Goal: Task Accomplishment & Management: Manage account settings

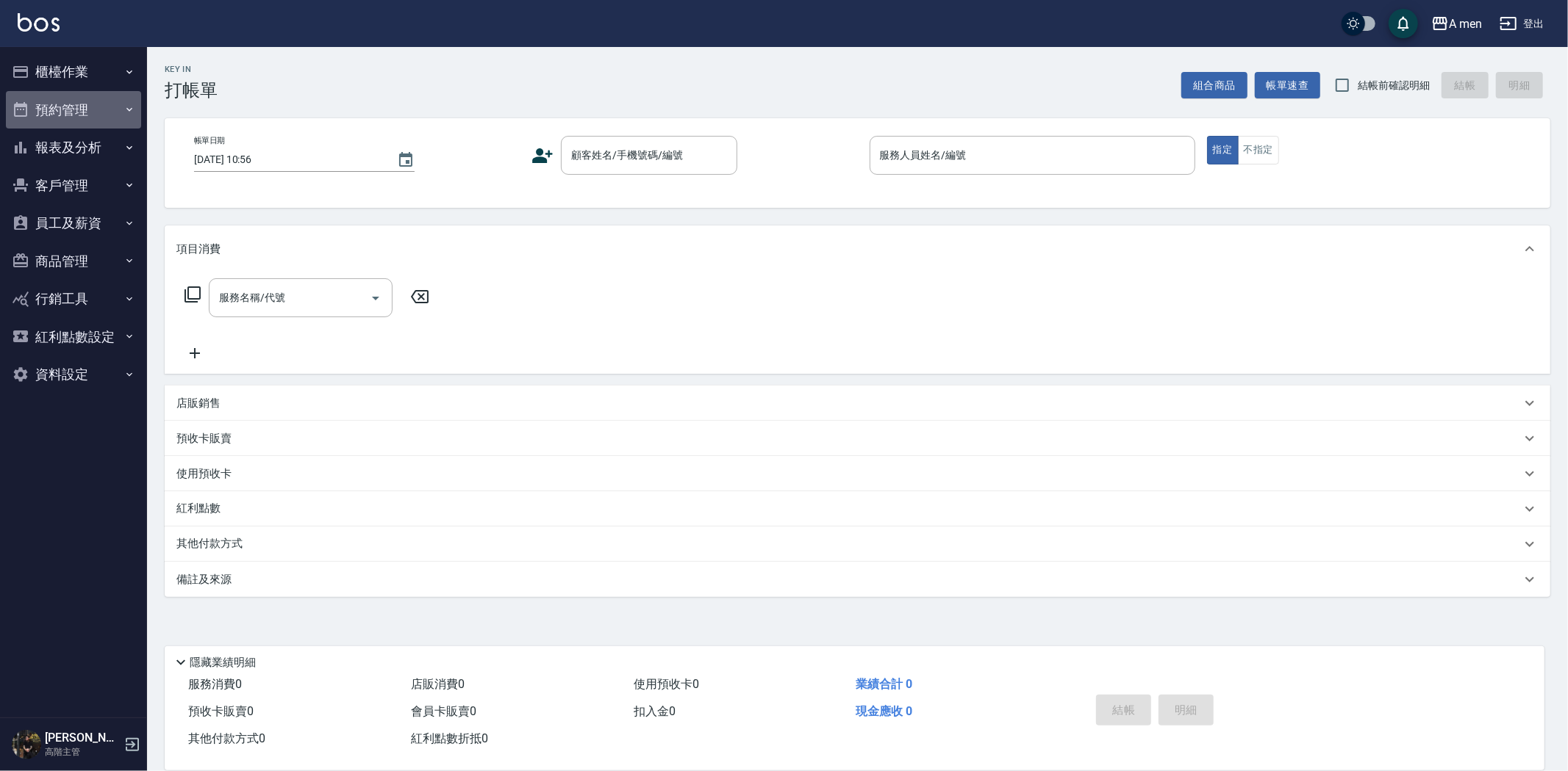
click at [86, 116] on button "預約管理" at bounding box center [73, 110] width 135 height 38
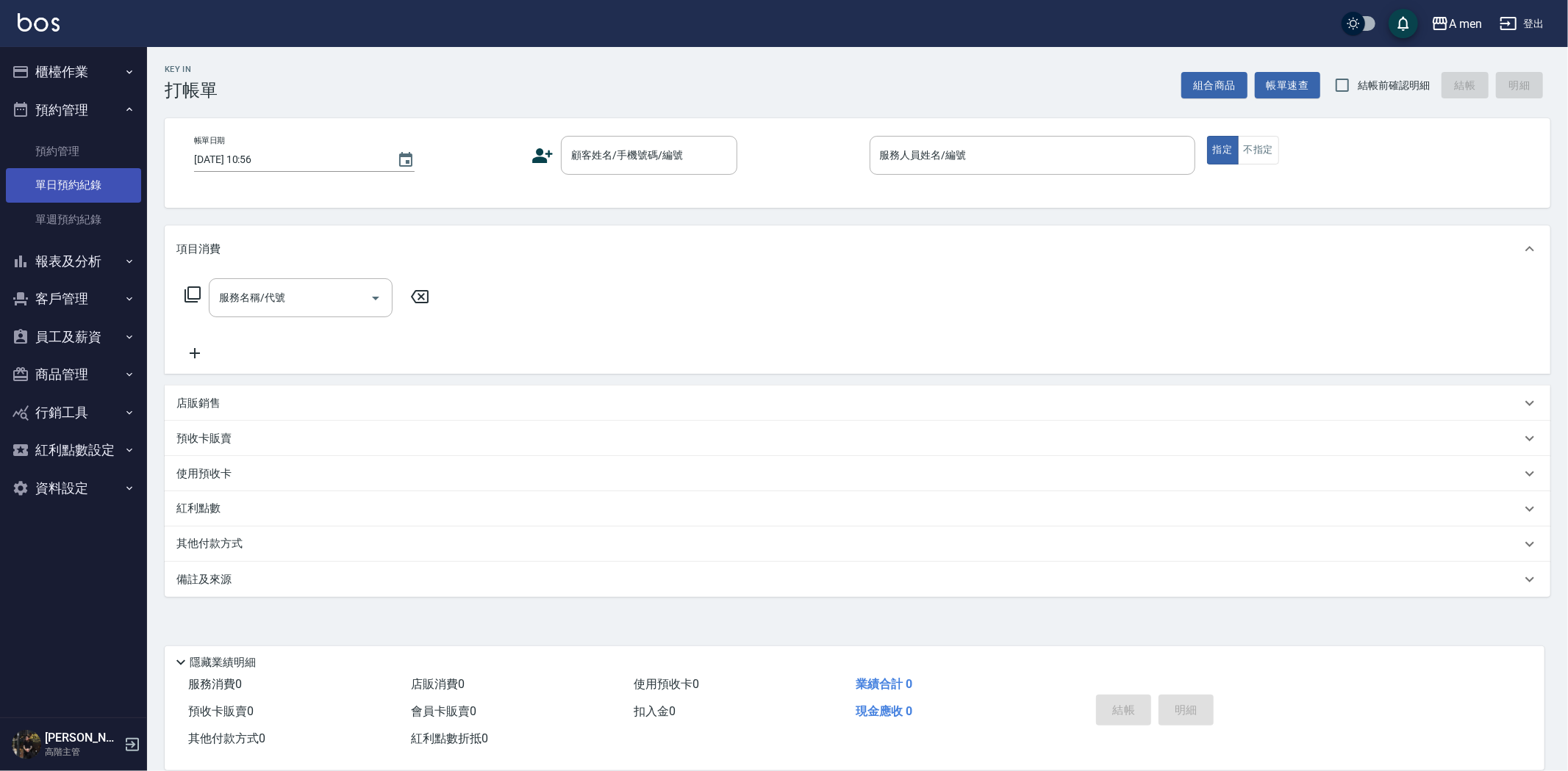
click at [91, 173] on link "單日預約紀錄" at bounding box center [73, 185] width 135 height 34
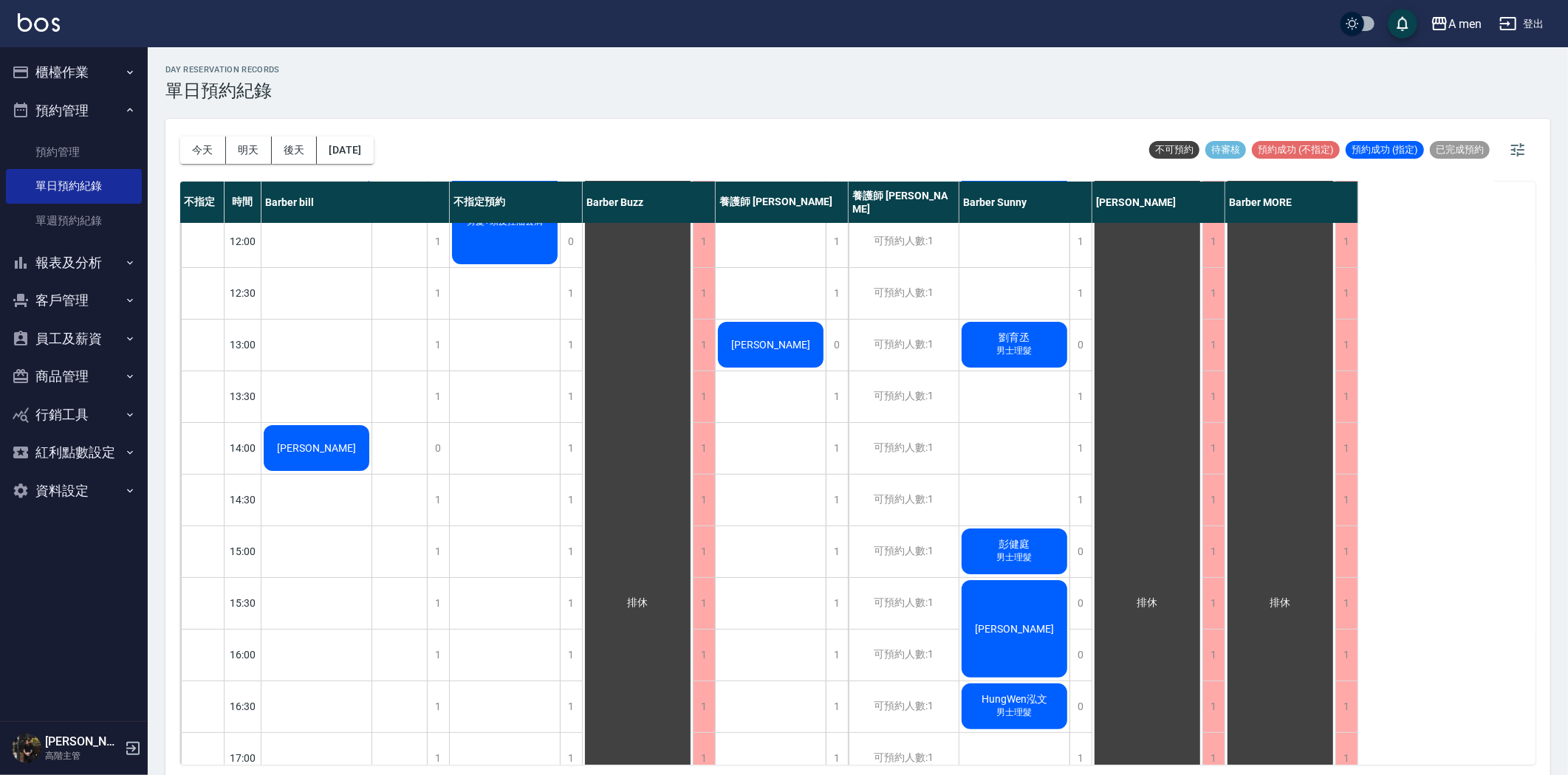
scroll to position [410, 0]
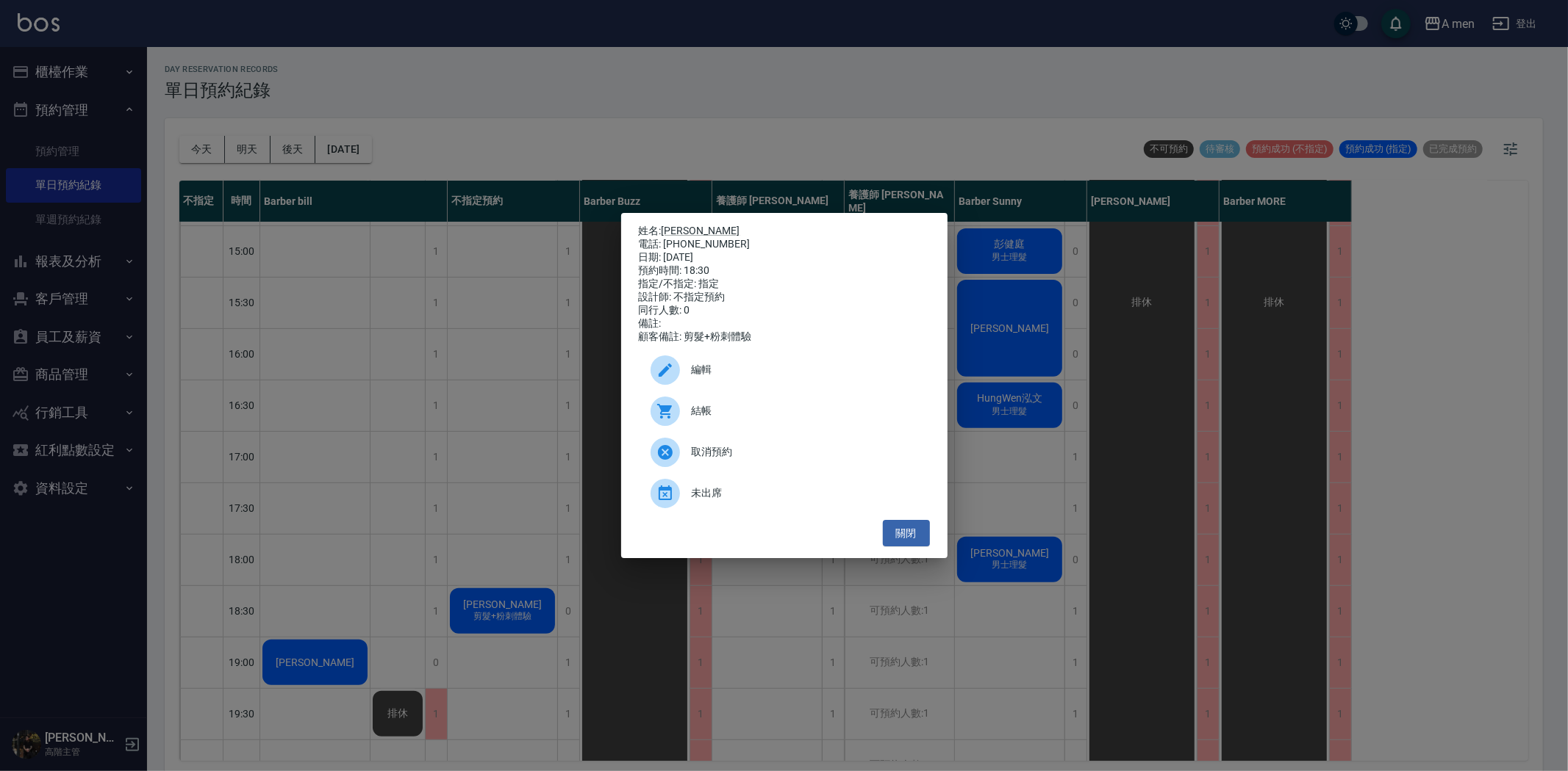
click at [724, 376] on span "編輯" at bounding box center [804, 369] width 227 height 16
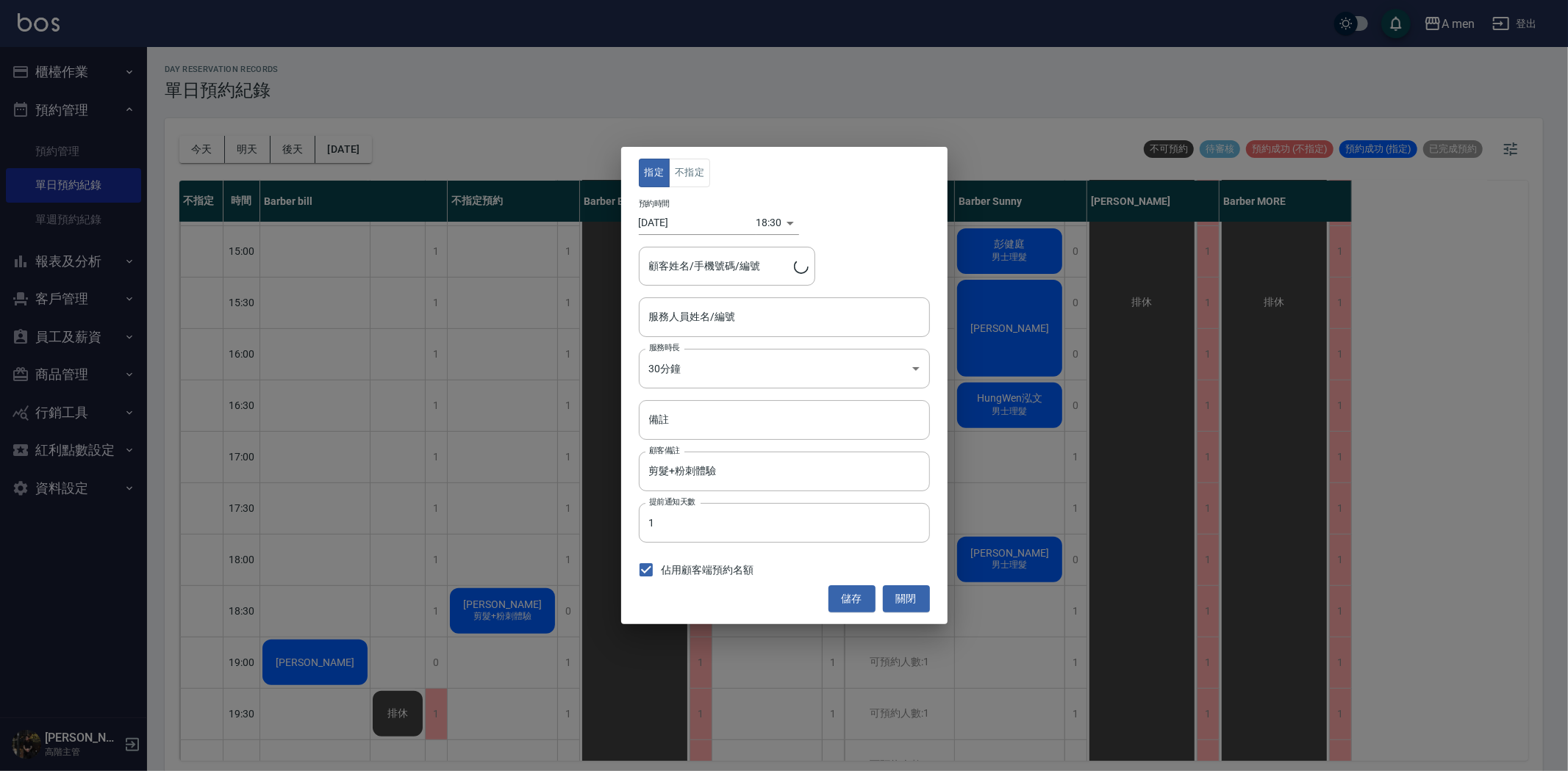
type input "不指定預約-100"
type input "楊子賢/0979370578"
click at [681, 170] on button "不指定" at bounding box center [689, 172] width 41 height 29
click at [845, 600] on button "儲存" at bounding box center [852, 599] width 47 height 27
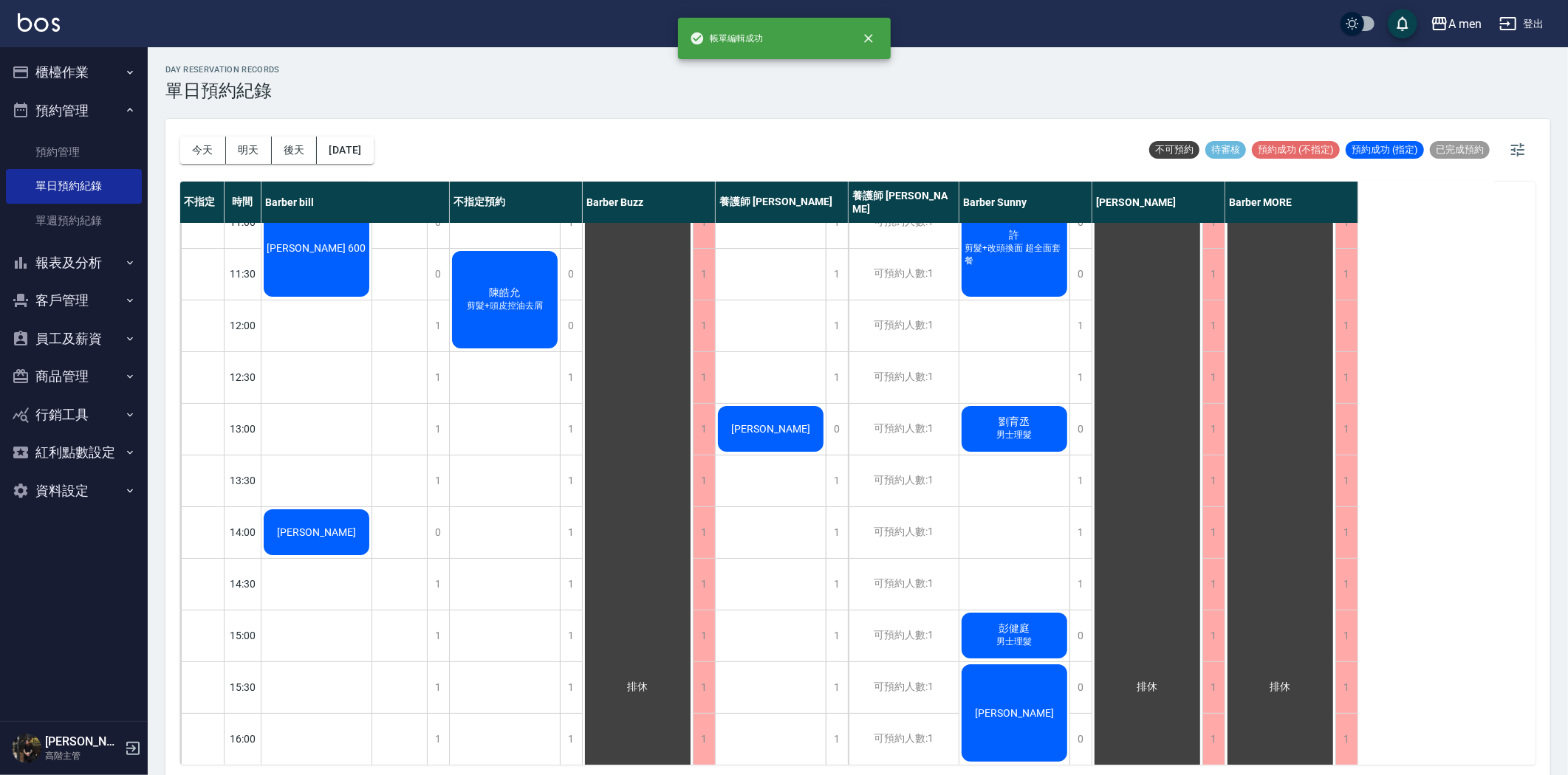
scroll to position [0, 0]
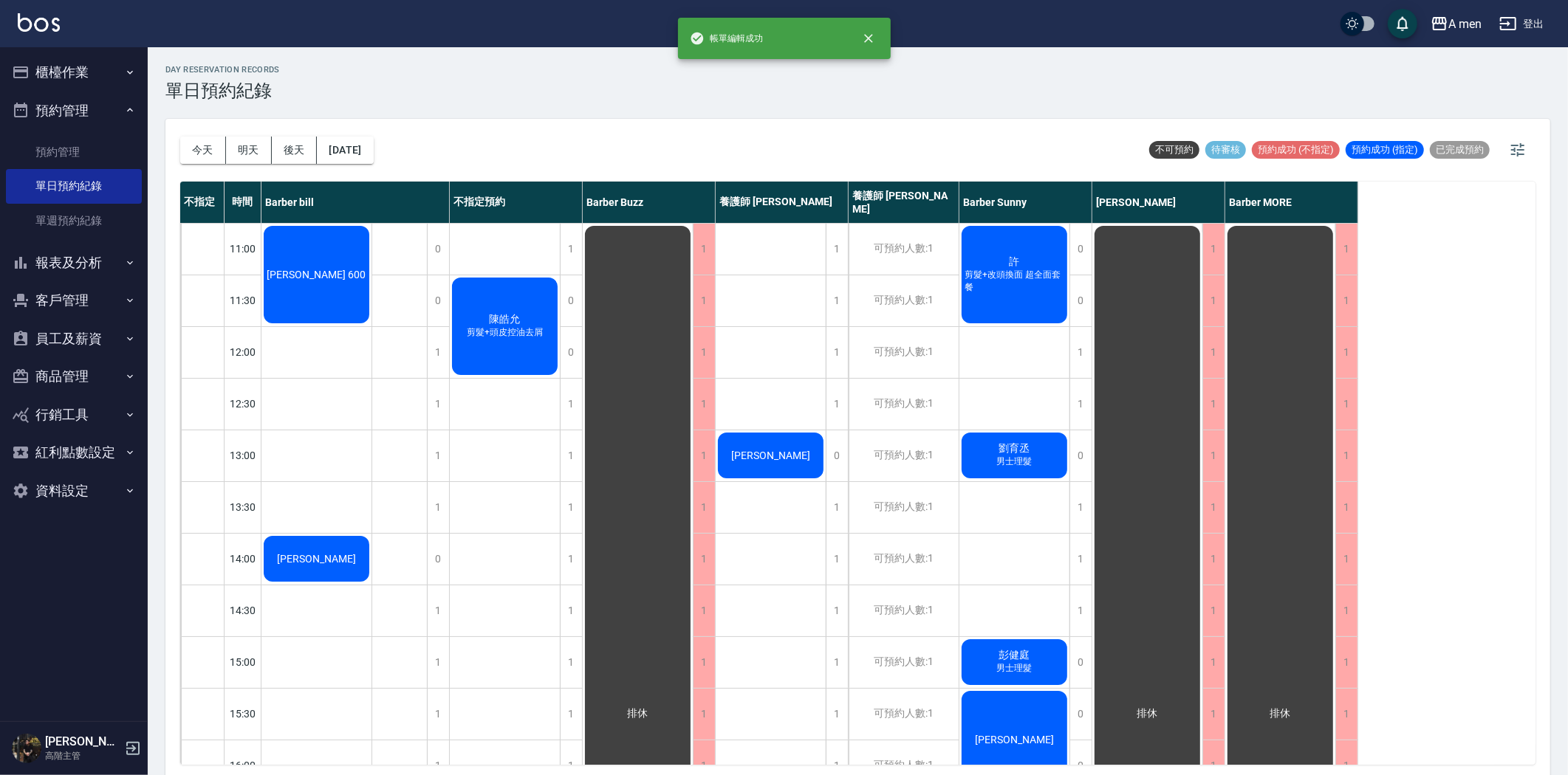
click at [371, 325] on div "陳皓允 剪髮+頭皮控油去屑" at bounding box center [316, 275] width 110 height 102
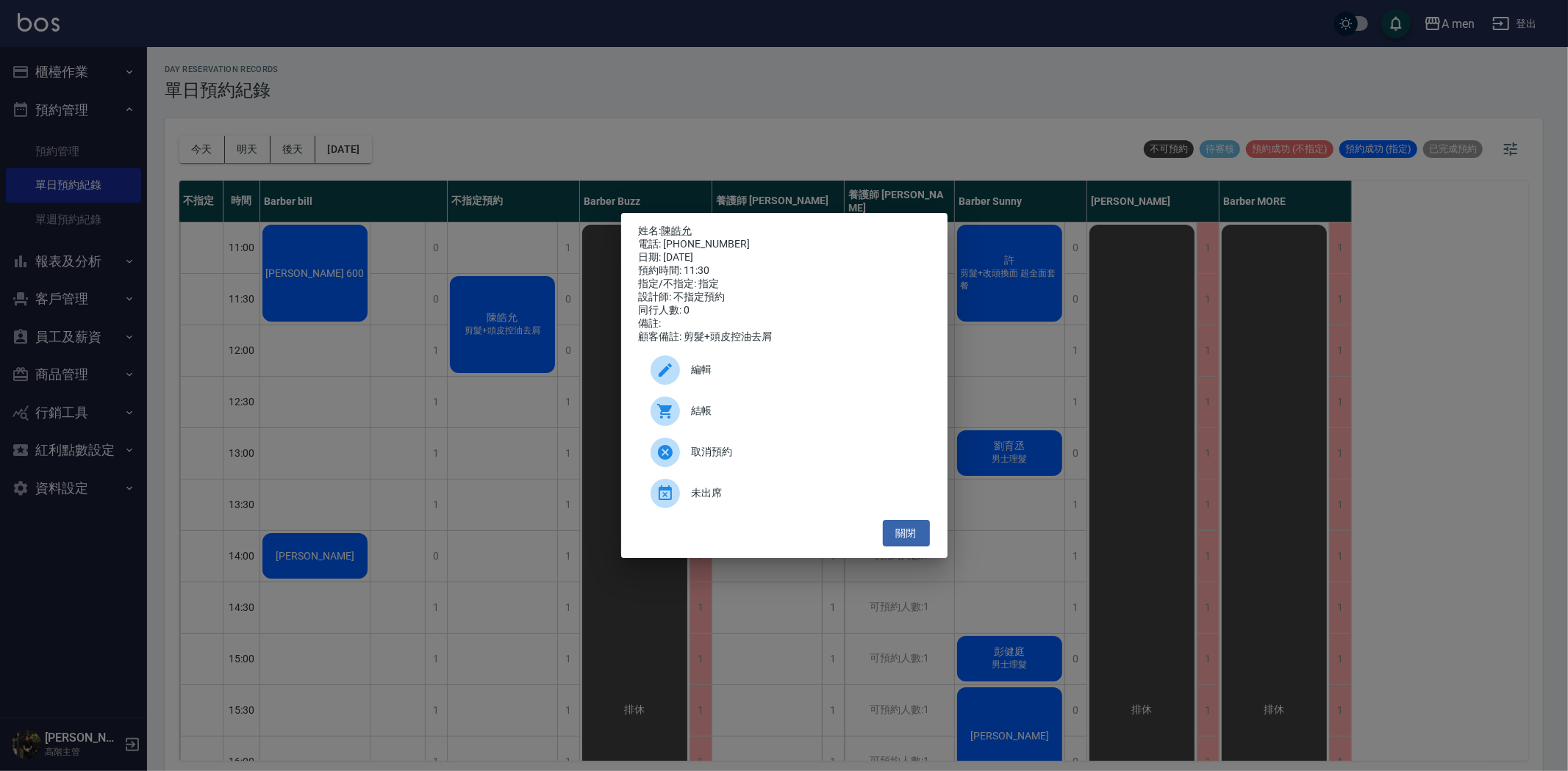
click at [715, 378] on span "編輯" at bounding box center [804, 369] width 227 height 16
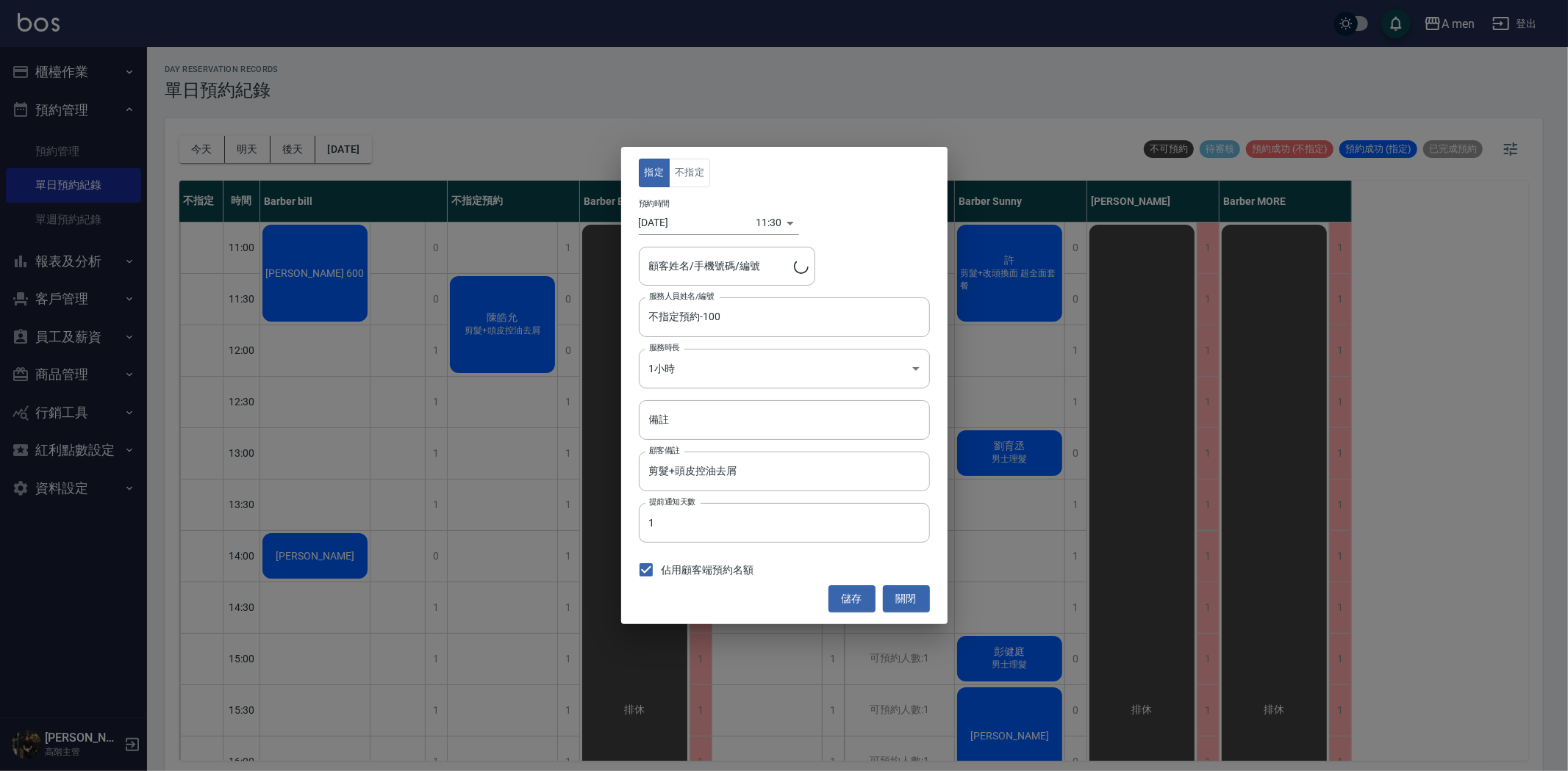
type input "陳皓允/0909319460"
click at [698, 168] on button "不指定" at bounding box center [689, 172] width 41 height 29
click at [838, 588] on button "儲存" at bounding box center [852, 599] width 47 height 27
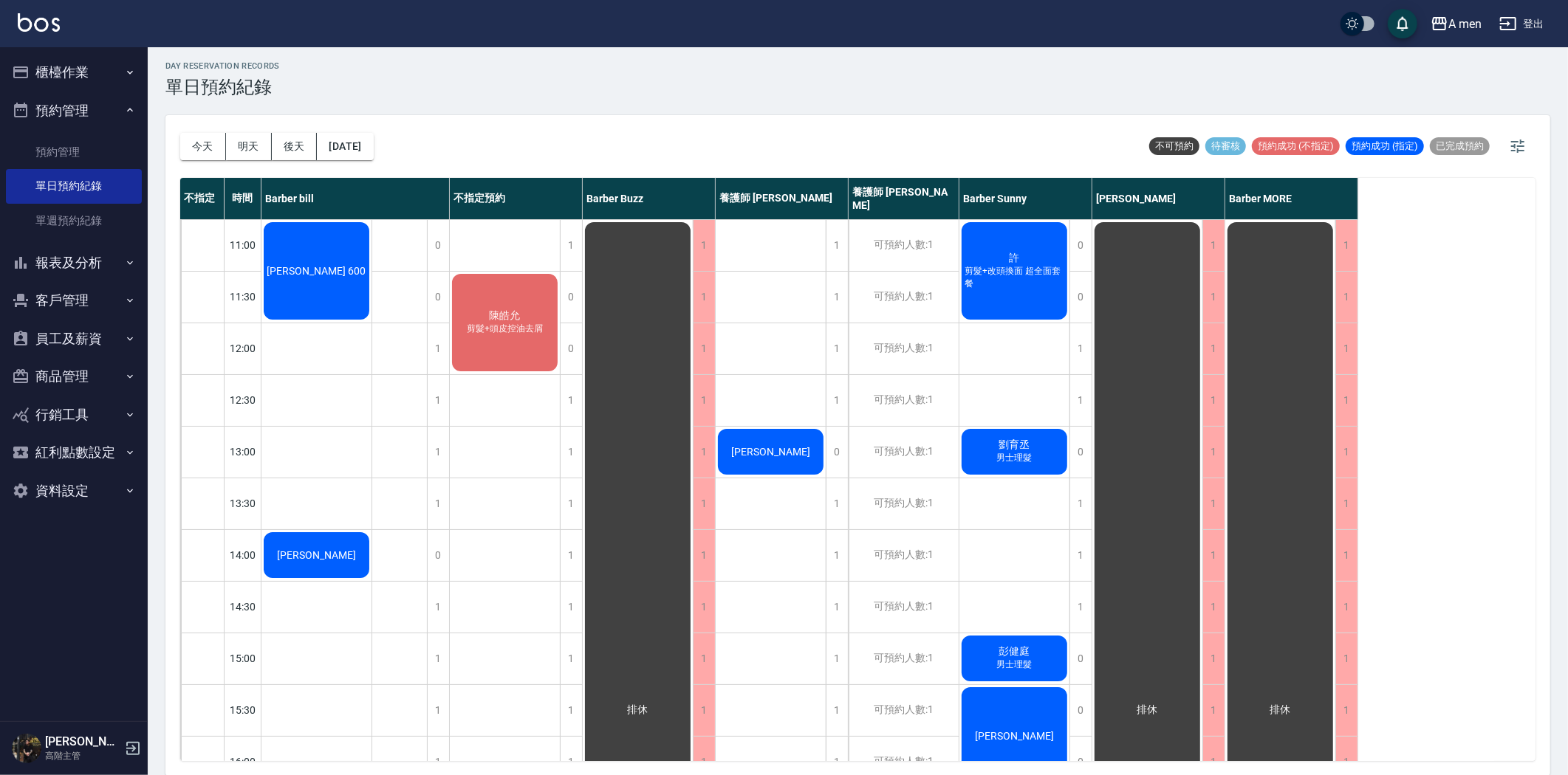
click at [371, 322] on div "楊濤宇" at bounding box center [316, 271] width 110 height 102
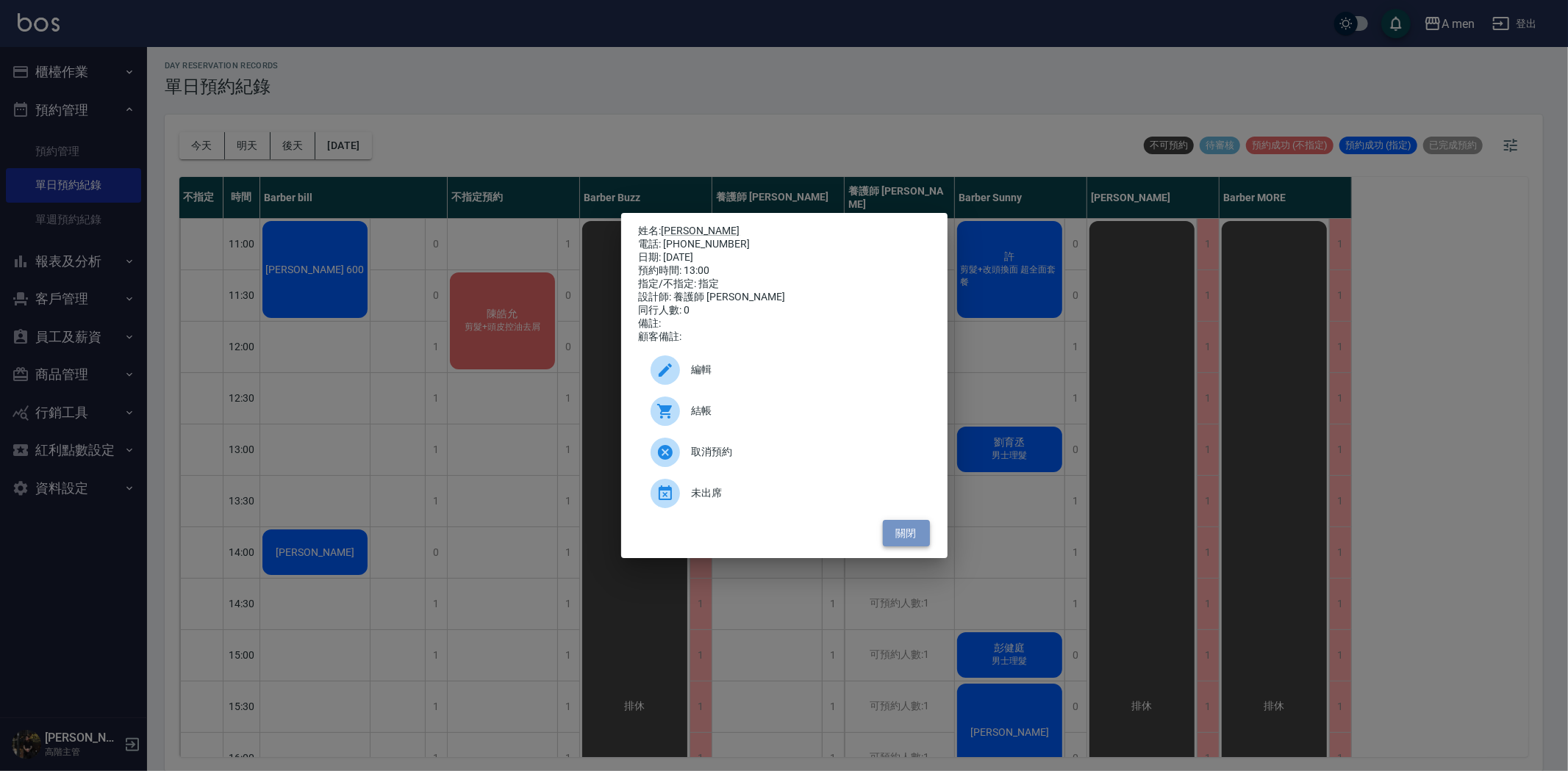
click at [907, 546] on button "關閉" at bounding box center [906, 533] width 47 height 27
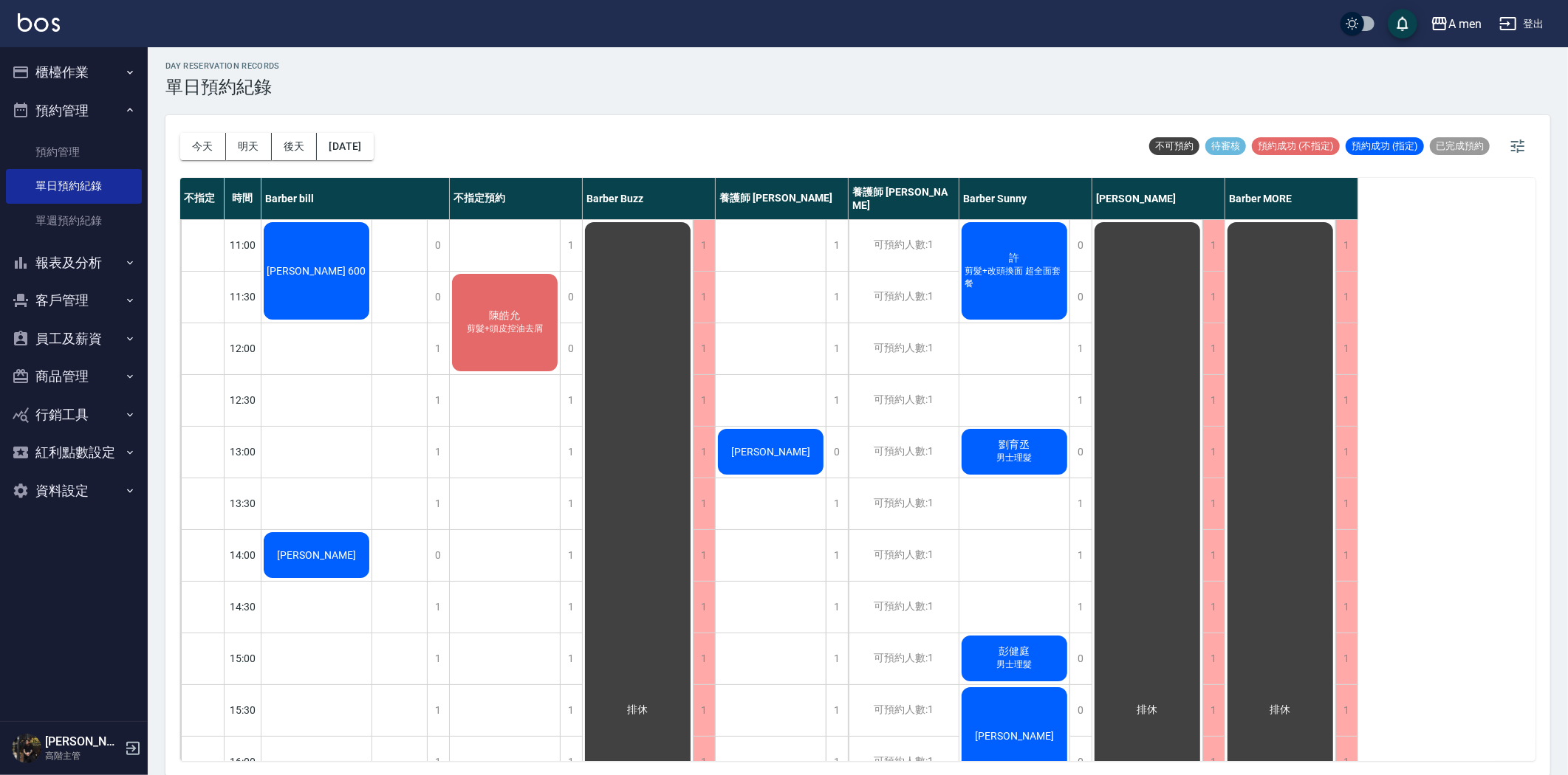
click at [371, 322] on div "楊濤宇" at bounding box center [316, 271] width 110 height 102
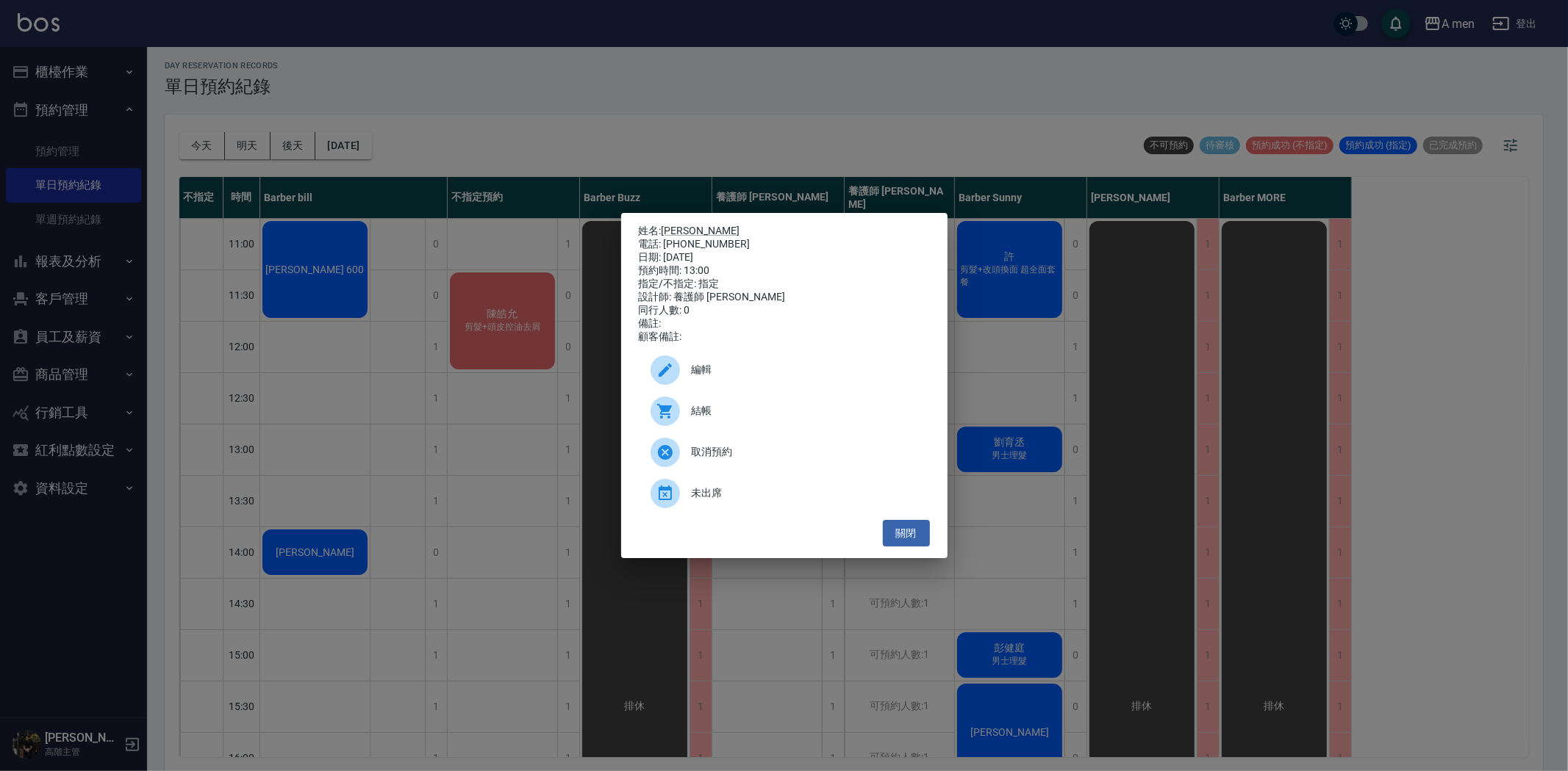
click at [716, 372] on span "編輯" at bounding box center [804, 369] width 227 height 16
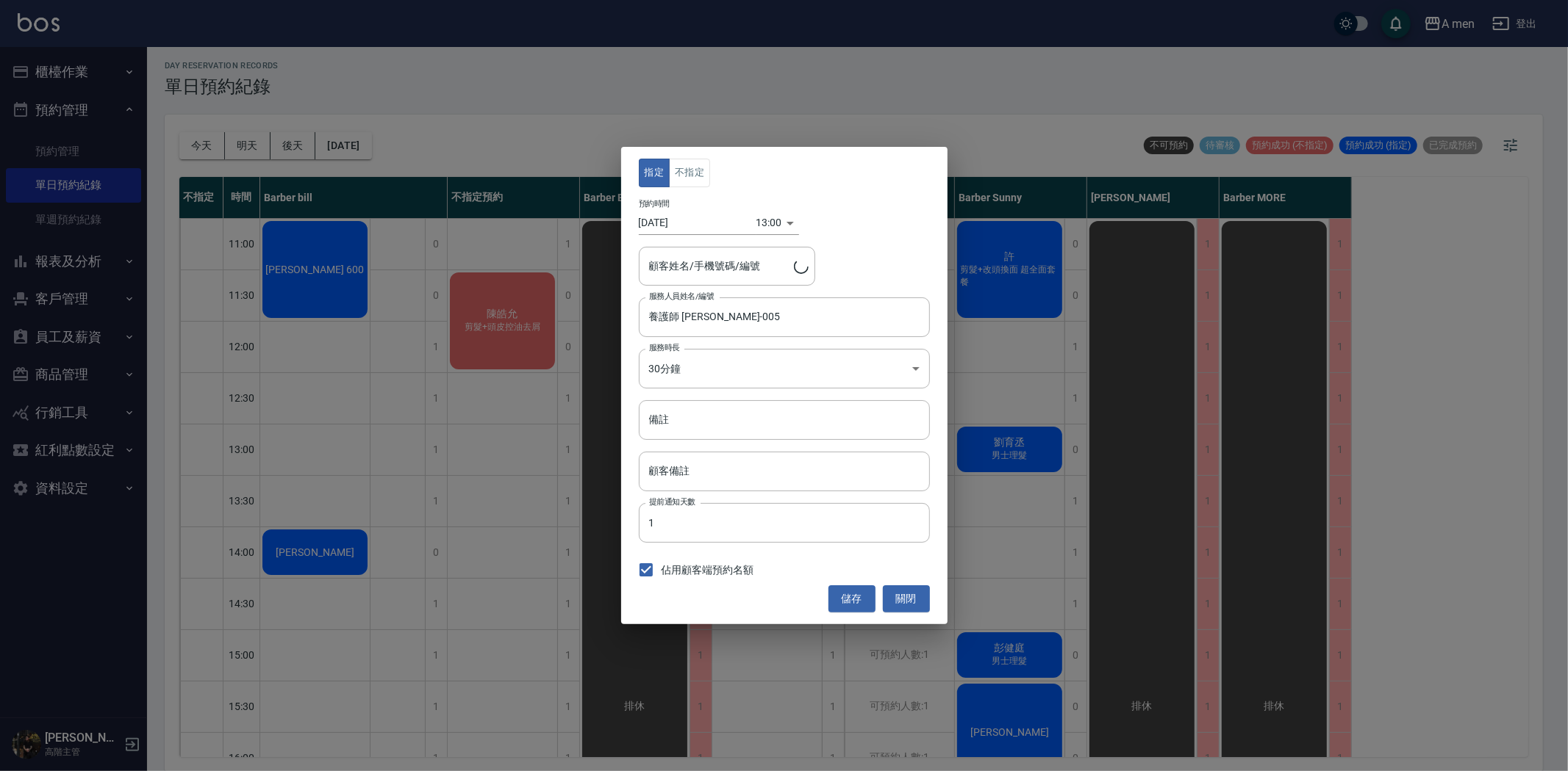
type input "楊濤宇 /0955563918"
drag, startPoint x: 685, startPoint y: 267, endPoint x: 746, endPoint y: 269, distance: 61.0
click at [746, 269] on input "楊濤宇 /0955563918" at bounding box center [715, 267] width 141 height 26
click at [906, 599] on button "關閉" at bounding box center [906, 599] width 47 height 27
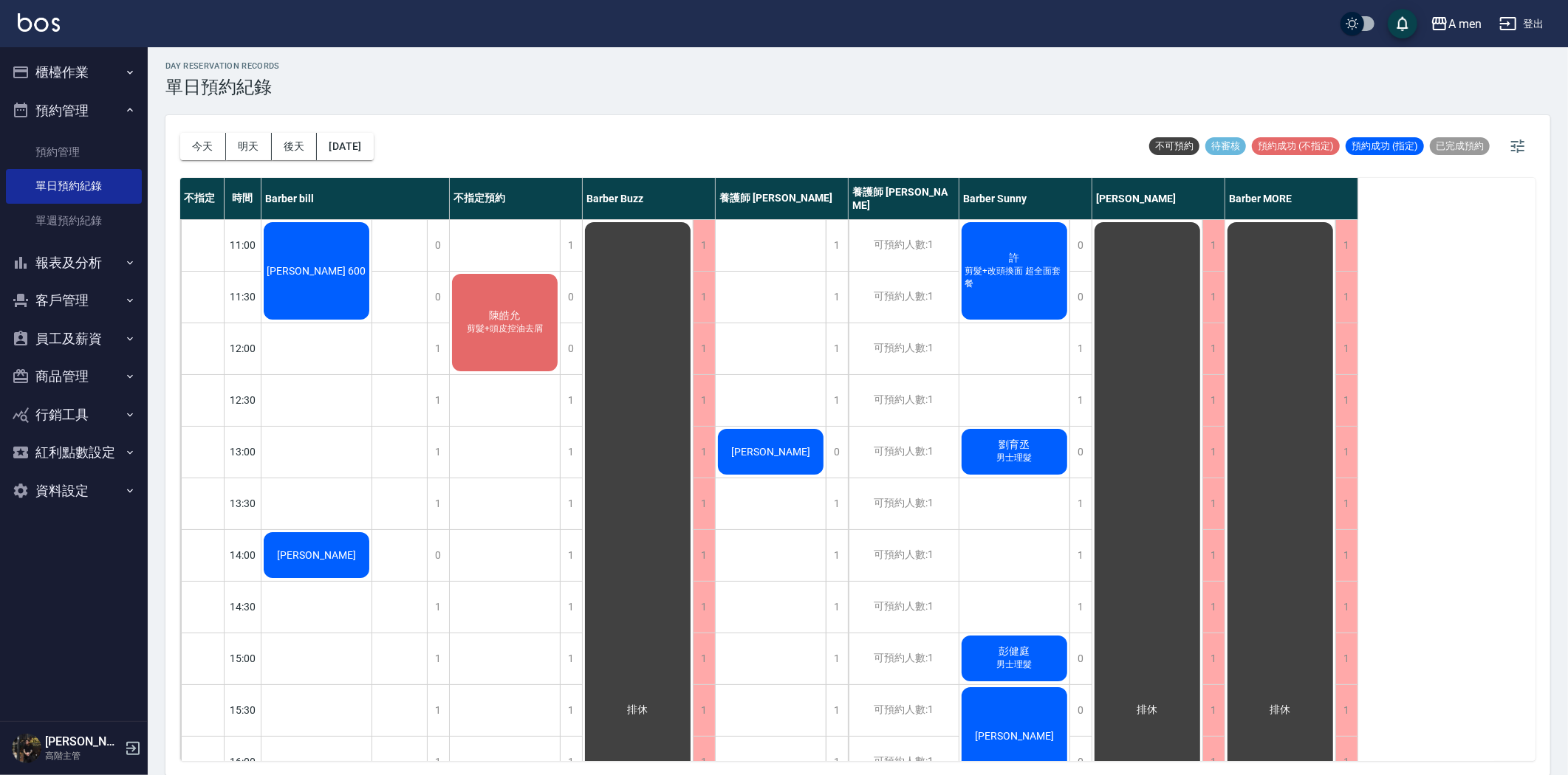
click at [116, 270] on button "報表及分析" at bounding box center [73, 262] width 136 height 38
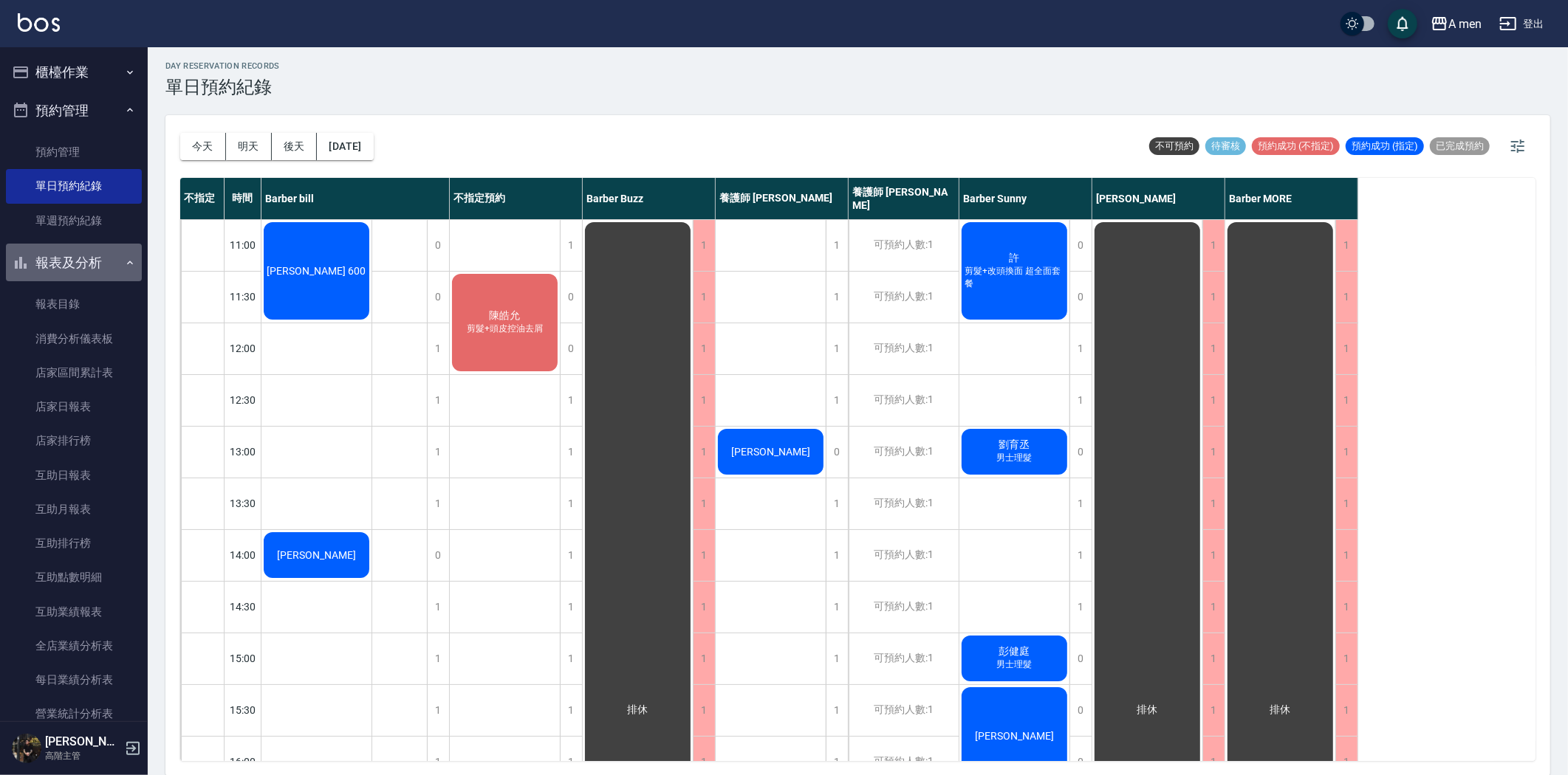
drag, startPoint x: 111, startPoint y: 269, endPoint x: 106, endPoint y: 276, distance: 8.6
click at [111, 270] on button "報表及分析" at bounding box center [73, 262] width 136 height 38
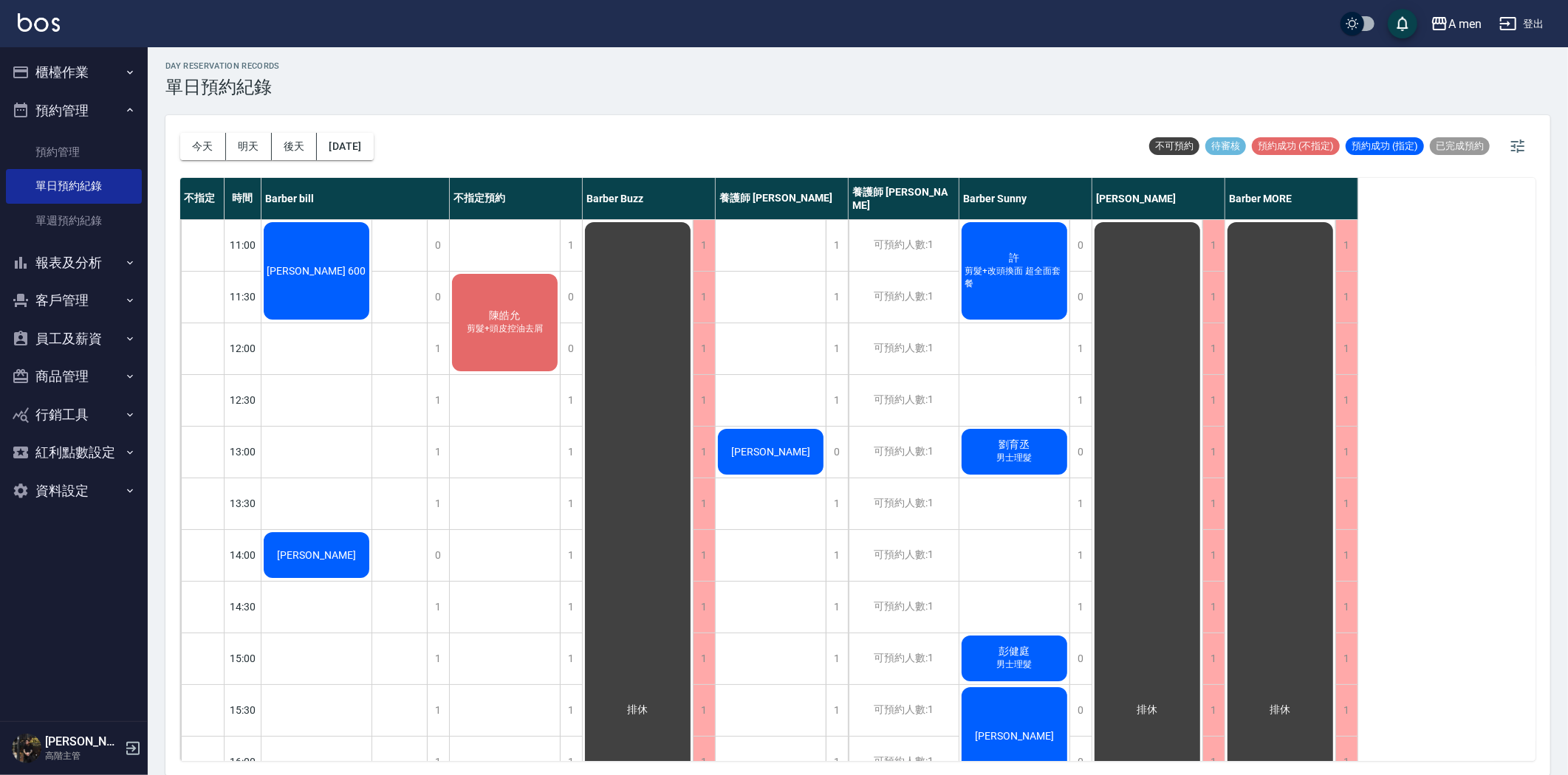
click at [85, 312] on button "客戶管理" at bounding box center [73, 300] width 136 height 38
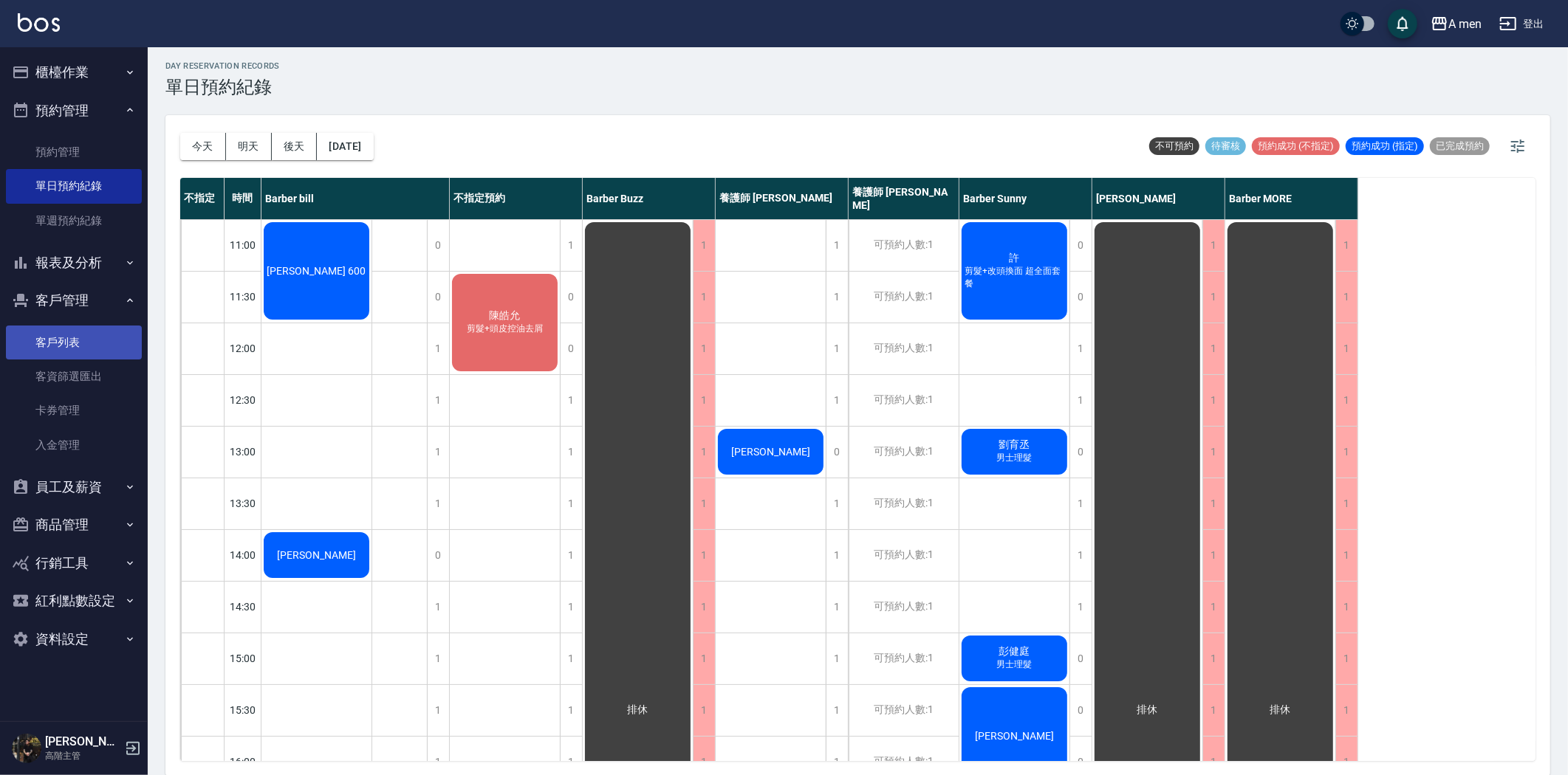
click at [41, 335] on link "客戶列表" at bounding box center [73, 342] width 136 height 34
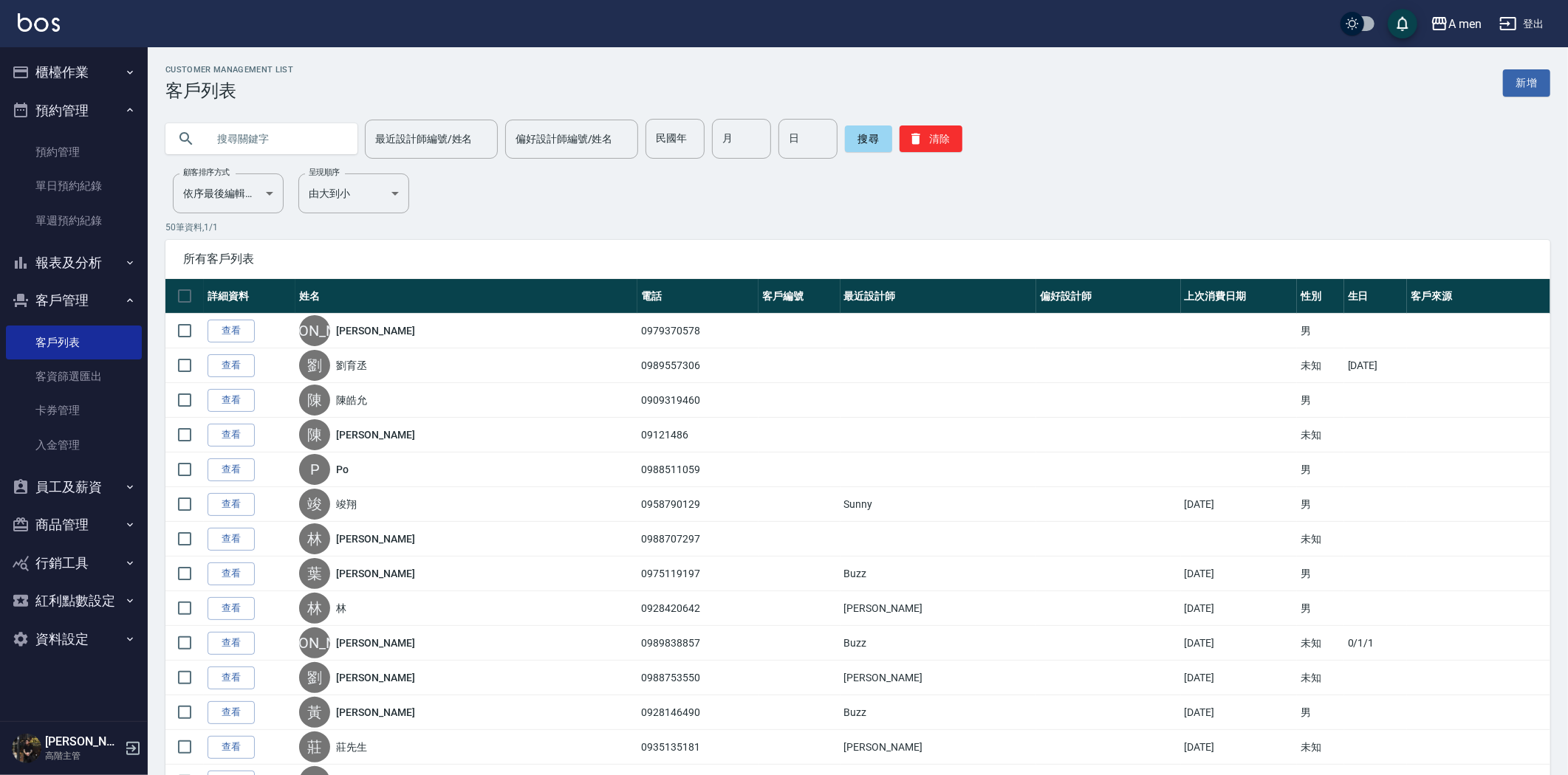
click at [254, 141] on input "text" at bounding box center [276, 139] width 139 height 40
paste input "0955563918"
type input "0955563918"
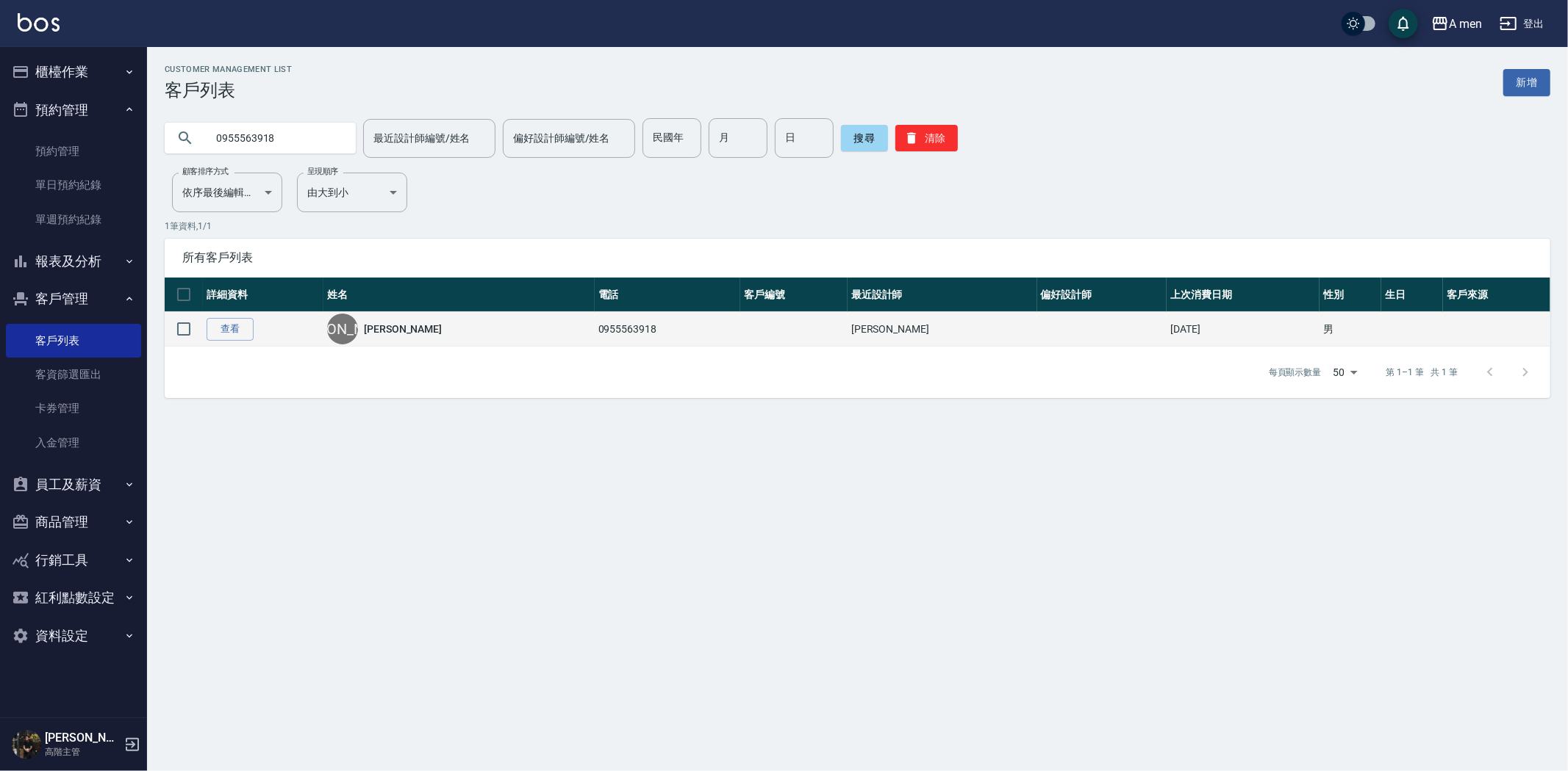
click at [424, 314] on div "楊 楊濤宇" at bounding box center [459, 328] width 264 height 31
drag, startPoint x: 392, startPoint y: 325, endPoint x: 237, endPoint y: 327, distance: 155.0
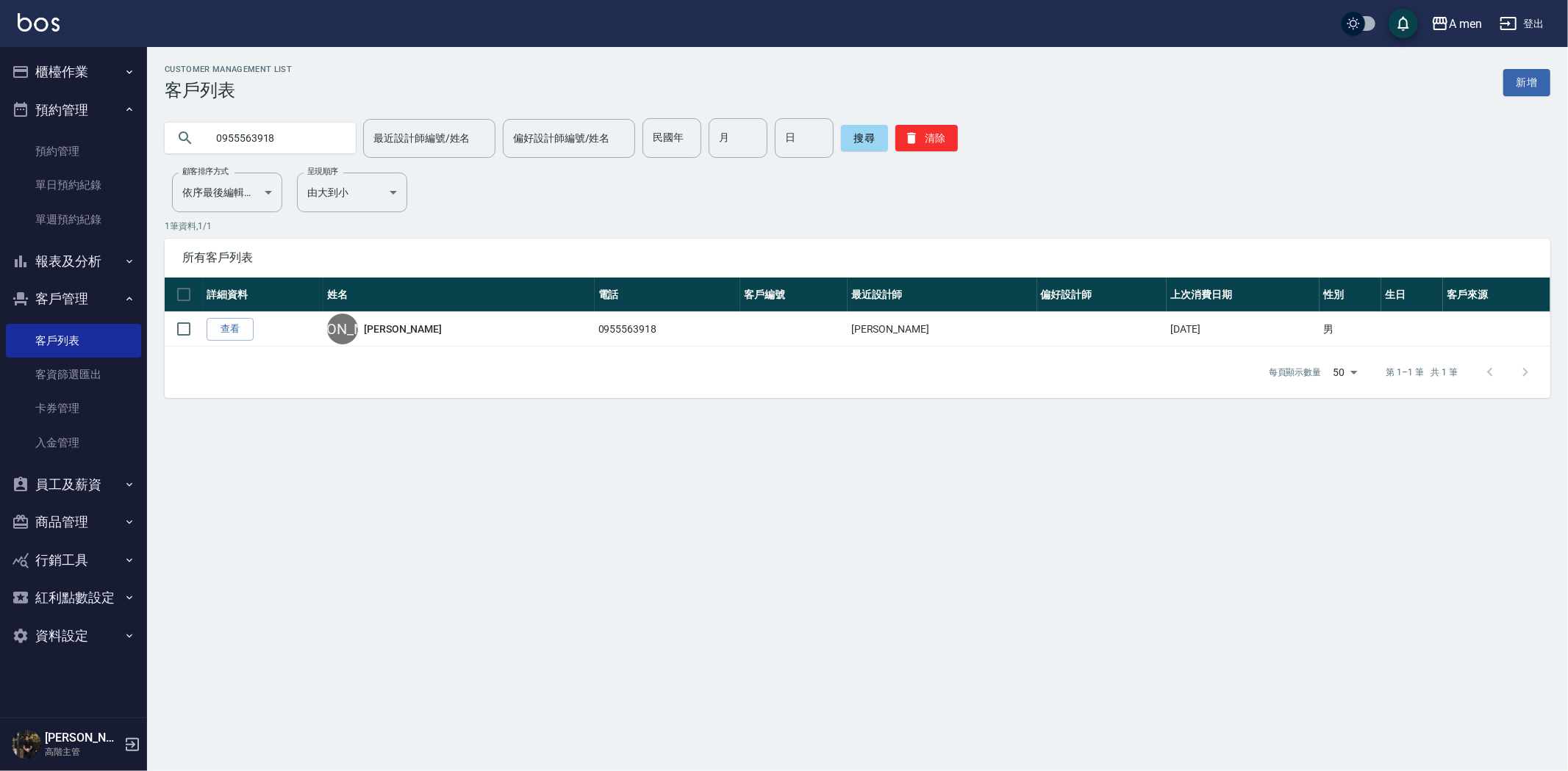
click at [391, 326] on link "楊濤宇" at bounding box center [403, 329] width 78 height 15
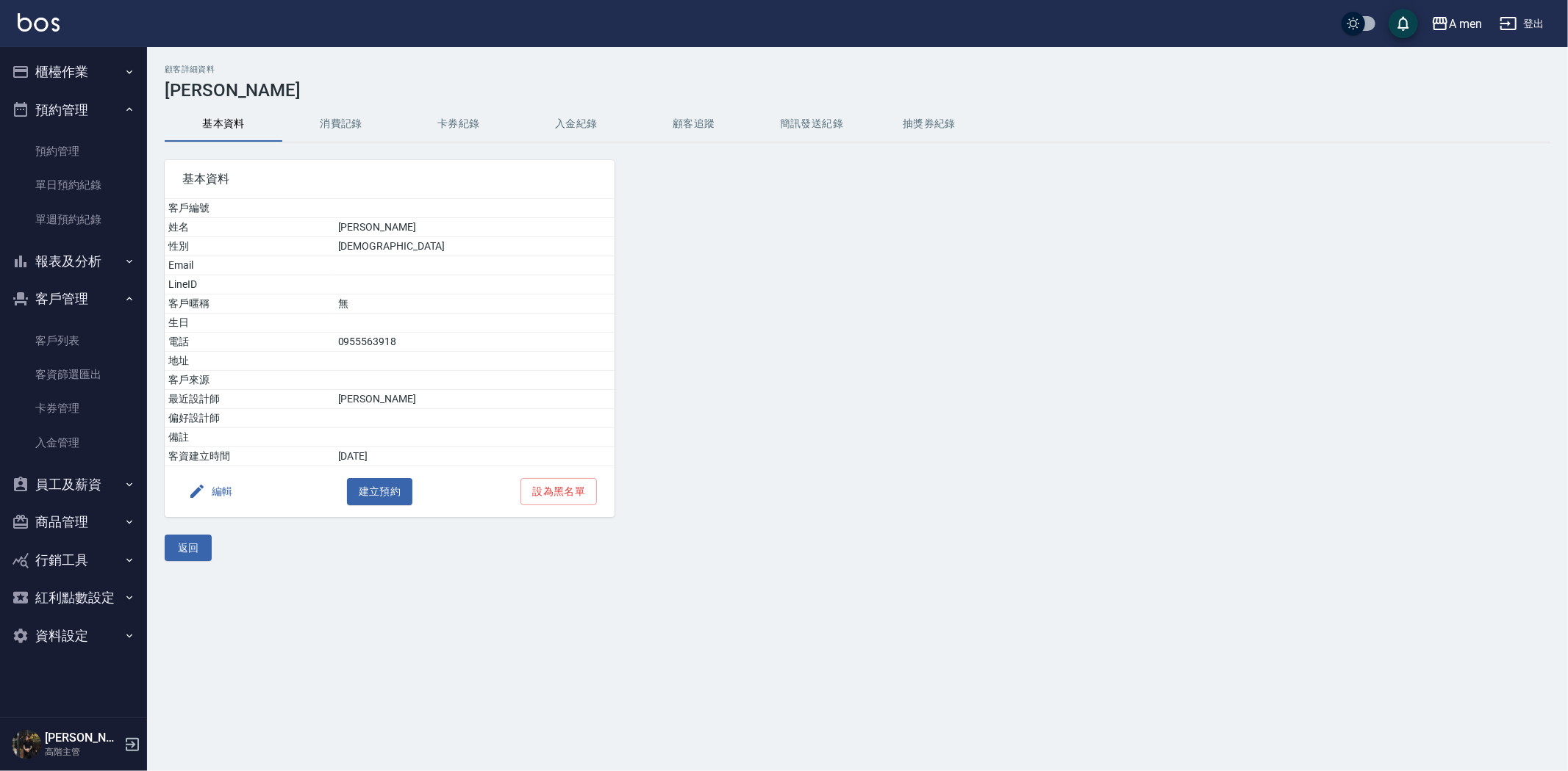
click at [339, 132] on button "消費記錄" at bounding box center [341, 124] width 118 height 35
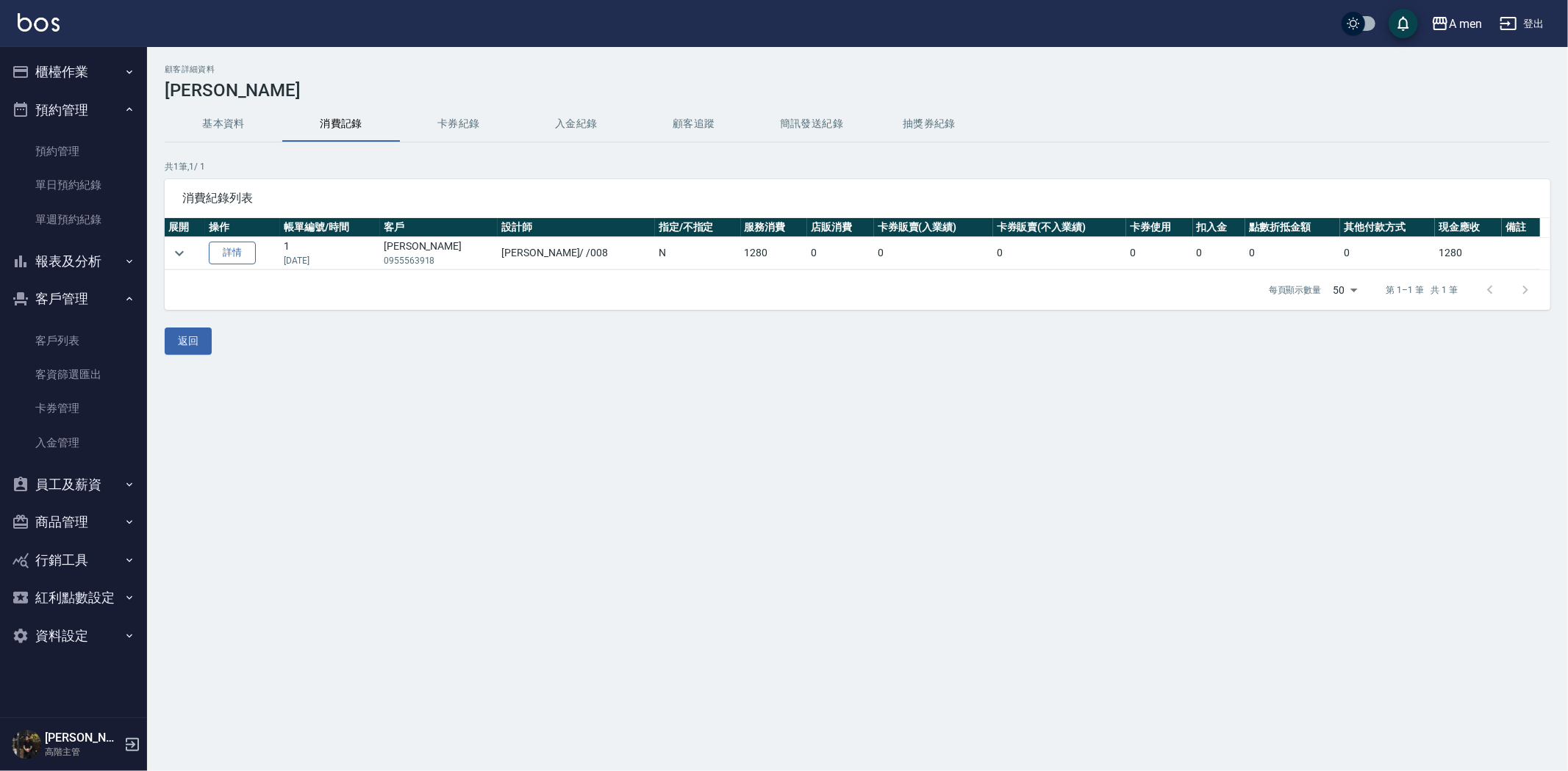
click at [245, 255] on link "詳情" at bounding box center [232, 253] width 47 height 22
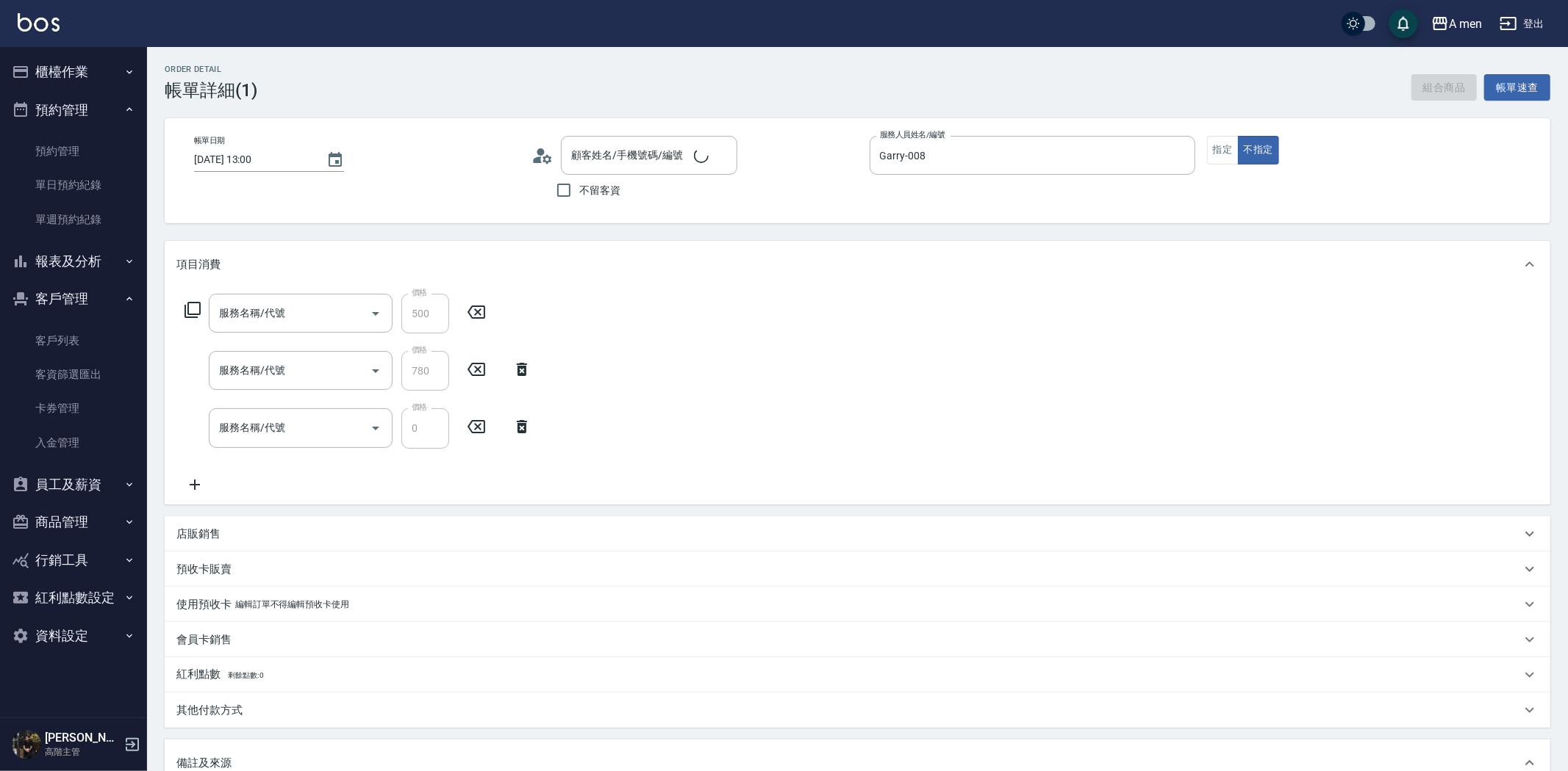
type input "2025/08/07 13:00"
type input "Garry-008"
type input "組合活動 剪髮"
type input "養護師 控油去屑套餐組合"
type input "升單獎金 控油去屑套餐"
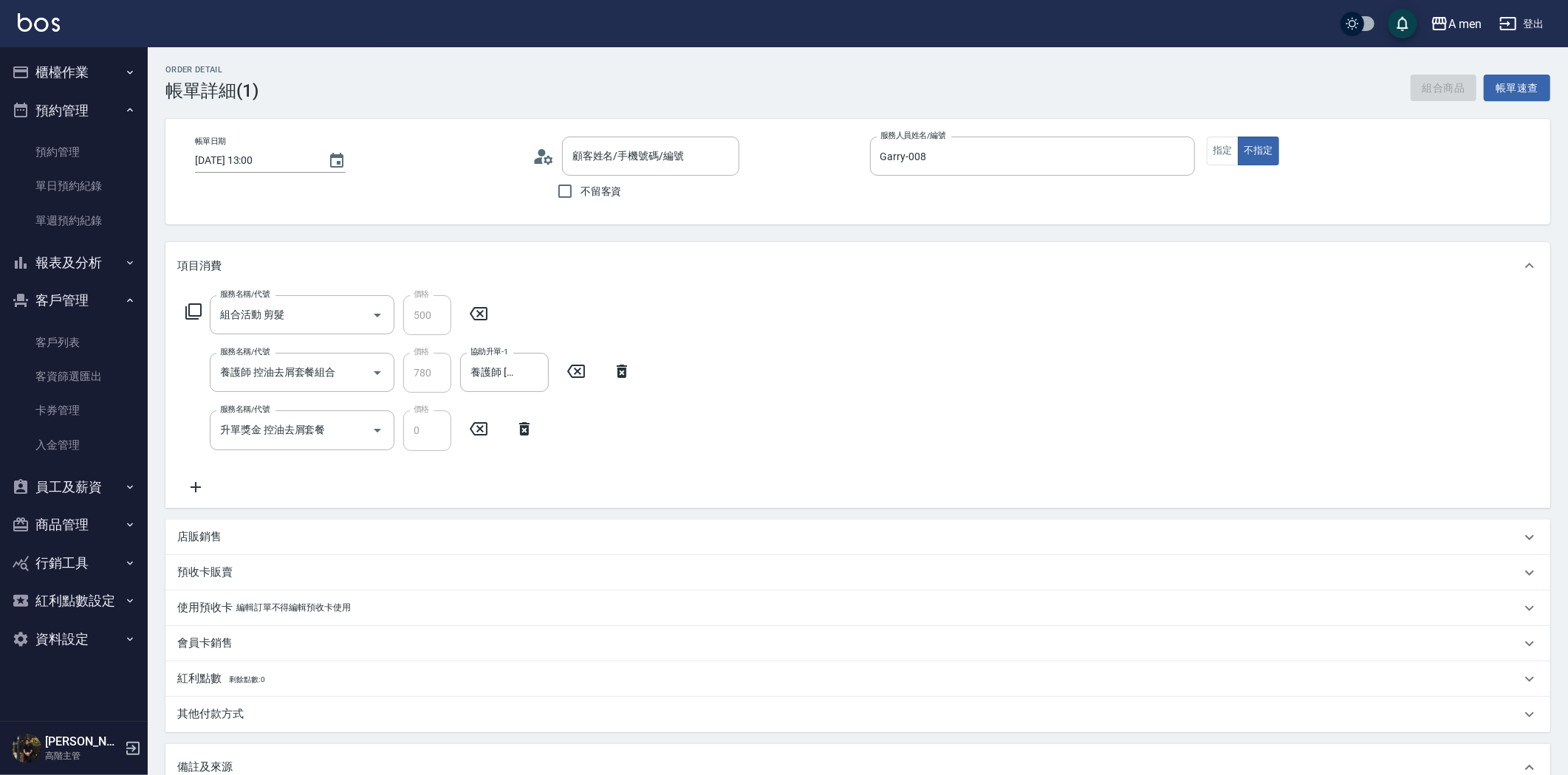
type input "楊濤宇 /0955563918/null"
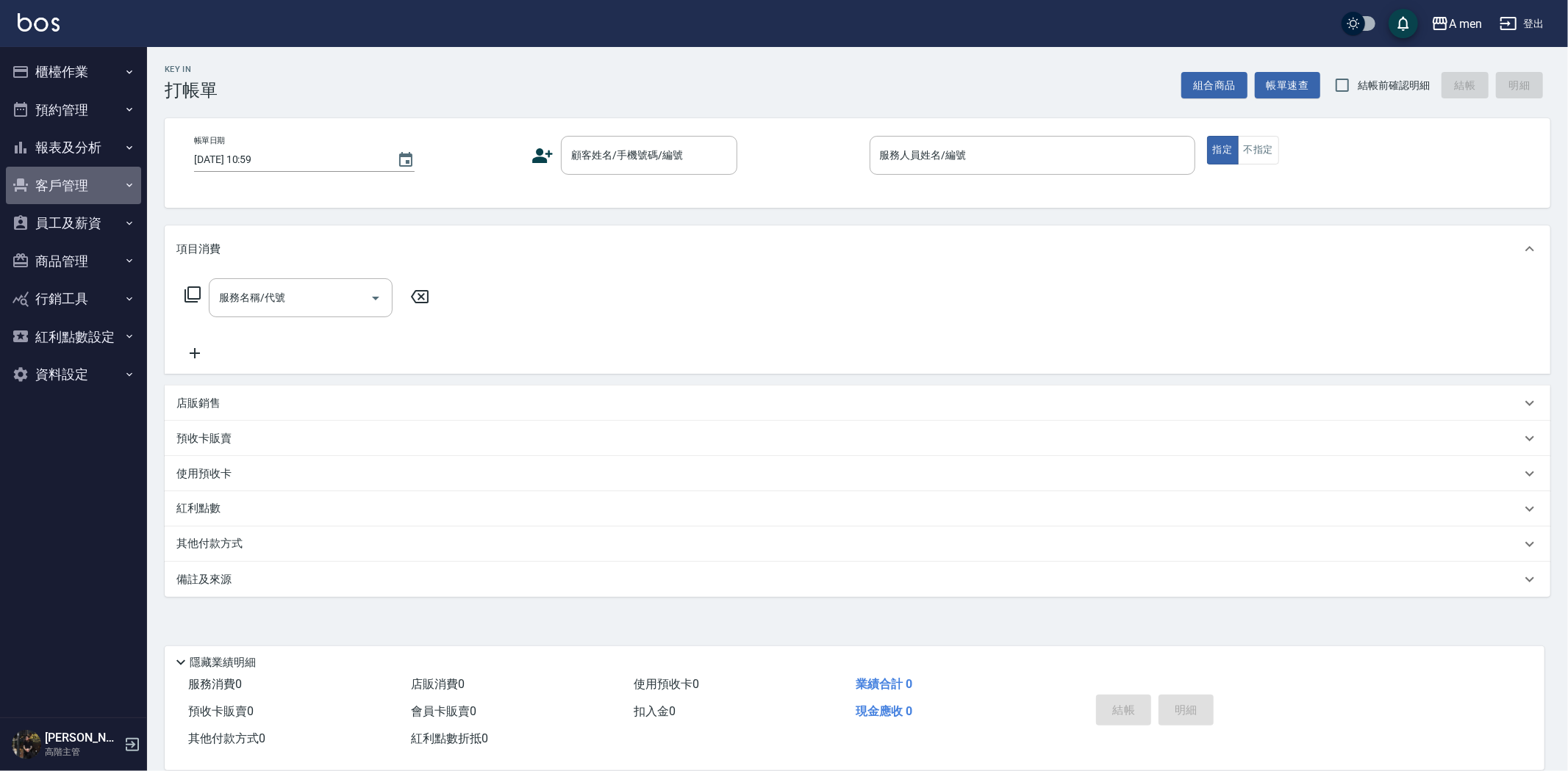
click at [49, 184] on button "客戶管理" at bounding box center [73, 186] width 135 height 38
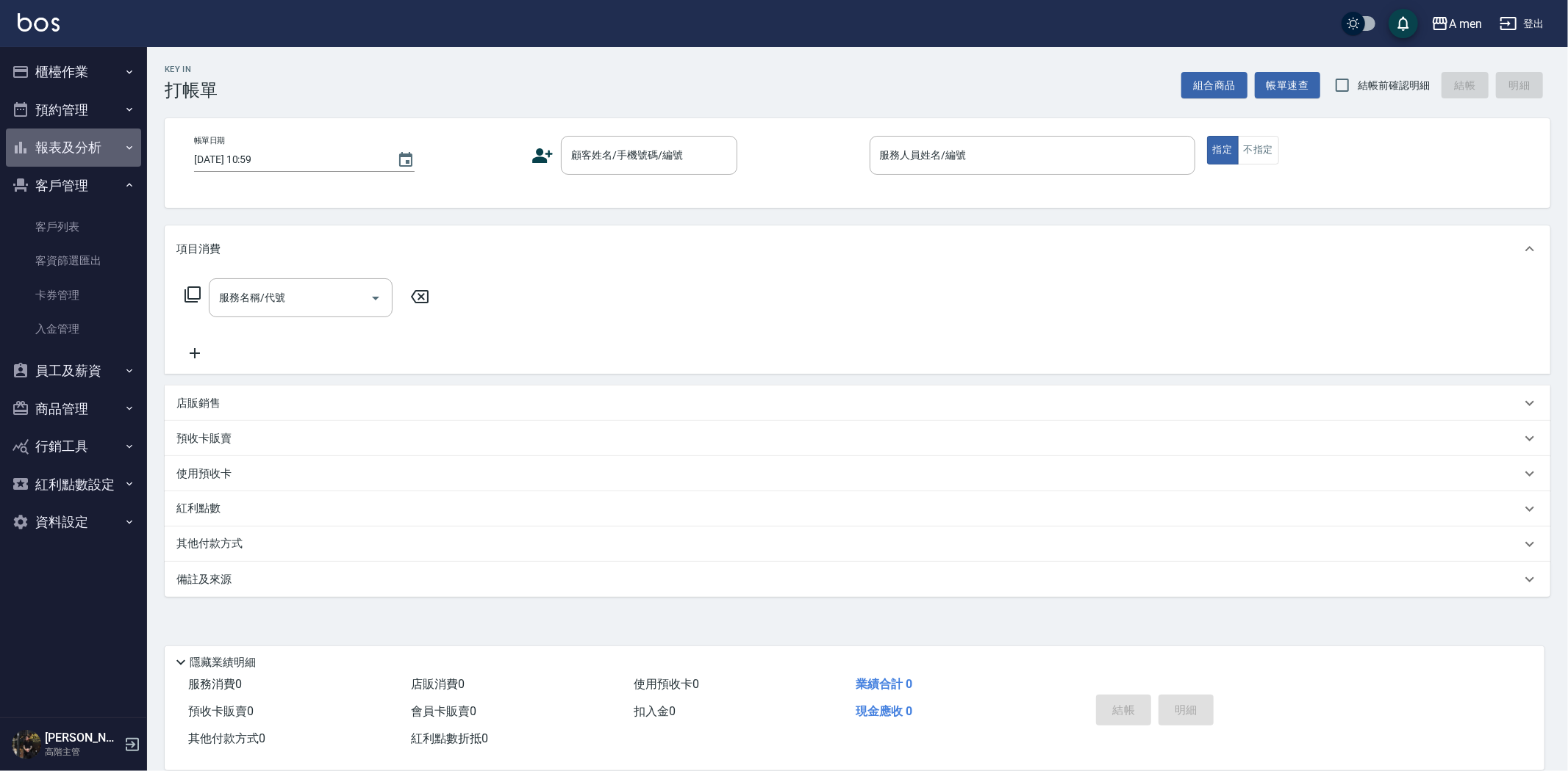
click at [90, 142] on button "報表及分析" at bounding box center [73, 147] width 135 height 38
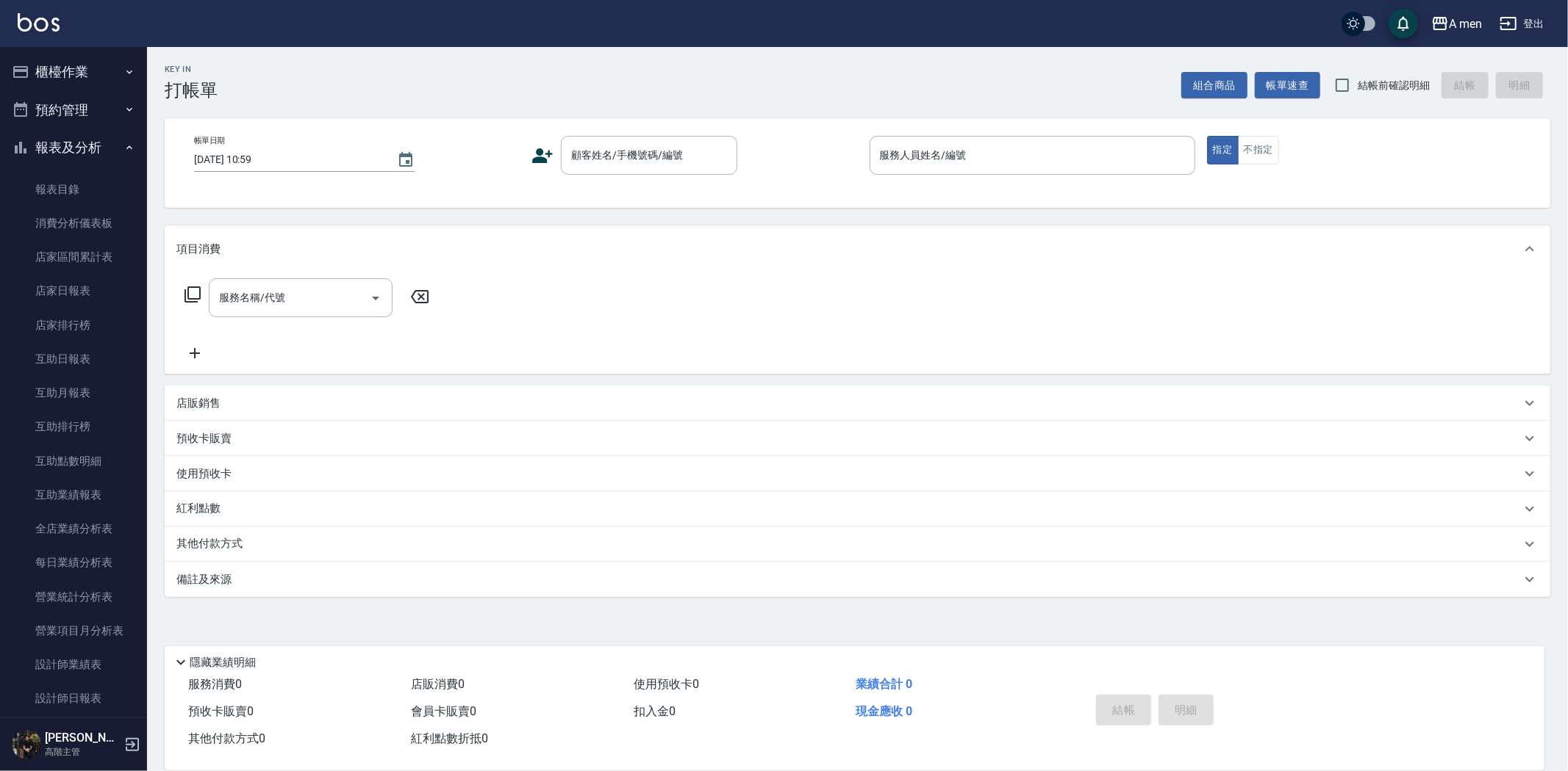
click at [71, 89] on button "櫃檯作業" at bounding box center [73, 72] width 135 height 38
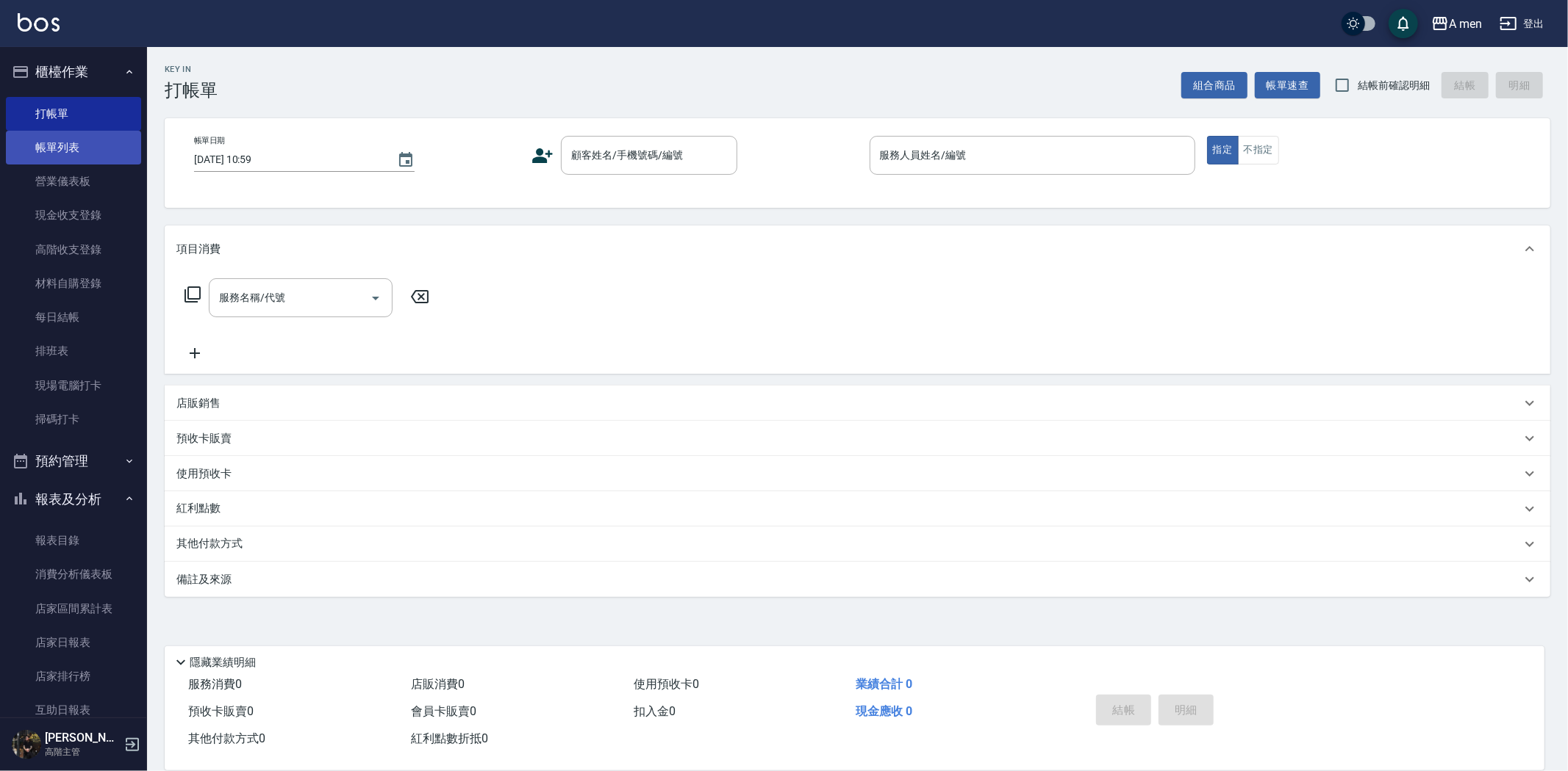
click at [113, 149] on link "帳單列表" at bounding box center [73, 147] width 135 height 34
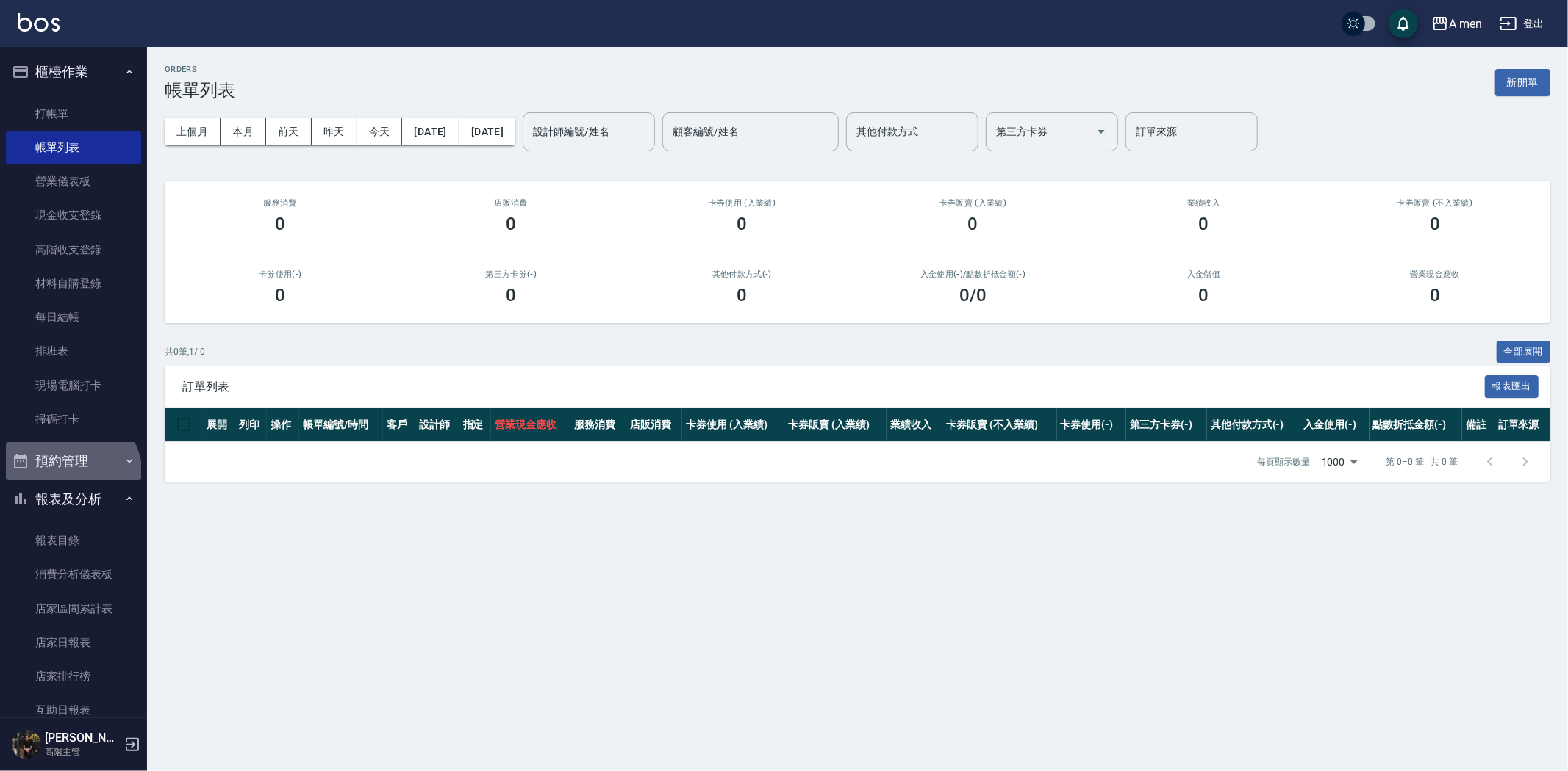
drag, startPoint x: 66, startPoint y: 476, endPoint x: 61, endPoint y: 464, distance: 13.0
click at [64, 474] on button "預約管理" at bounding box center [73, 461] width 135 height 38
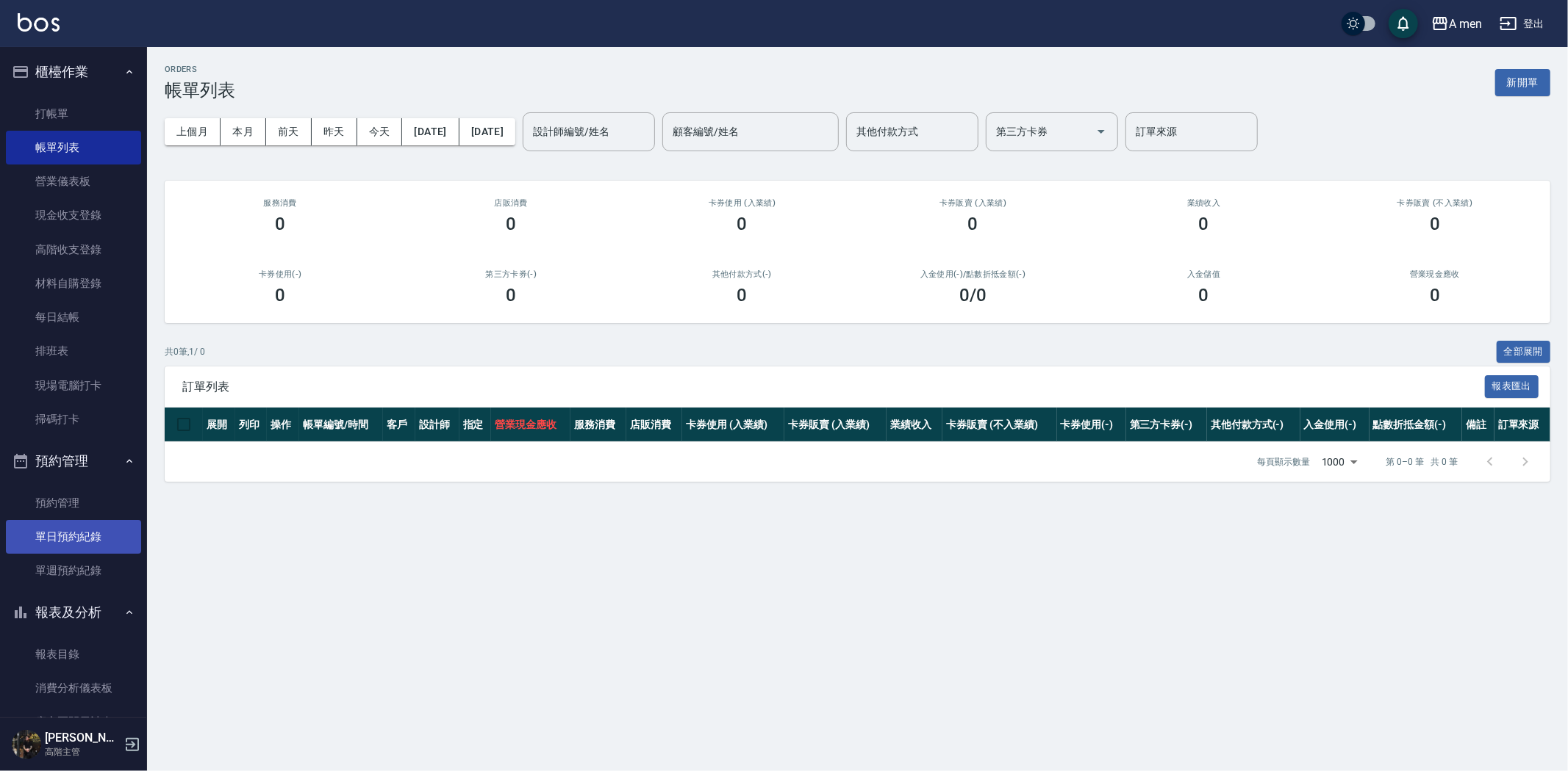
click at [71, 541] on link "單日預約紀錄" at bounding box center [73, 537] width 135 height 34
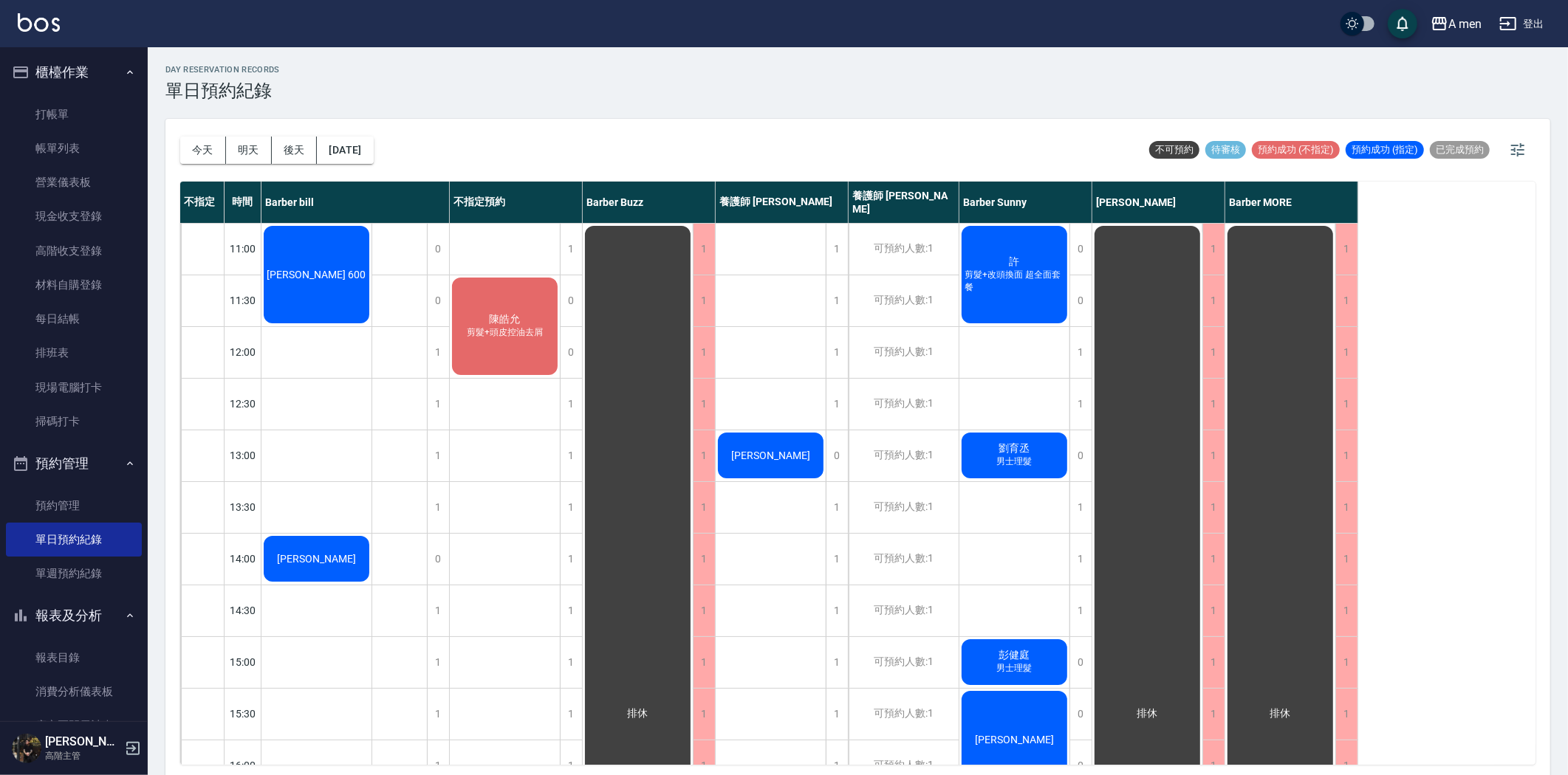
click at [320, 280] on span "剪髮+改頭換面 超全面套餐" at bounding box center [317, 280] width 6 height 0
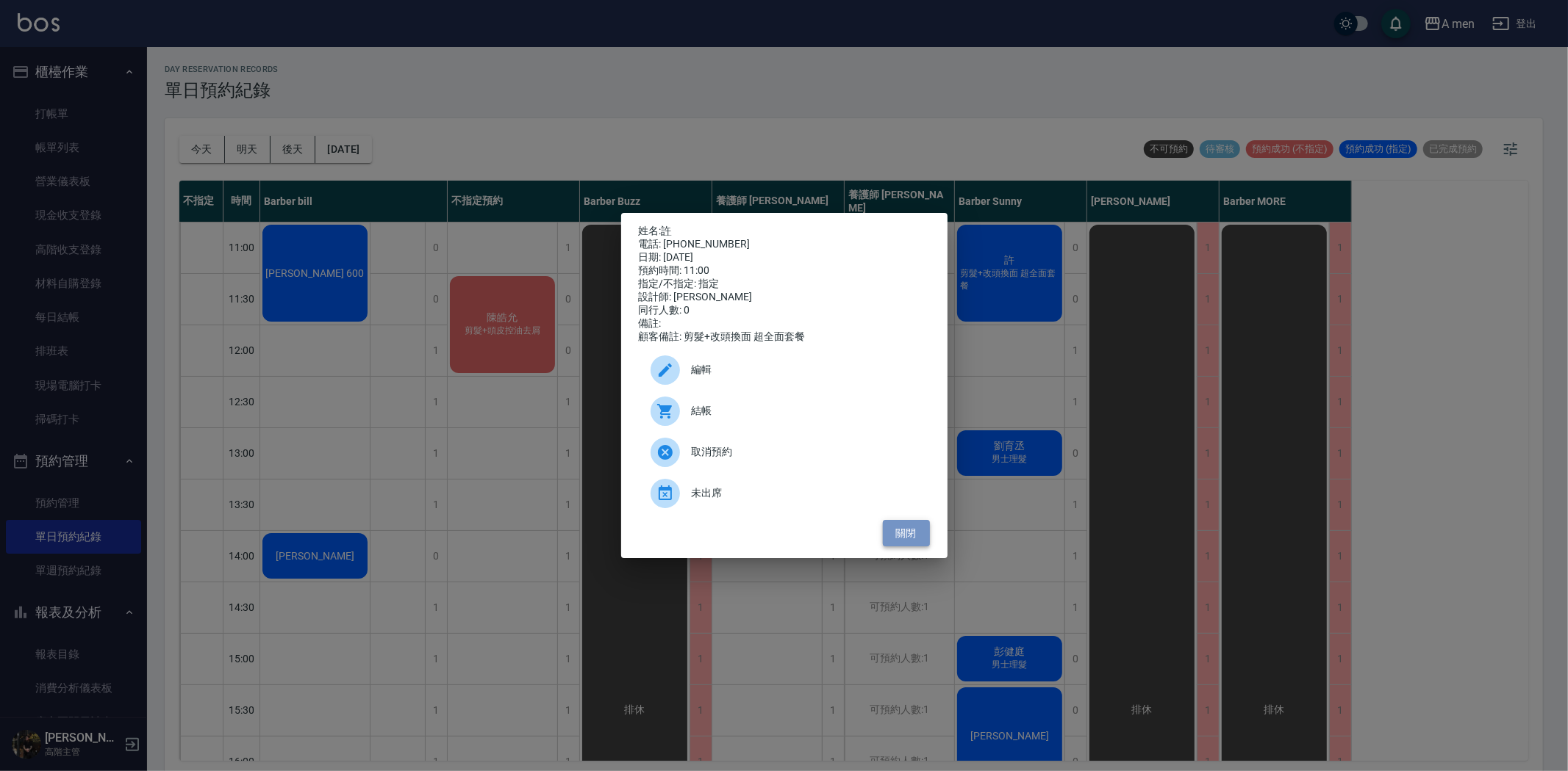
click at [895, 535] on button "關閉" at bounding box center [906, 533] width 47 height 27
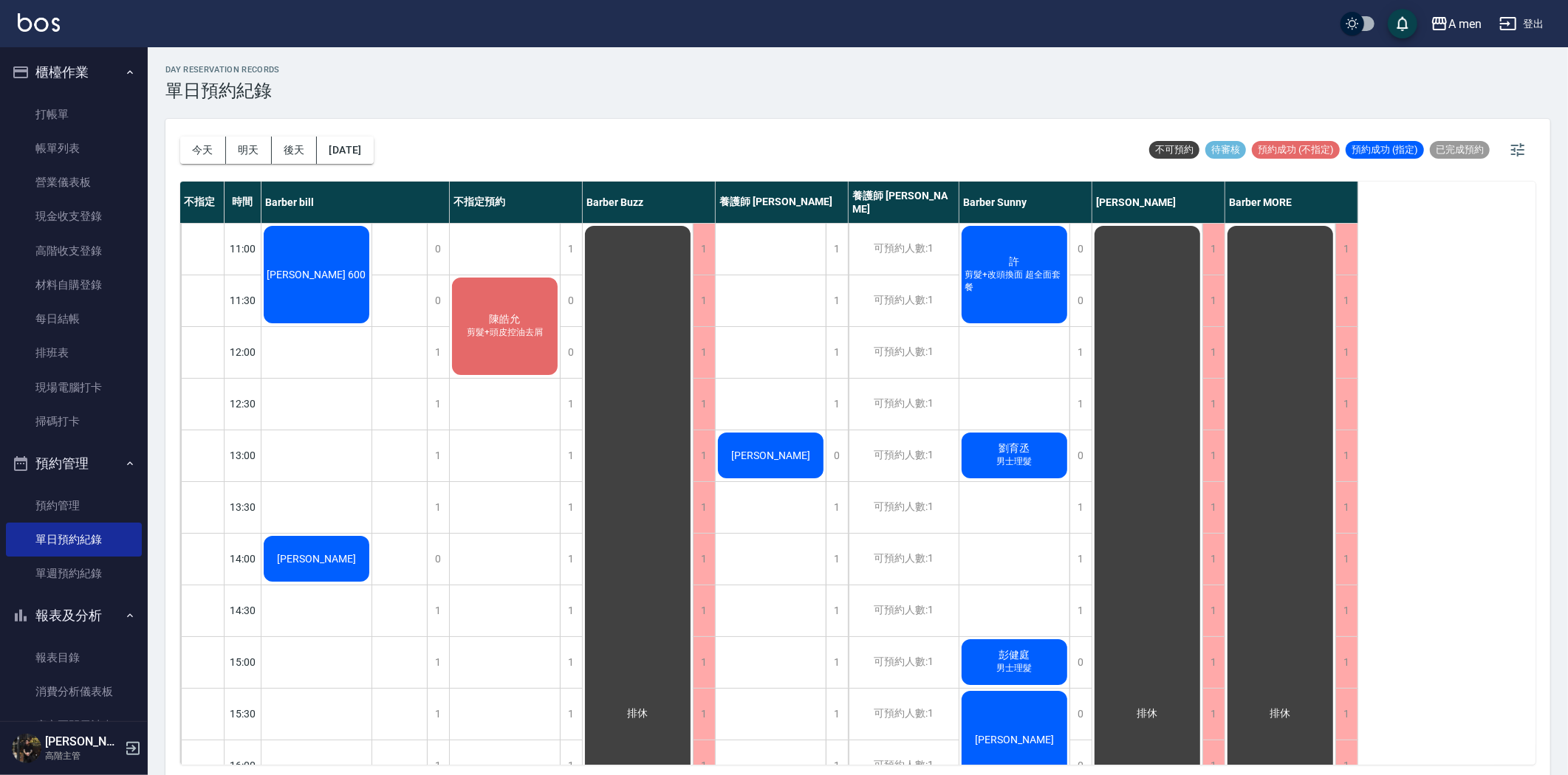
click at [320, 280] on span "剪髮+頭皮控油去屑" at bounding box center [317, 280] width 6 height 0
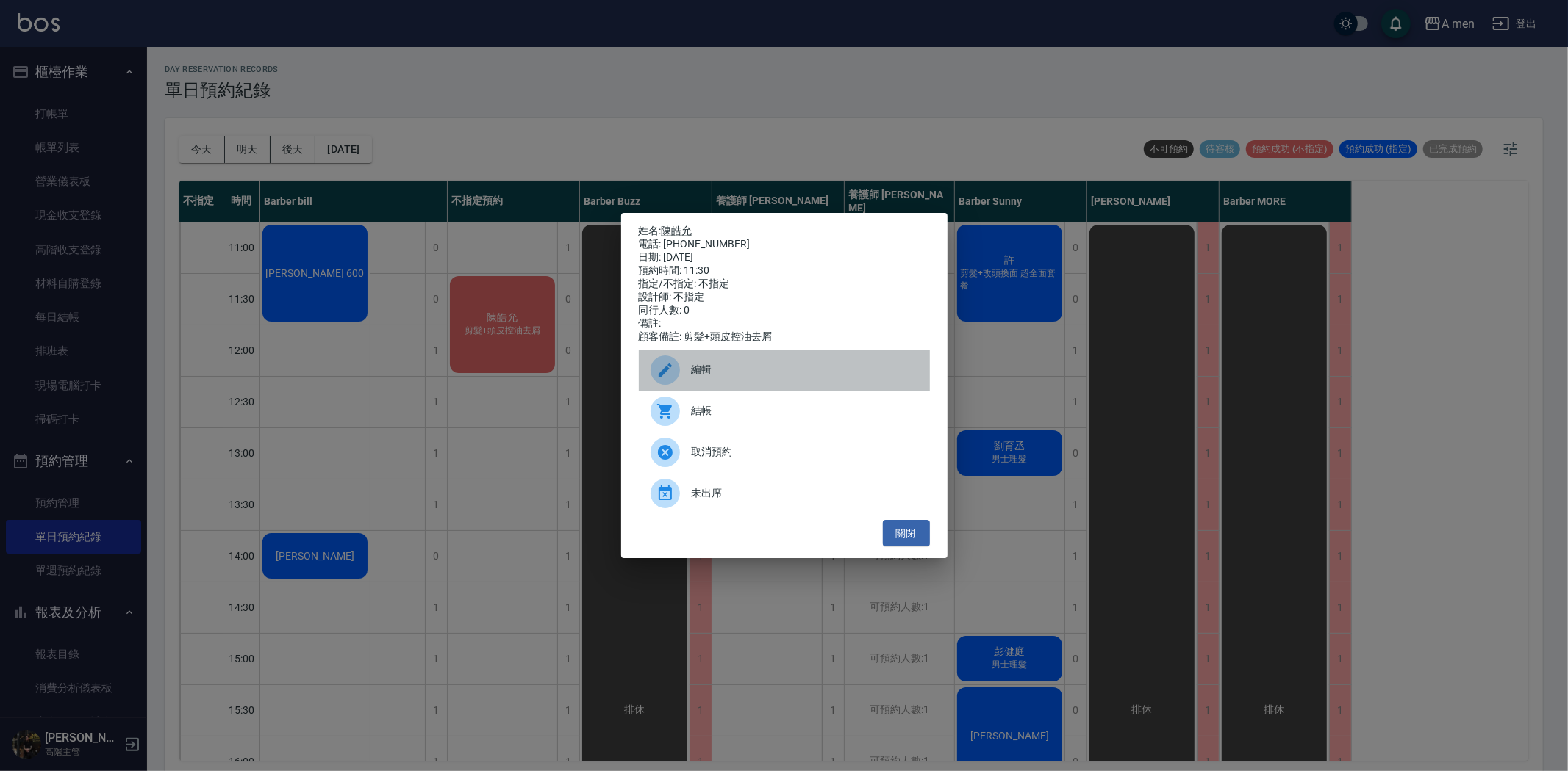
click at [755, 376] on span "編輯" at bounding box center [804, 369] width 227 height 16
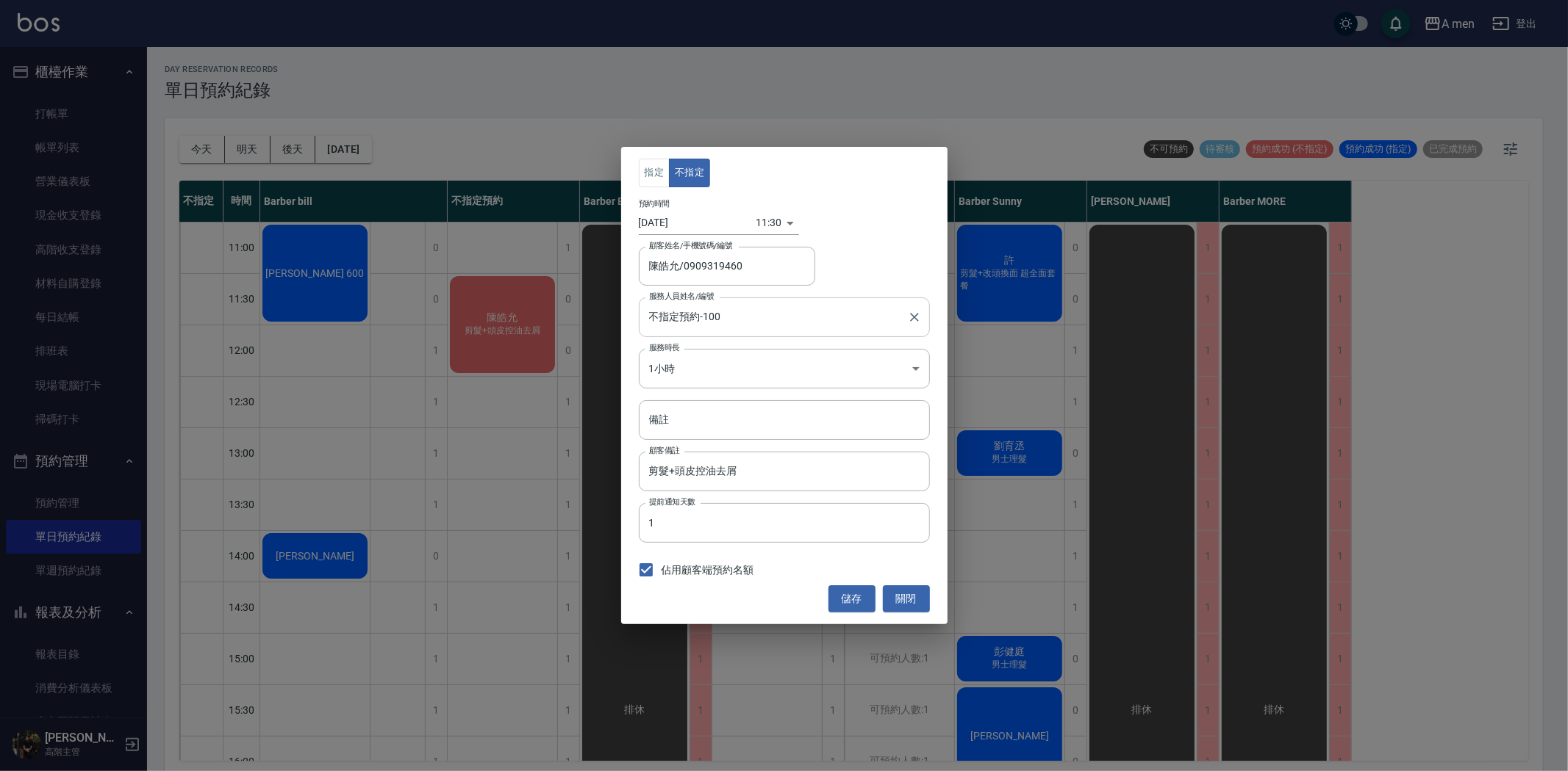
click at [791, 321] on input "不指定預約-100" at bounding box center [773, 317] width 256 height 26
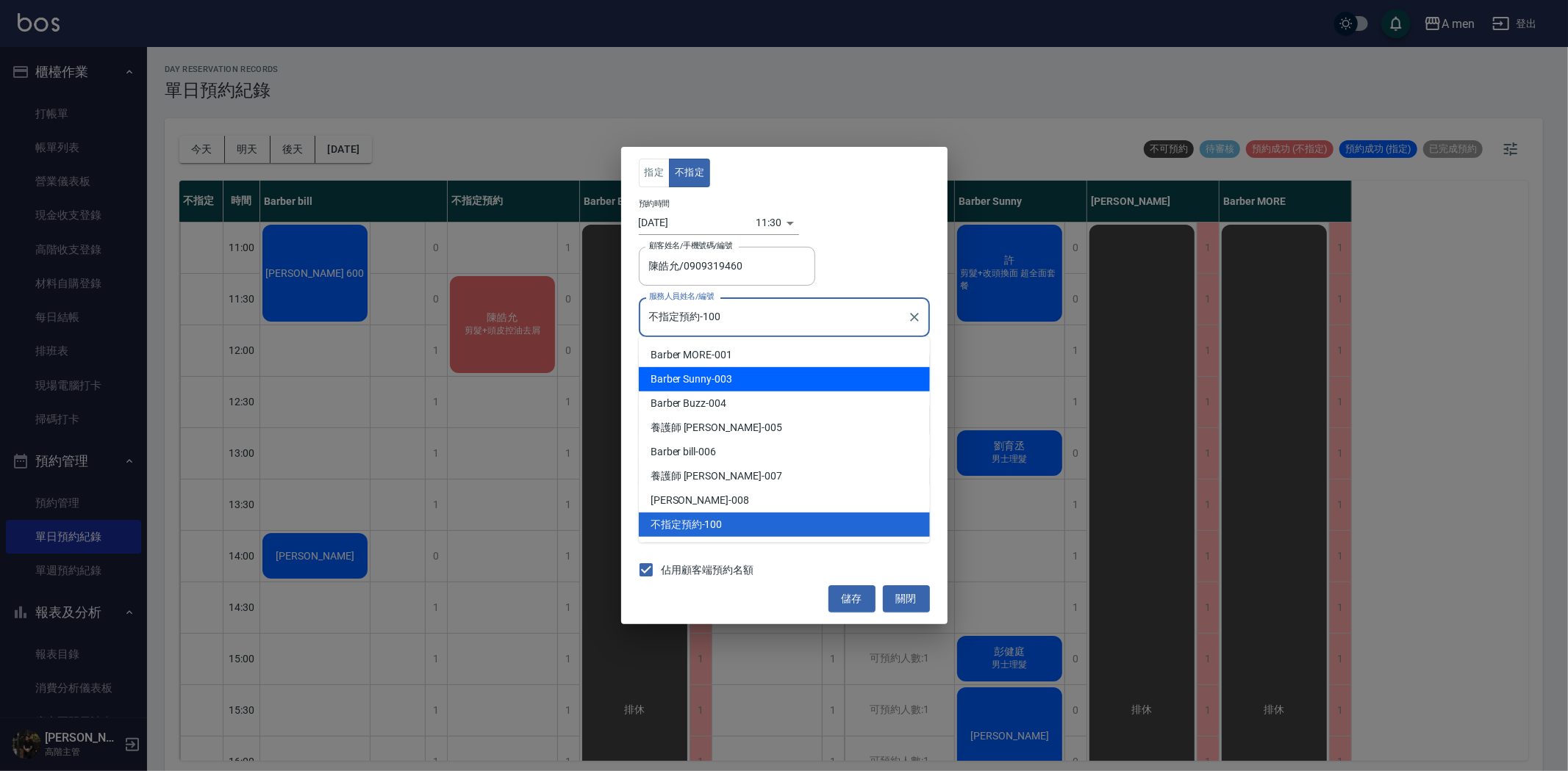
click at [839, 379] on div "Barber Sunny -003" at bounding box center [784, 379] width 291 height 24
type input "Barber Sunny -003"
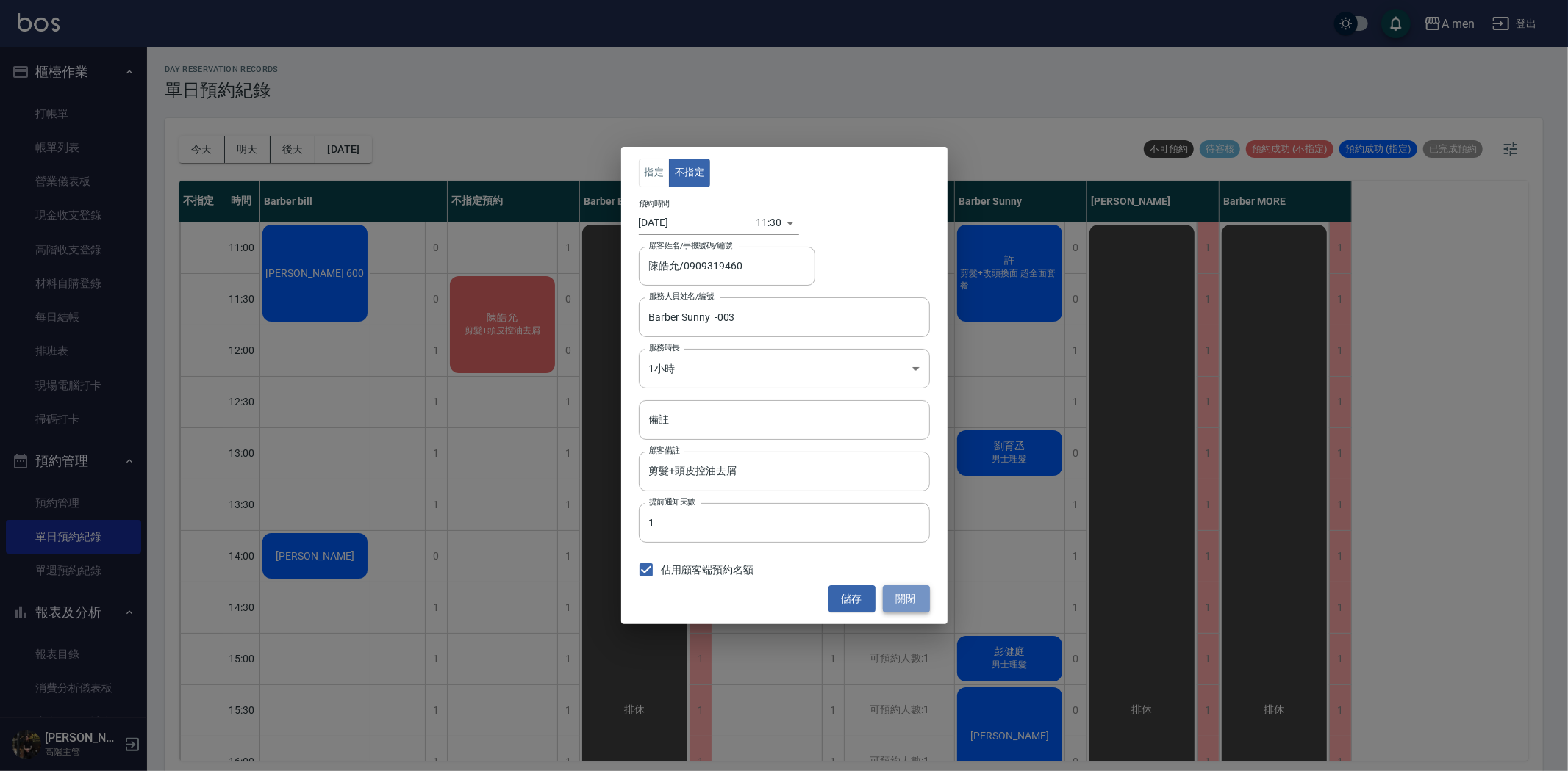
click at [912, 594] on button "關閉" at bounding box center [906, 599] width 47 height 27
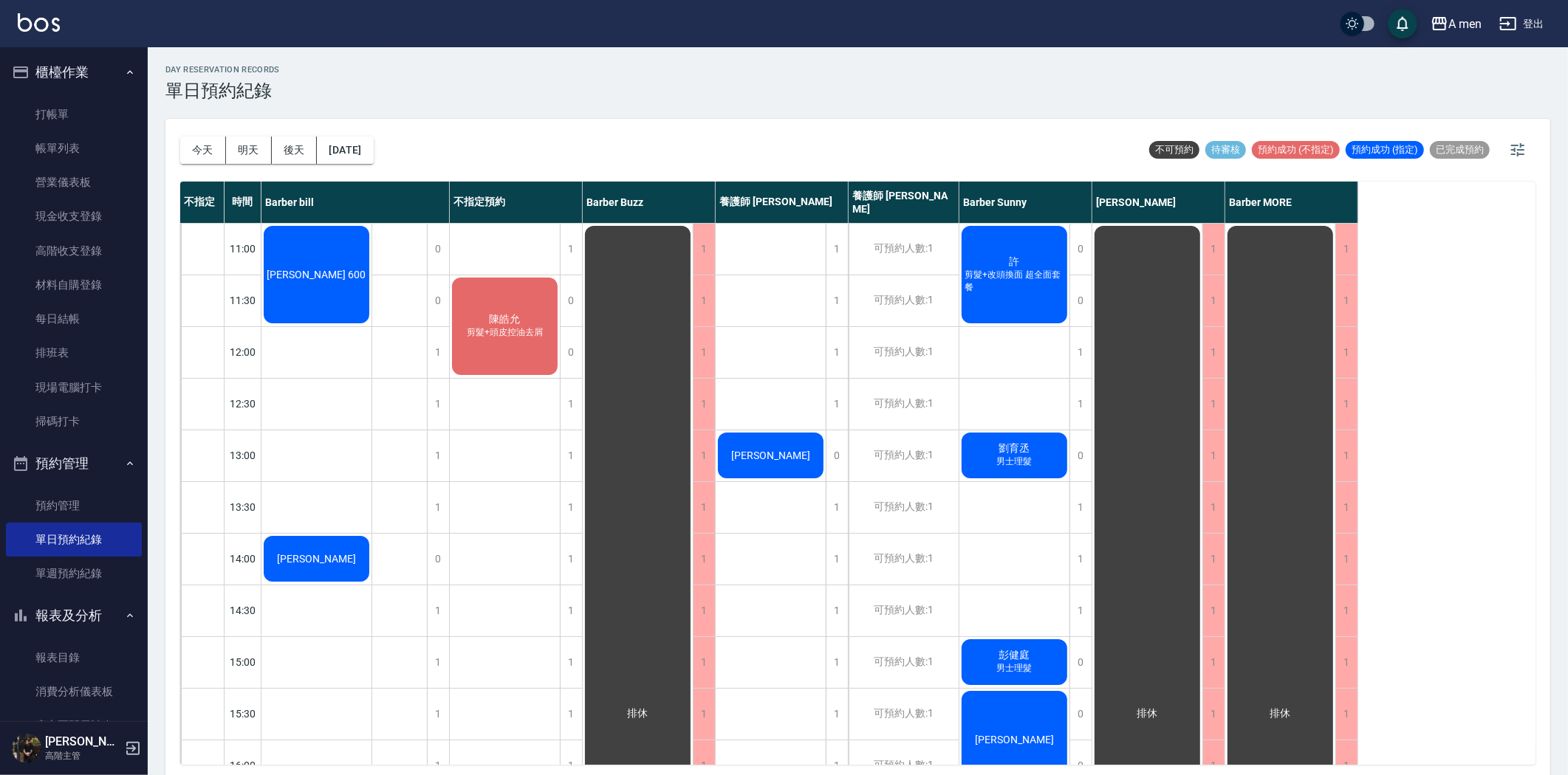
click at [371, 325] on div "陳皓允 剪髮+頭皮控油去屑" at bounding box center [316, 275] width 110 height 102
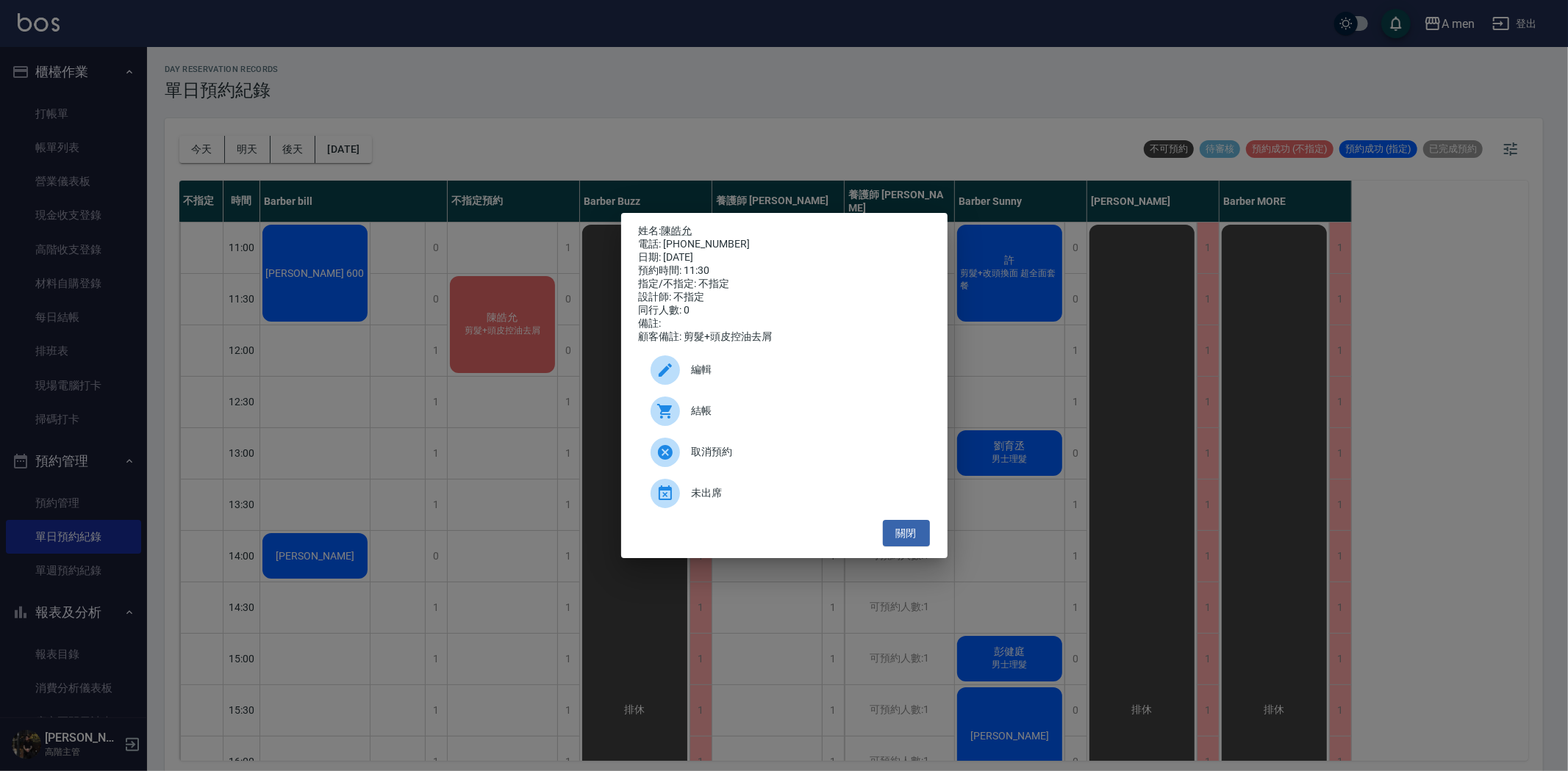
click at [713, 378] on span "編輯" at bounding box center [804, 369] width 227 height 16
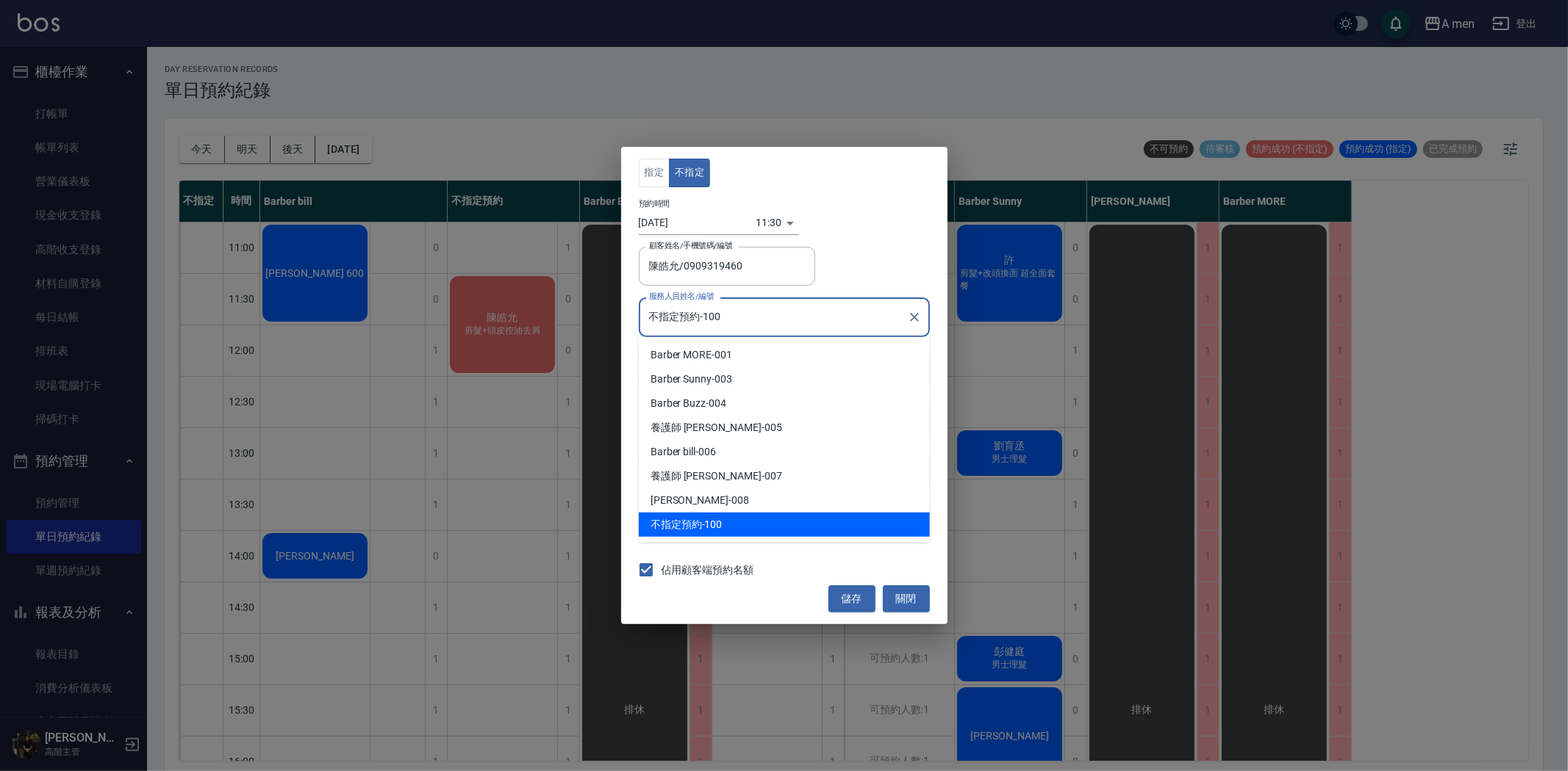
click at [810, 324] on input "不指定預約-100" at bounding box center [773, 317] width 256 height 26
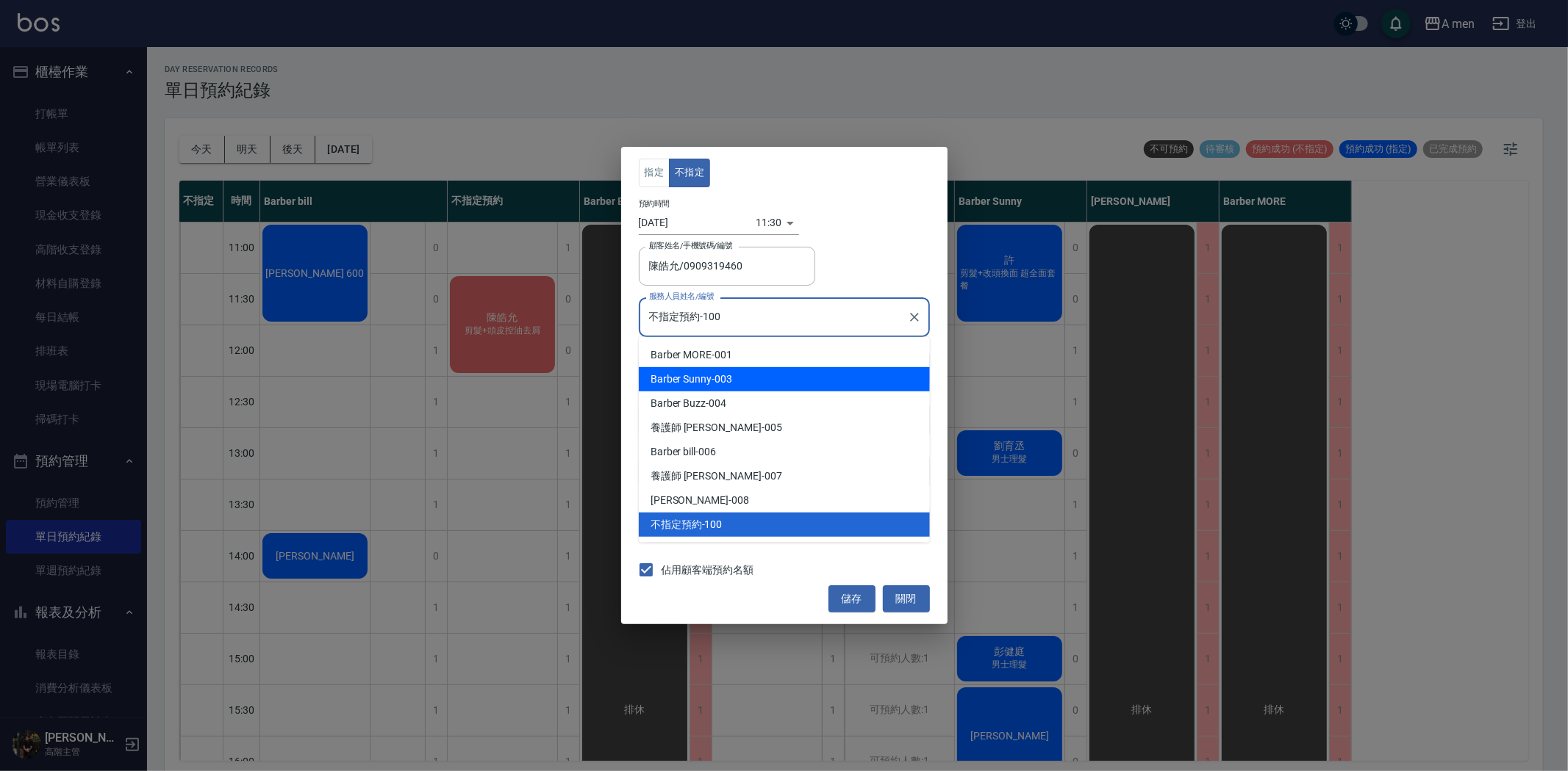
click at [791, 383] on div "Barber Sunny -003" at bounding box center [784, 379] width 291 height 24
type input "Barber Sunny -003"
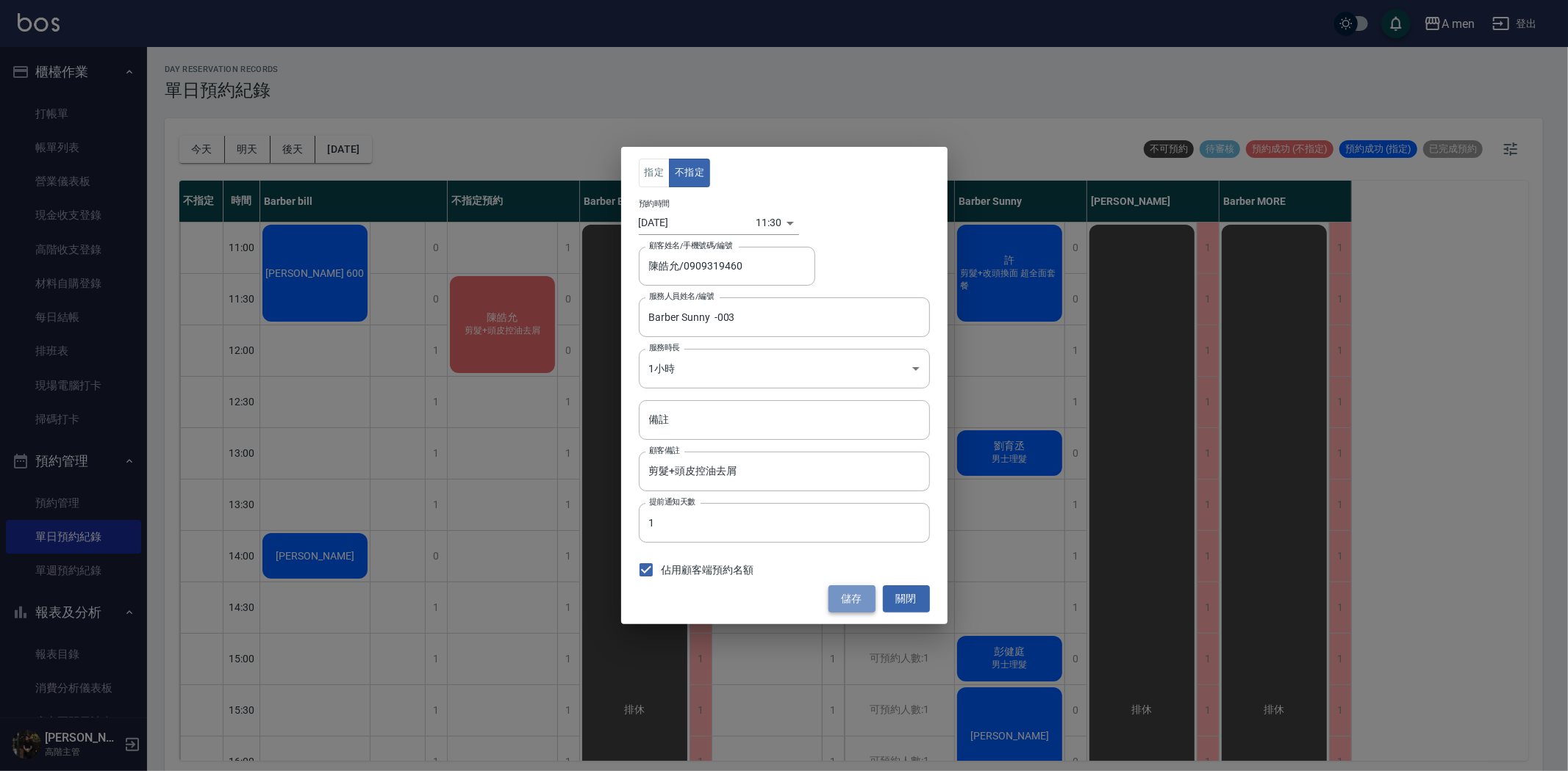
click at [847, 598] on button "儲存" at bounding box center [852, 599] width 47 height 27
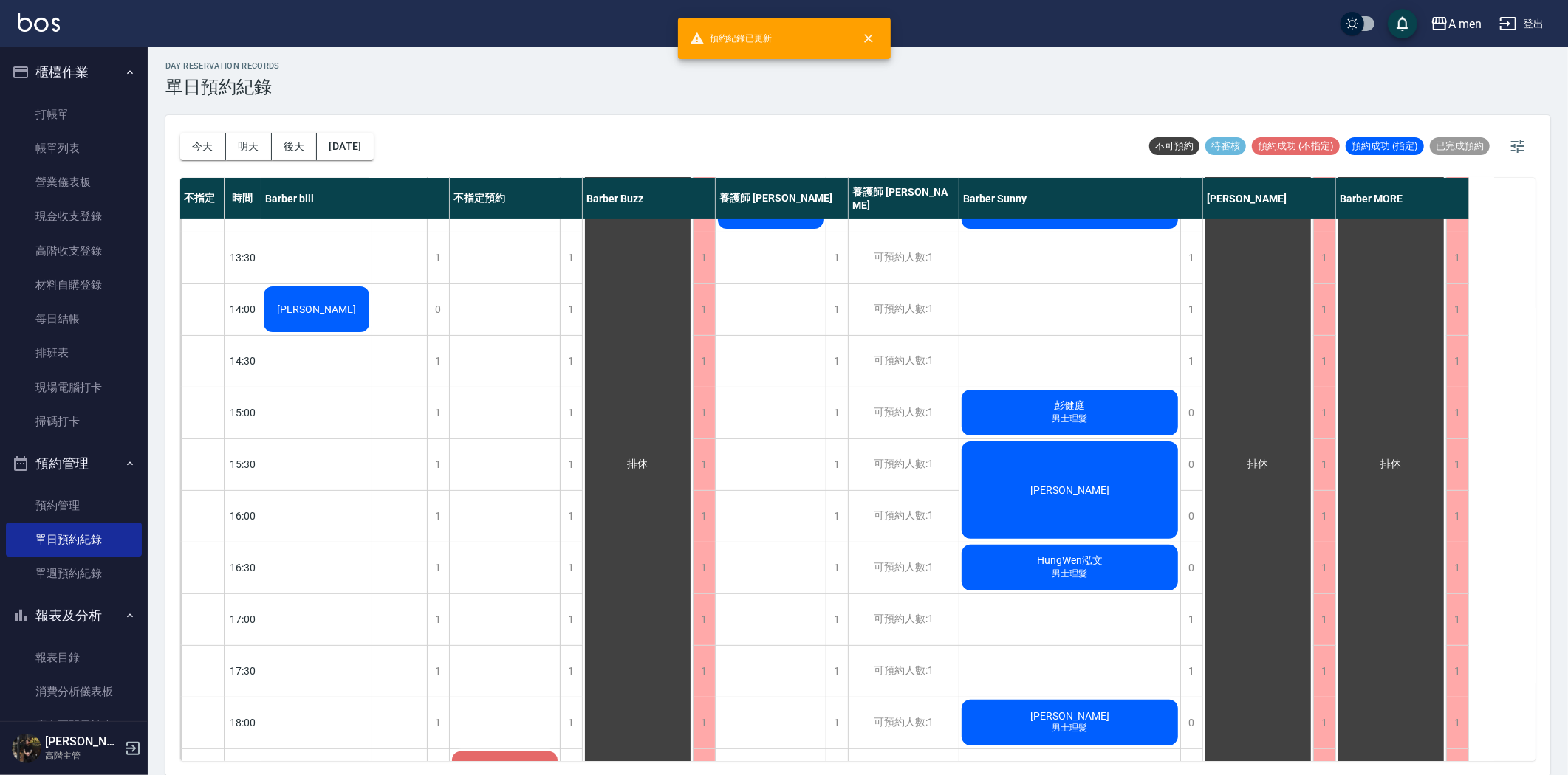
scroll to position [656, 0]
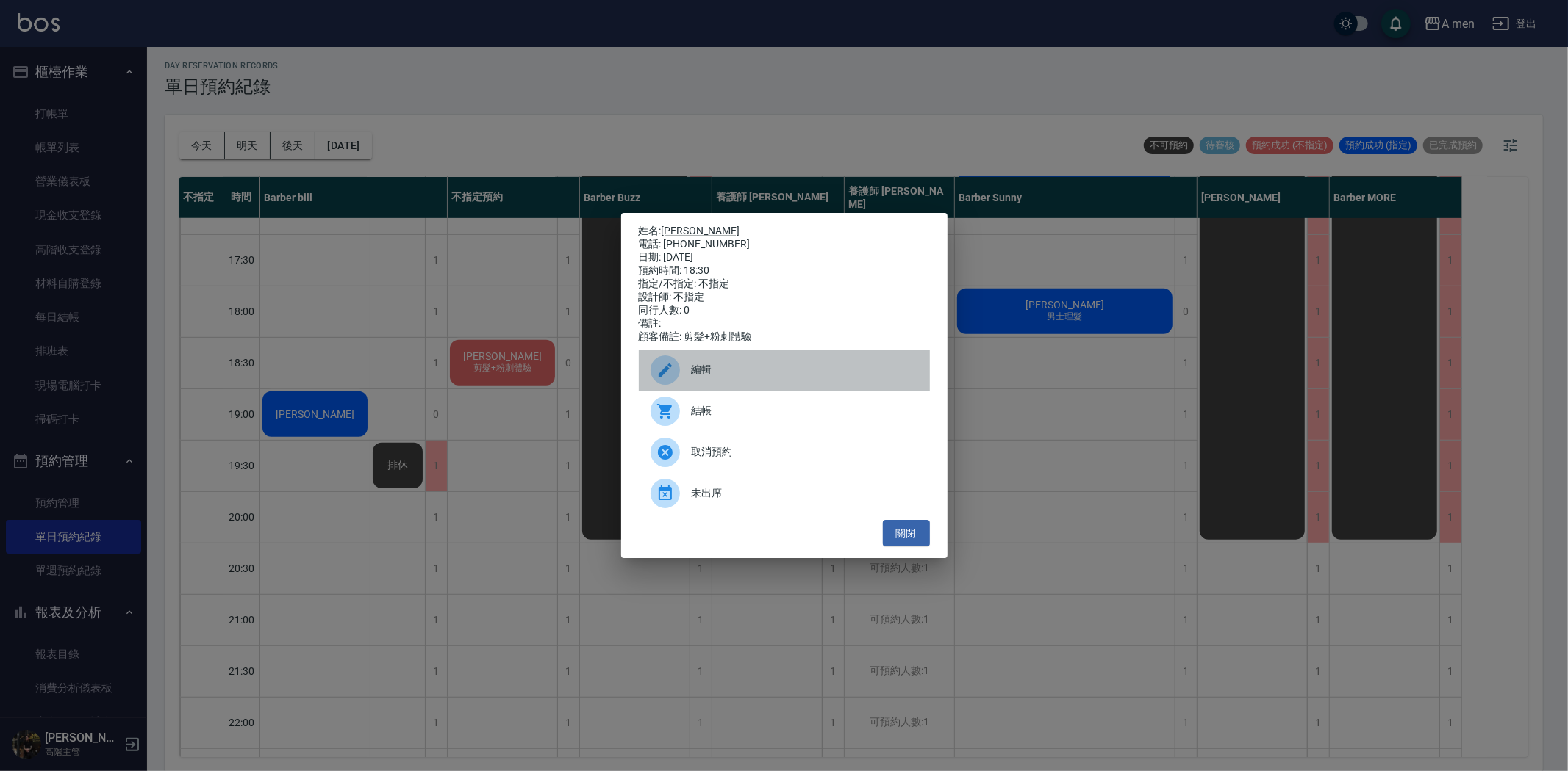
click at [732, 378] on span "編輯" at bounding box center [804, 369] width 227 height 16
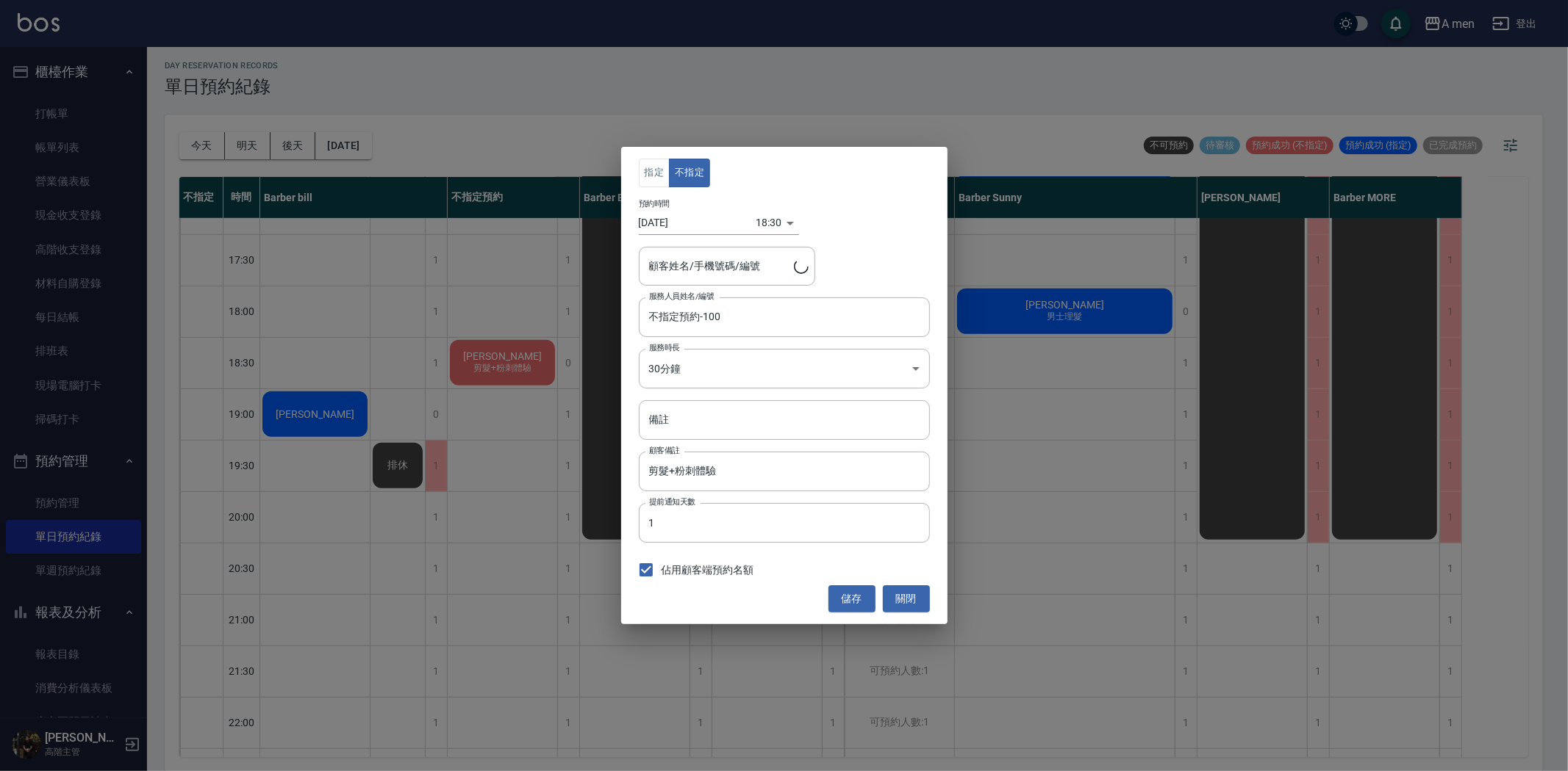
type input "楊子賢/0979370578"
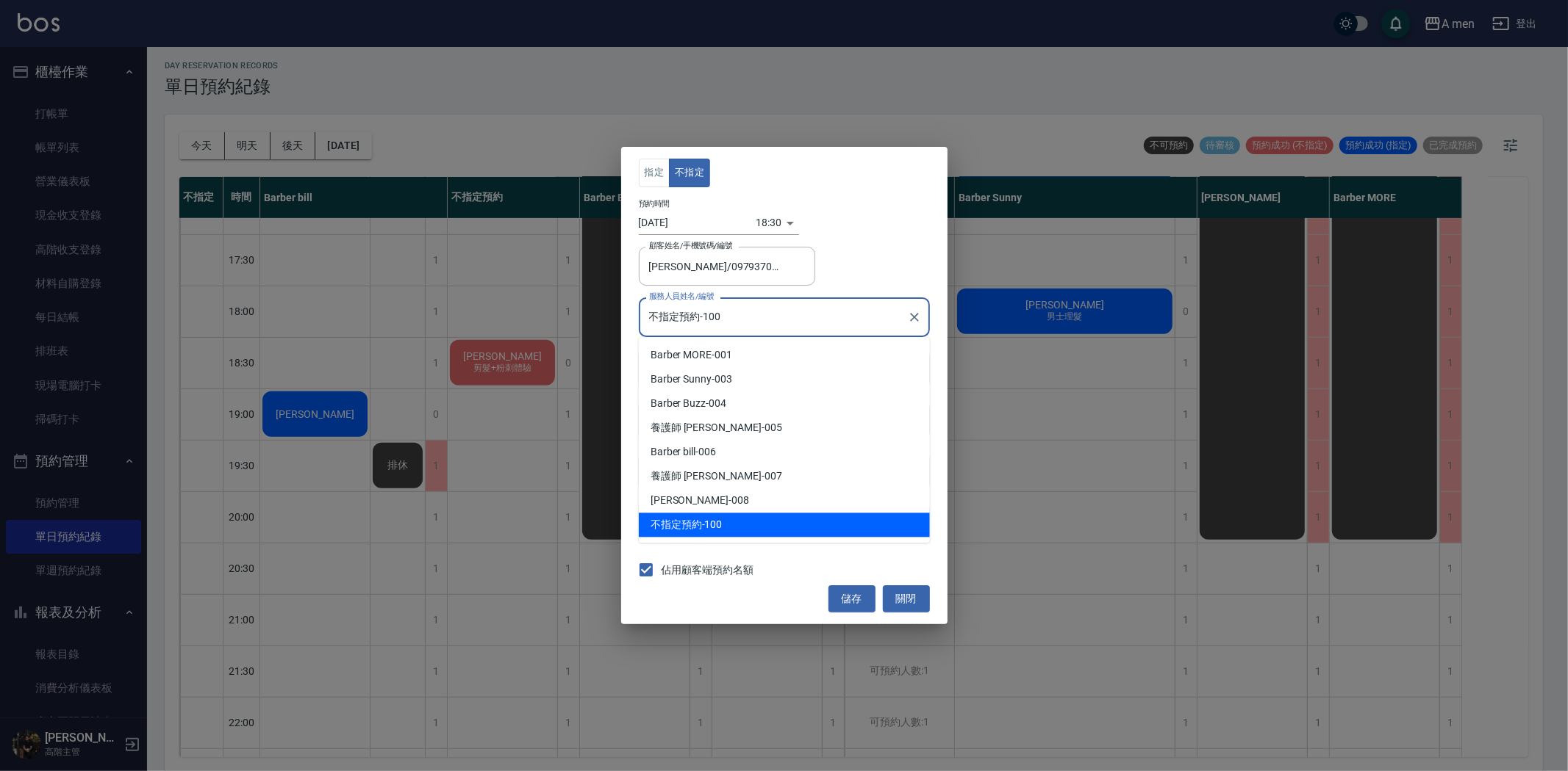
click at [755, 310] on input "不指定預約-100" at bounding box center [773, 317] width 256 height 26
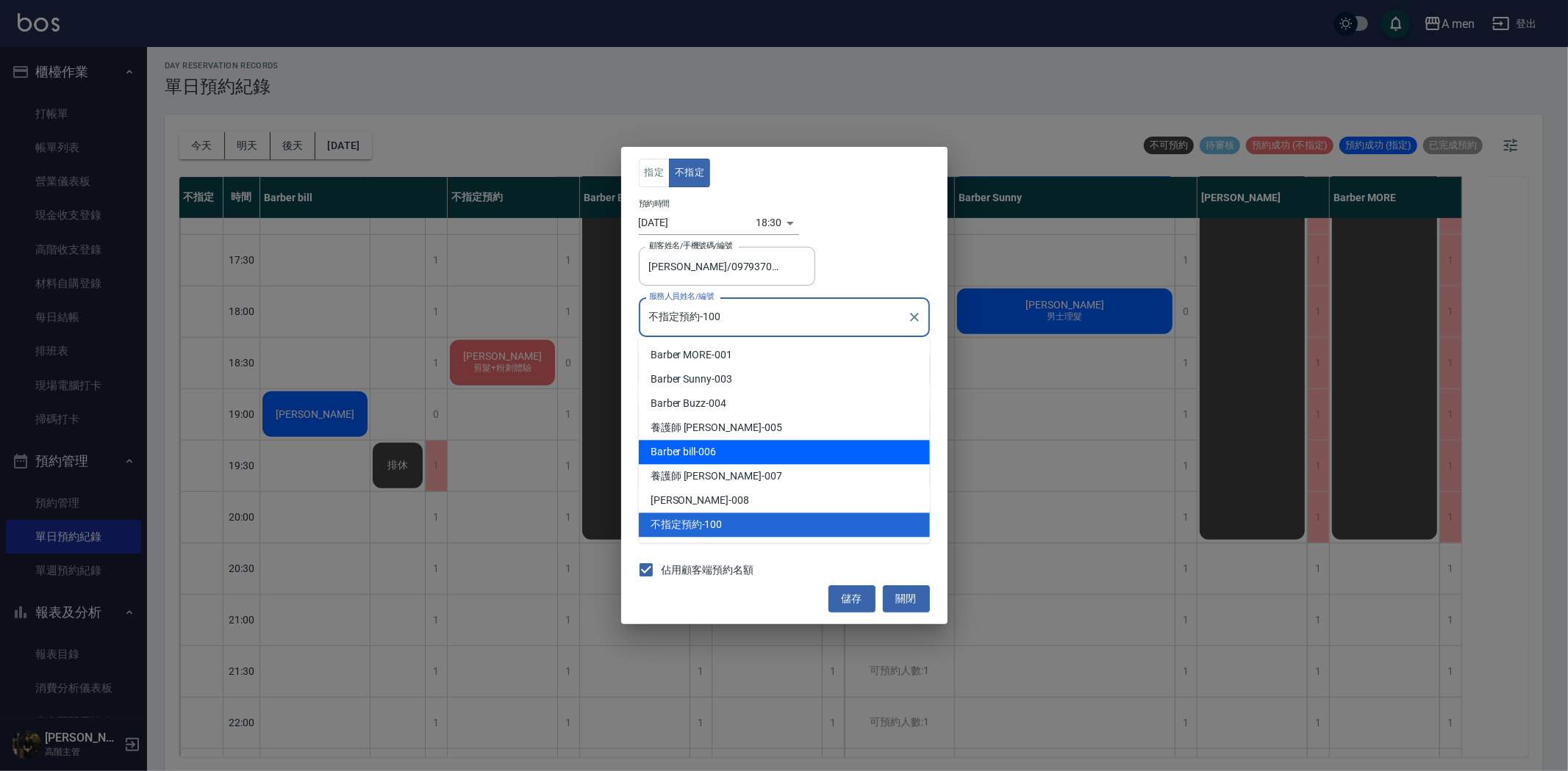
click at [752, 453] on div "Barber bill -006" at bounding box center [784, 452] width 291 height 24
type input "Barber bill-006"
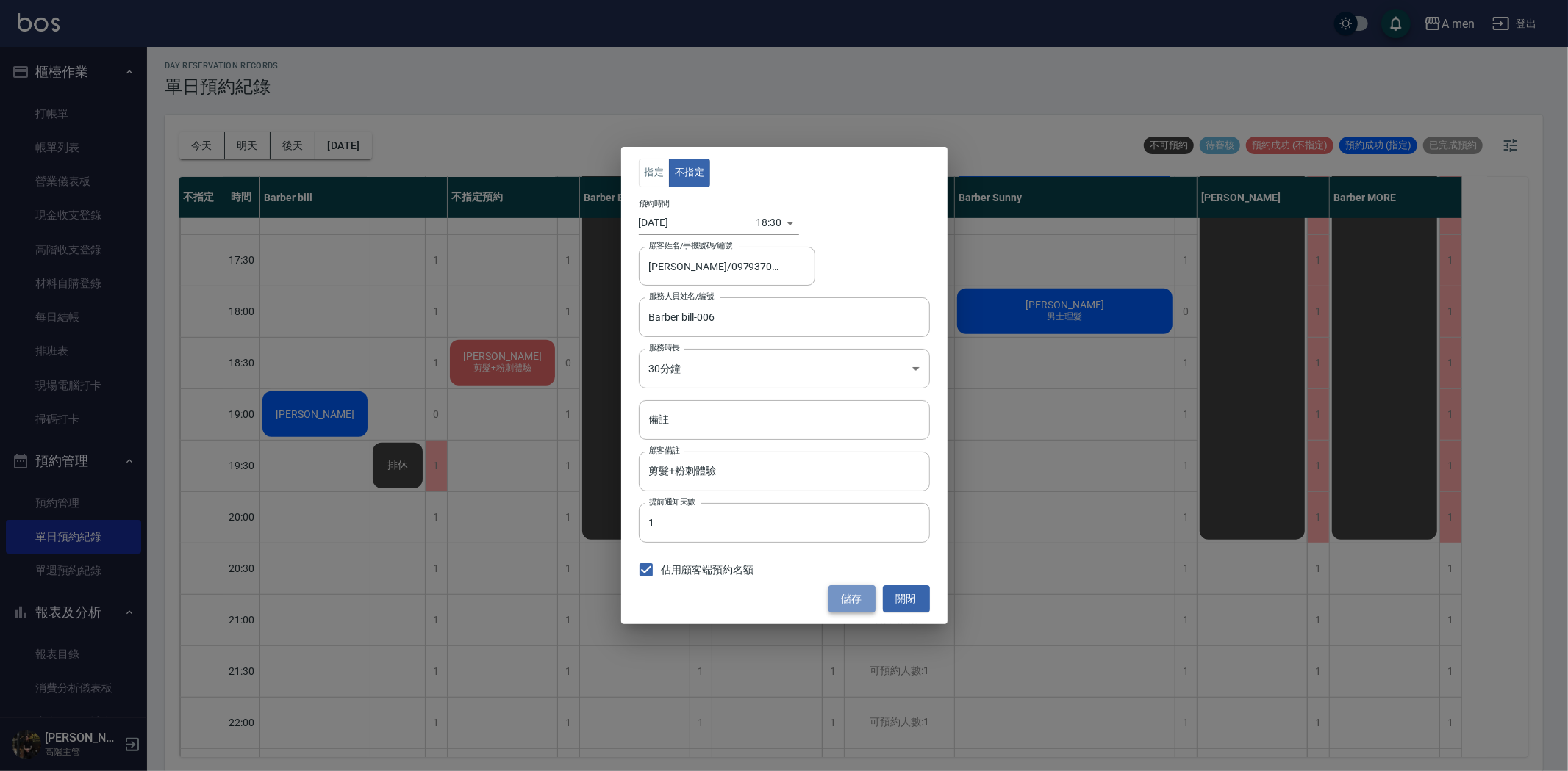
click at [857, 597] on button "儲存" at bounding box center [852, 599] width 47 height 27
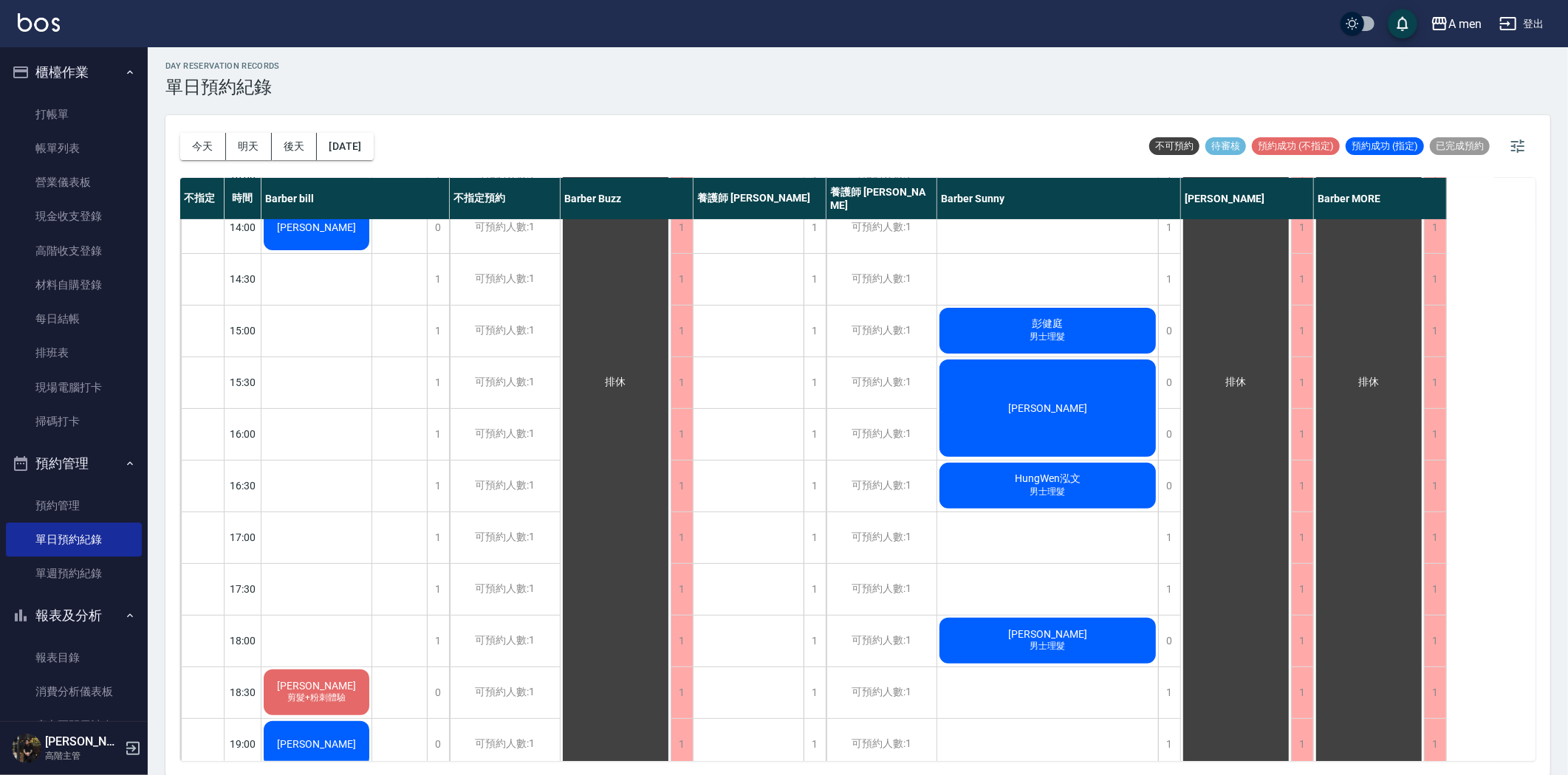
scroll to position [0, 0]
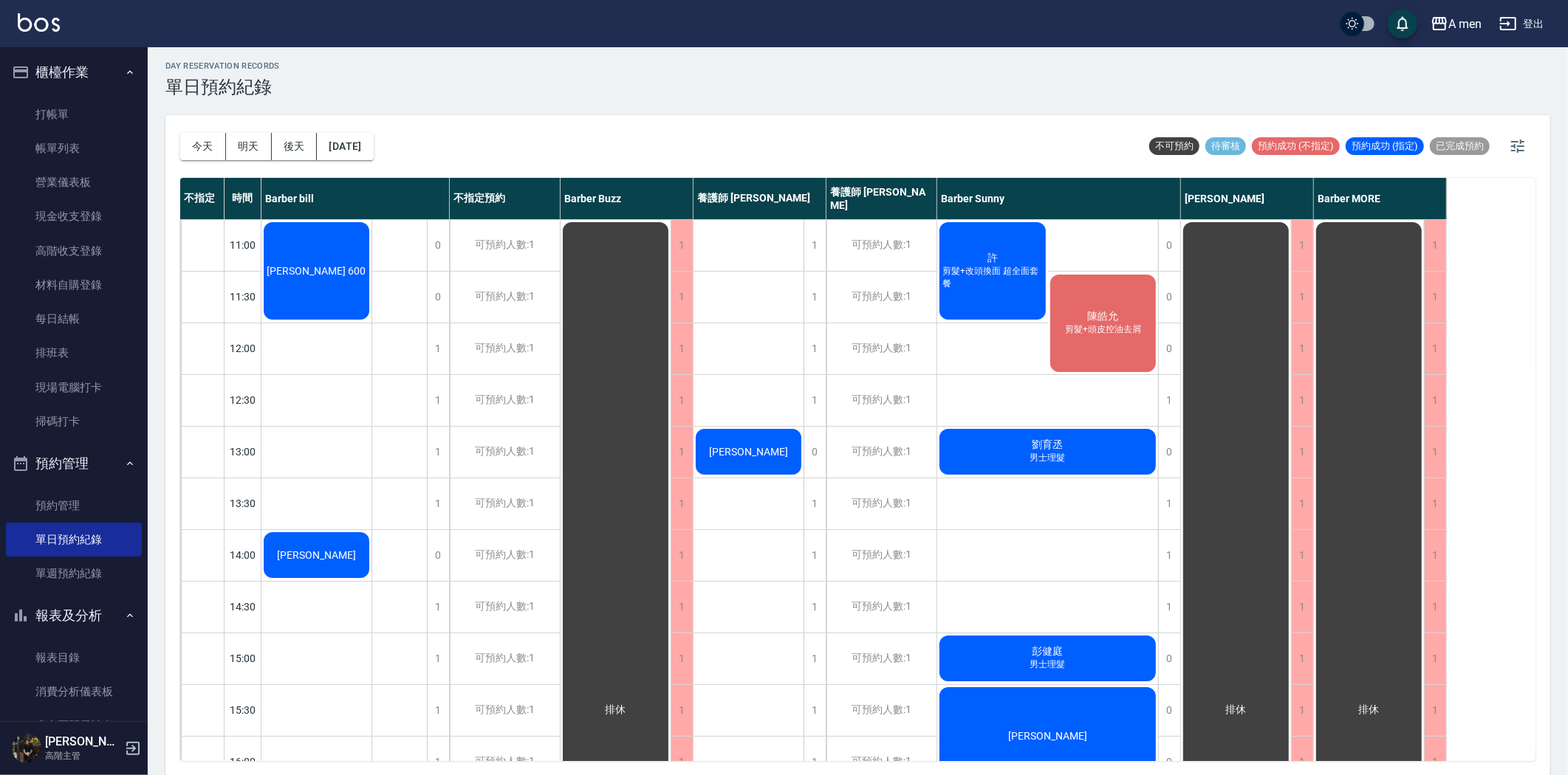
click at [343, 265] on span "[PERSON_NAME] 600" at bounding box center [317, 271] width 105 height 12
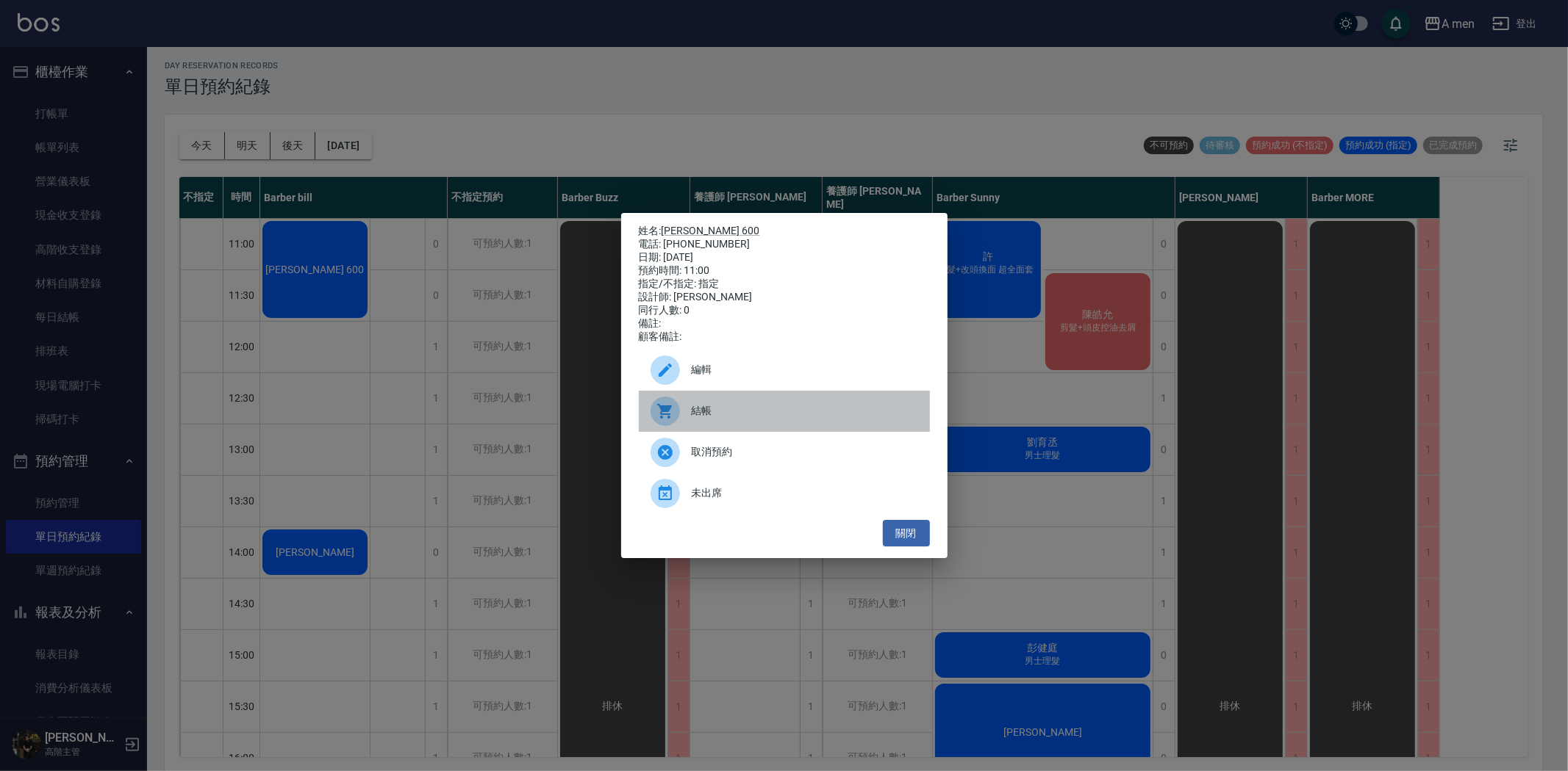
click at [704, 416] on span "結帳" at bounding box center [804, 411] width 227 height 16
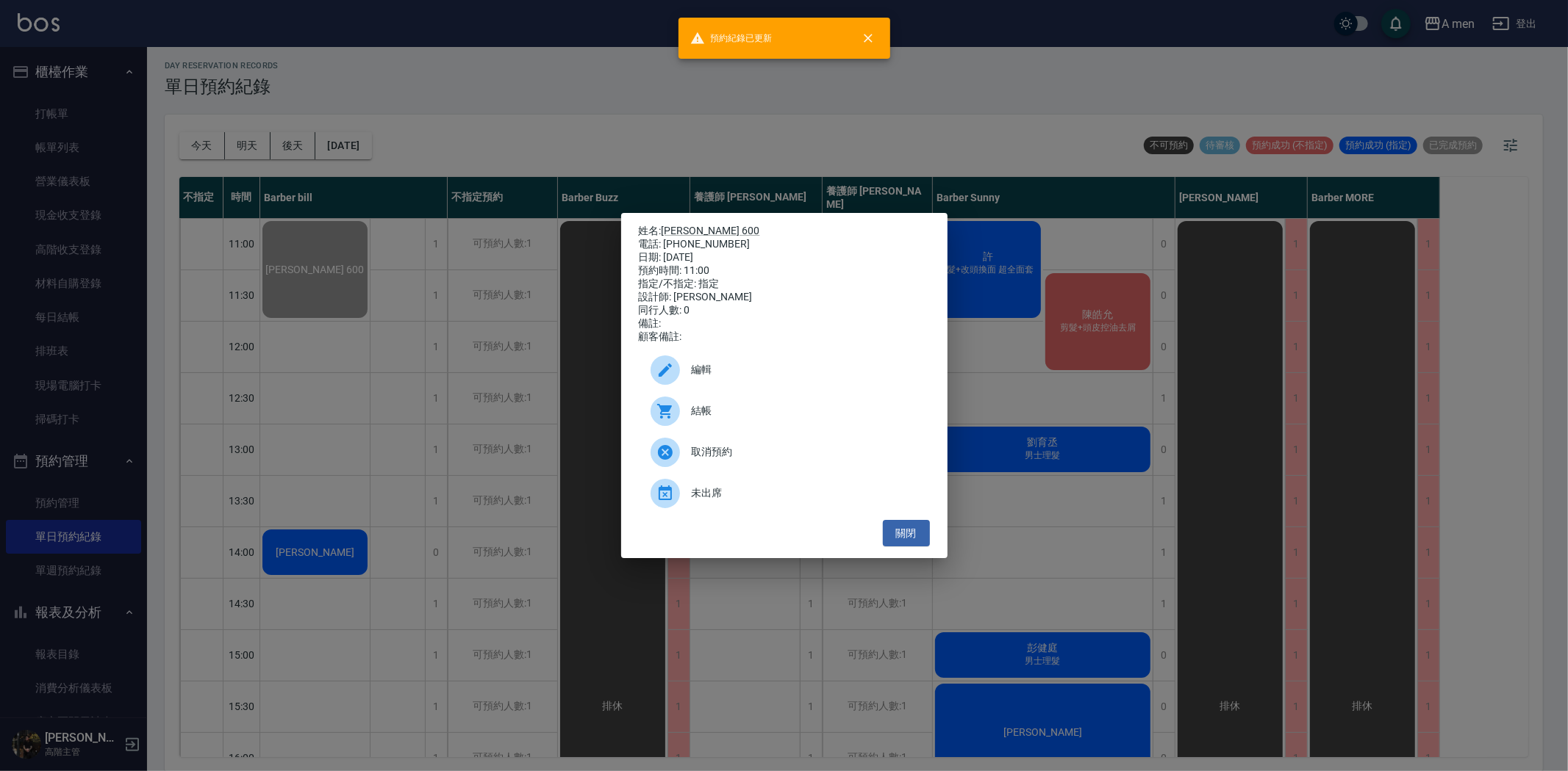
click at [476, 317] on div "姓名: Albert 600 電話: 0921928401 日期: 2025/08/18 預約時間: 11:00 指定/不指定: 指定 設計師: Barber…" at bounding box center [784, 385] width 1568 height 771
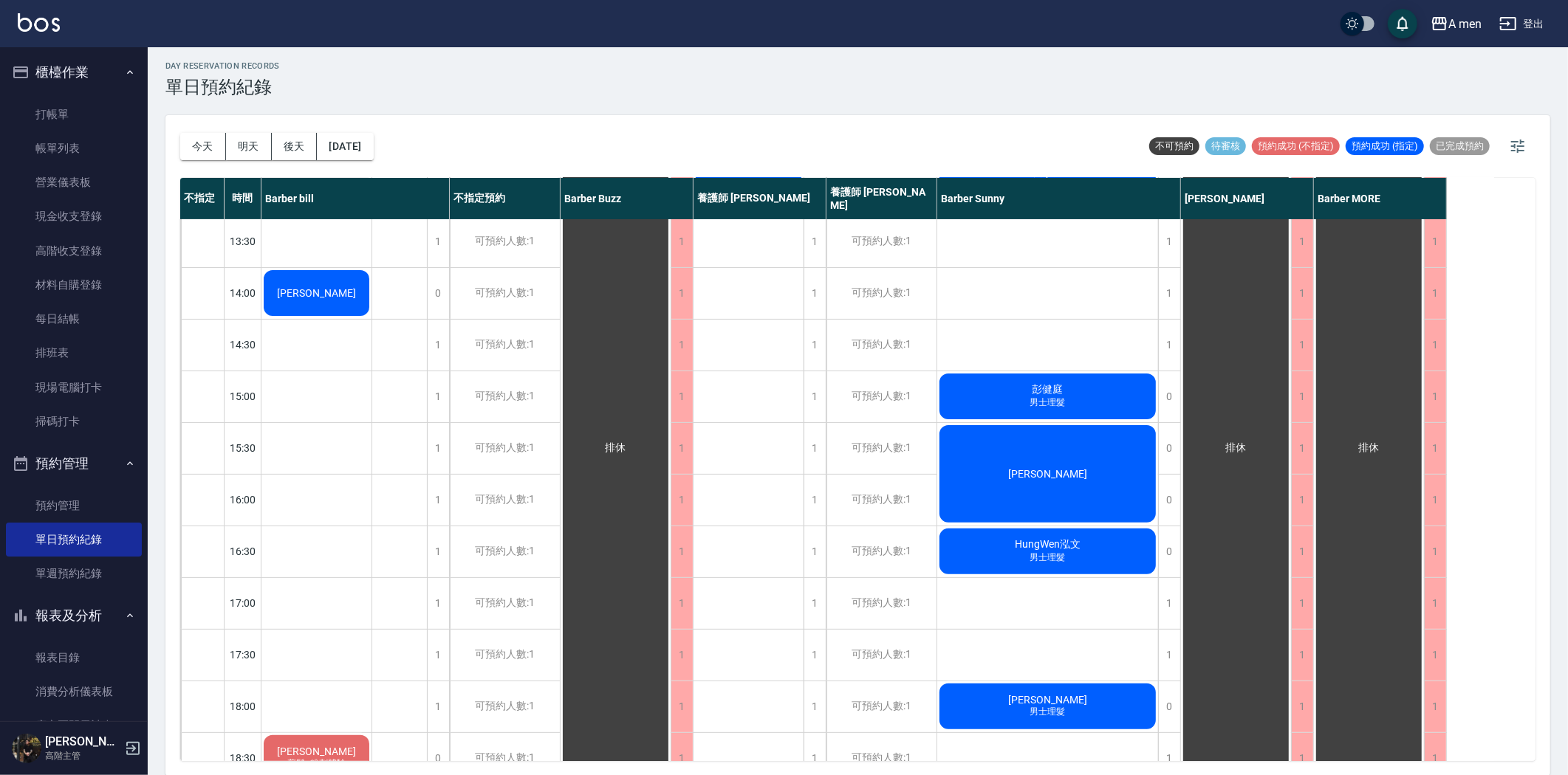
scroll to position [574, 0]
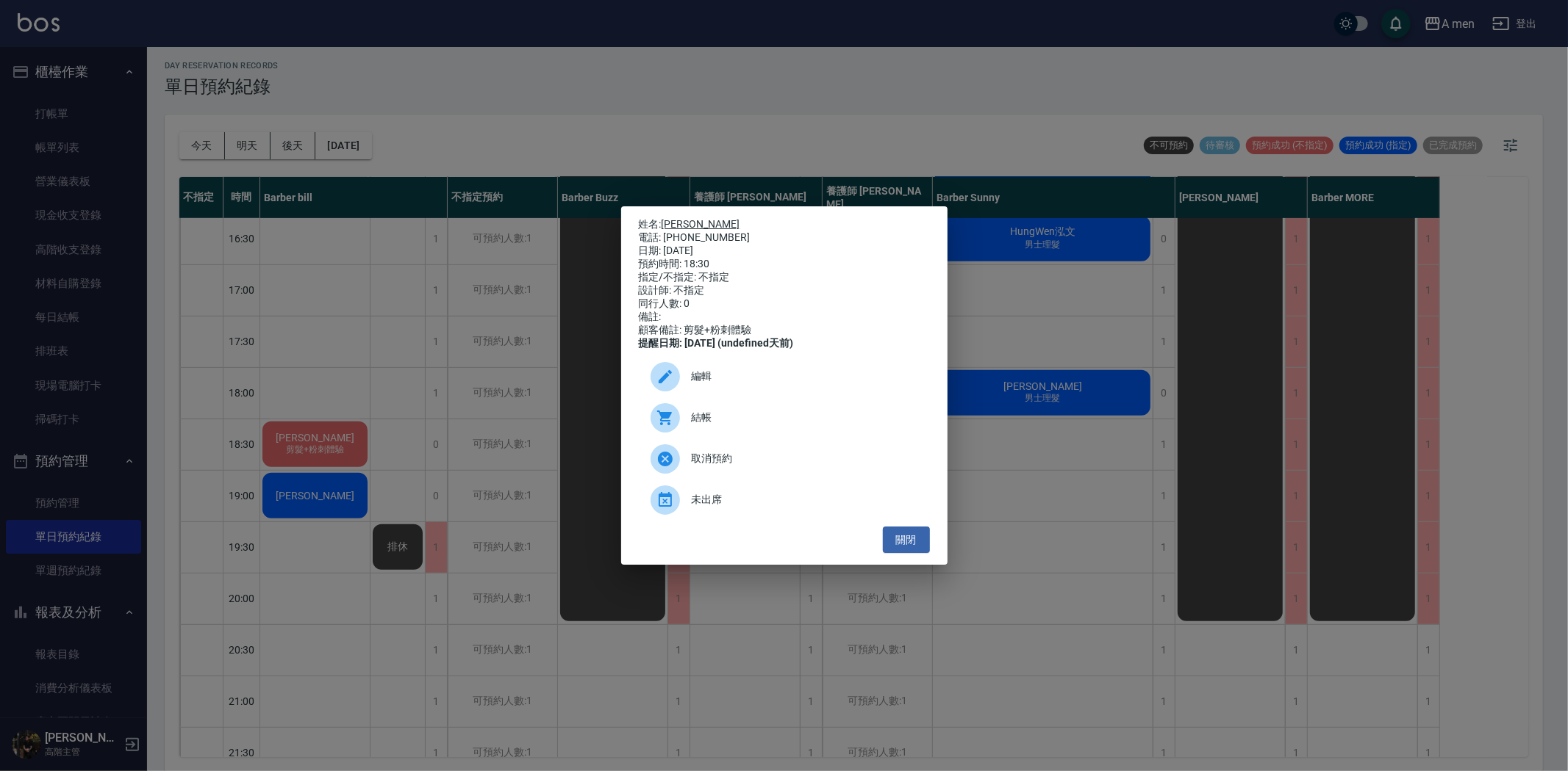
click at [691, 218] on link "楊子賢" at bounding box center [701, 224] width 78 height 12
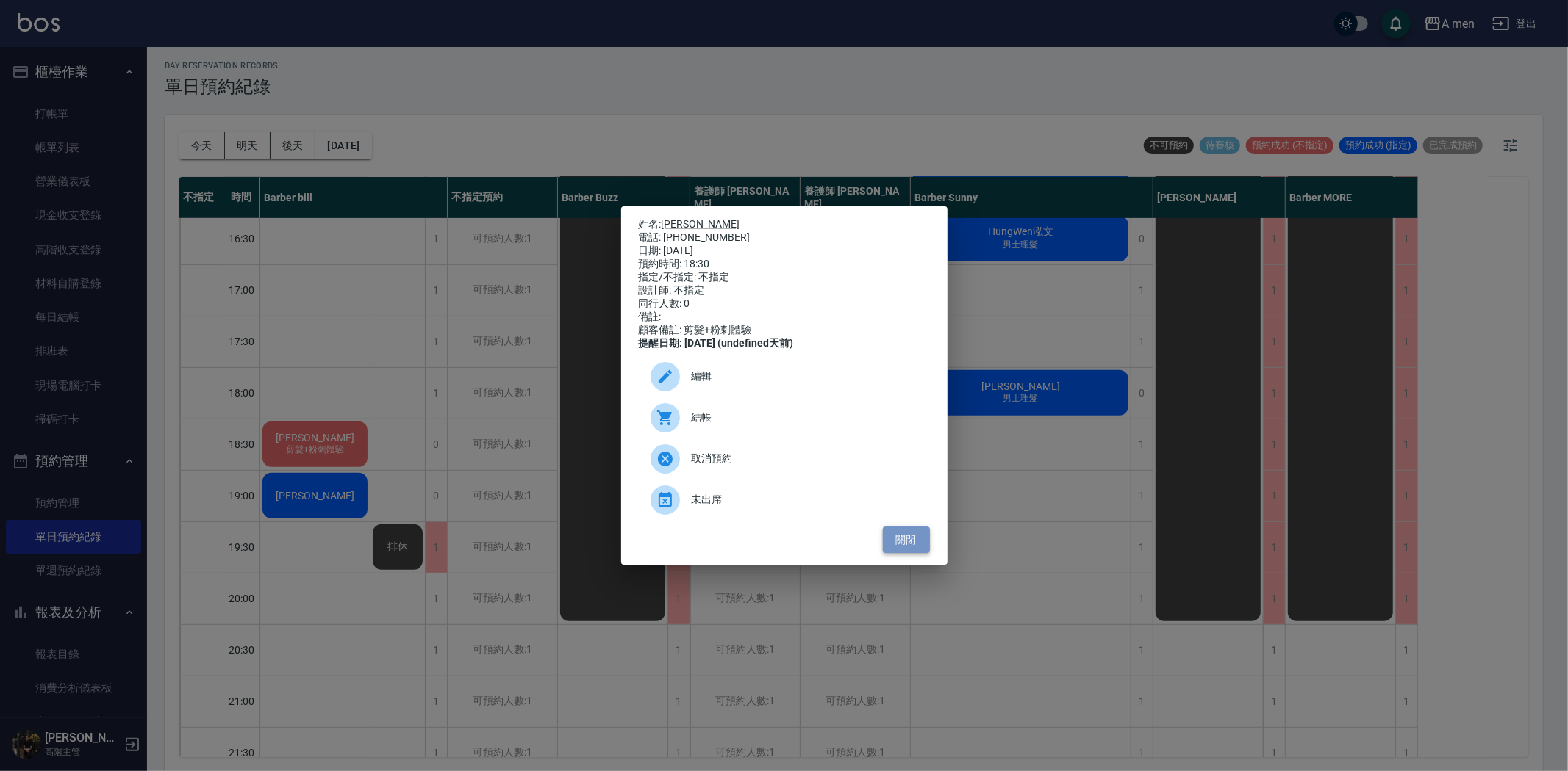
click at [913, 542] on button "關閉" at bounding box center [906, 540] width 47 height 27
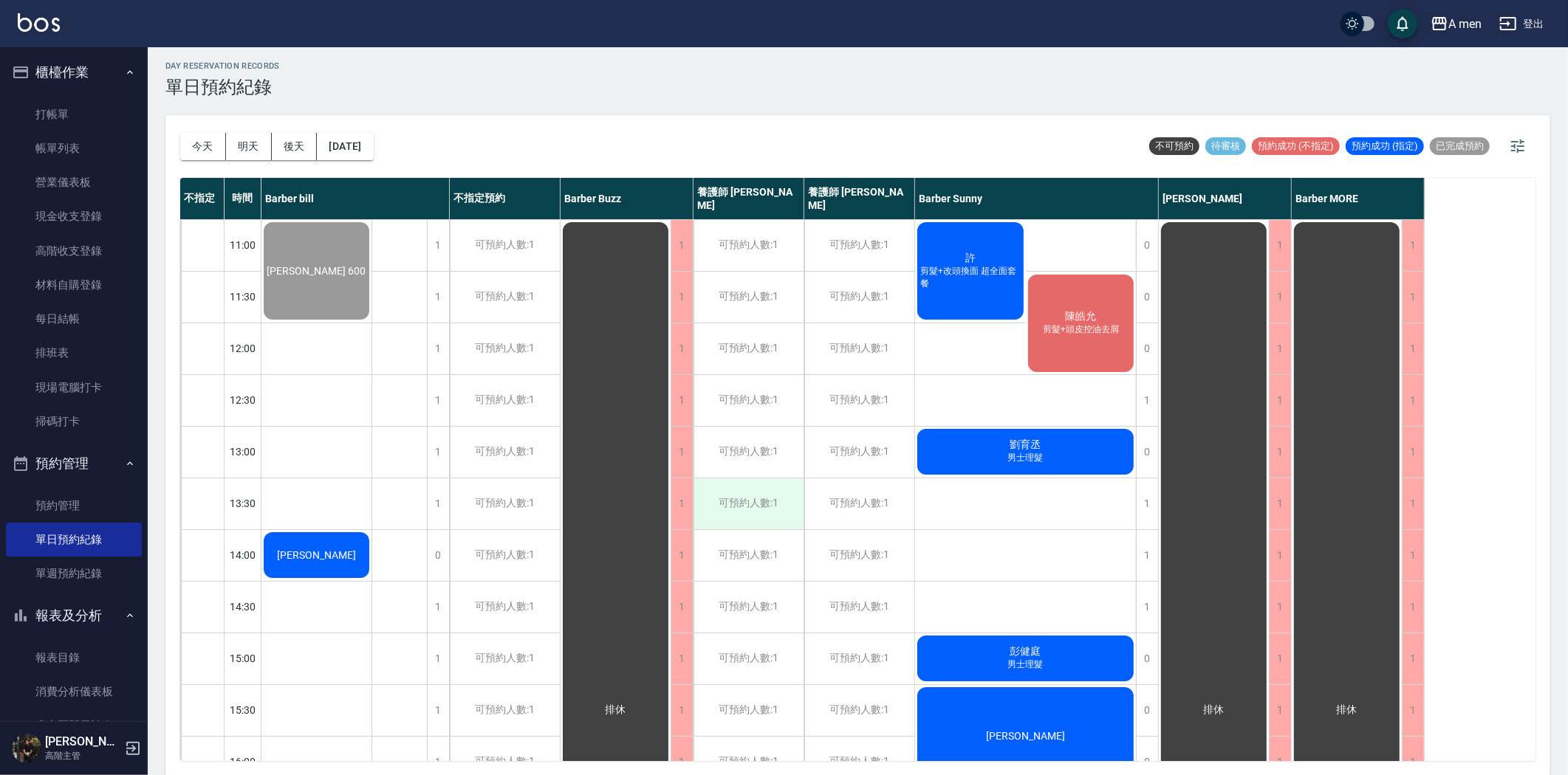
scroll to position [0, 0]
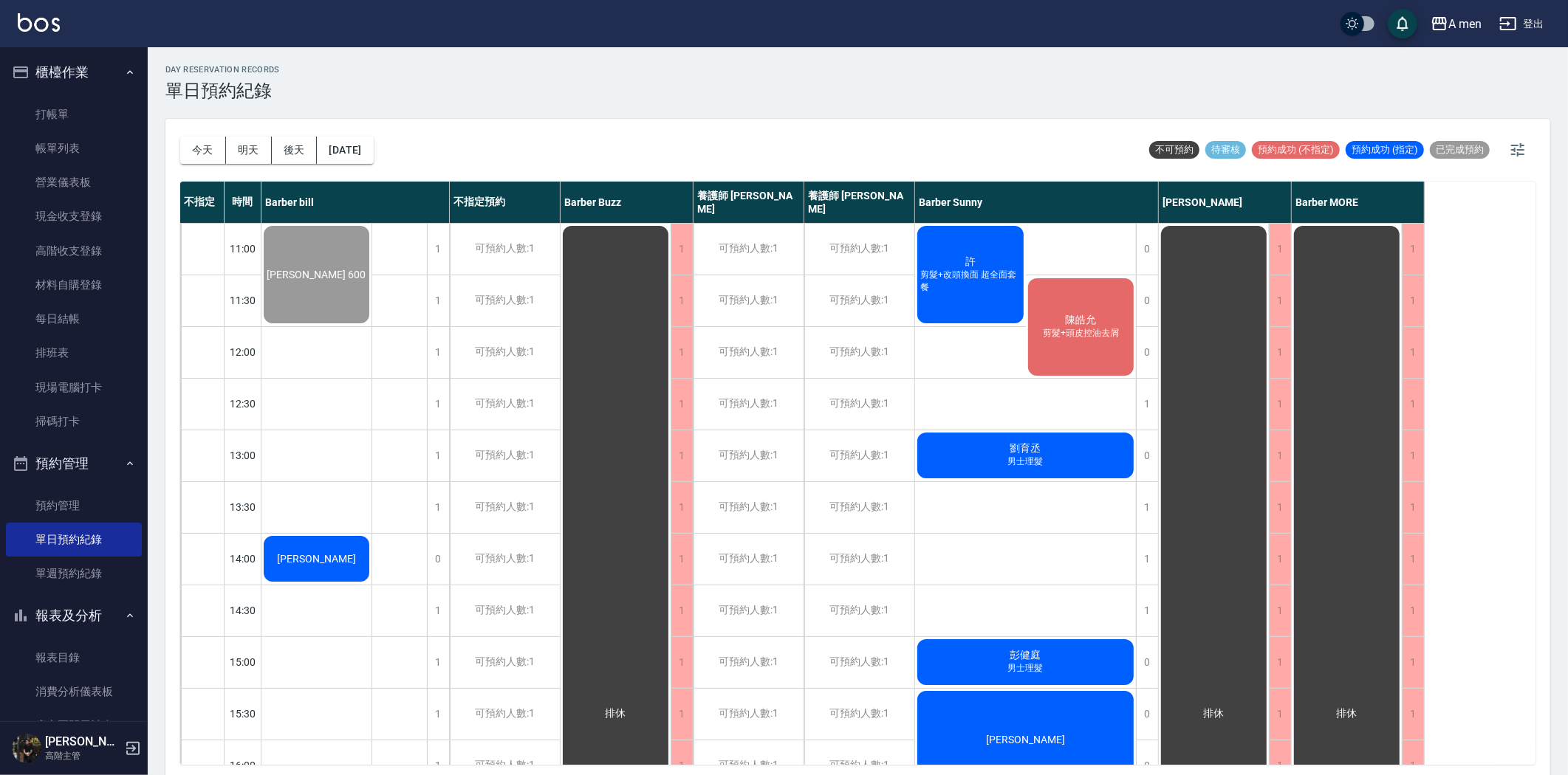
click at [320, 280] on span "剪髮+改頭換面 超全面套餐" at bounding box center [317, 280] width 6 height 0
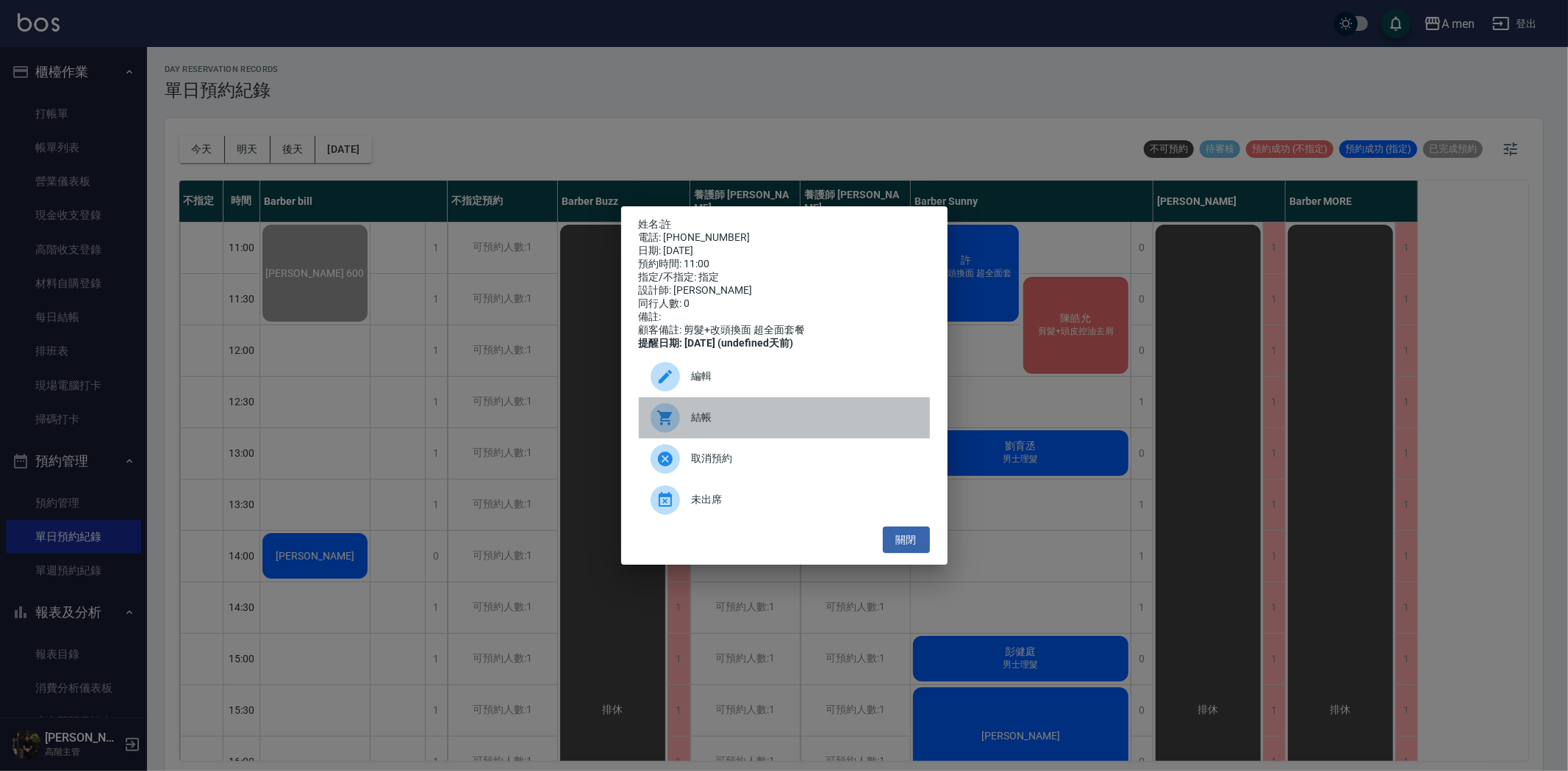
click at [789, 421] on span "結帳" at bounding box center [804, 418] width 227 height 16
click at [762, 438] on div "結帳" at bounding box center [784, 418] width 291 height 41
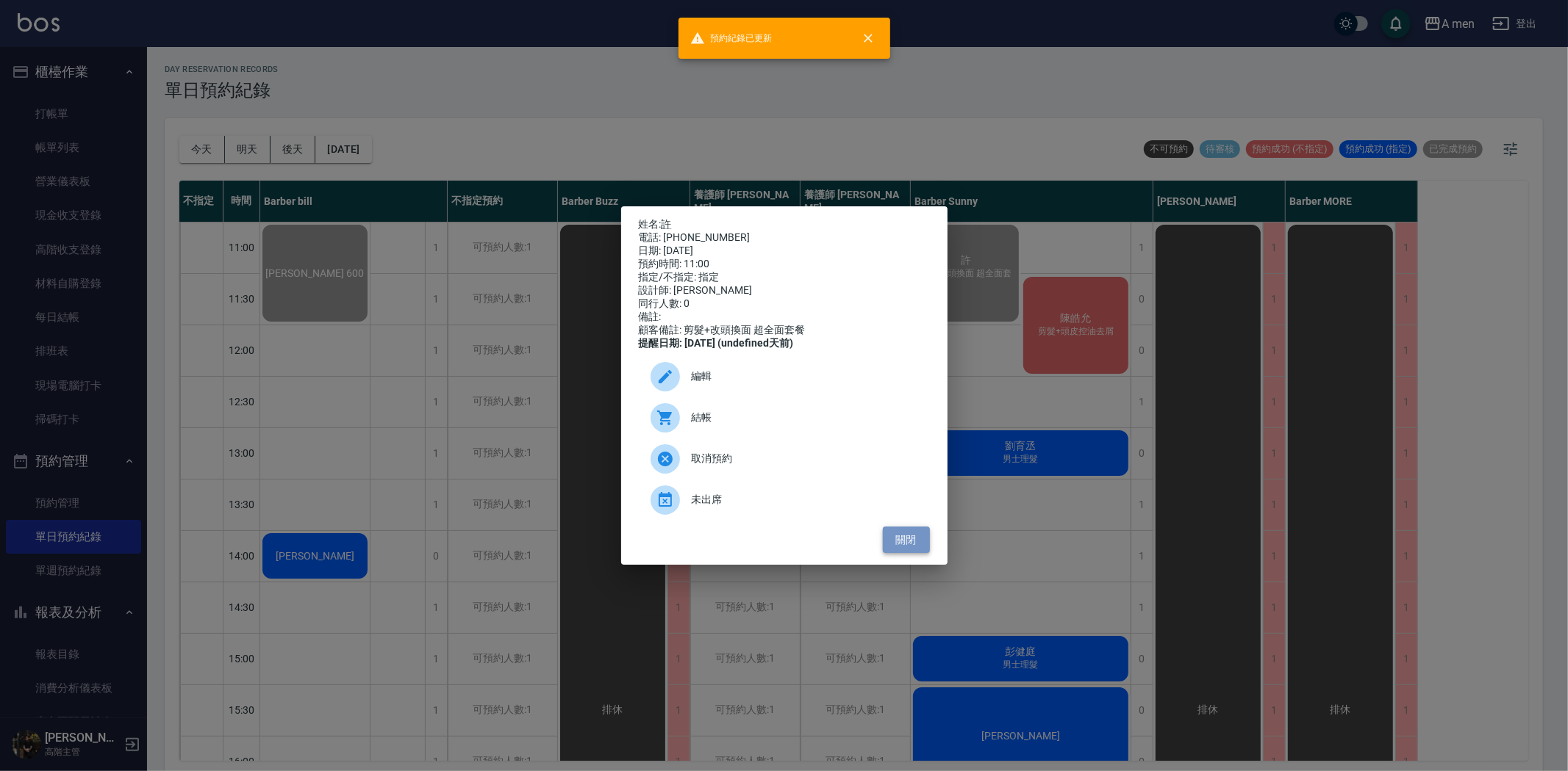
click at [894, 547] on button "關閉" at bounding box center [906, 540] width 47 height 27
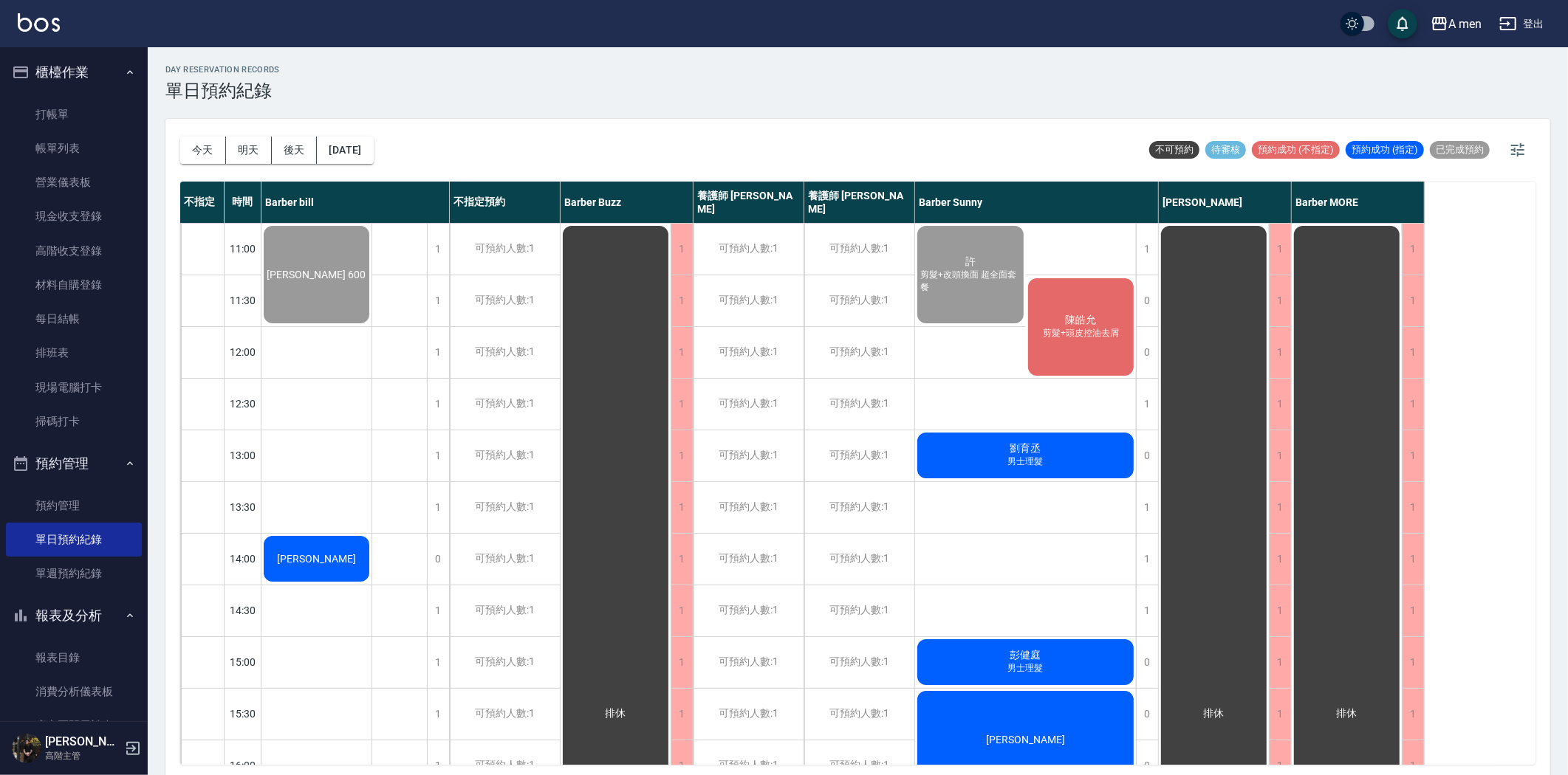
click at [369, 280] on span "劉育丞" at bounding box center [317, 275] width 105 height 12
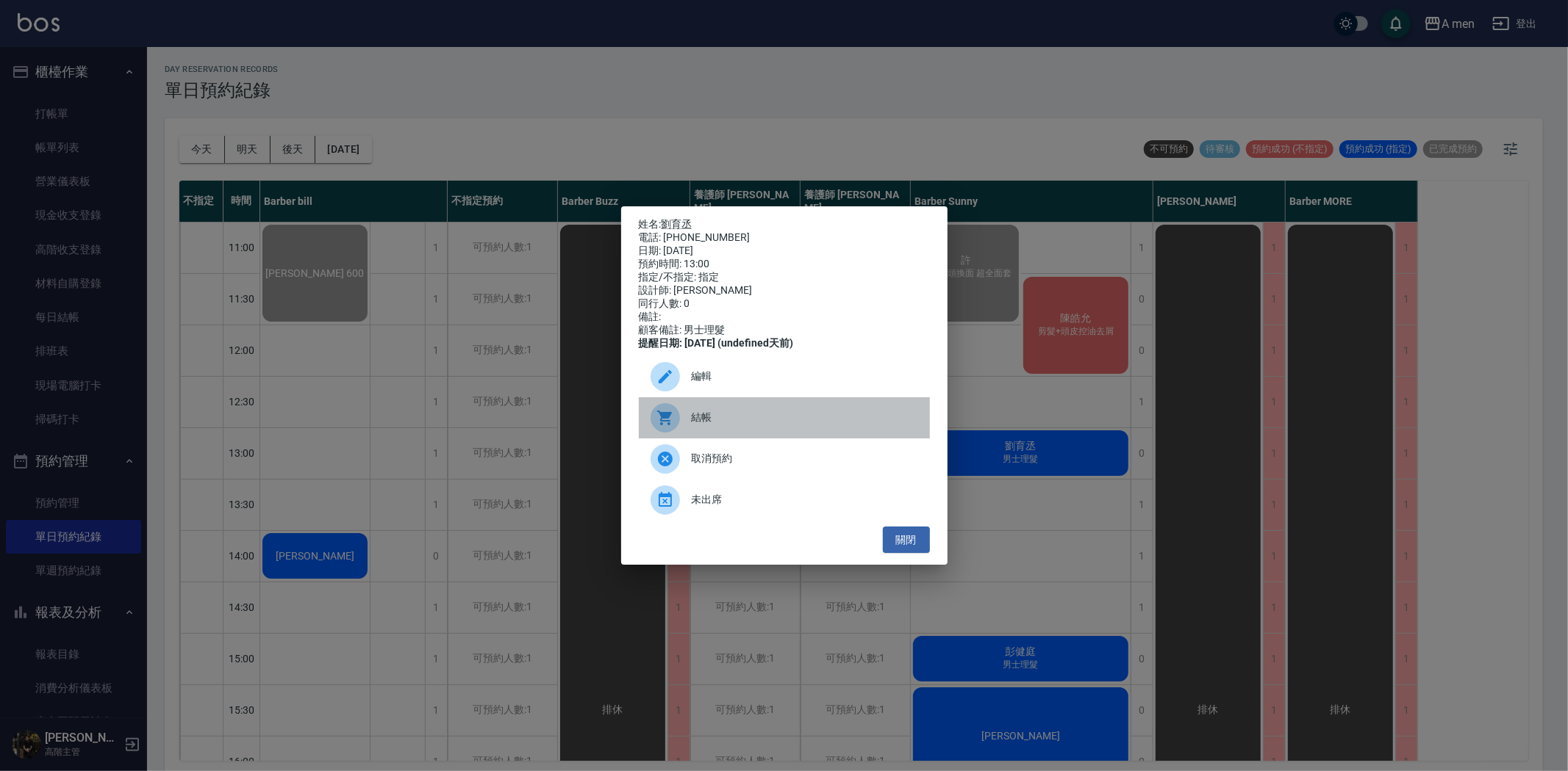
click at [812, 425] on span "結帳" at bounding box center [804, 418] width 227 height 16
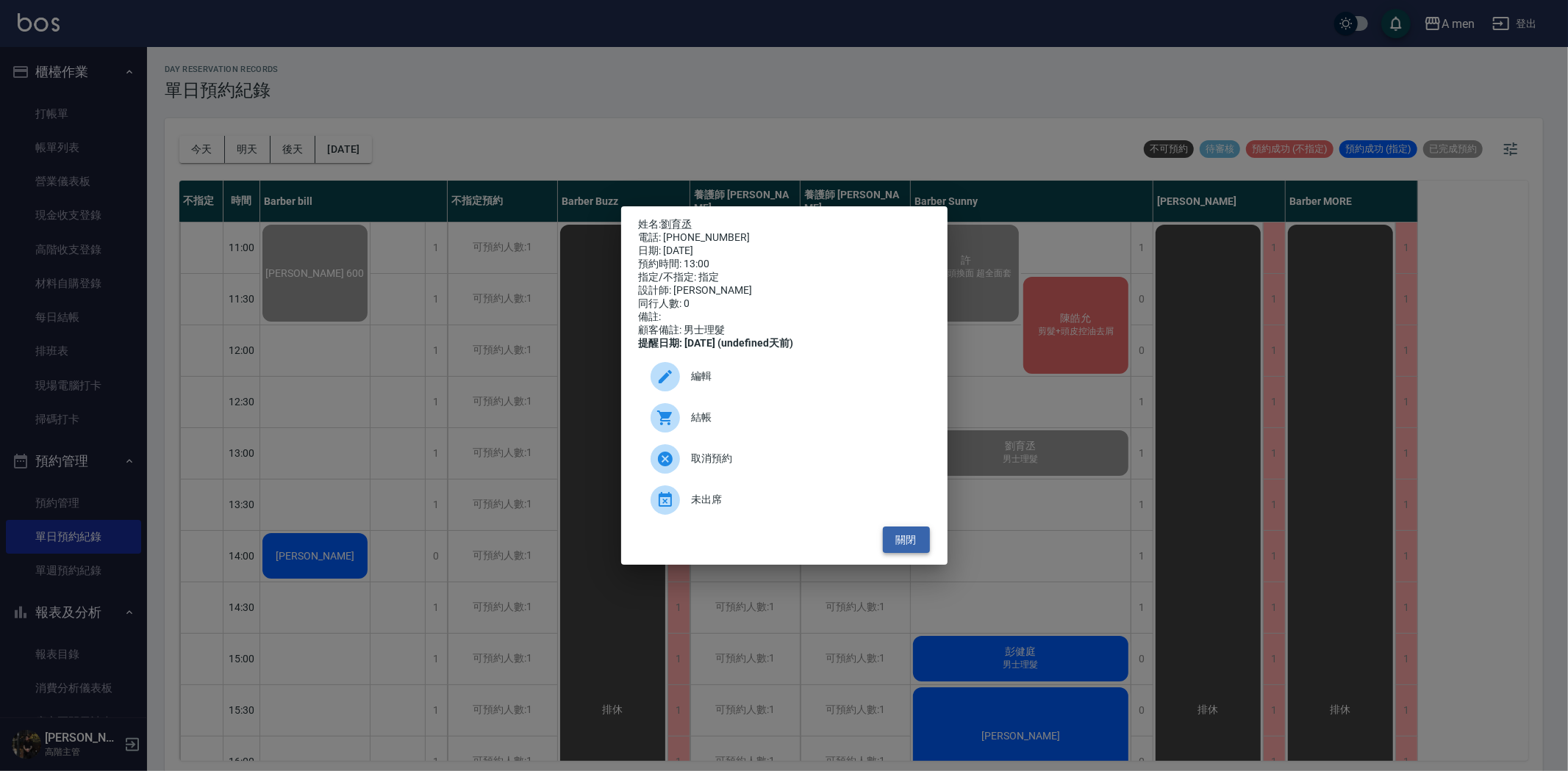
click at [916, 542] on button "關閉" at bounding box center [906, 540] width 47 height 27
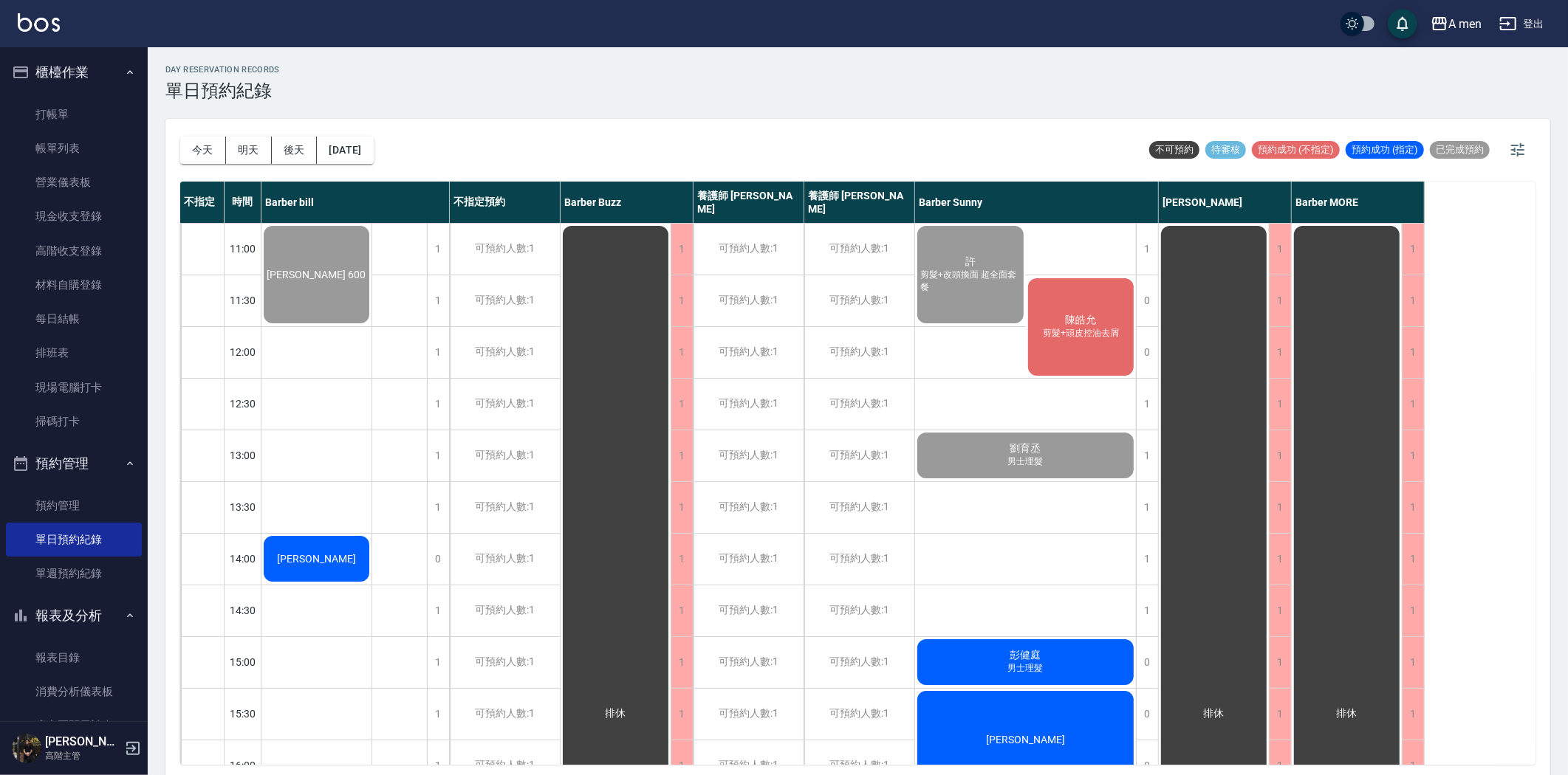
click at [1077, 344] on div "陳皓允 剪髮+頭皮控油去屑" at bounding box center [1081, 327] width 111 height 102
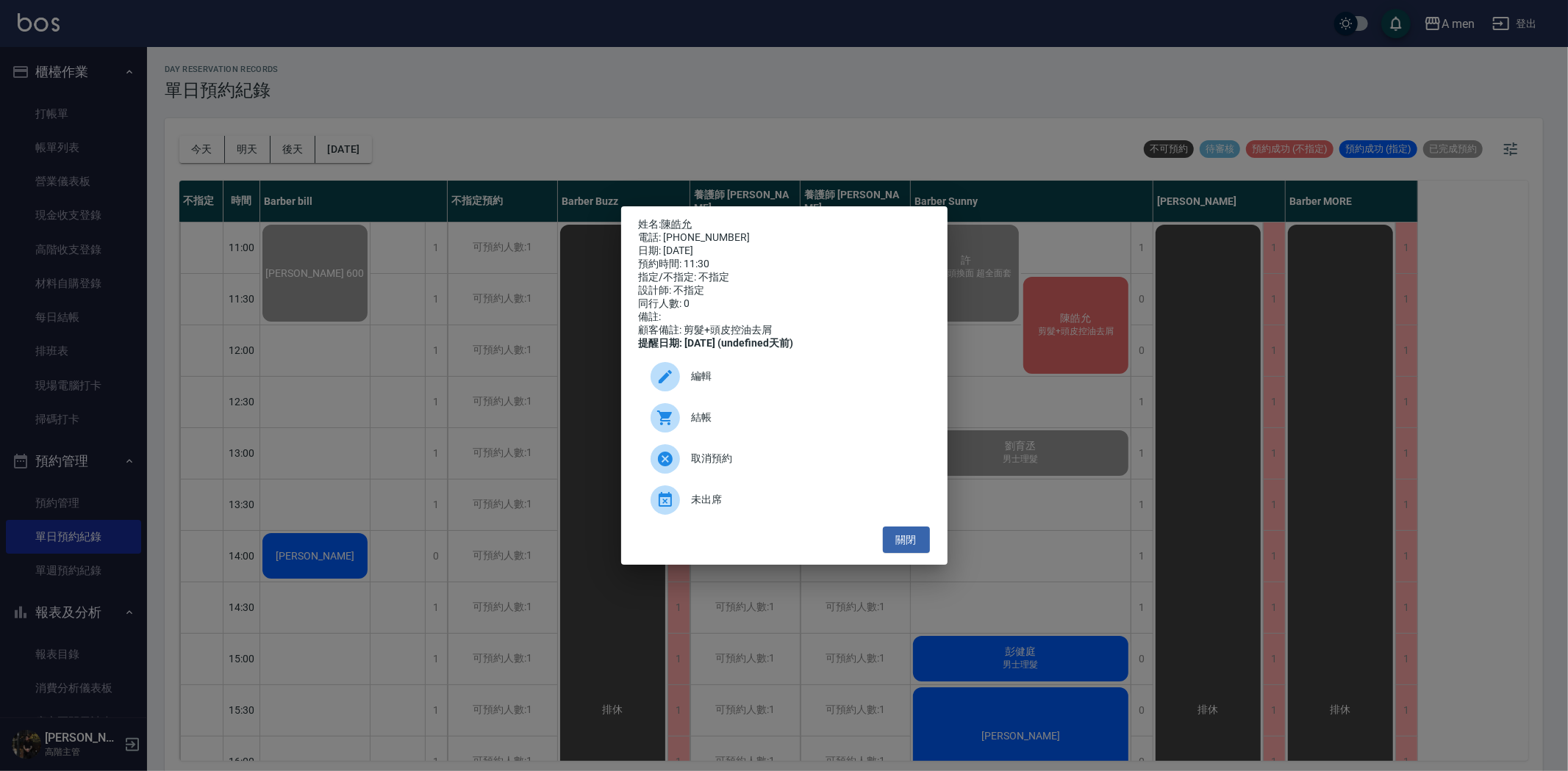
click at [1053, 193] on div "姓名: 陳皓允 電話: 0909319460 日期: 2025/08/18 預約時間: 11:30 指定/不指定: 不指定 設計師: 不指定 同行人數: 0 …" at bounding box center [784, 385] width 1568 height 771
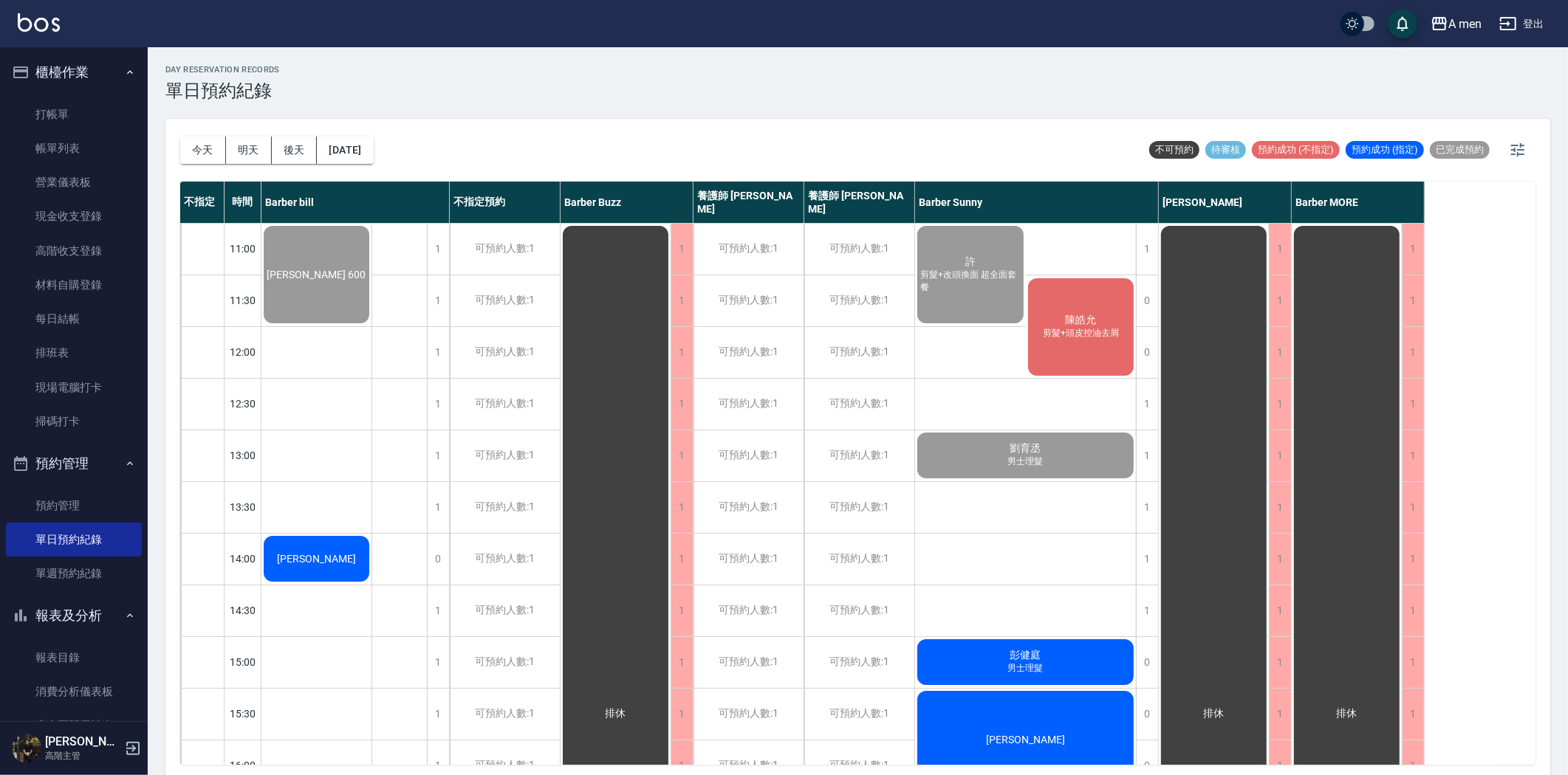
click at [369, 280] on span "陳皓允" at bounding box center [317, 275] width 105 height 12
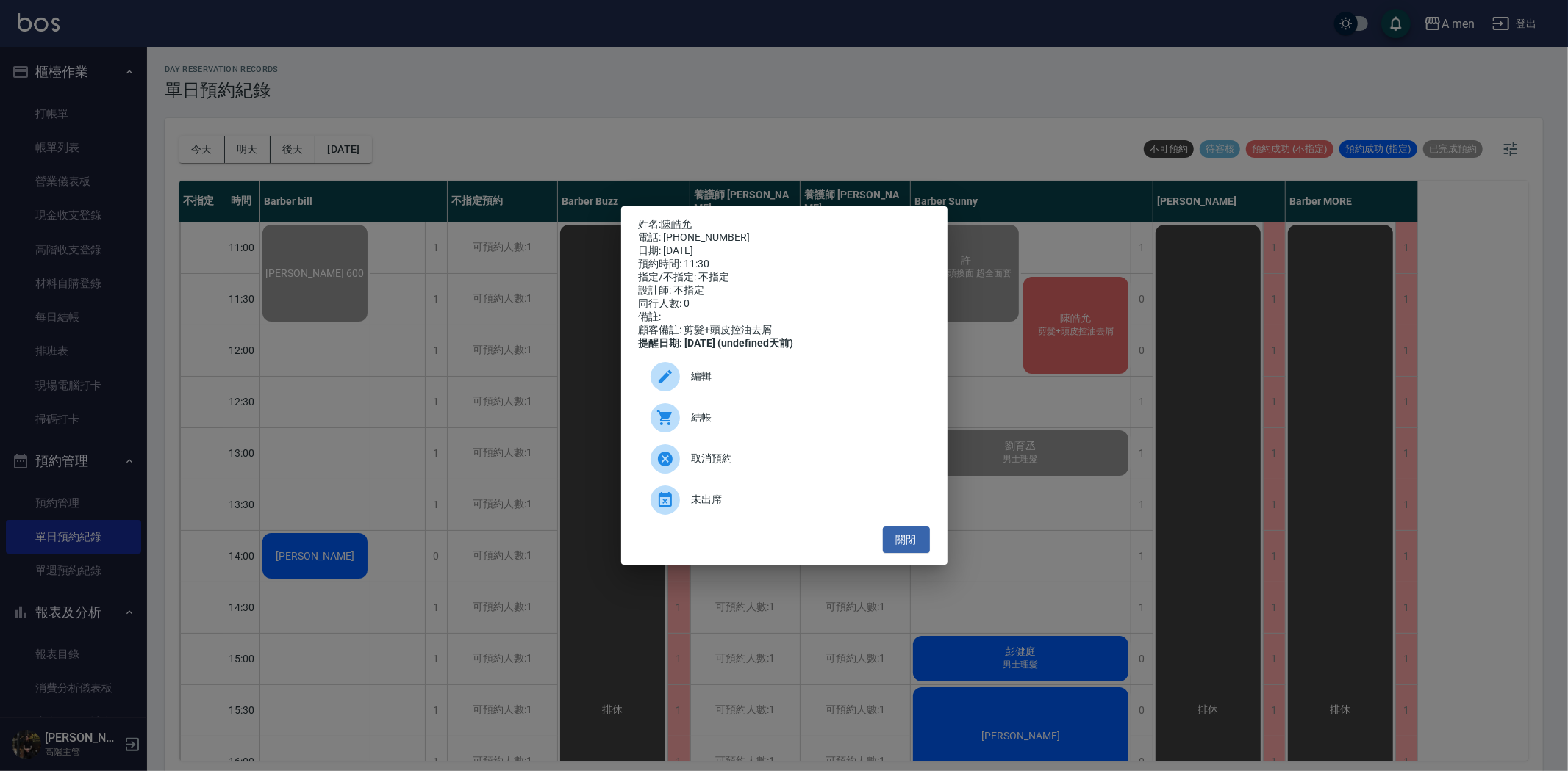
click at [709, 424] on span "結帳" at bounding box center [804, 418] width 227 height 16
click at [857, 425] on span "結帳" at bounding box center [804, 418] width 227 height 16
click at [901, 548] on button "關閉" at bounding box center [906, 540] width 47 height 27
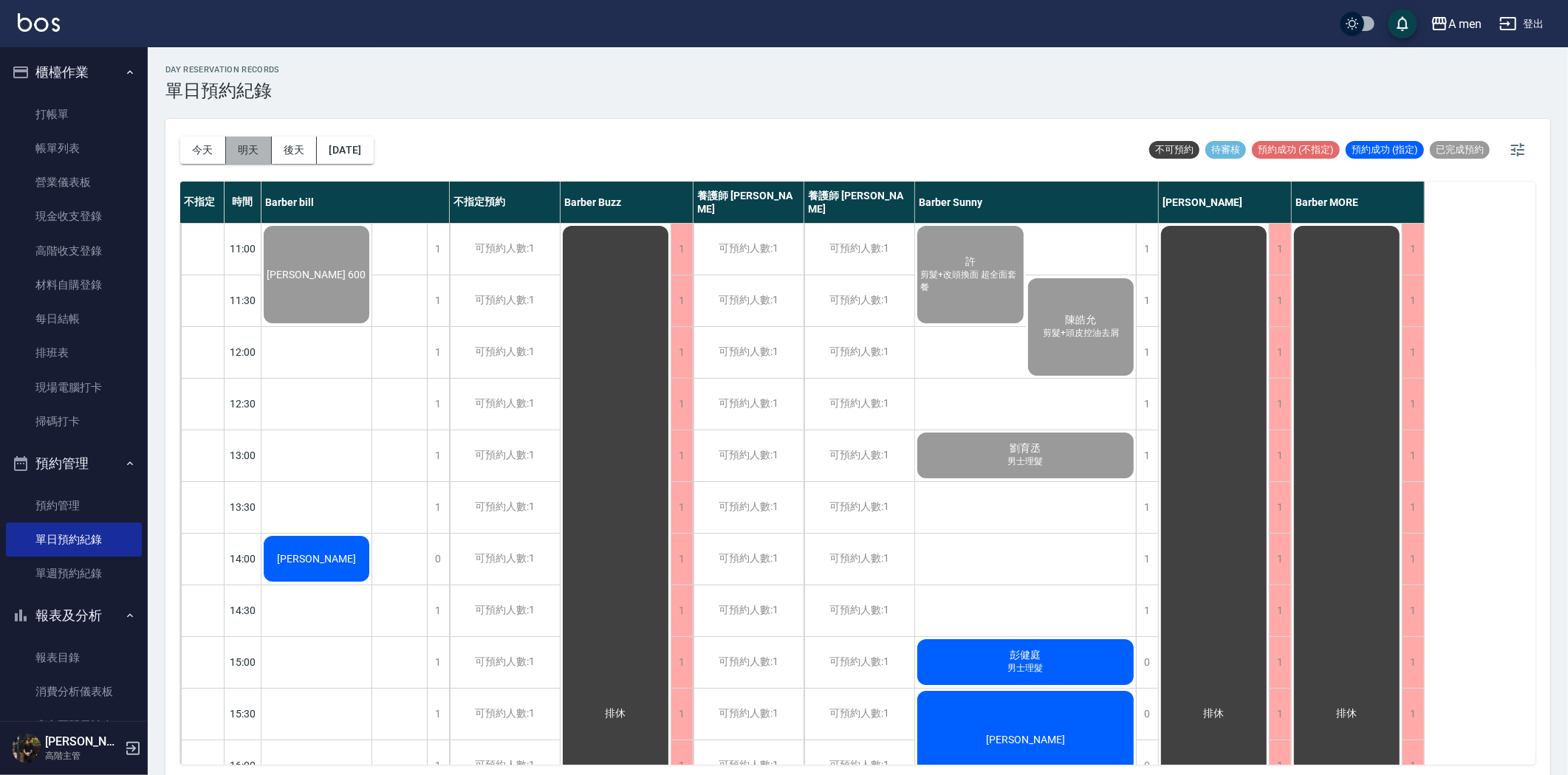
click at [262, 148] on button "明天" at bounding box center [248, 150] width 46 height 27
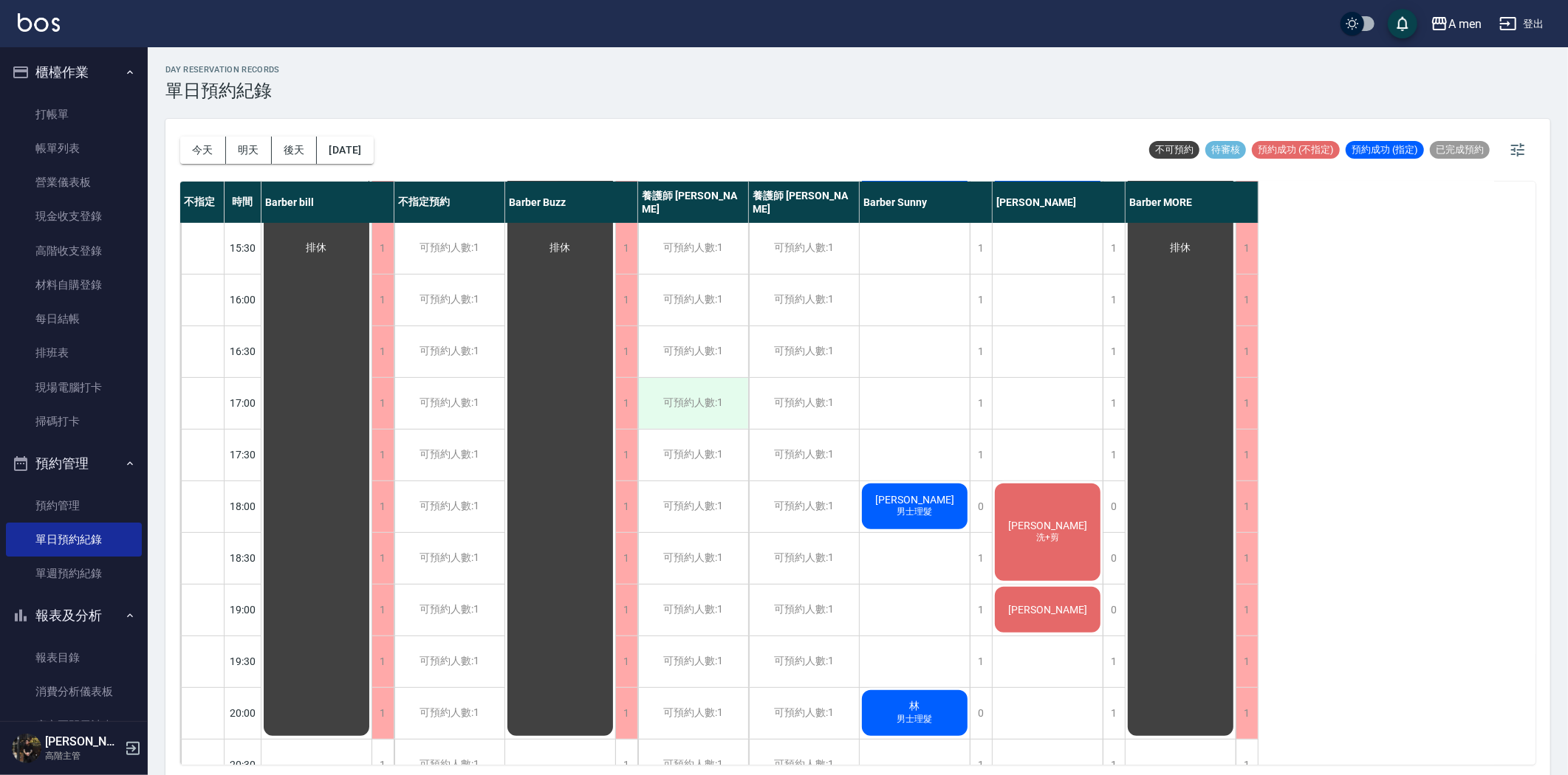
scroll to position [492, 0]
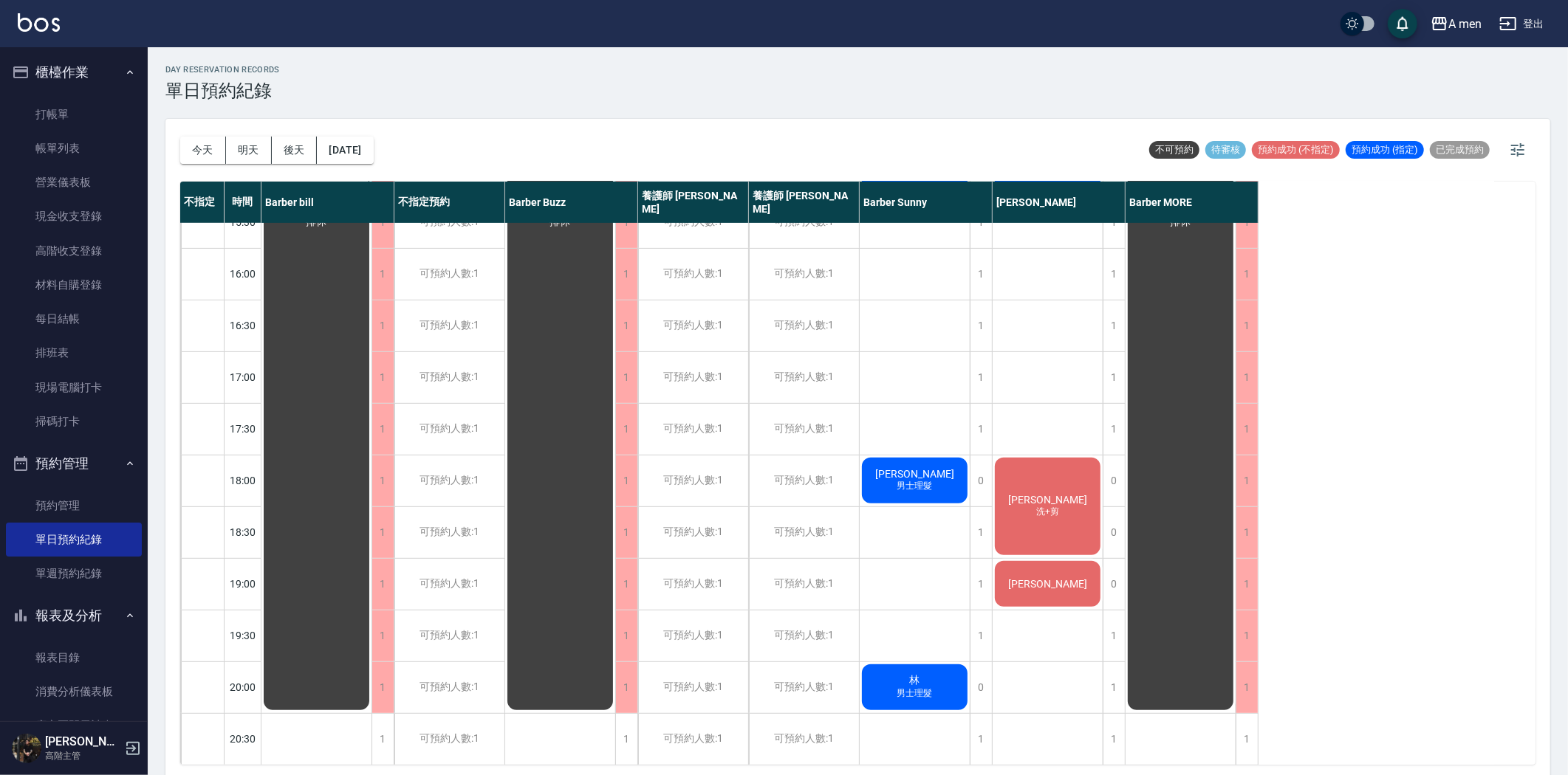
click at [935, 183] on span "洗+剪" at bounding box center [915, 175] width 41 height 12
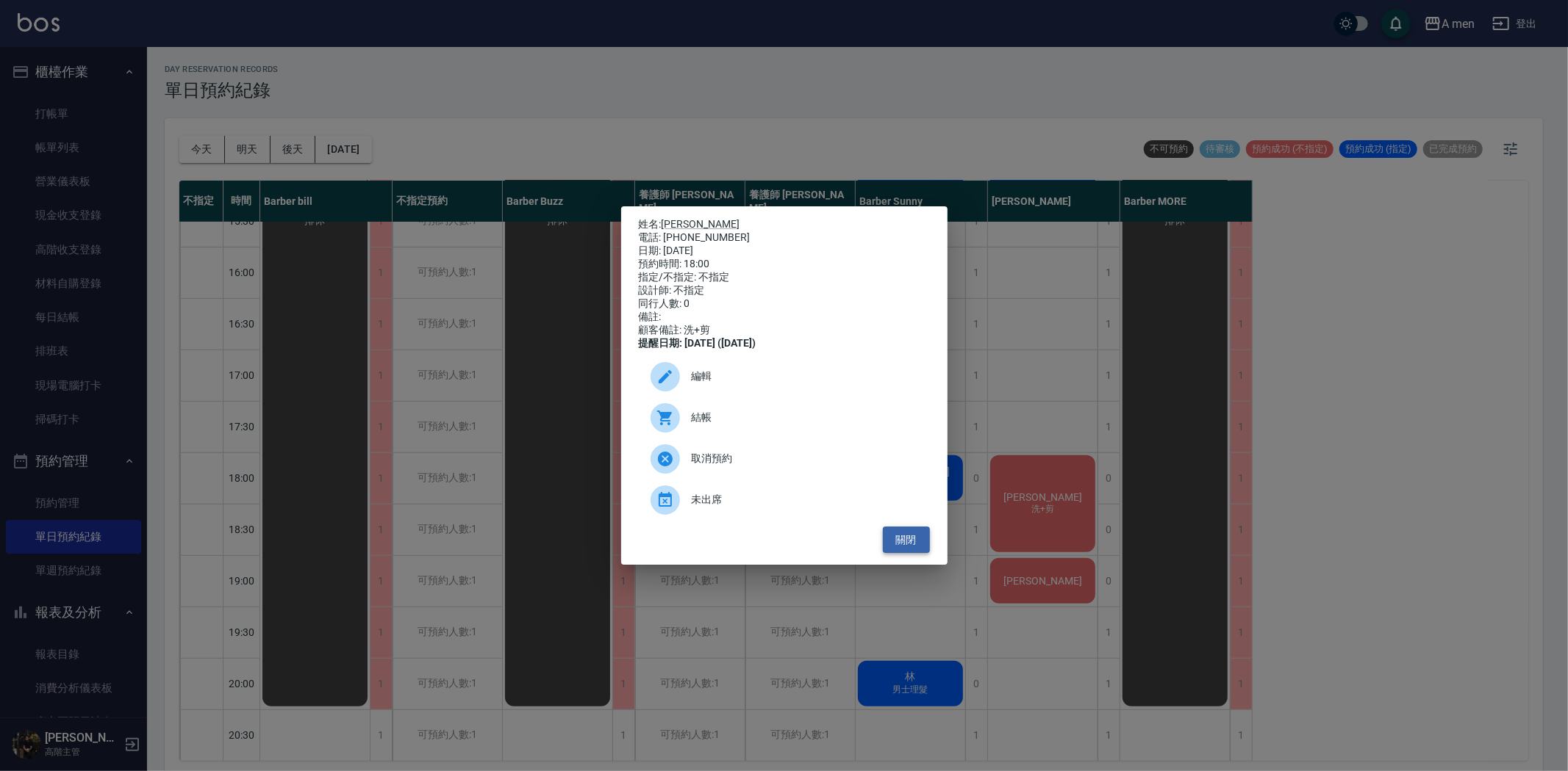
drag, startPoint x: 920, startPoint y: 554, endPoint x: 909, endPoint y: 540, distance: 17.8
click at [917, 552] on button "關閉" at bounding box center [906, 540] width 47 height 27
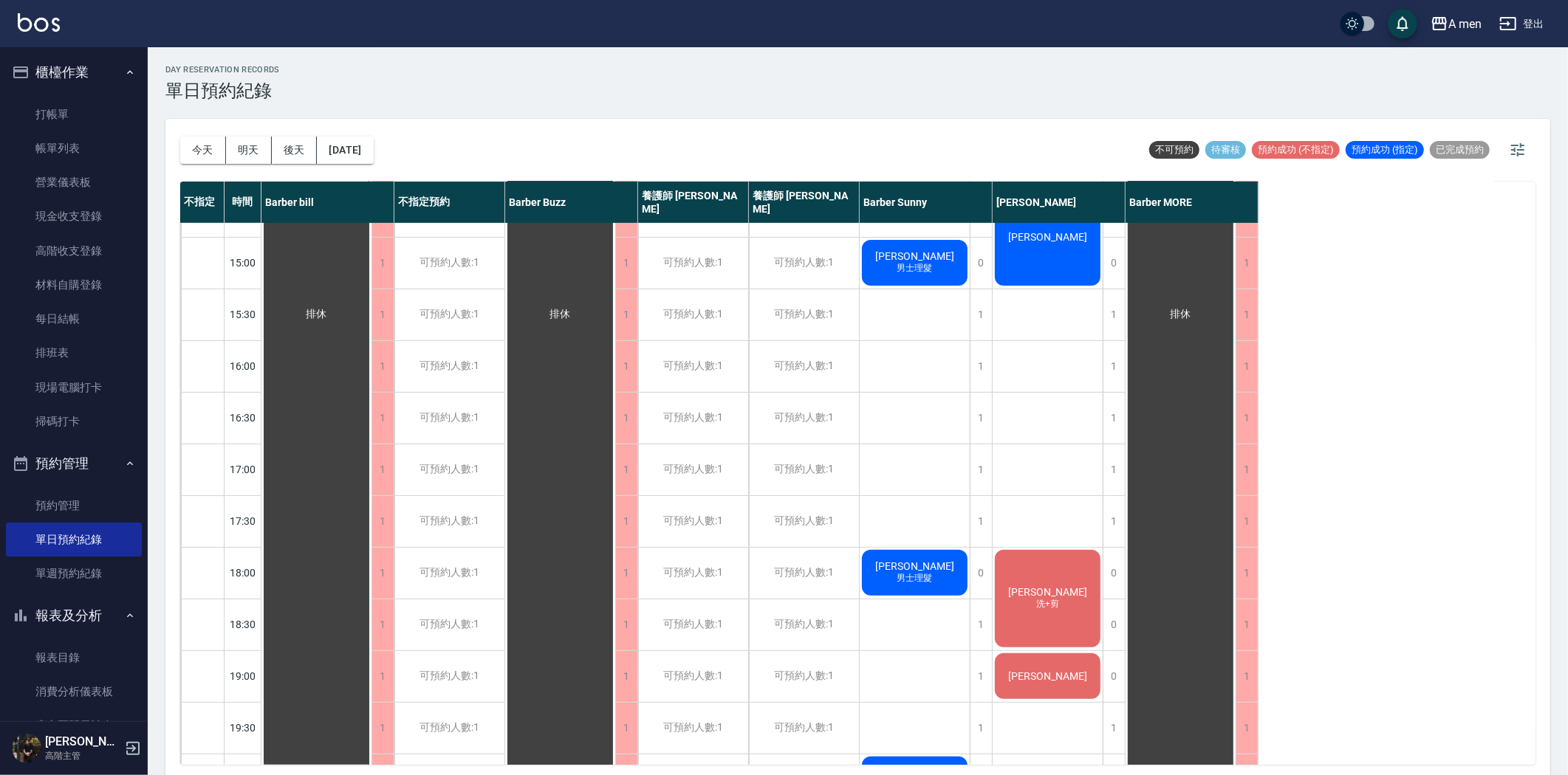
scroll to position [410, 0]
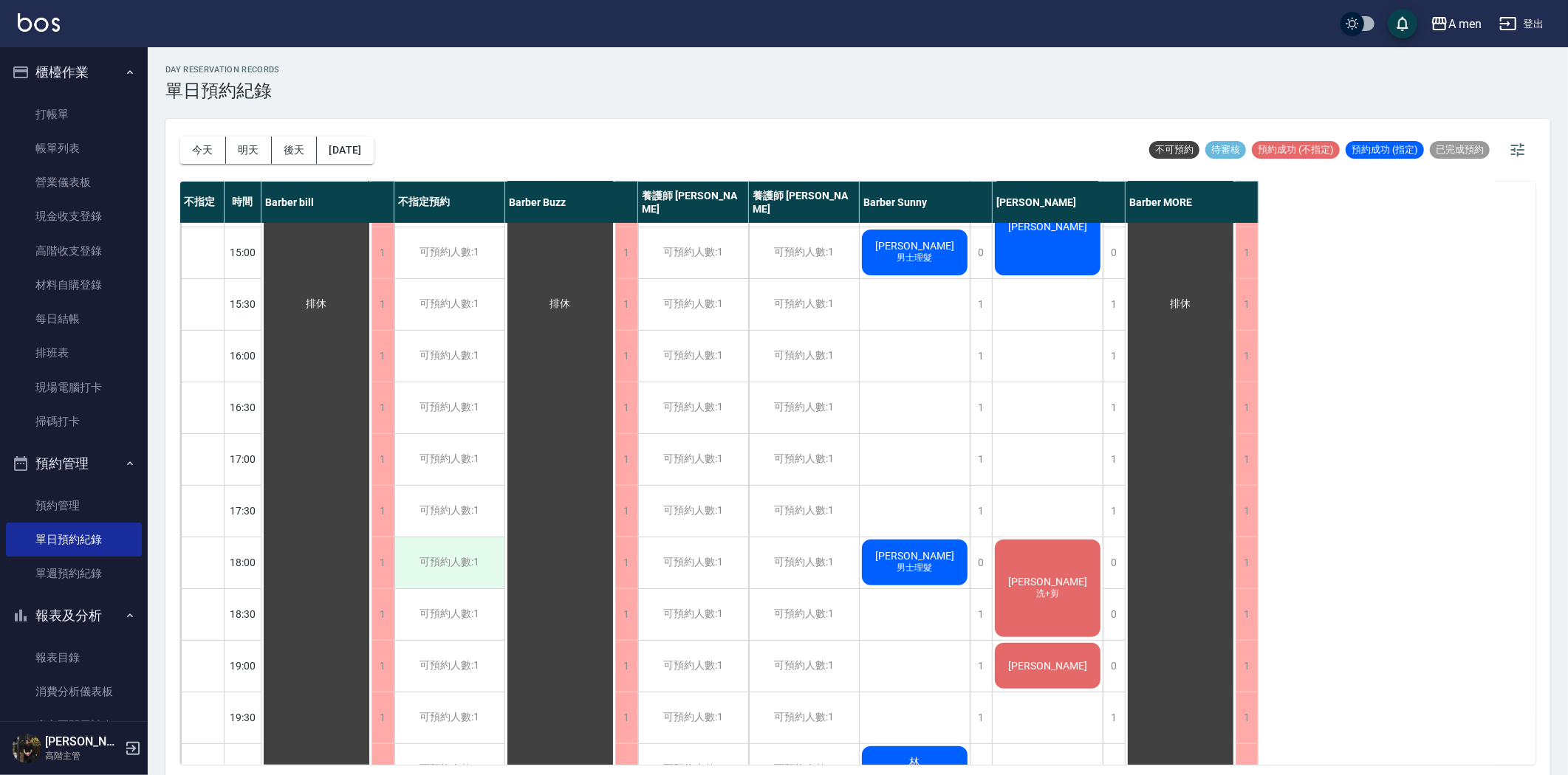
click at [476, 559] on div "可預約人數:1" at bounding box center [449, 563] width 110 height 51
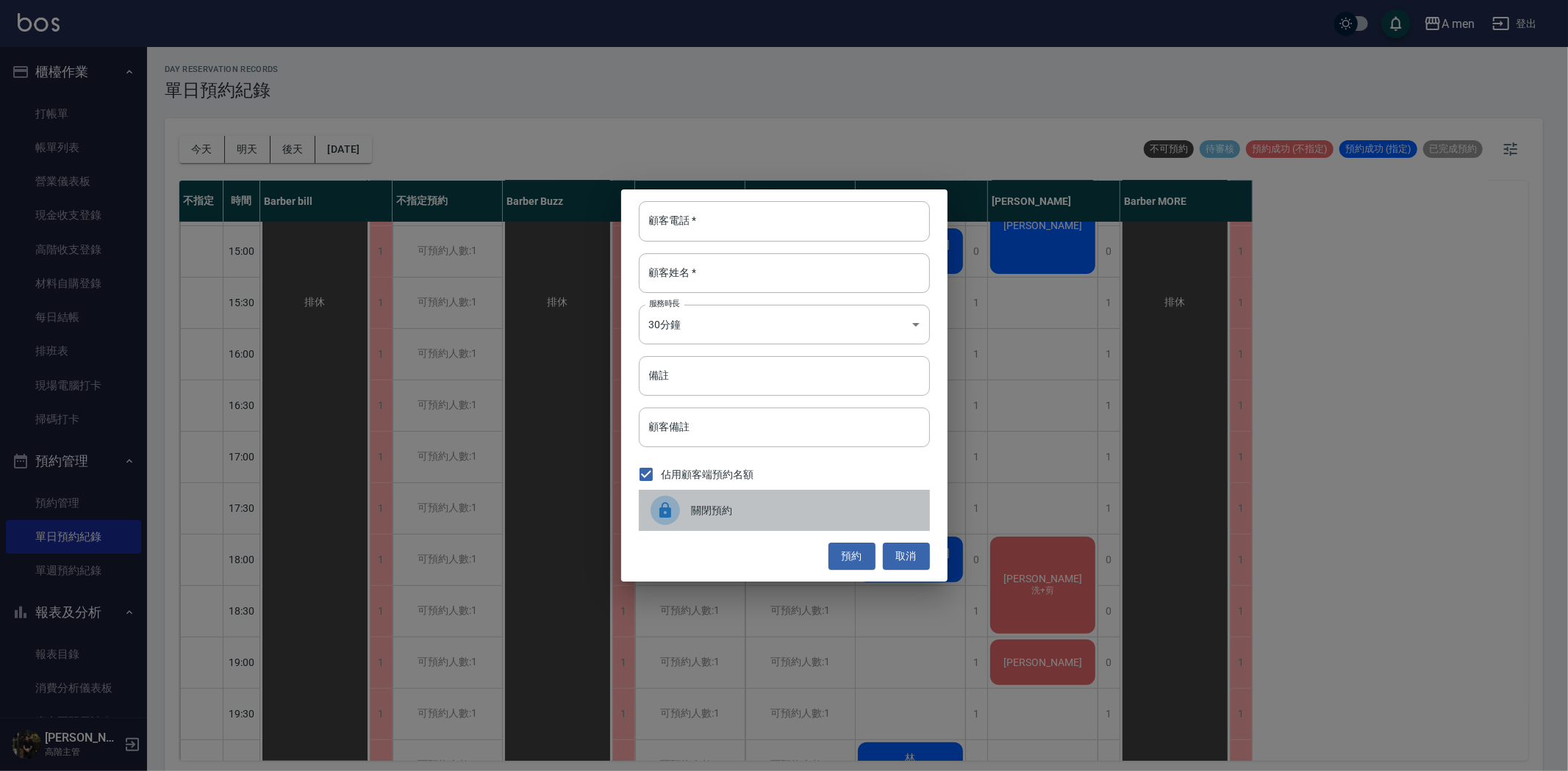
click at [728, 503] on span "關閉預約" at bounding box center [804, 511] width 227 height 16
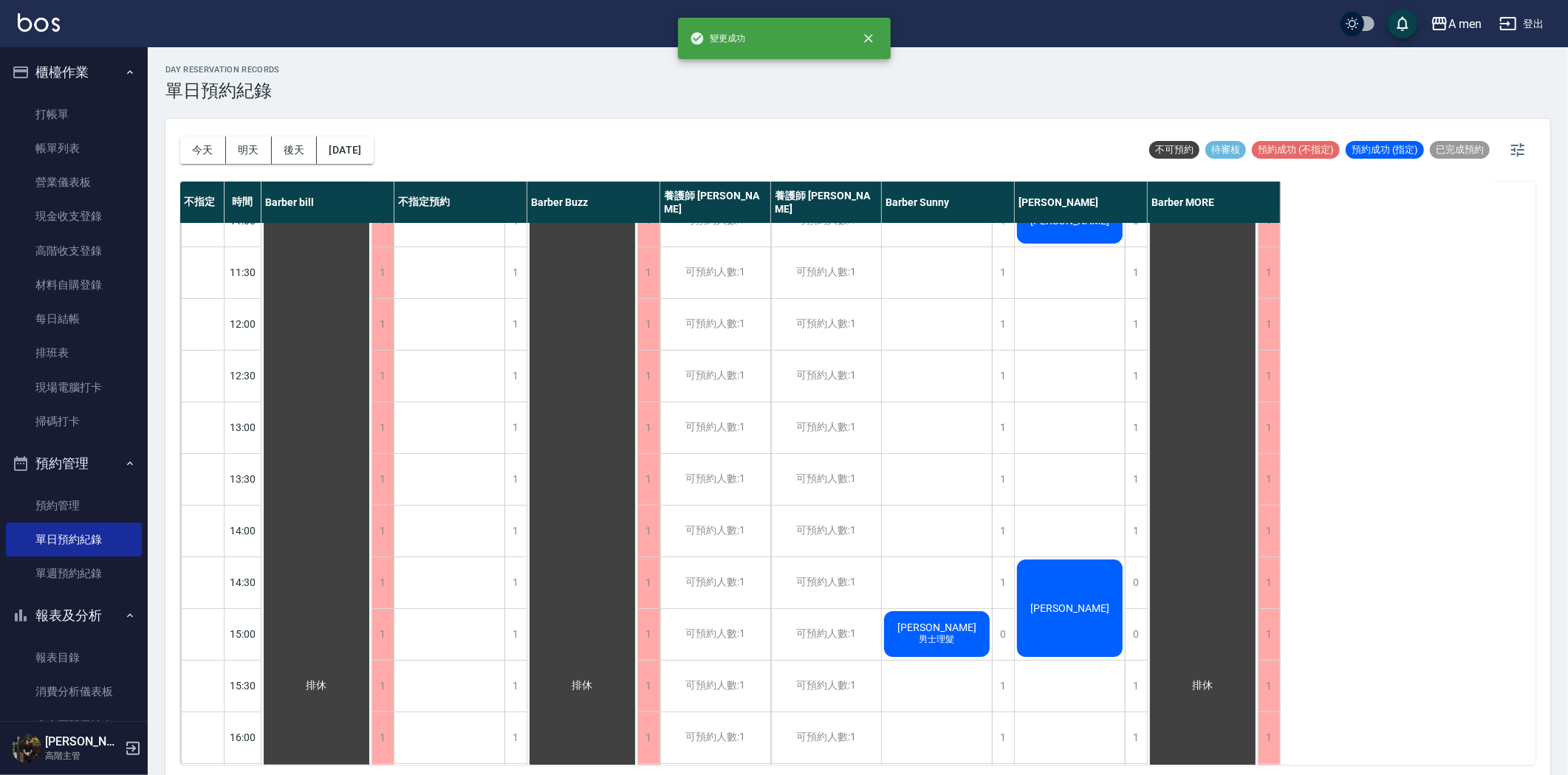
scroll to position [0, 0]
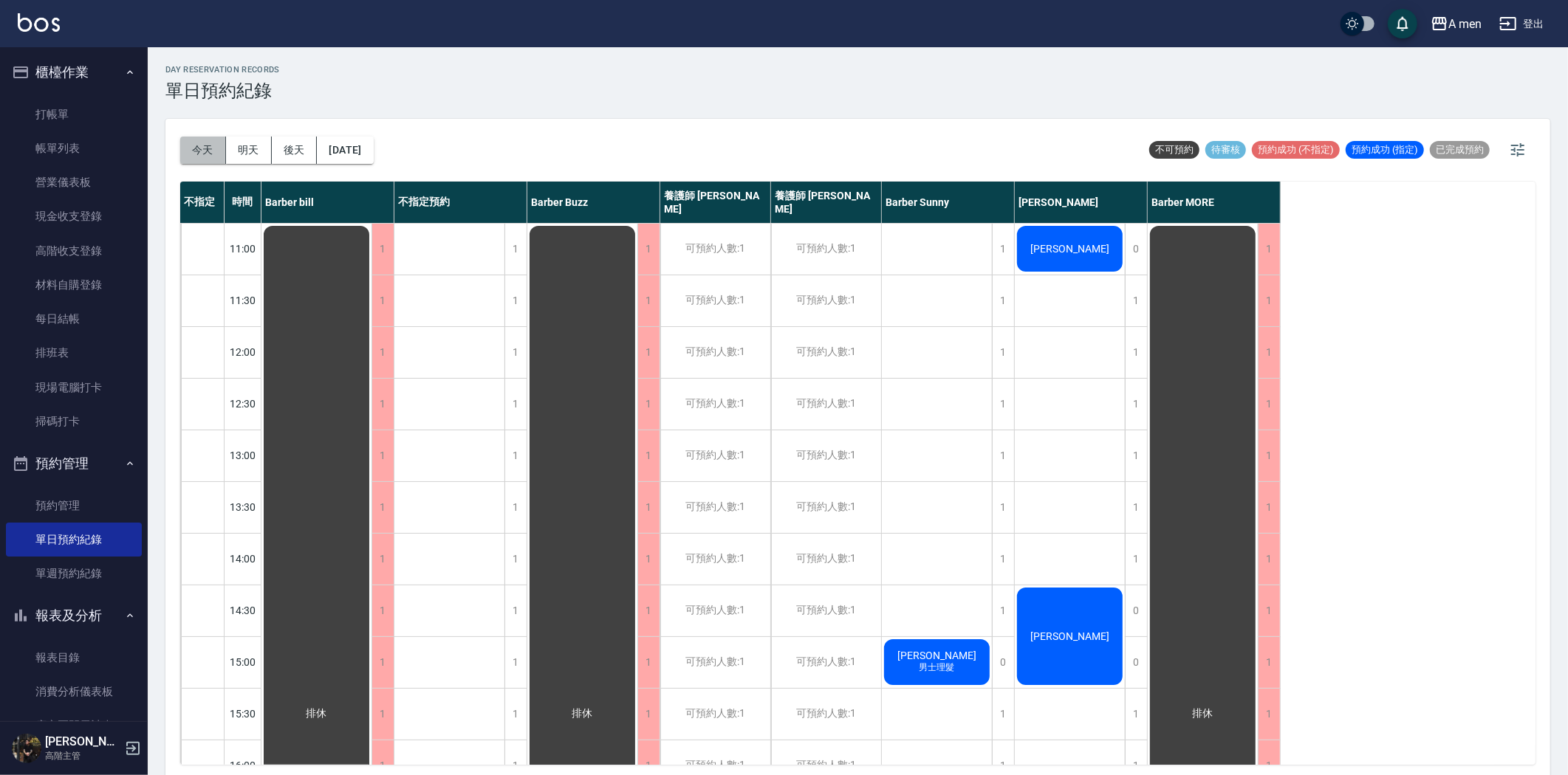
click at [205, 148] on button "今天" at bounding box center [202, 150] width 46 height 27
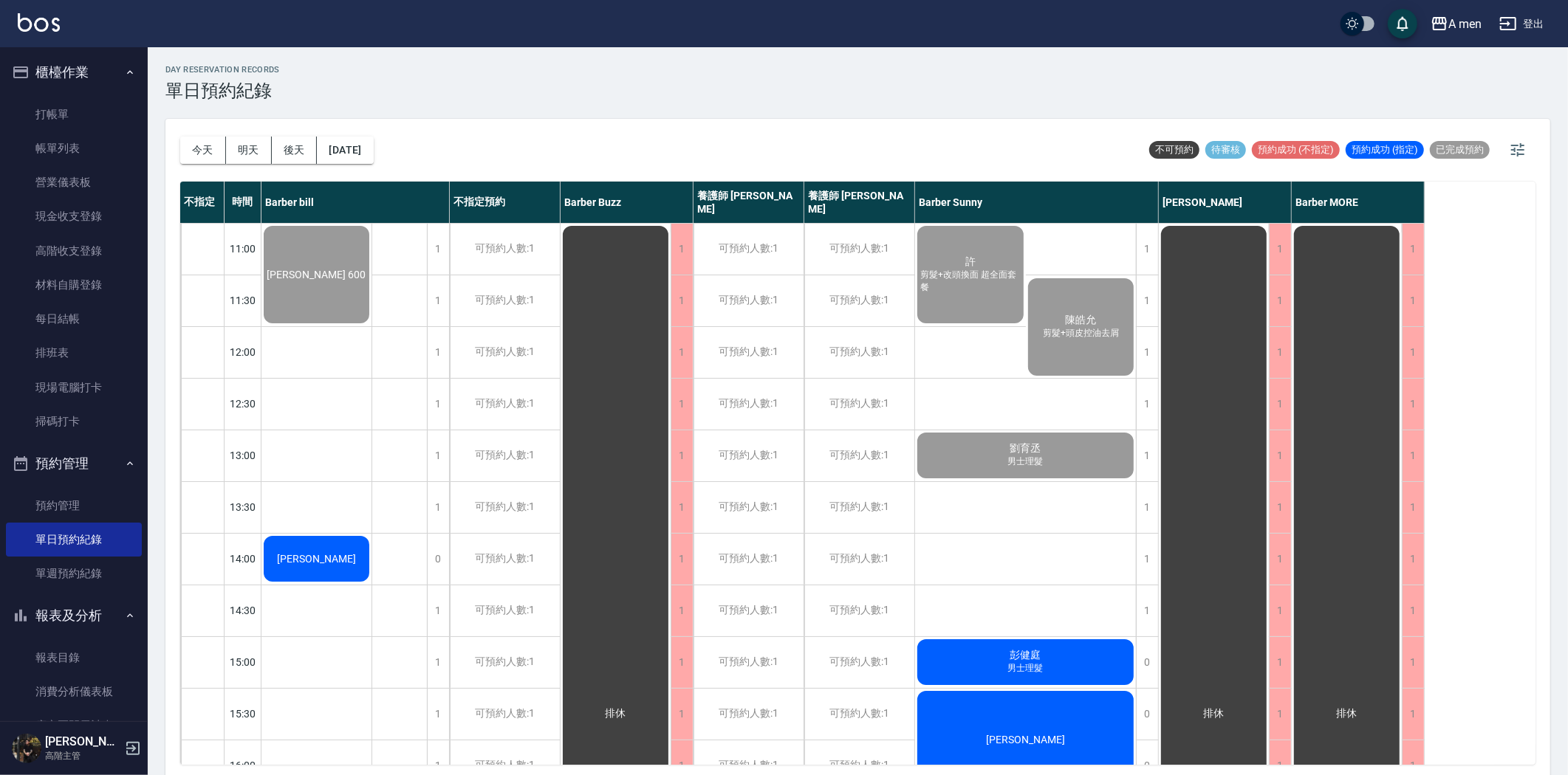
scroll to position [328, 0]
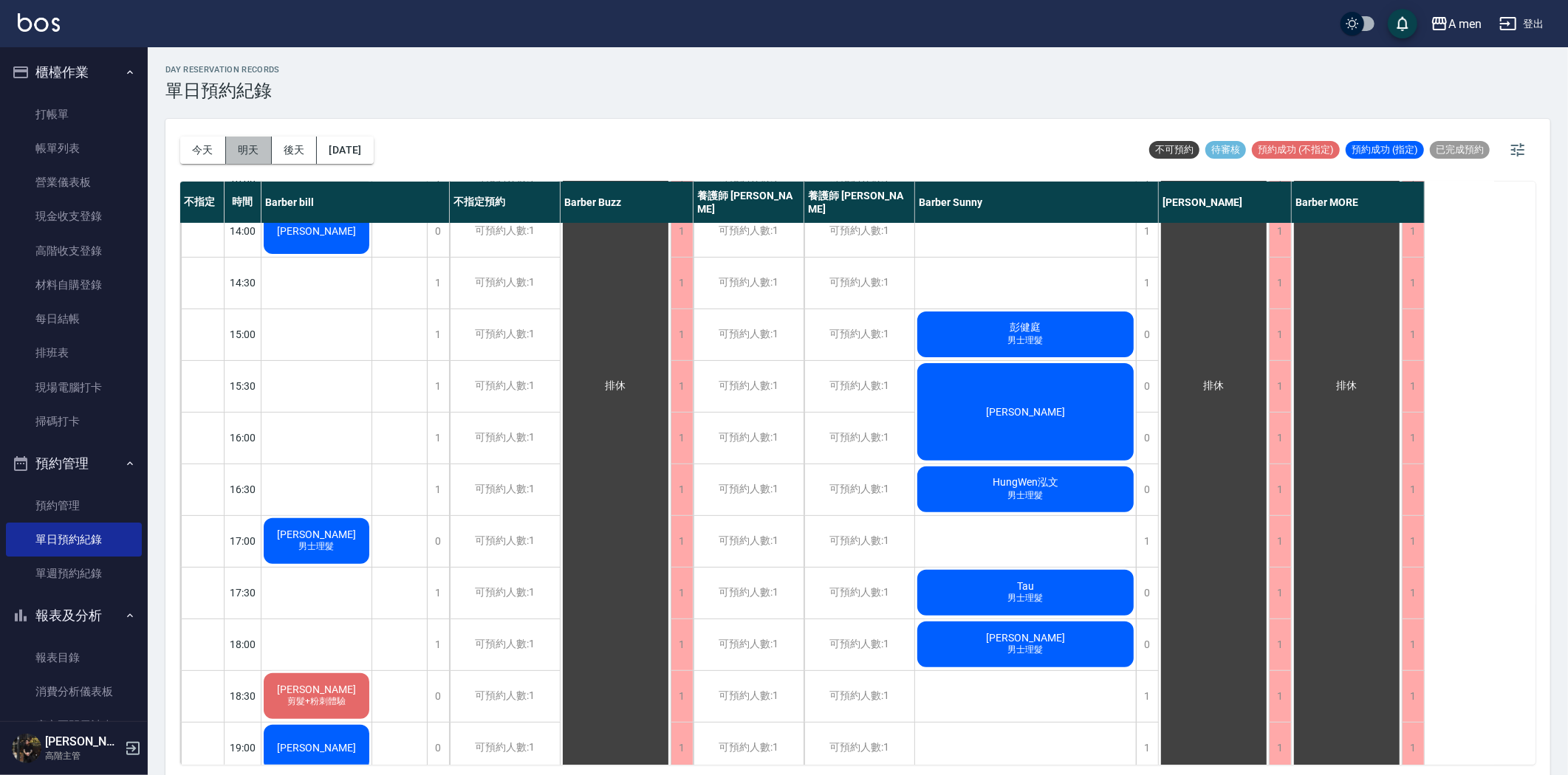
drag, startPoint x: 252, startPoint y: 152, endPoint x: 305, endPoint y: 169, distance: 55.7
click at [253, 152] on button "明天" at bounding box center [248, 150] width 46 height 27
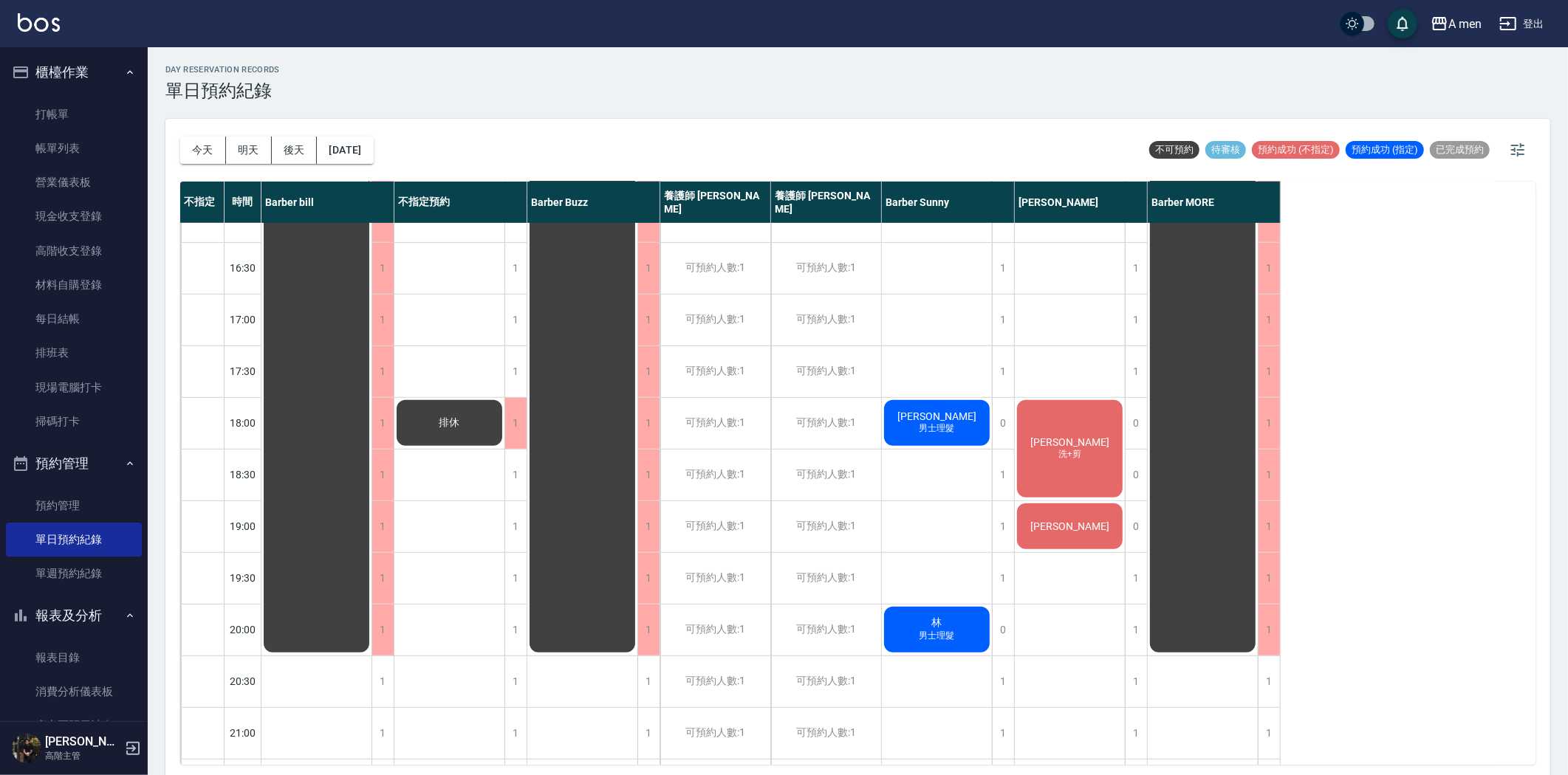
scroll to position [574, 0]
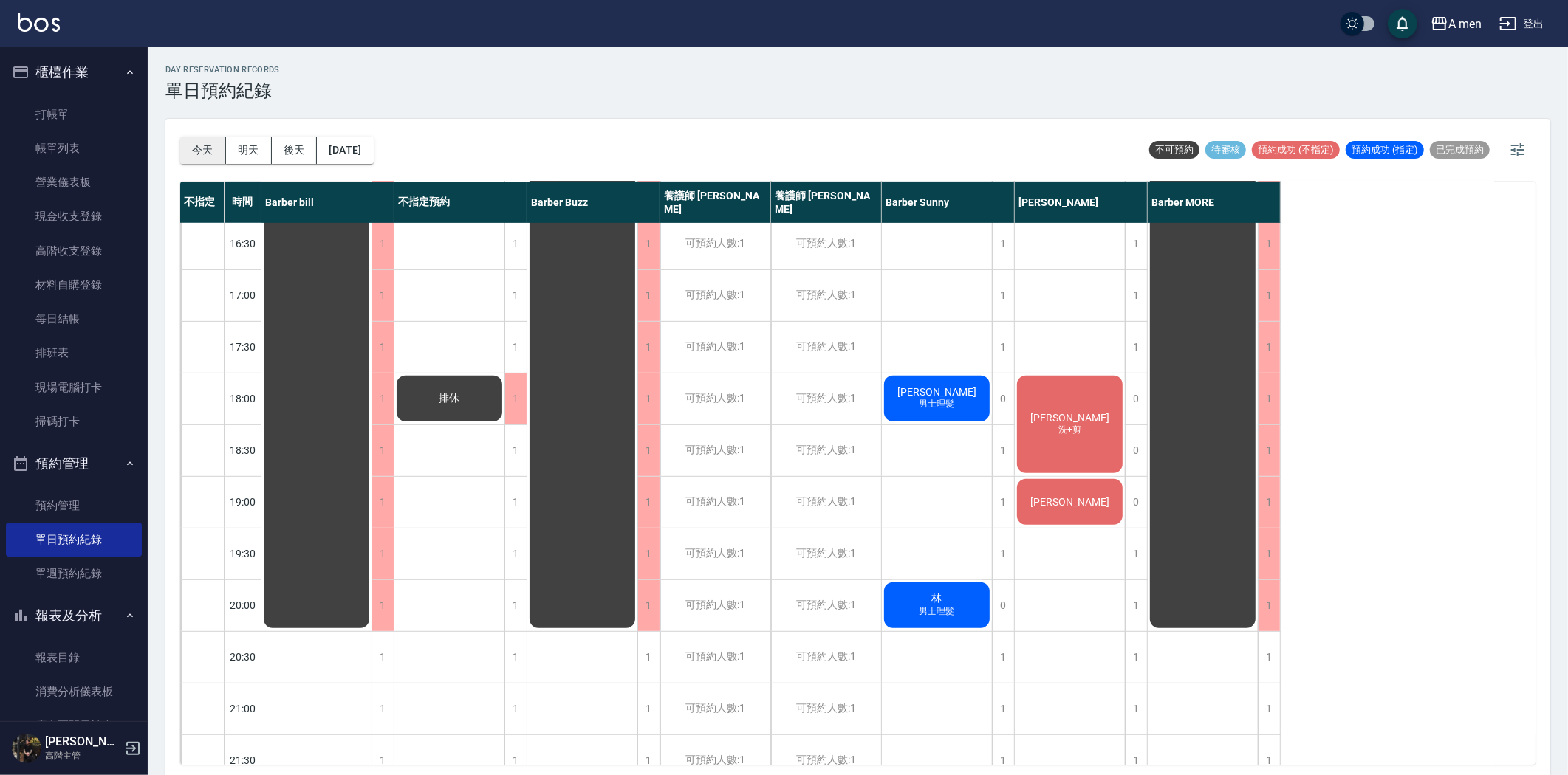
click at [204, 150] on button "今天" at bounding box center [202, 150] width 46 height 27
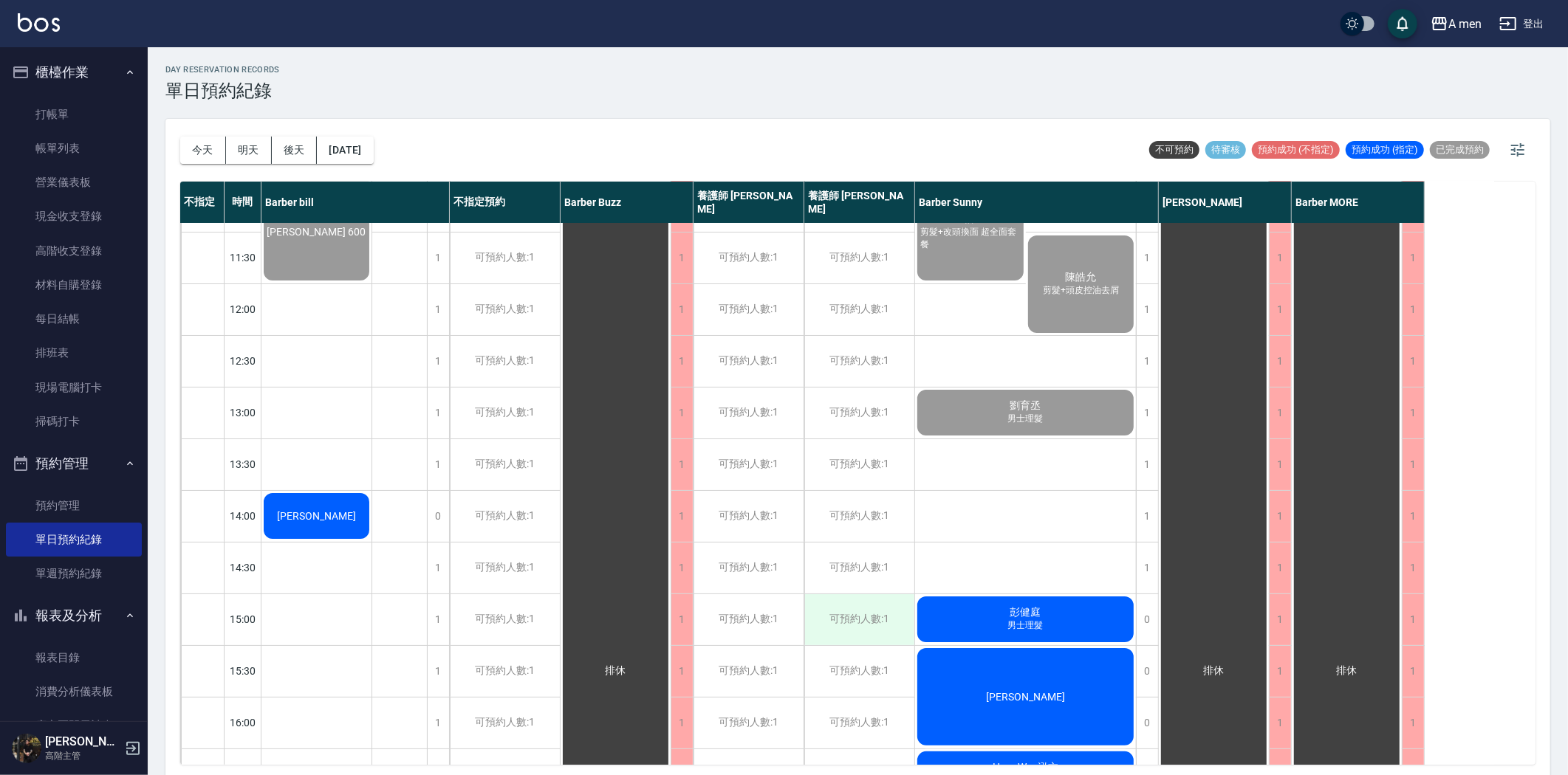
scroll to position [82, 0]
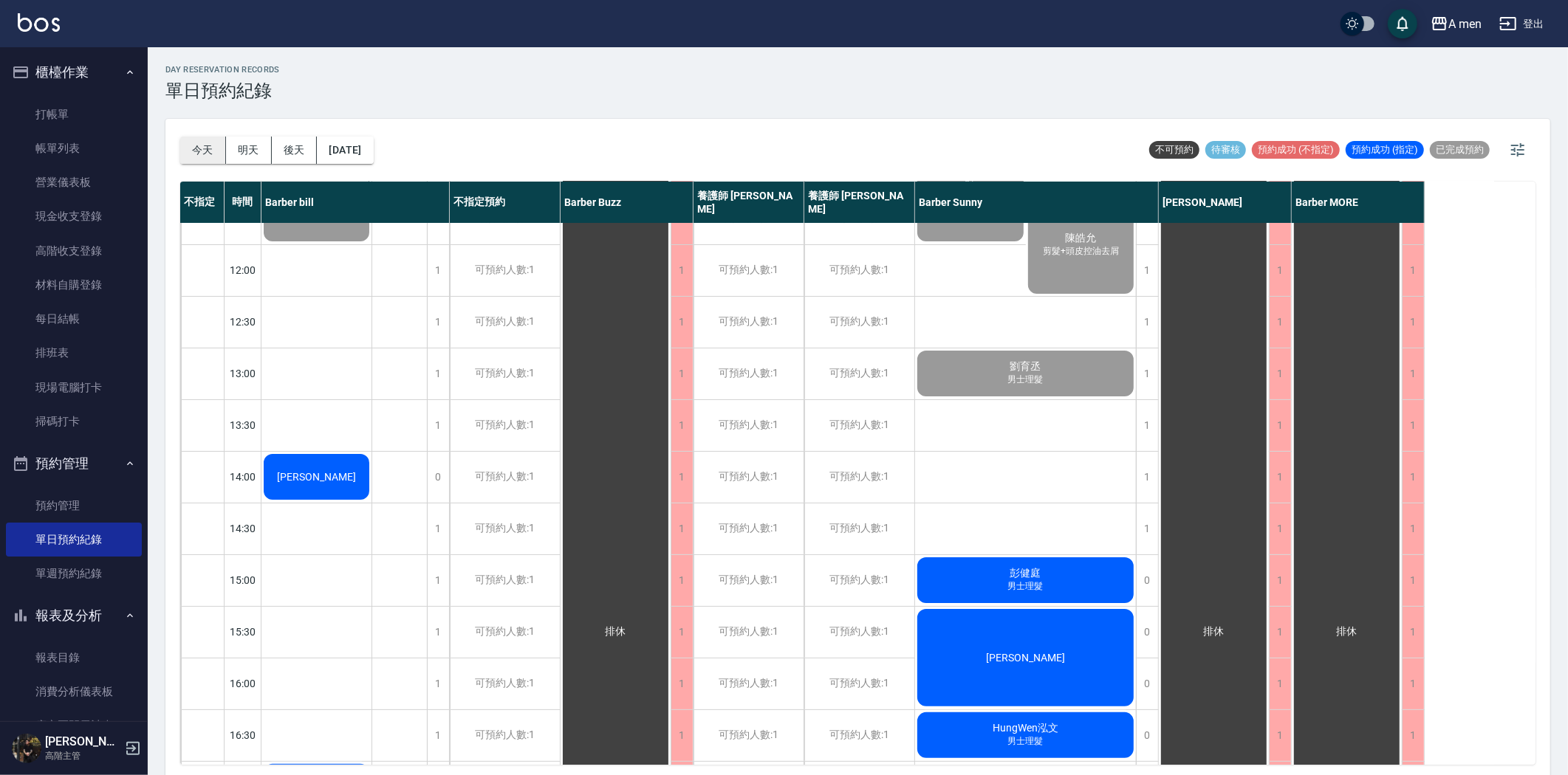
click at [217, 154] on button "今天" at bounding box center [202, 150] width 46 height 27
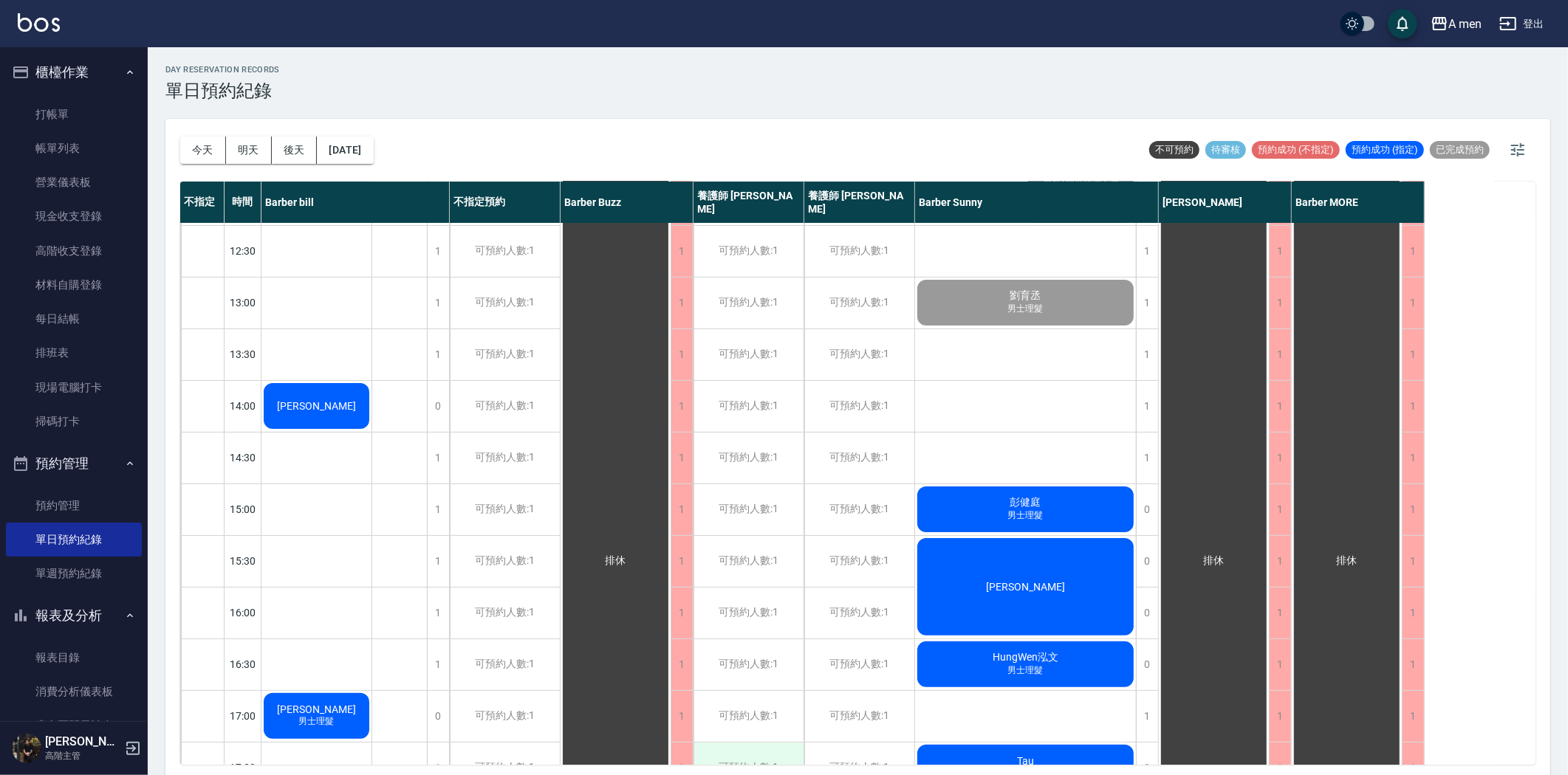
scroll to position [328, 0]
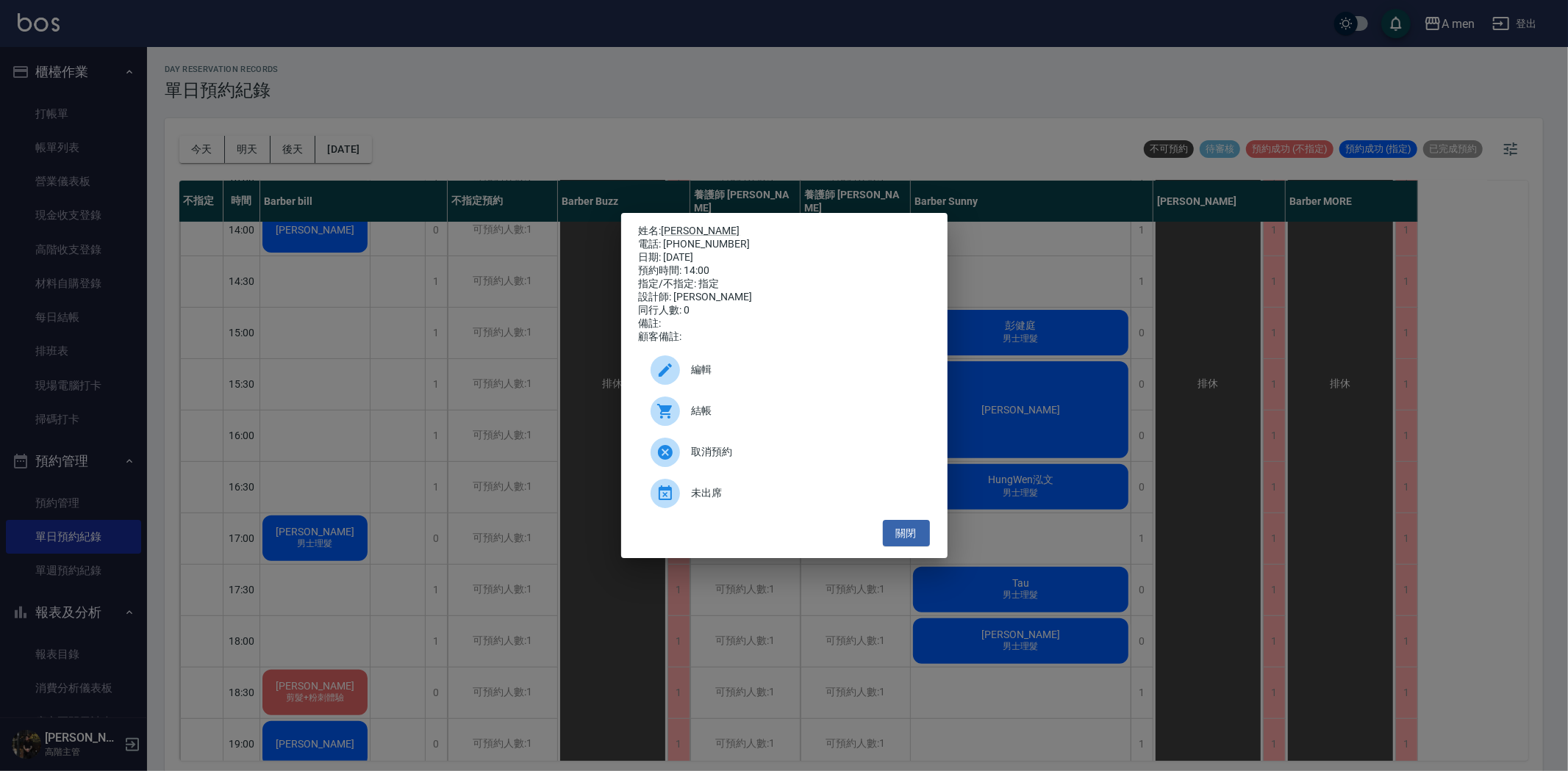
click at [711, 419] on span "結帳" at bounding box center [804, 411] width 227 height 16
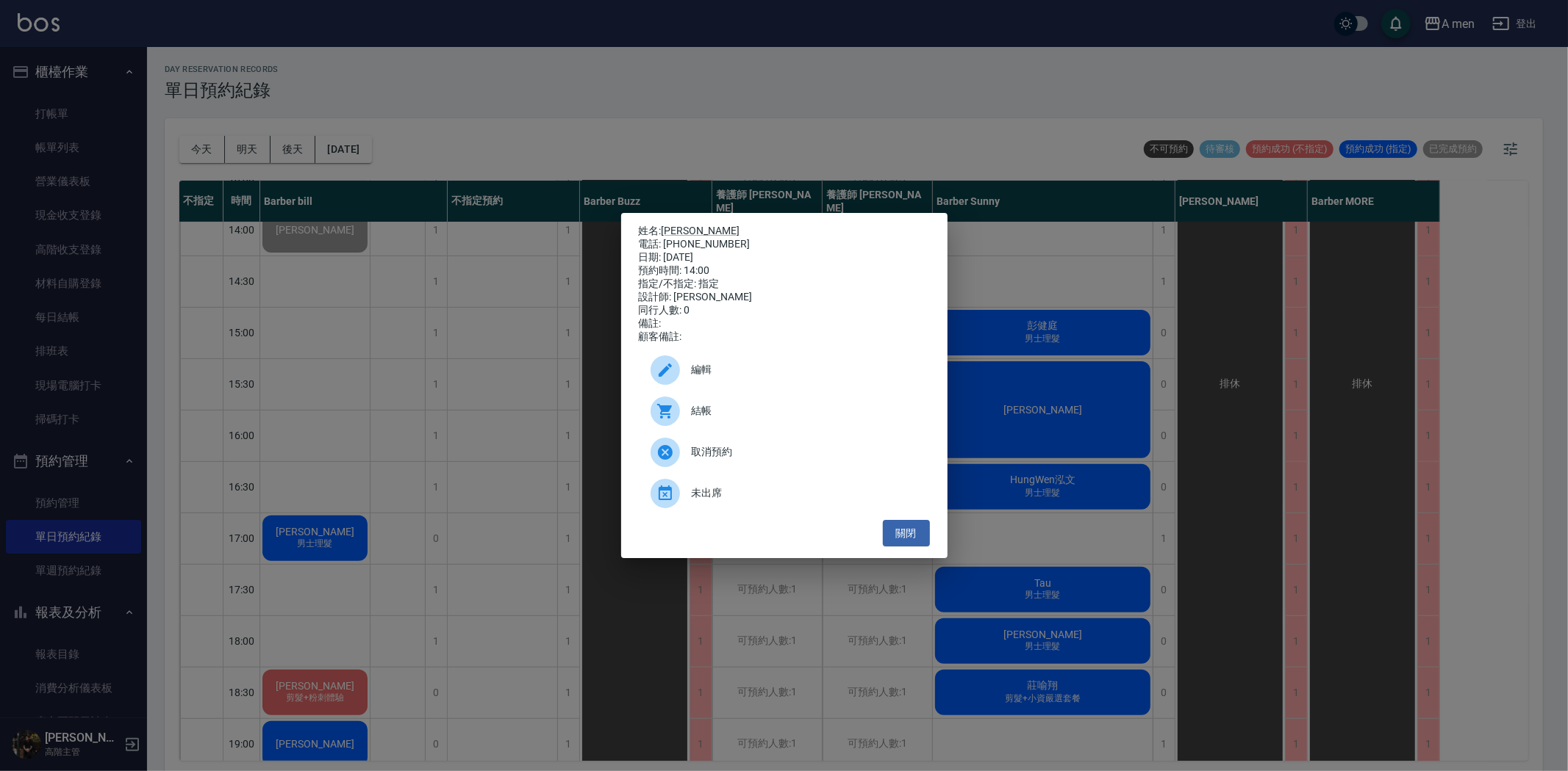
click at [1037, 598] on div "姓名: Fred 電話: 0933980612 日期: 2025/08/18 預約時間: 14:00 指定/不指定: 指定 設計師: Barber bill …" at bounding box center [784, 385] width 1568 height 771
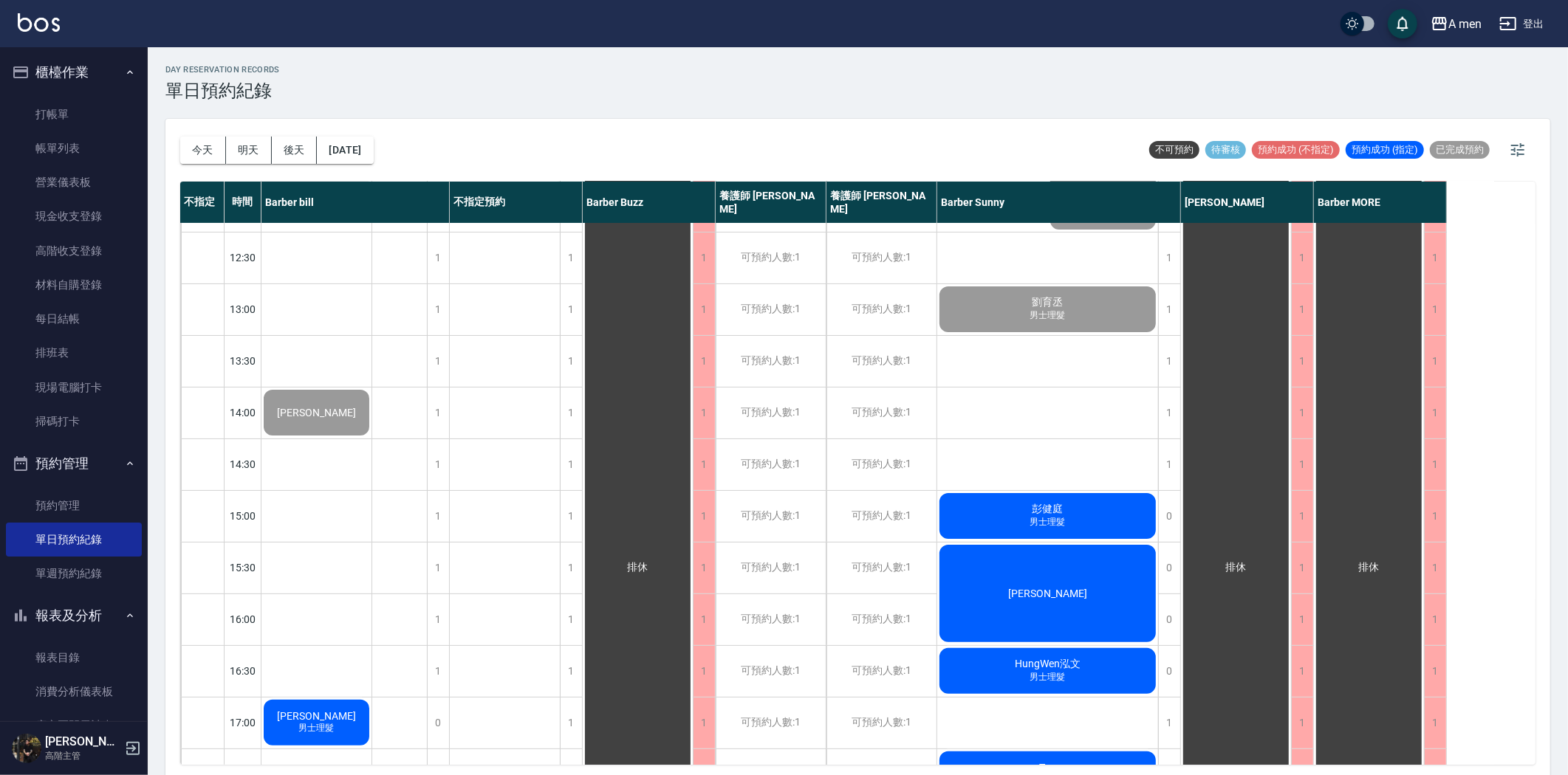
scroll to position [164, 0]
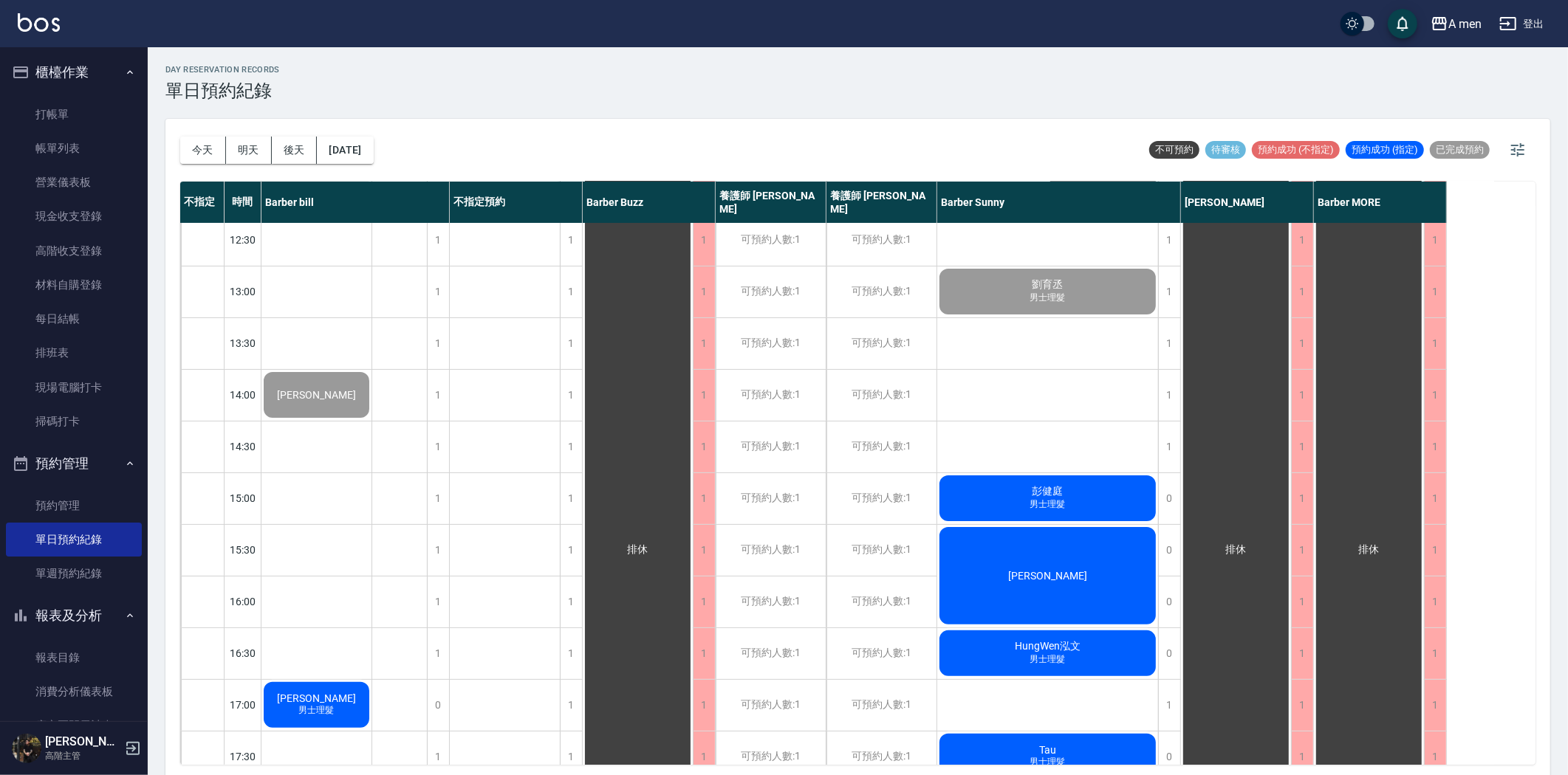
click at [371, 162] on div "彭健庭 男士理髮" at bounding box center [316, 111] width 110 height 102
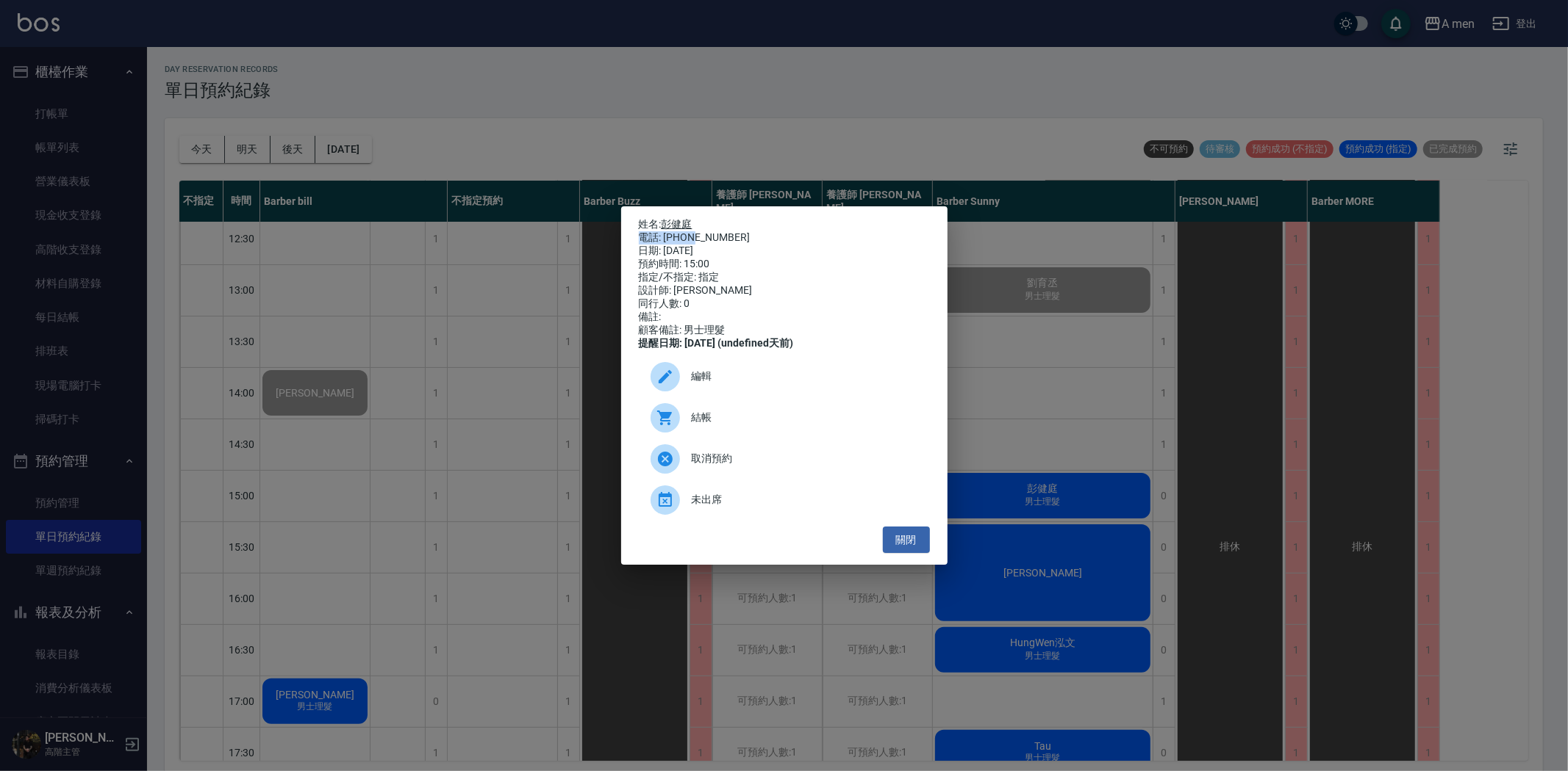
drag, startPoint x: 693, startPoint y: 224, endPoint x: 688, endPoint y: 213, distance: 12.1
click at [691, 218] on div "姓名: 彭健庭 電話: 0933693670 日期: 2025/08/18 預約時間: 15:00 指定/不指定: 指定 設計師: Barber Sunny …" at bounding box center [784, 284] width 291 height 132
click at [688, 218] on link "彭健庭" at bounding box center [676, 224] width 31 height 12
click at [1019, 470] on div "姓名: 彭健庭 電話: 0933693670 日期: 2025/08/18 預約時間: 15:00 指定/不指定: 指定 設計師: Barber Sunny …" at bounding box center [784, 385] width 1568 height 771
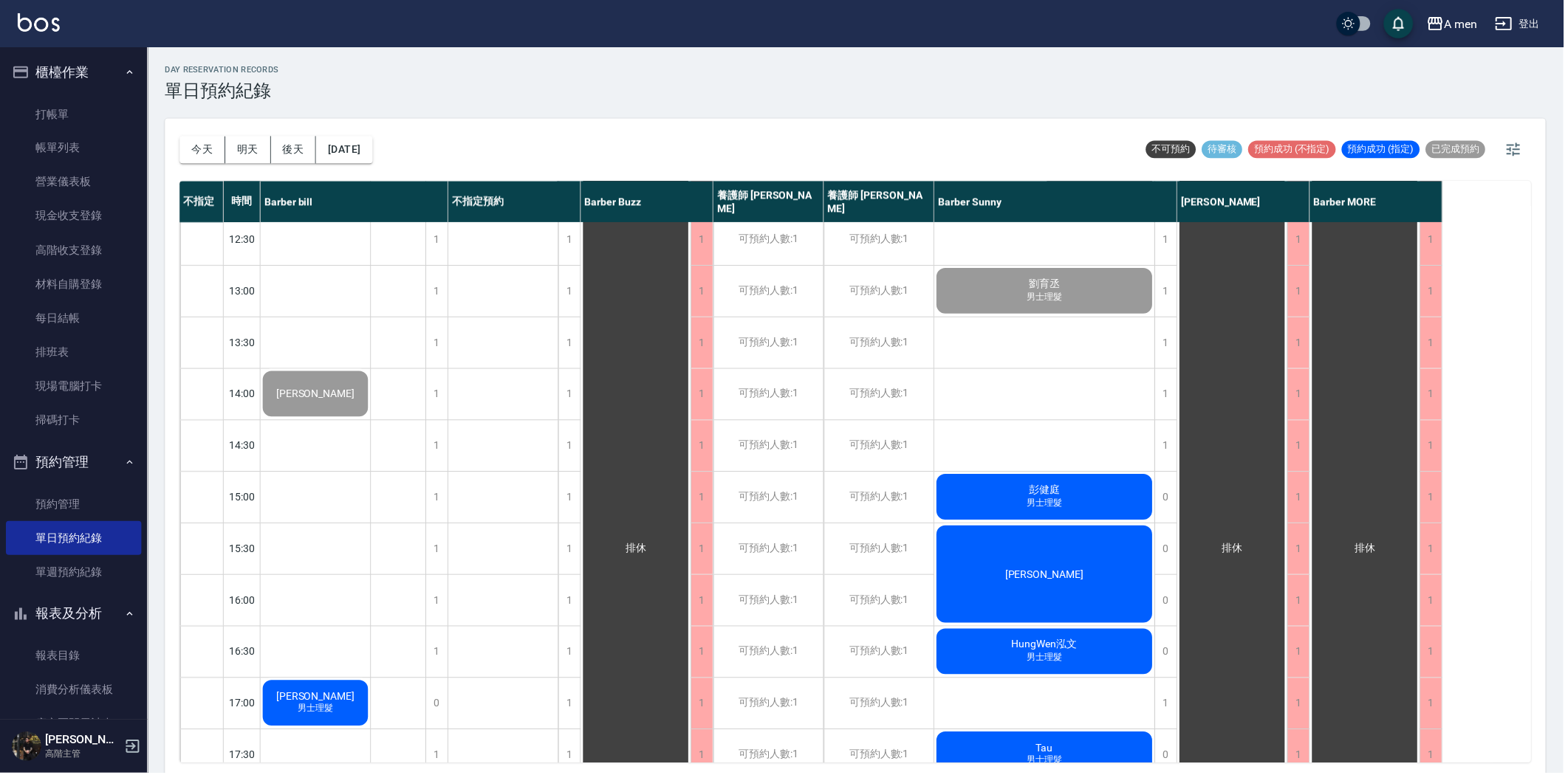
click at [371, 162] on div "林鈺晟" at bounding box center [316, 111] width 110 height 102
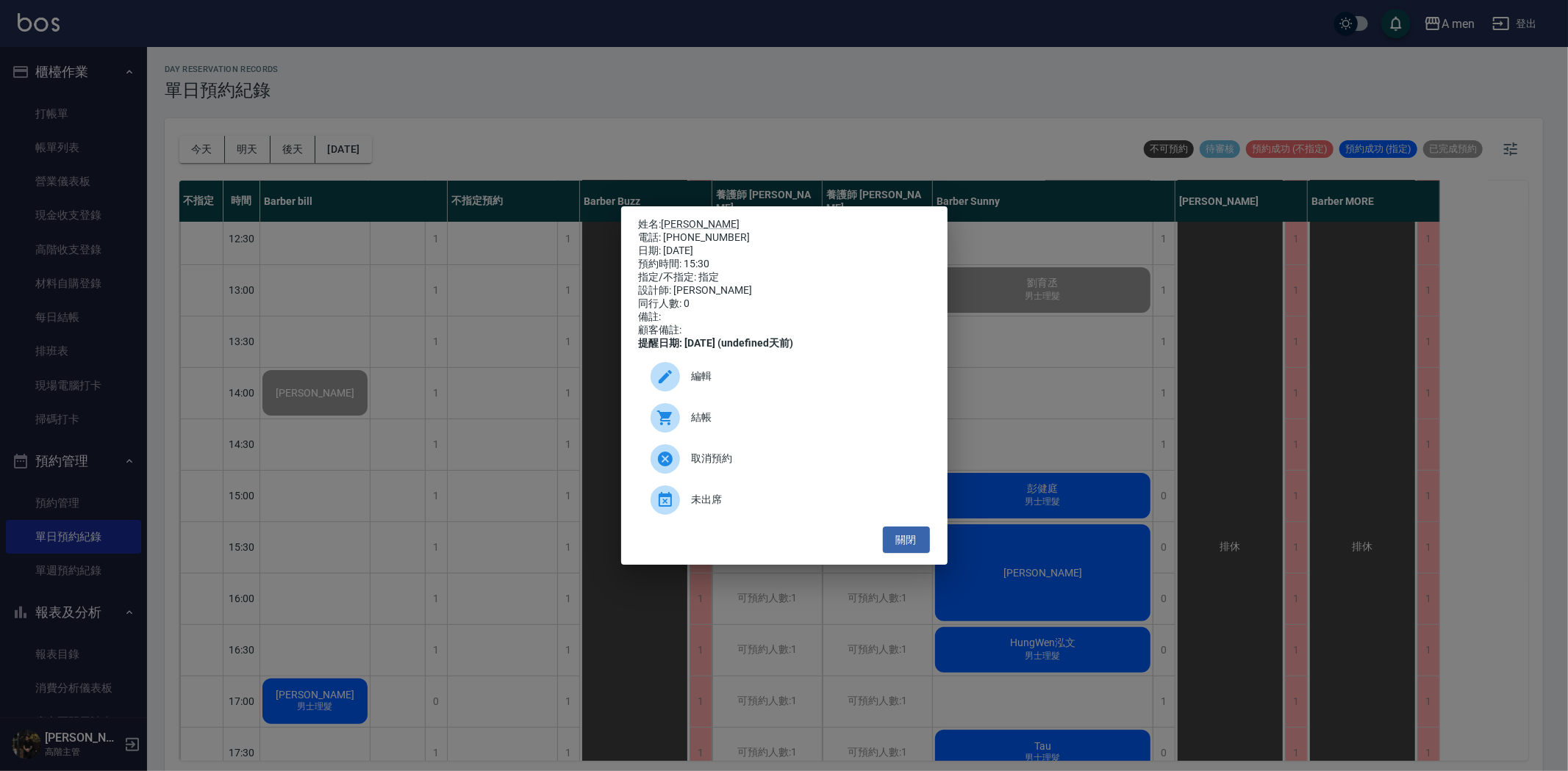
click at [679, 231] on div "電話: 0907017260" at bounding box center [784, 238] width 291 height 13
click at [678, 218] on link "林鈺晟" at bounding box center [701, 224] width 78 height 12
click at [1042, 530] on div "姓名: 林鈺晟 電話: 0907017260 日期: 2025/08/18 預約時間: 15:30 指定/不指定: 指定 設計師: Barber Sunny …" at bounding box center [784, 385] width 1568 height 771
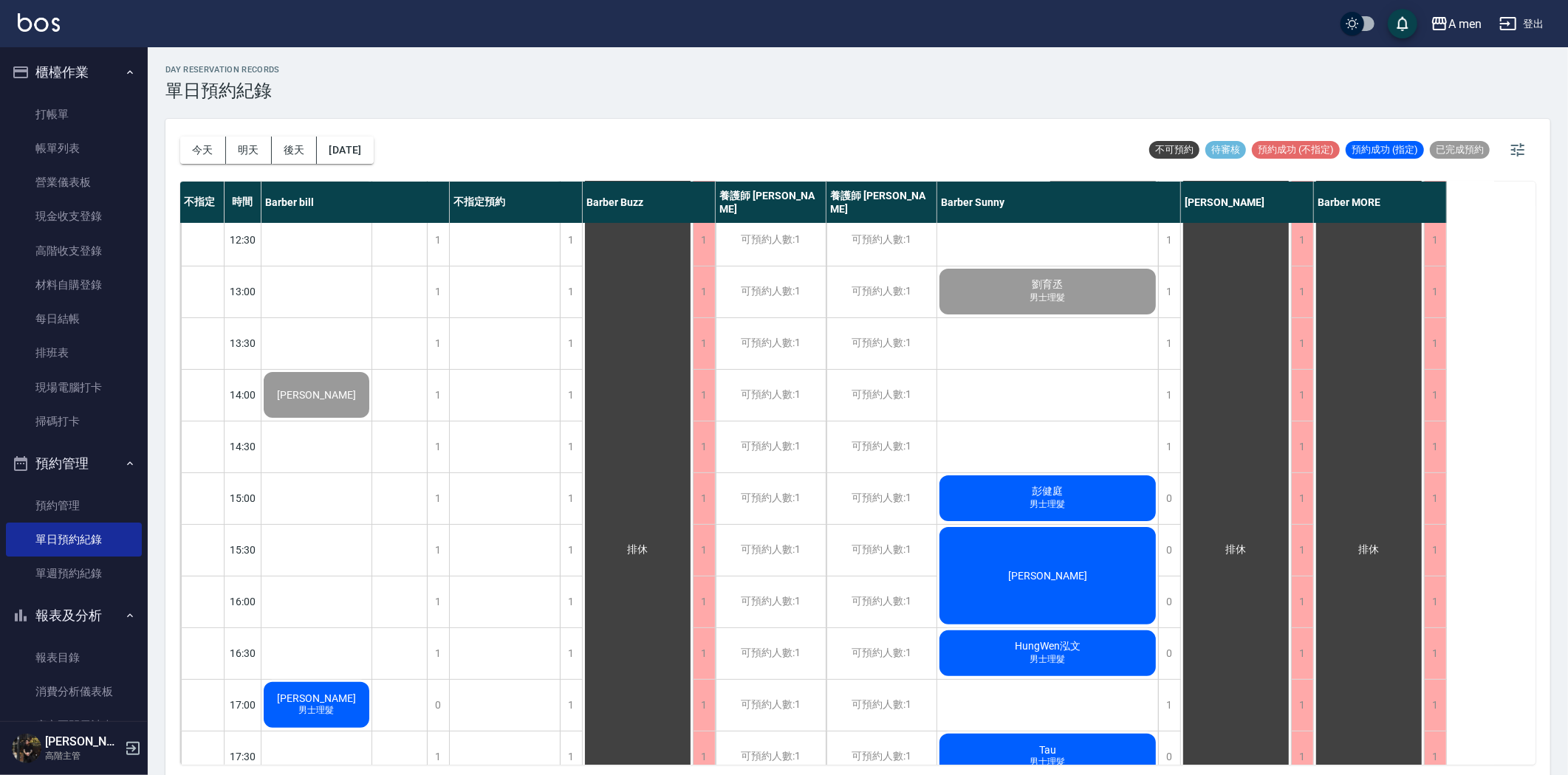
click at [369, 116] on span "HungWen泓文" at bounding box center [317, 111] width 105 height 12
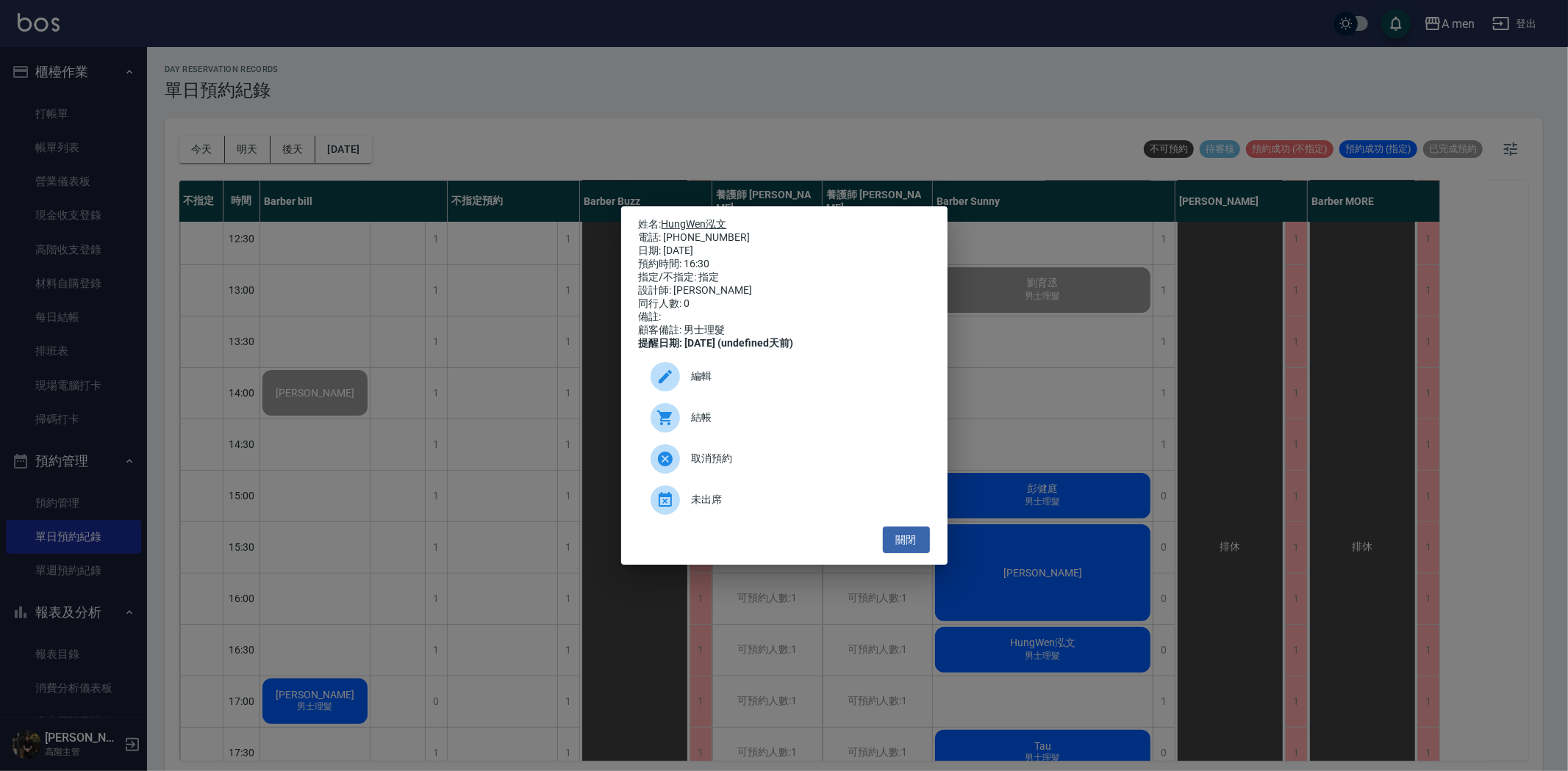
click at [677, 218] on link "HungWen泓文" at bounding box center [694, 224] width 65 height 12
click at [1024, 479] on div "姓名: HungWen泓文 電話: 0980255010 日期: 2025/08/18 預約時間: 16:30 指定/不指定: 指定 設計師: Barber …" at bounding box center [784, 385] width 1568 height 771
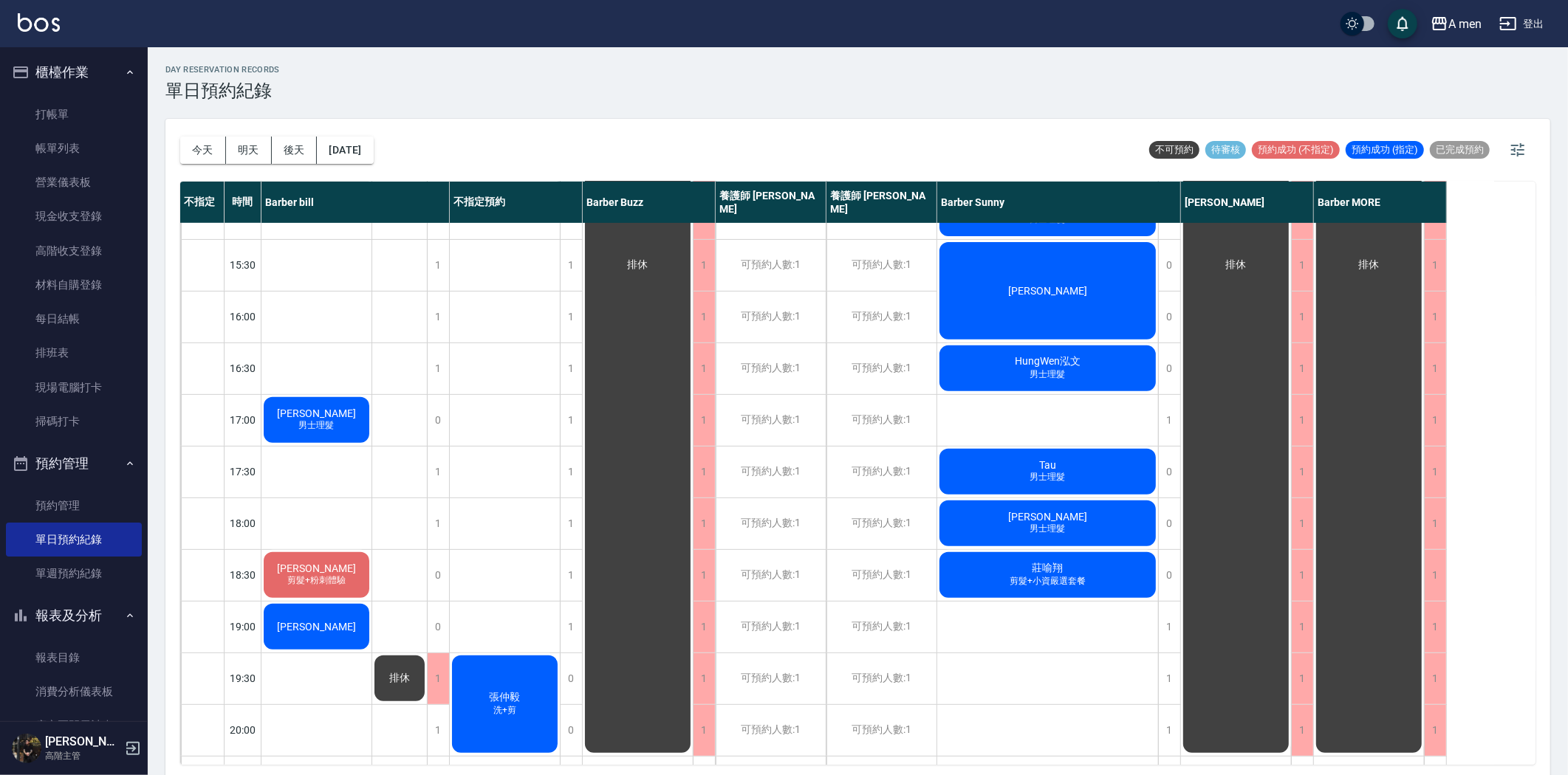
scroll to position [492, 0]
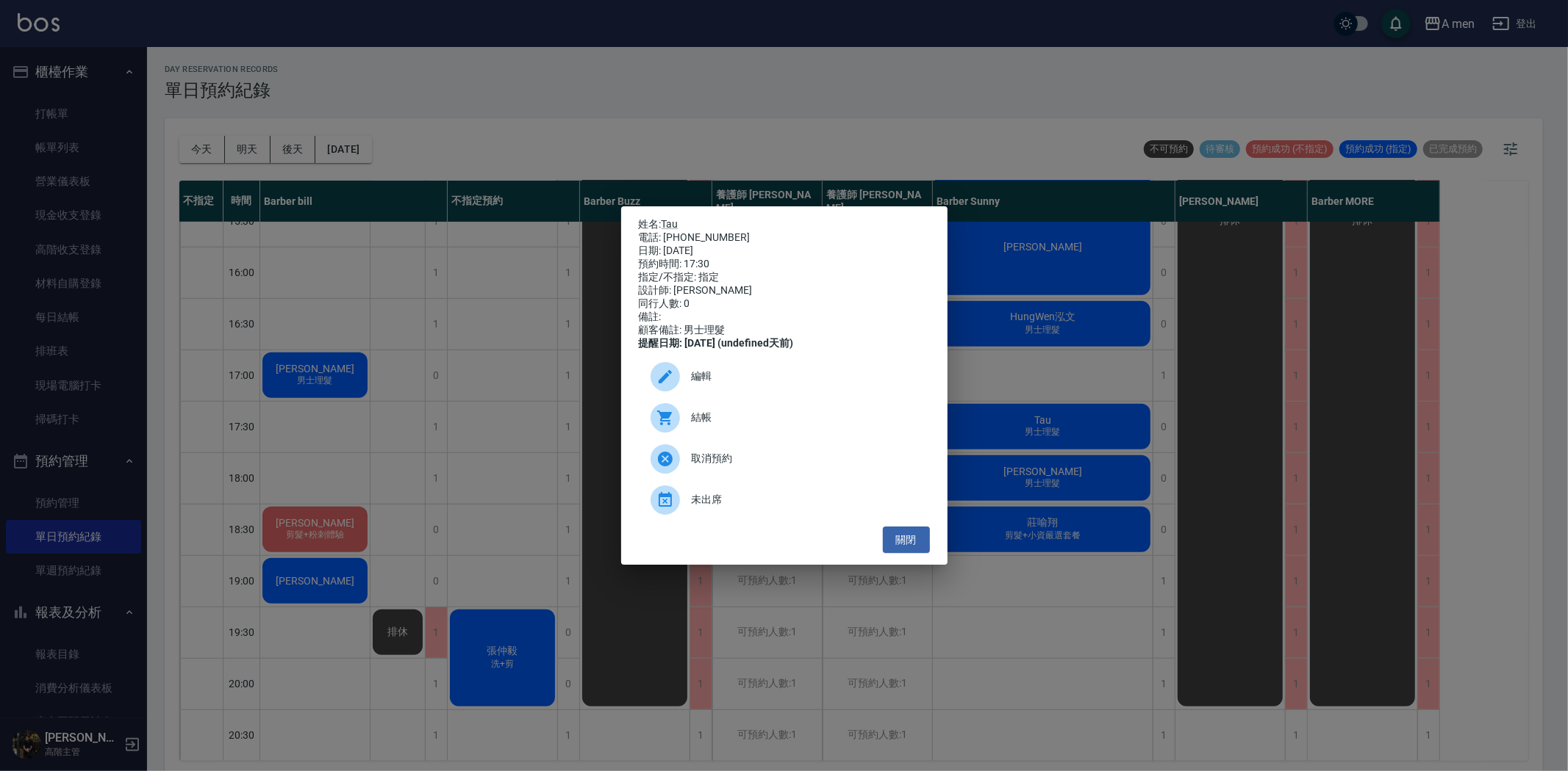
click at [663, 218] on p "姓名: Tau" at bounding box center [784, 225] width 291 height 13
click at [671, 218] on link "Tau" at bounding box center [670, 224] width 17 height 12
click at [1063, 489] on div "姓名: Tau 電話: 0983078787 日期: 2025/08/18 預約時間: 17:30 指定/不指定: 指定 設計師: Barber Sunny …" at bounding box center [784, 385] width 1568 height 771
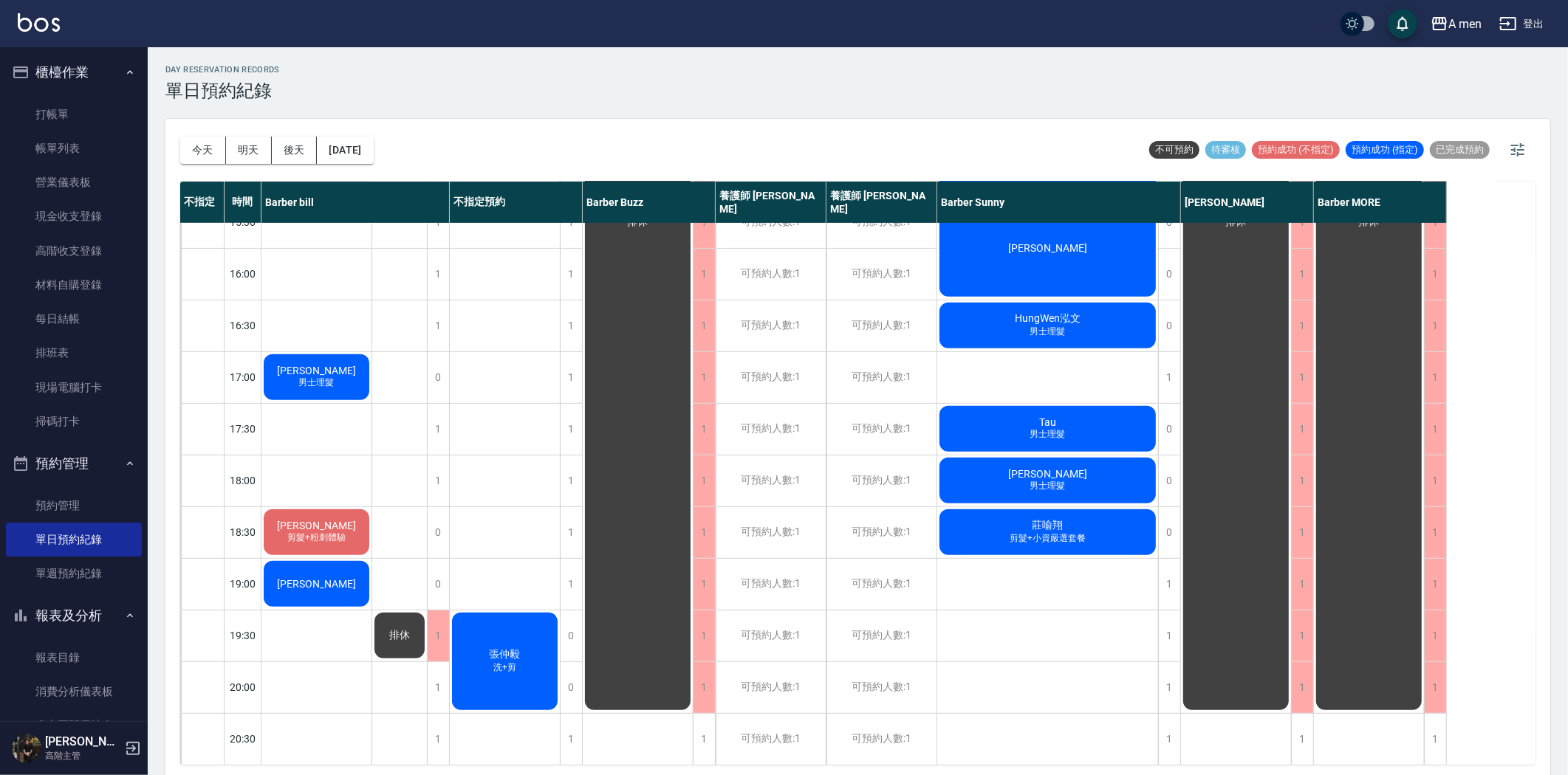
click at [559, 542] on div "張仲毅 洗+剪" at bounding box center [505, 377] width 111 height 1292
click at [573, 532] on div "1" at bounding box center [571, 532] width 22 height 51
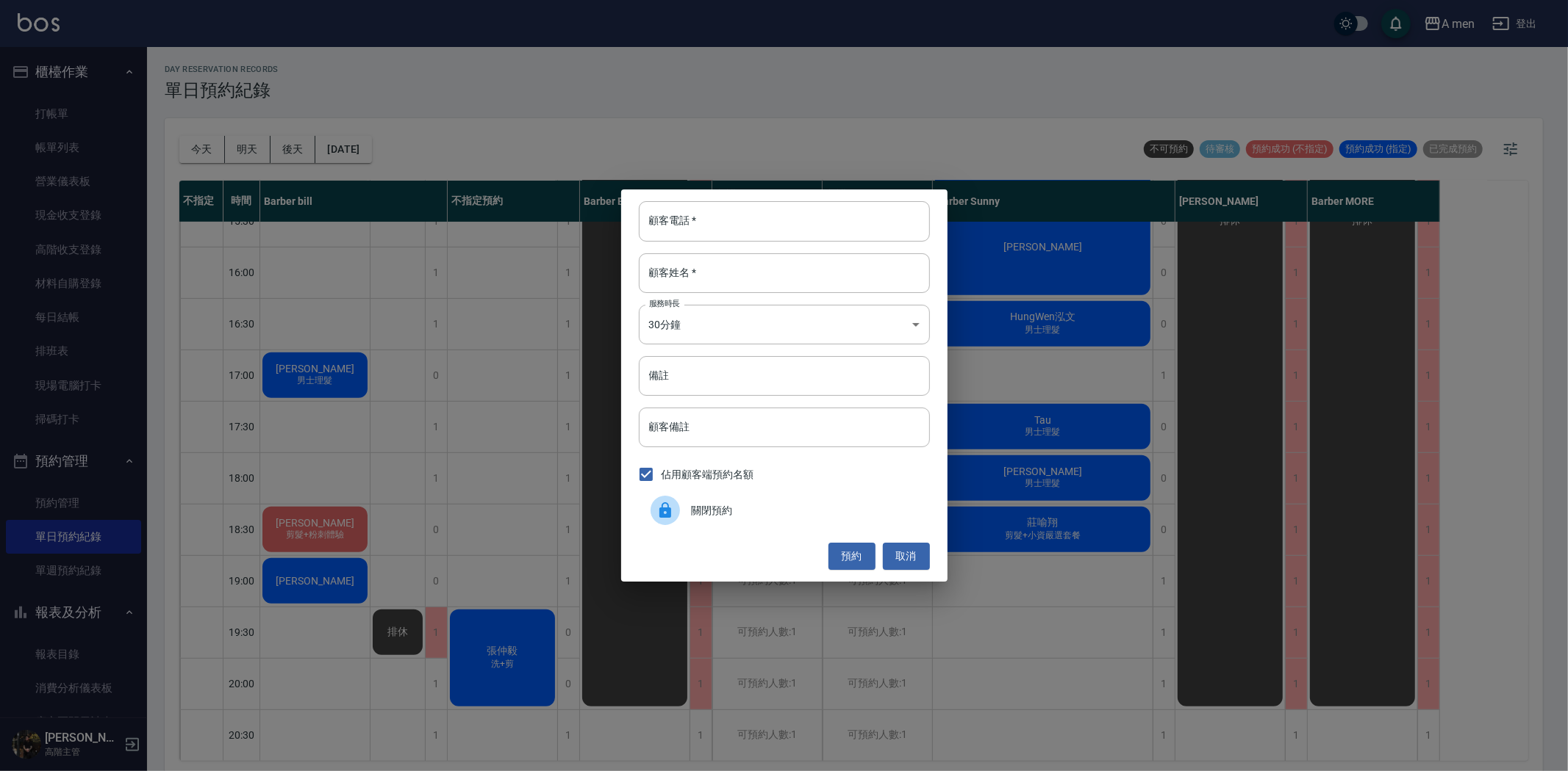
click at [695, 507] on span "關閉預約" at bounding box center [804, 511] width 227 height 16
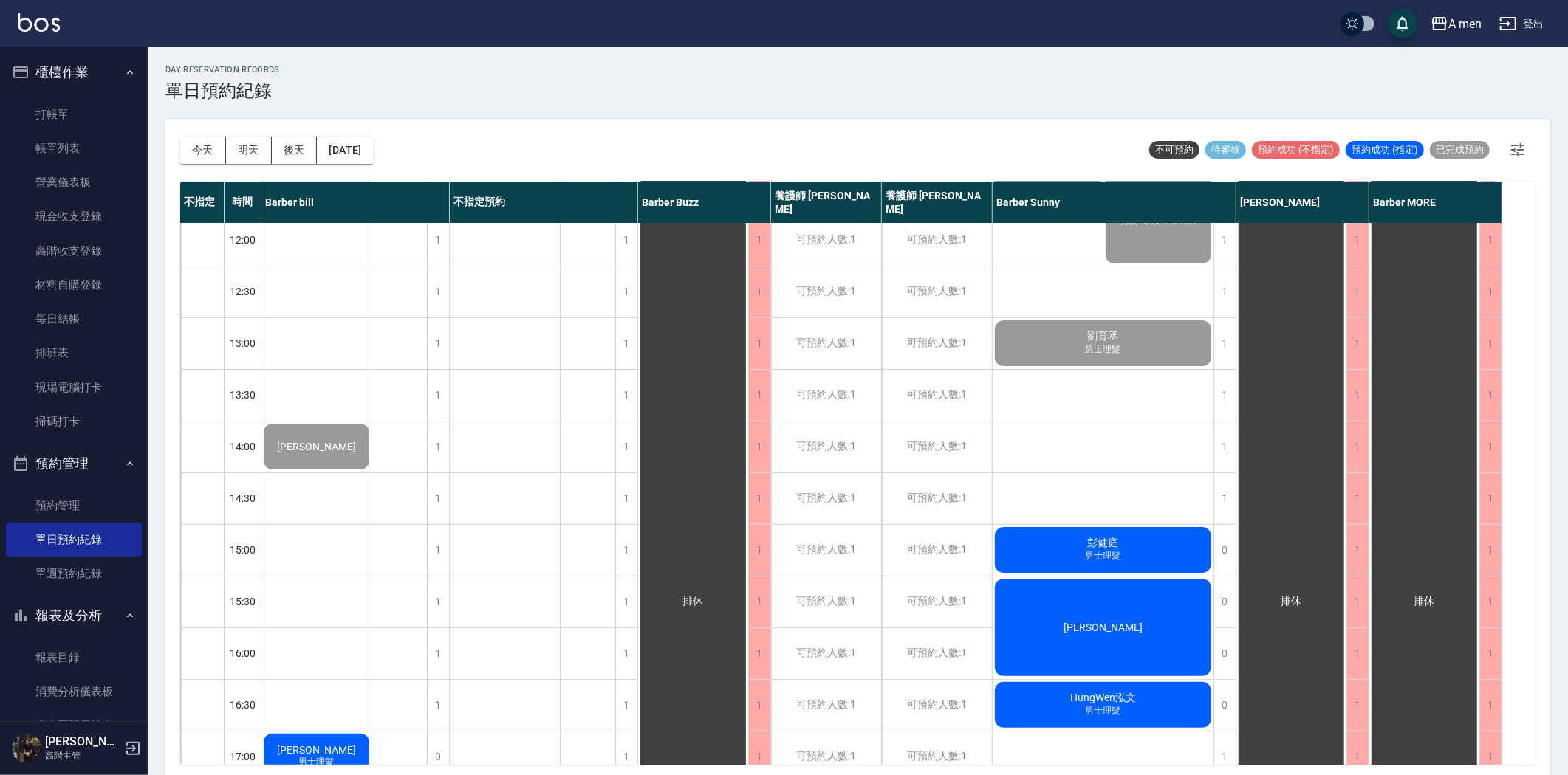
scroll to position [246, 0]
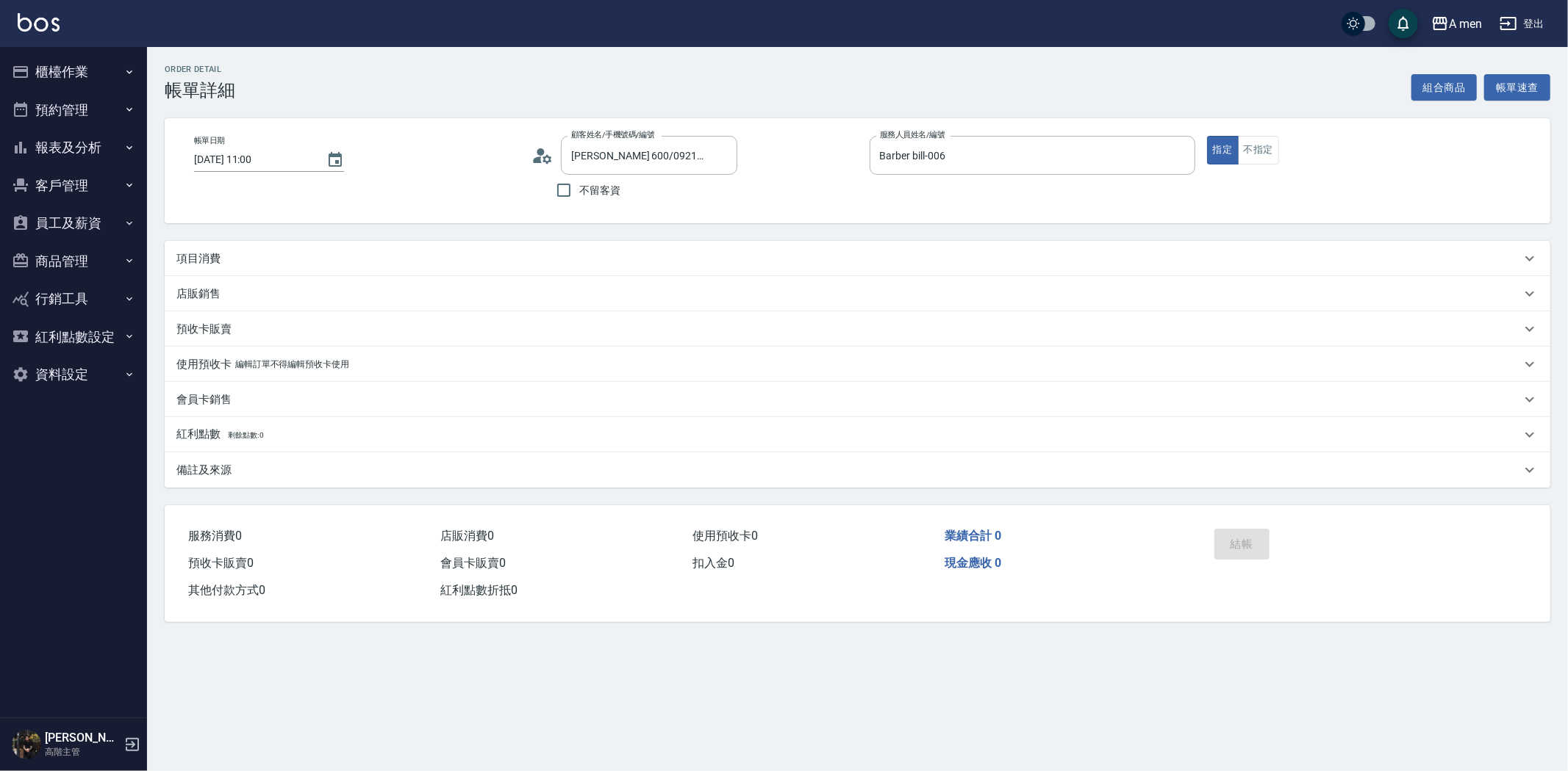
click at [697, 267] on div "項目消費" at bounding box center [856, 258] width 1385 height 35
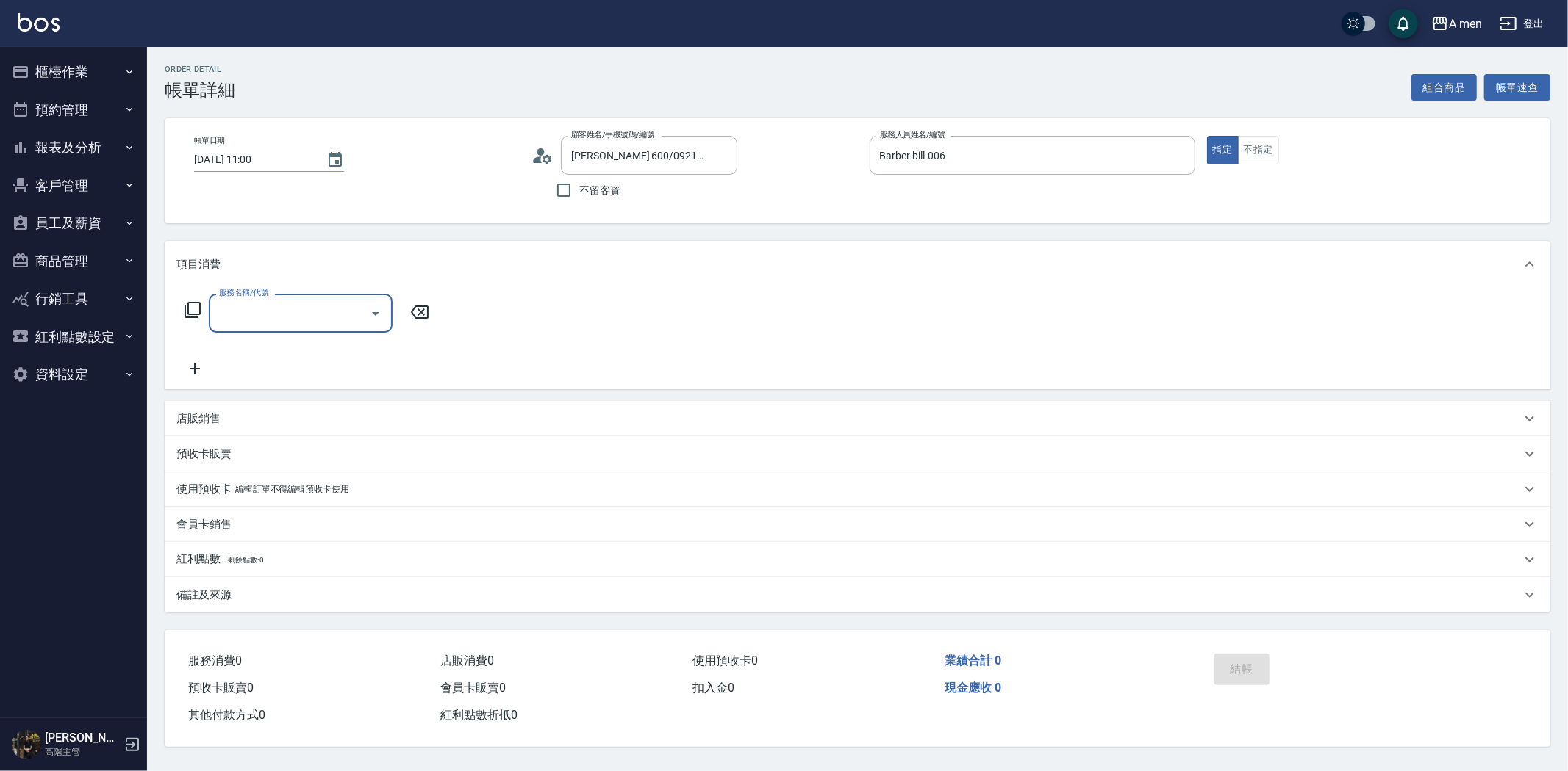
click at [369, 321] on icon "Open" at bounding box center [375, 313] width 18 height 18
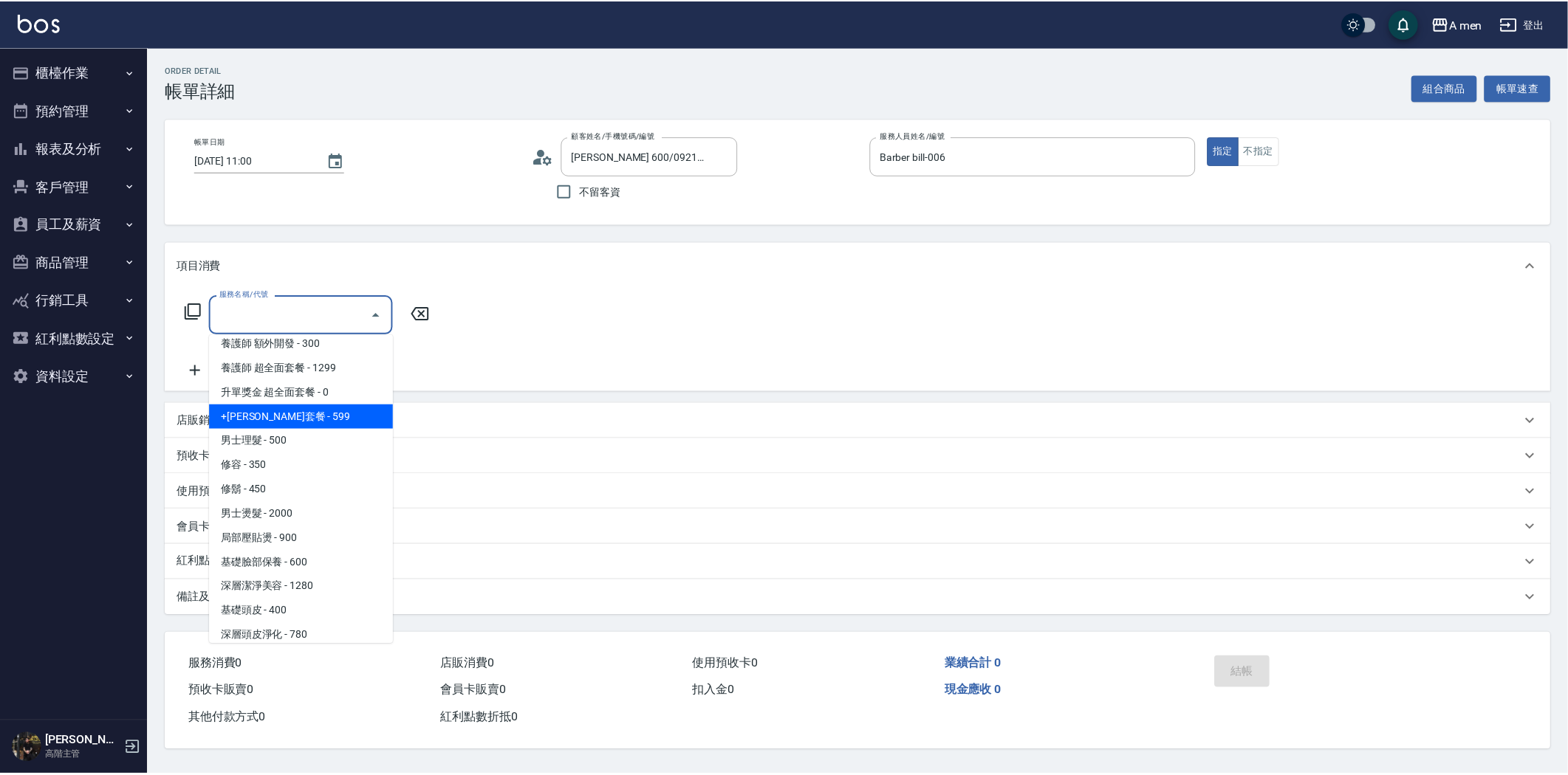
scroll to position [578, 0]
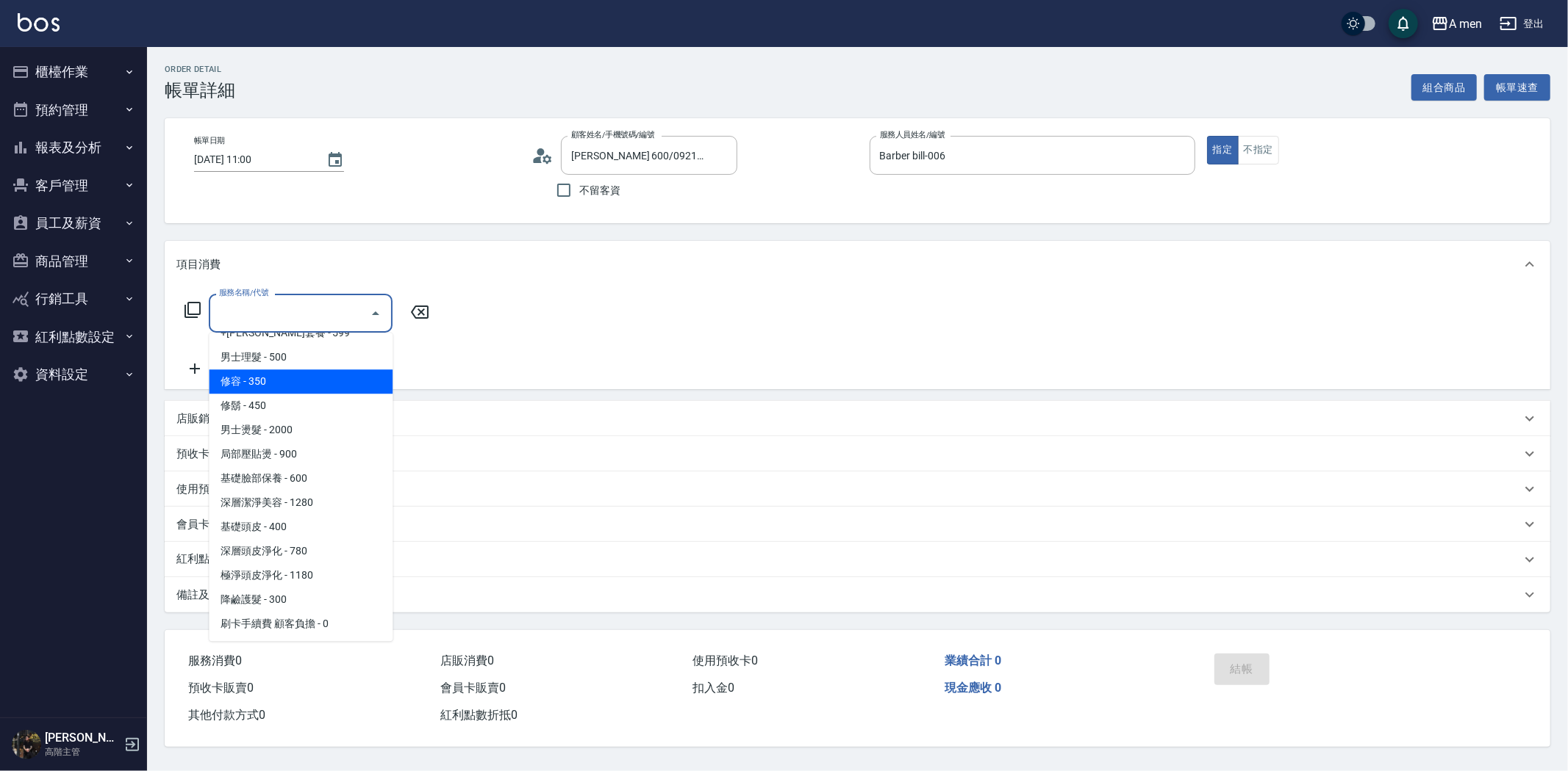
click at [351, 369] on span "修容 - 350" at bounding box center [300, 381] width 184 height 24
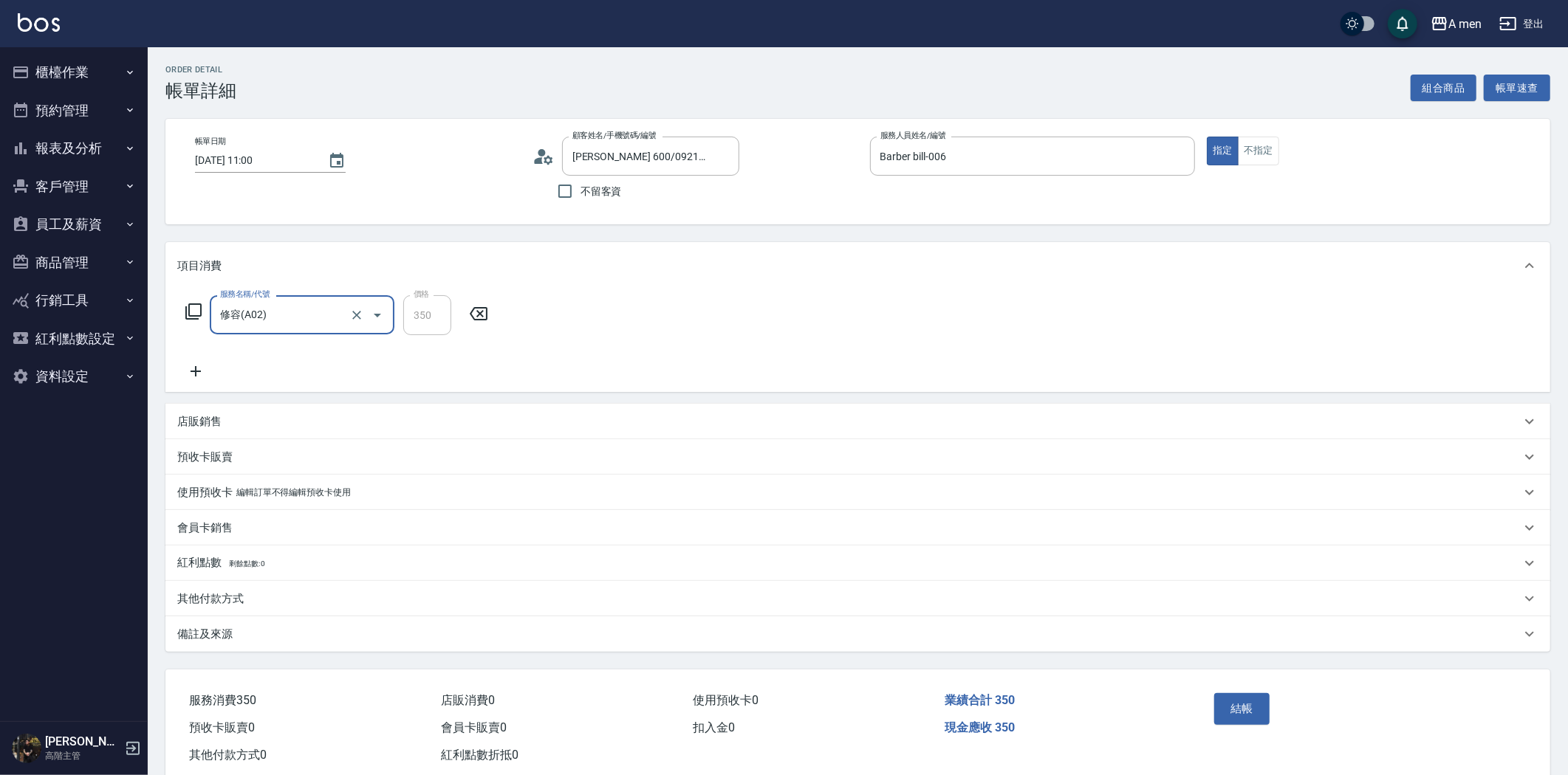
click at [367, 315] on button "Open" at bounding box center [377, 315] width 23 height 23
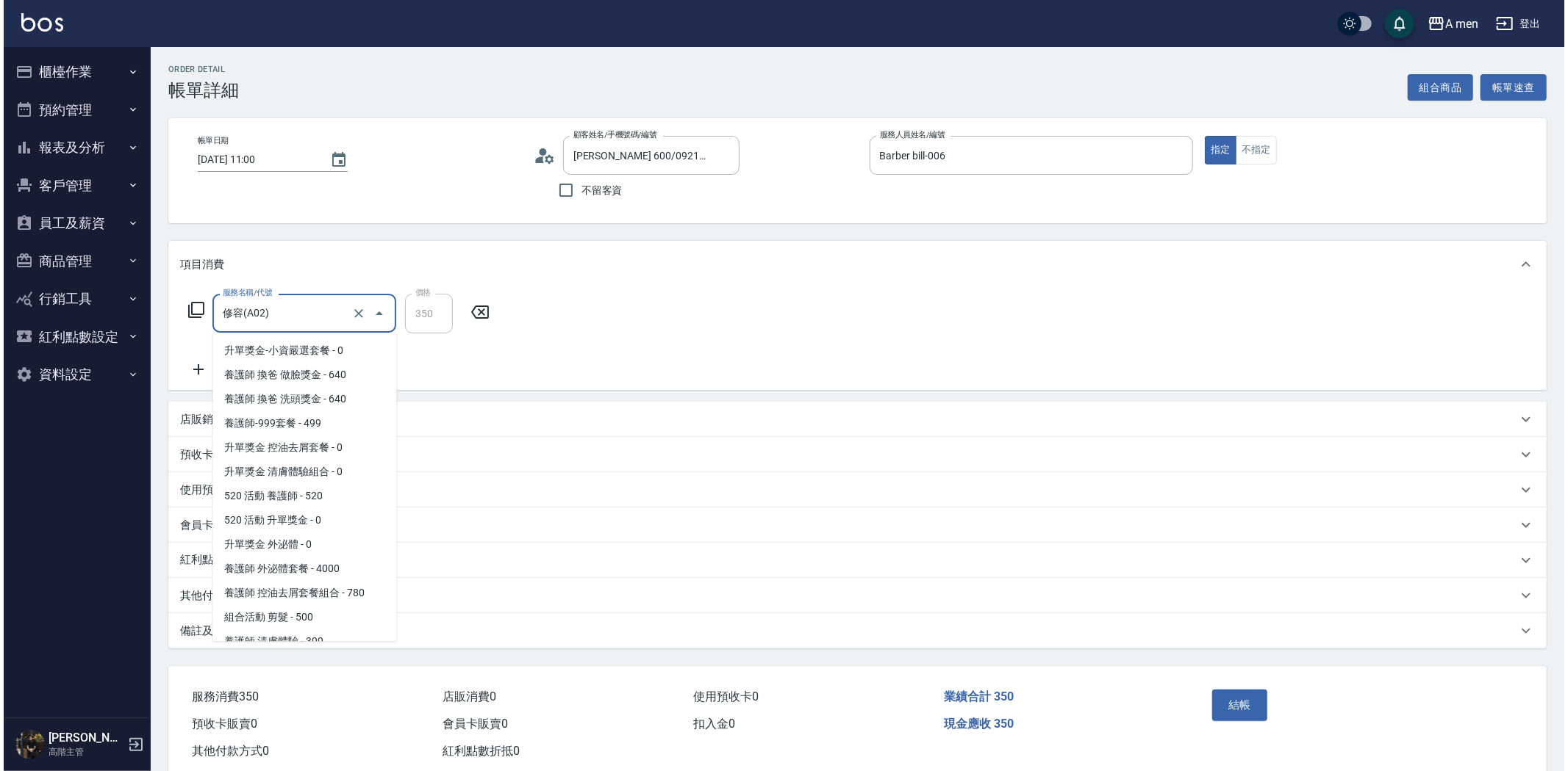
scroll to position [327, 0]
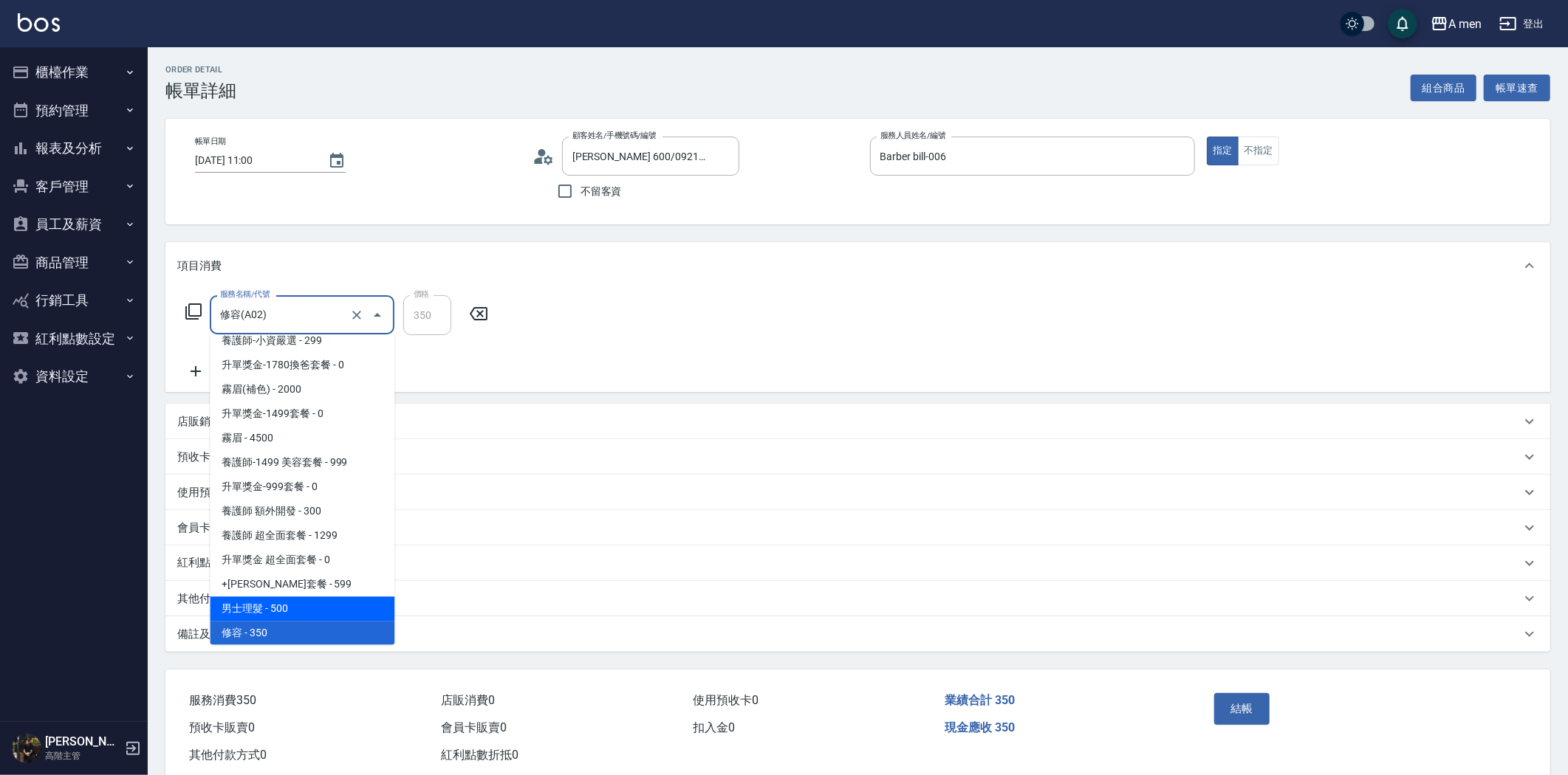
click at [252, 599] on span "男士理髮 - 500" at bounding box center [302, 609] width 185 height 24
type input "男士理髮(A01)"
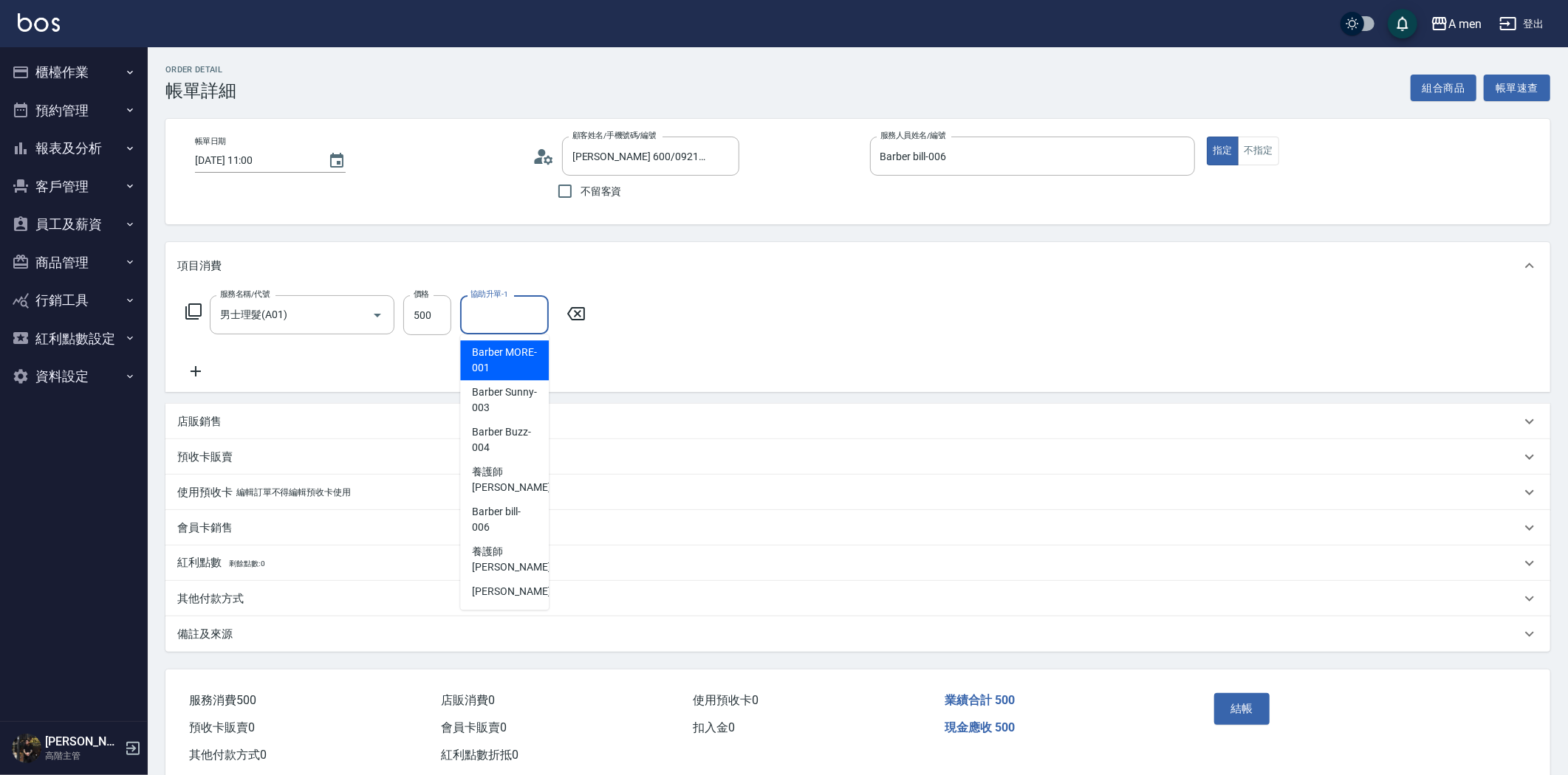
click at [490, 320] on input "協助升單-1" at bounding box center [504, 315] width 75 height 26
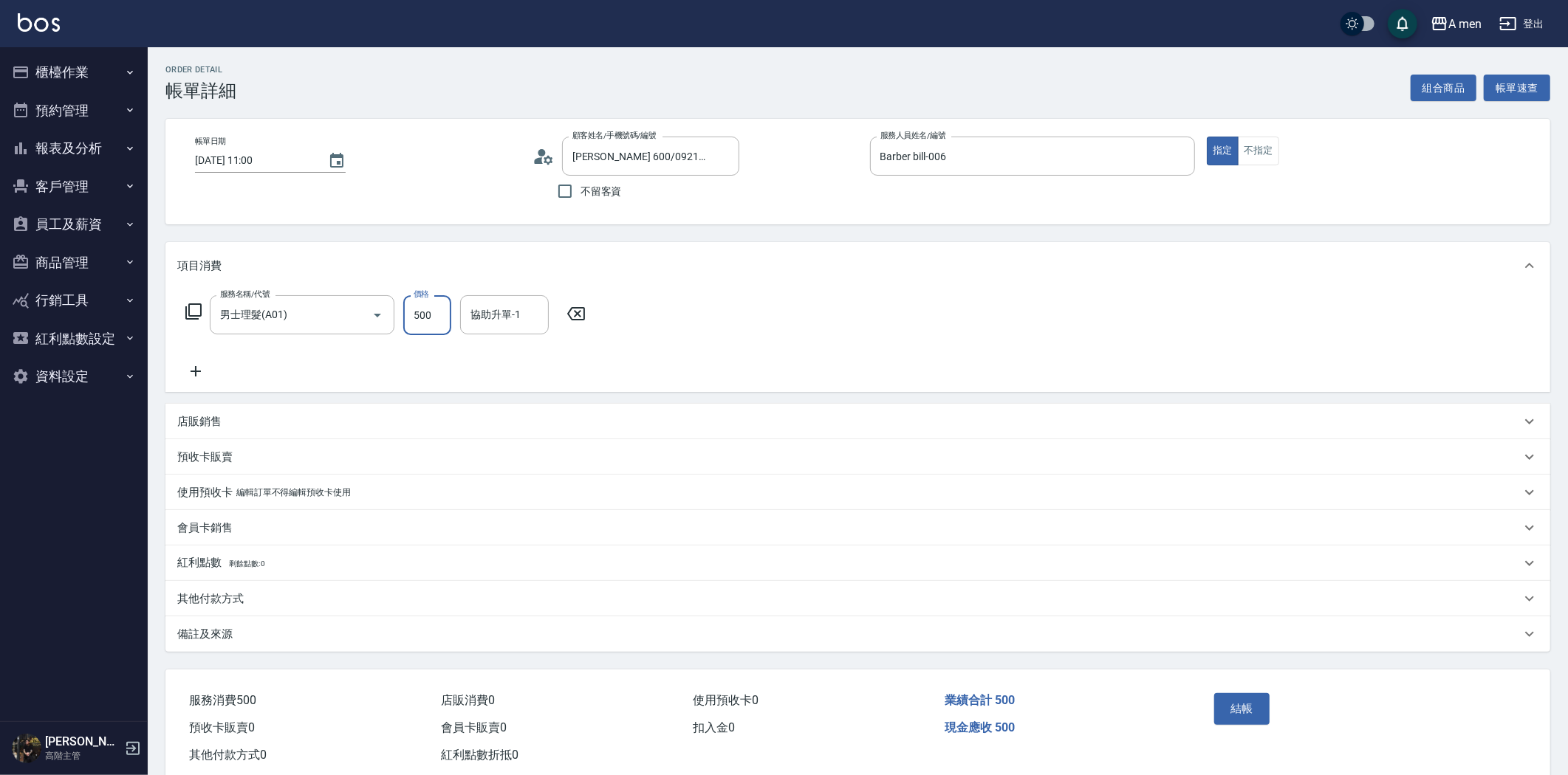
click at [433, 314] on input "500" at bounding box center [426, 315] width 48 height 40
type input "600"
click at [1242, 700] on button "結帳" at bounding box center [1241, 708] width 55 height 31
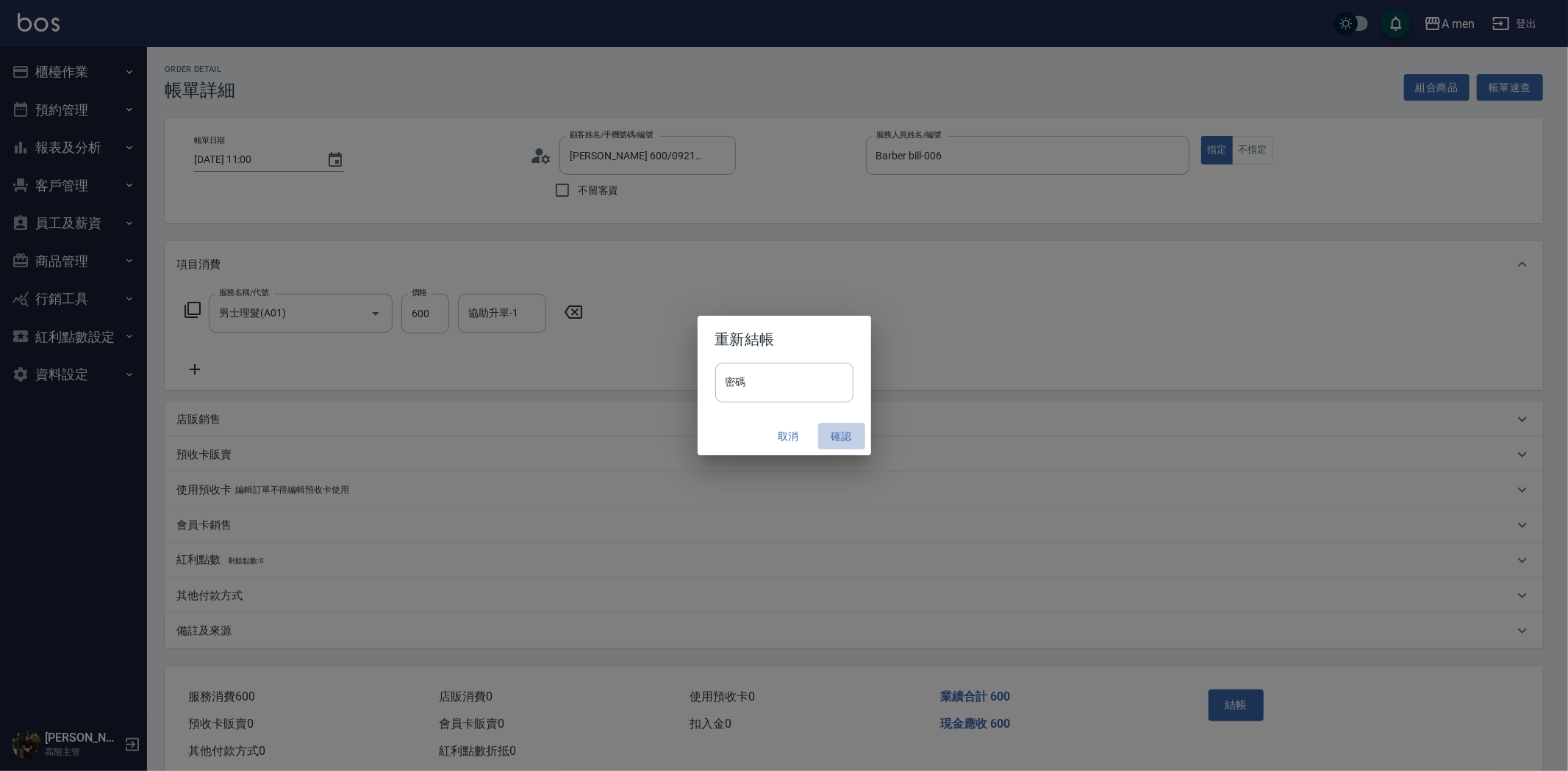
click at [846, 431] on button "確認" at bounding box center [841, 436] width 47 height 27
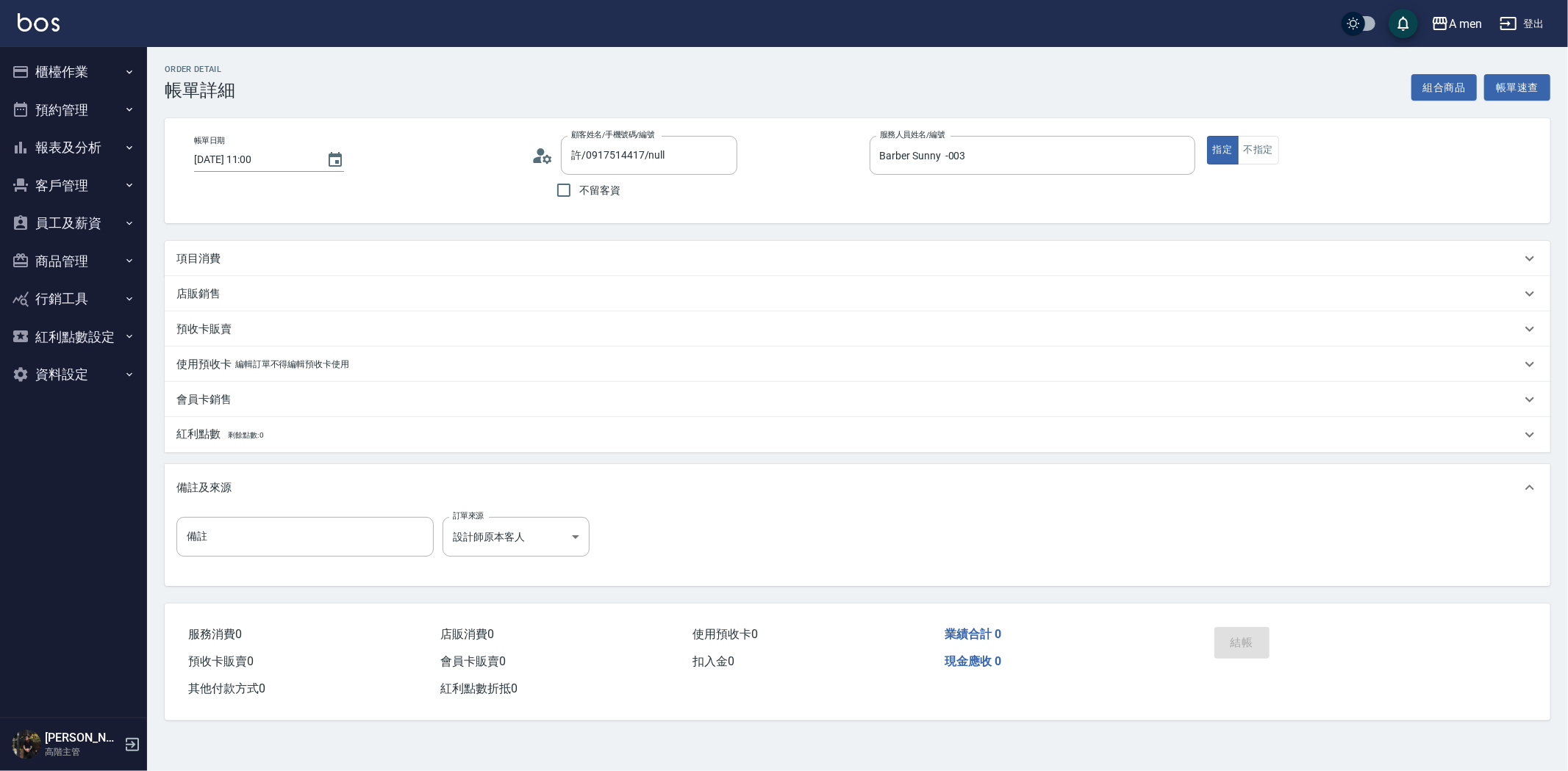
click at [1436, 89] on button "組合商品" at bounding box center [1444, 88] width 66 height 27
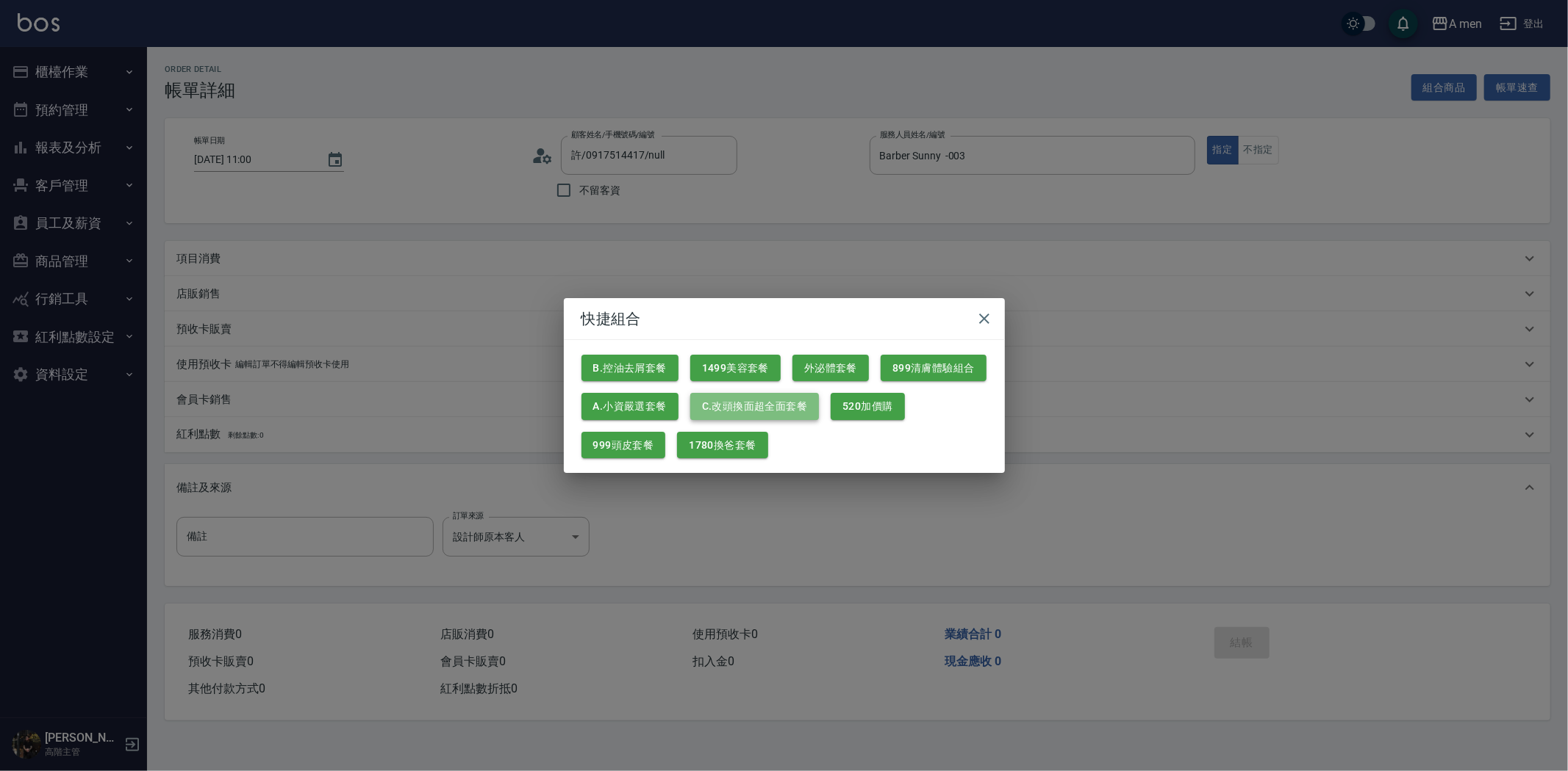
click at [752, 409] on button "C.改頭換面超全面套餐" at bounding box center [755, 406] width 129 height 27
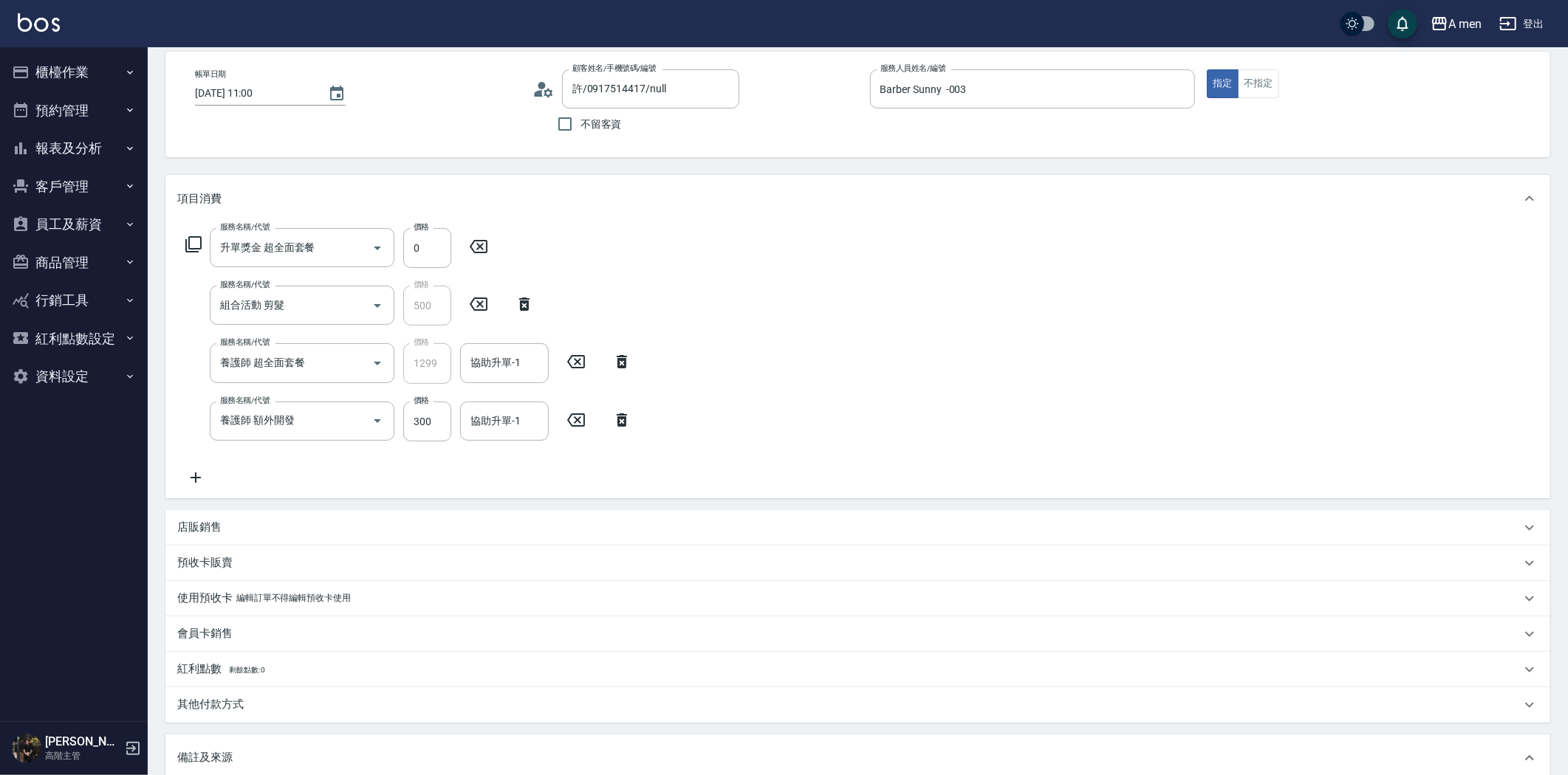
scroll to position [61, 0]
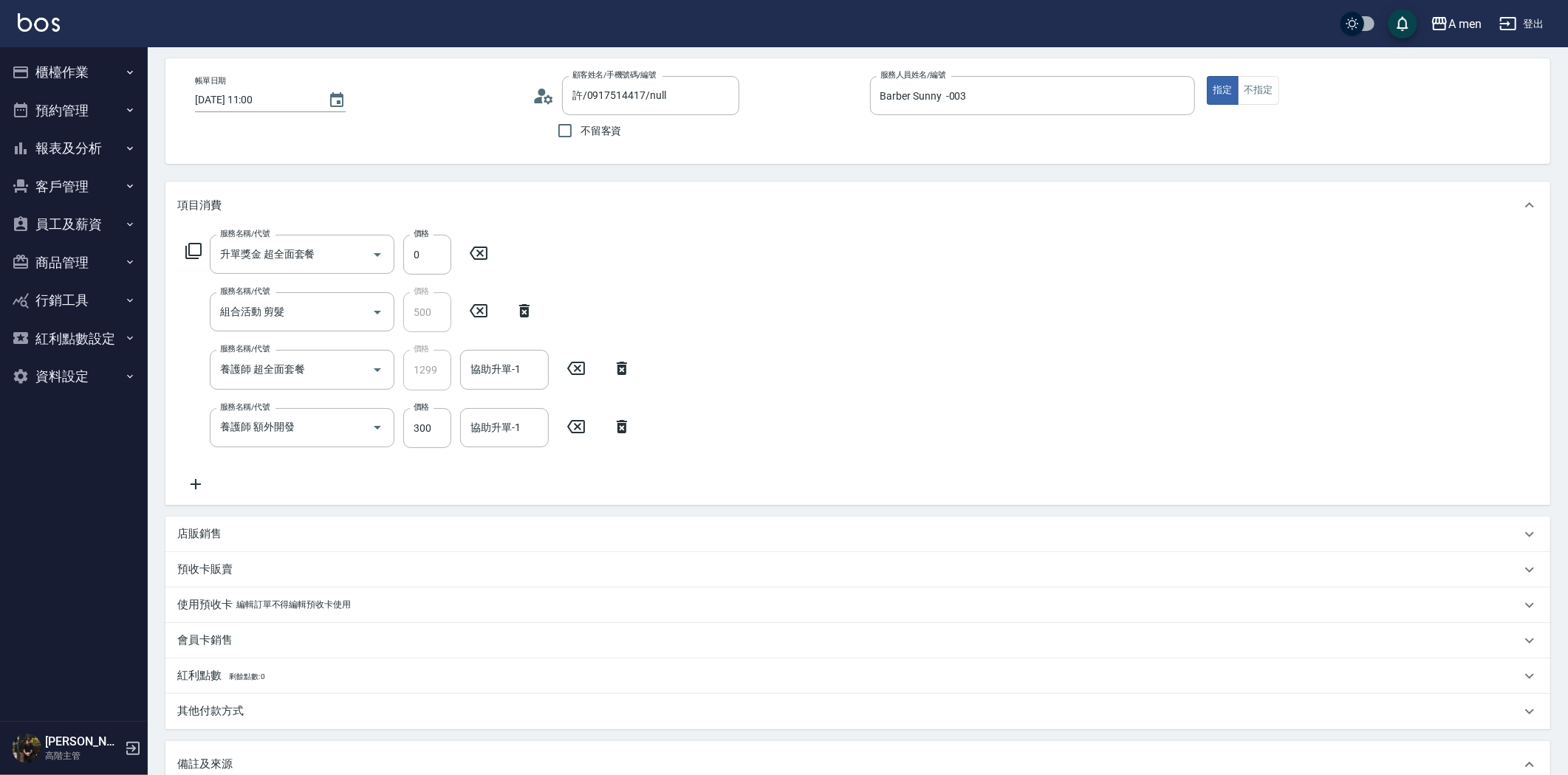
click at [619, 430] on icon at bounding box center [621, 426] width 10 height 13
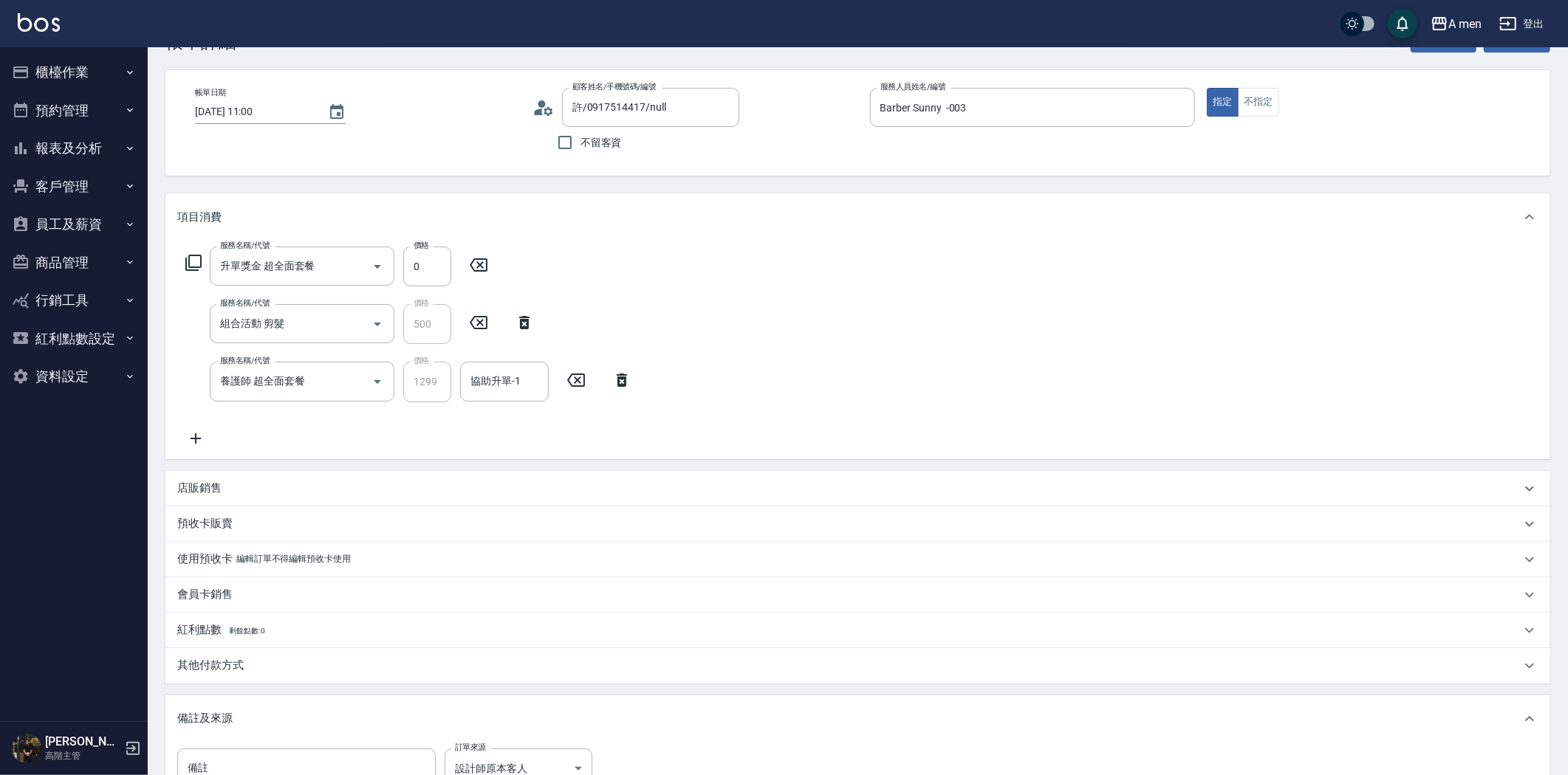
scroll to position [0, 0]
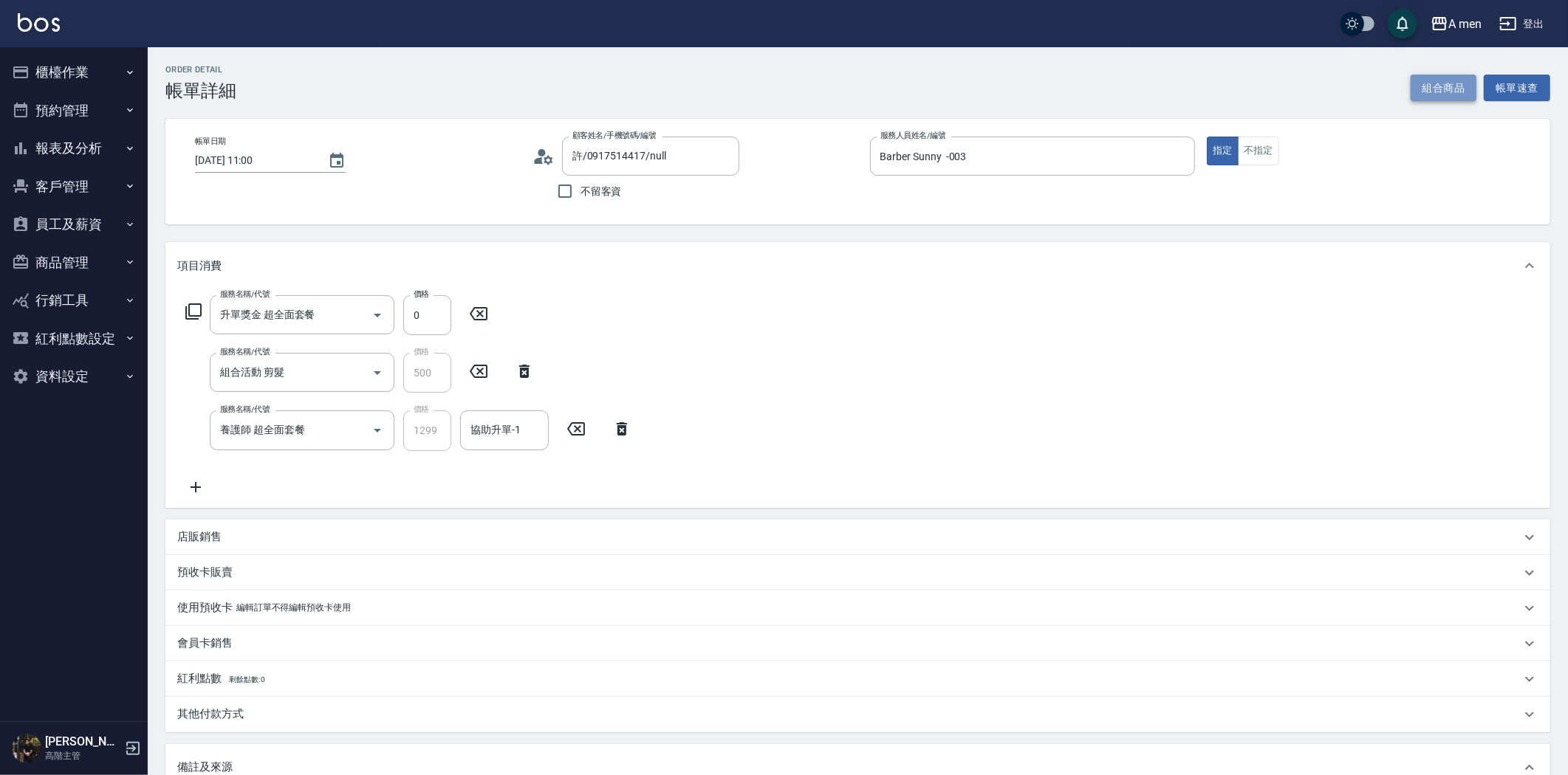
click at [1441, 85] on button "組合商品" at bounding box center [1443, 88] width 67 height 27
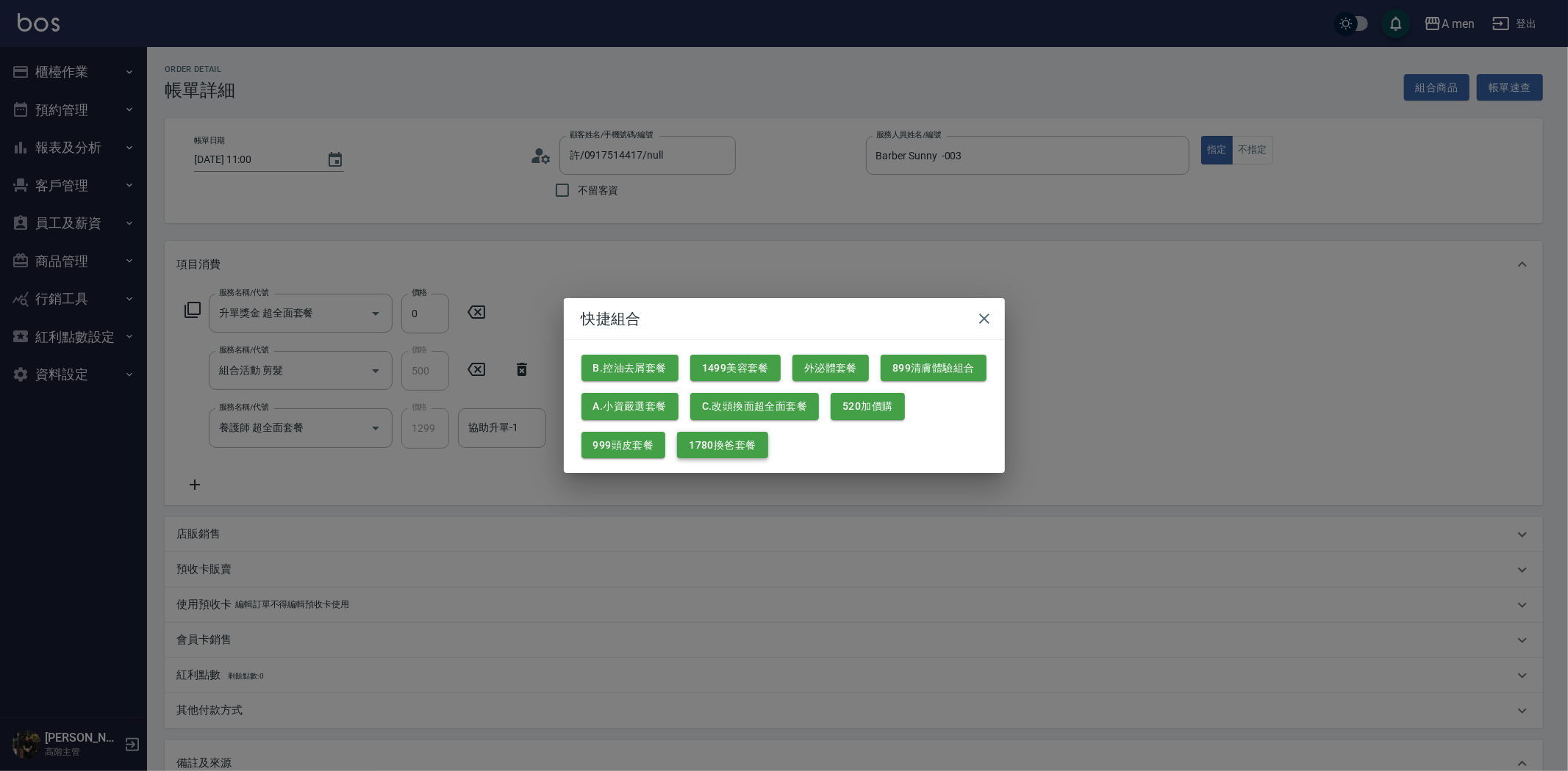
click at [702, 447] on button "1780換爸套餐" at bounding box center [722, 445] width 90 height 27
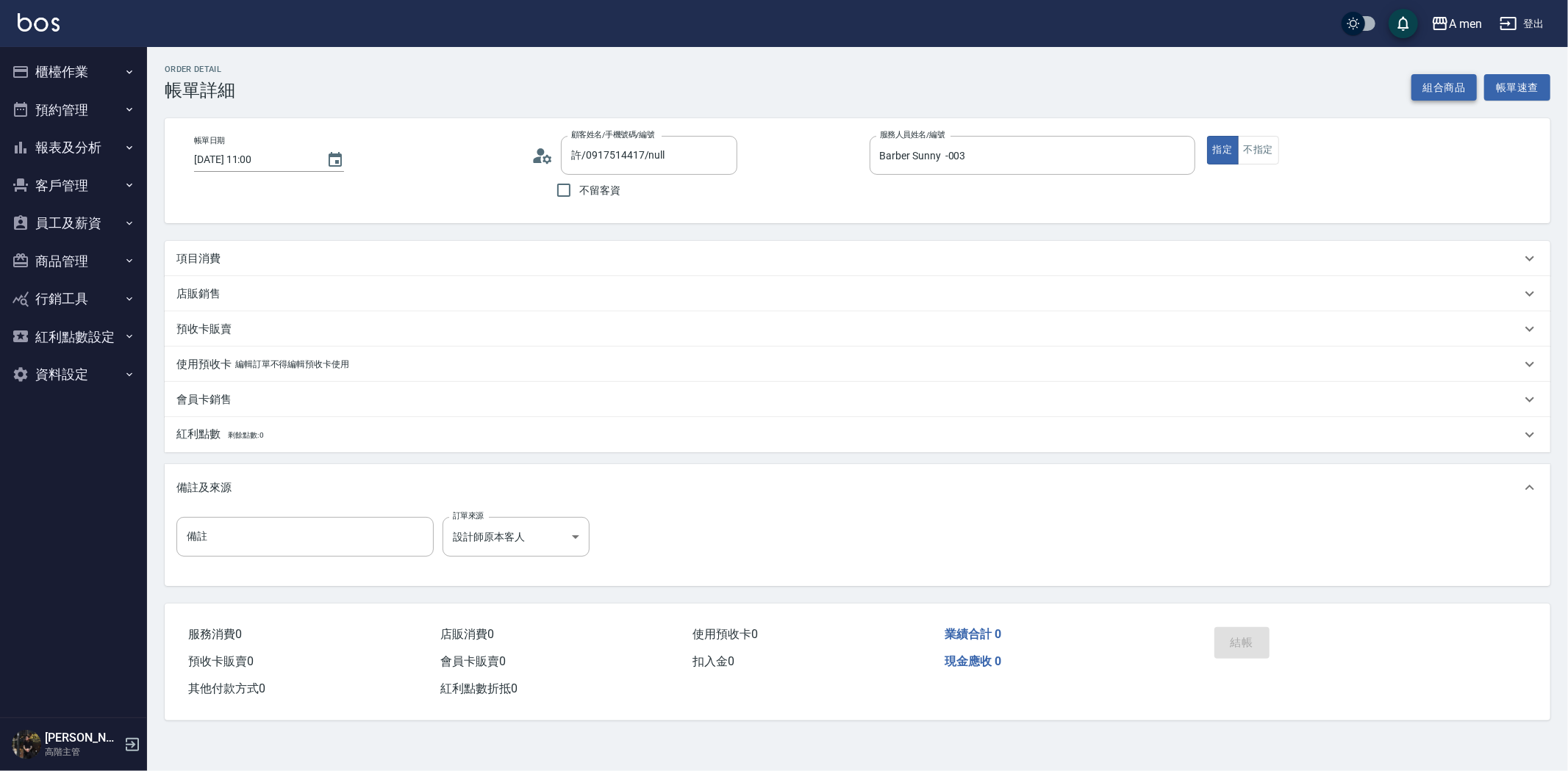
click at [1453, 85] on button "組合商品" at bounding box center [1444, 88] width 66 height 27
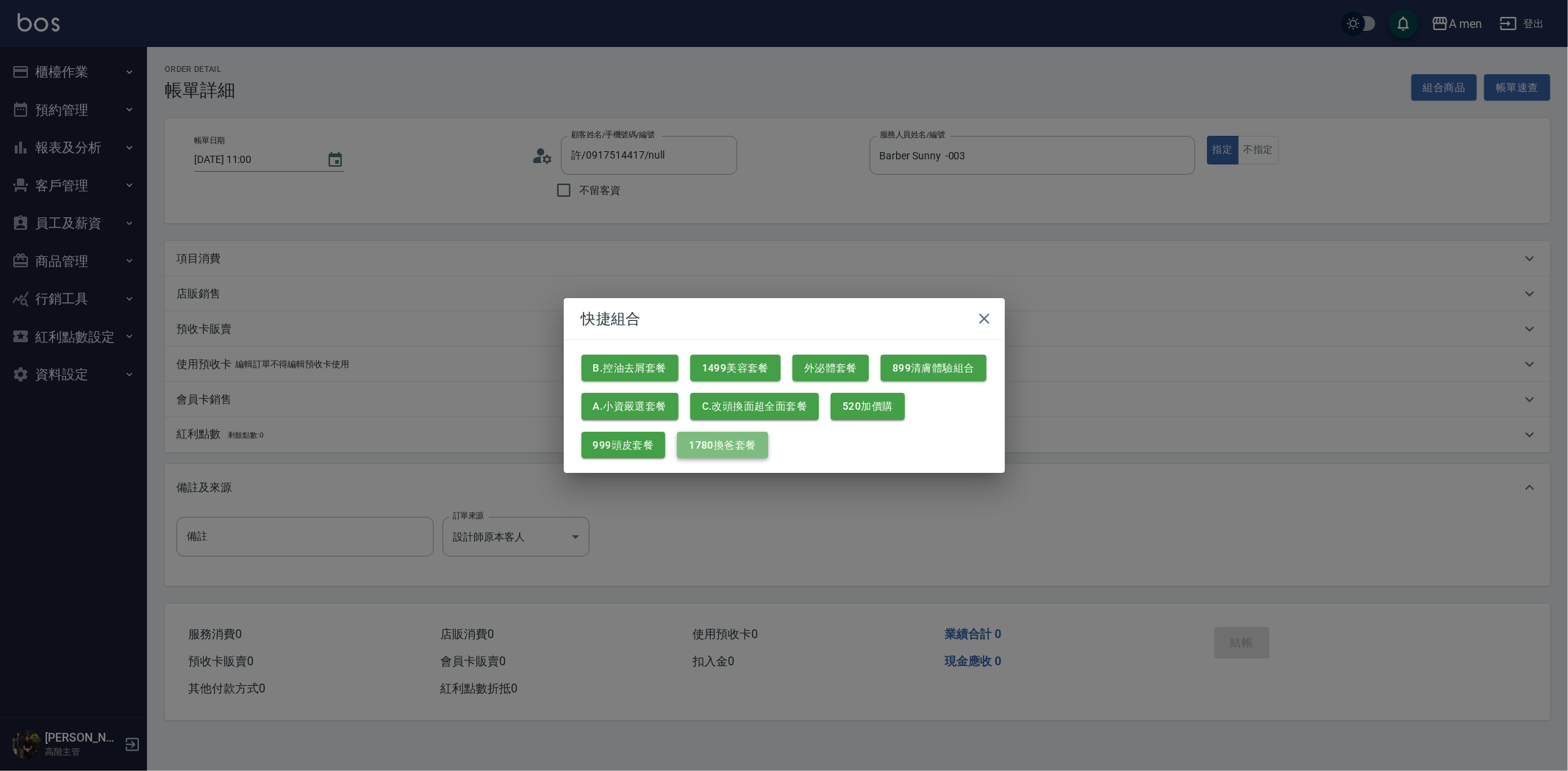
click at [719, 439] on button "1780換爸套餐" at bounding box center [722, 445] width 90 height 27
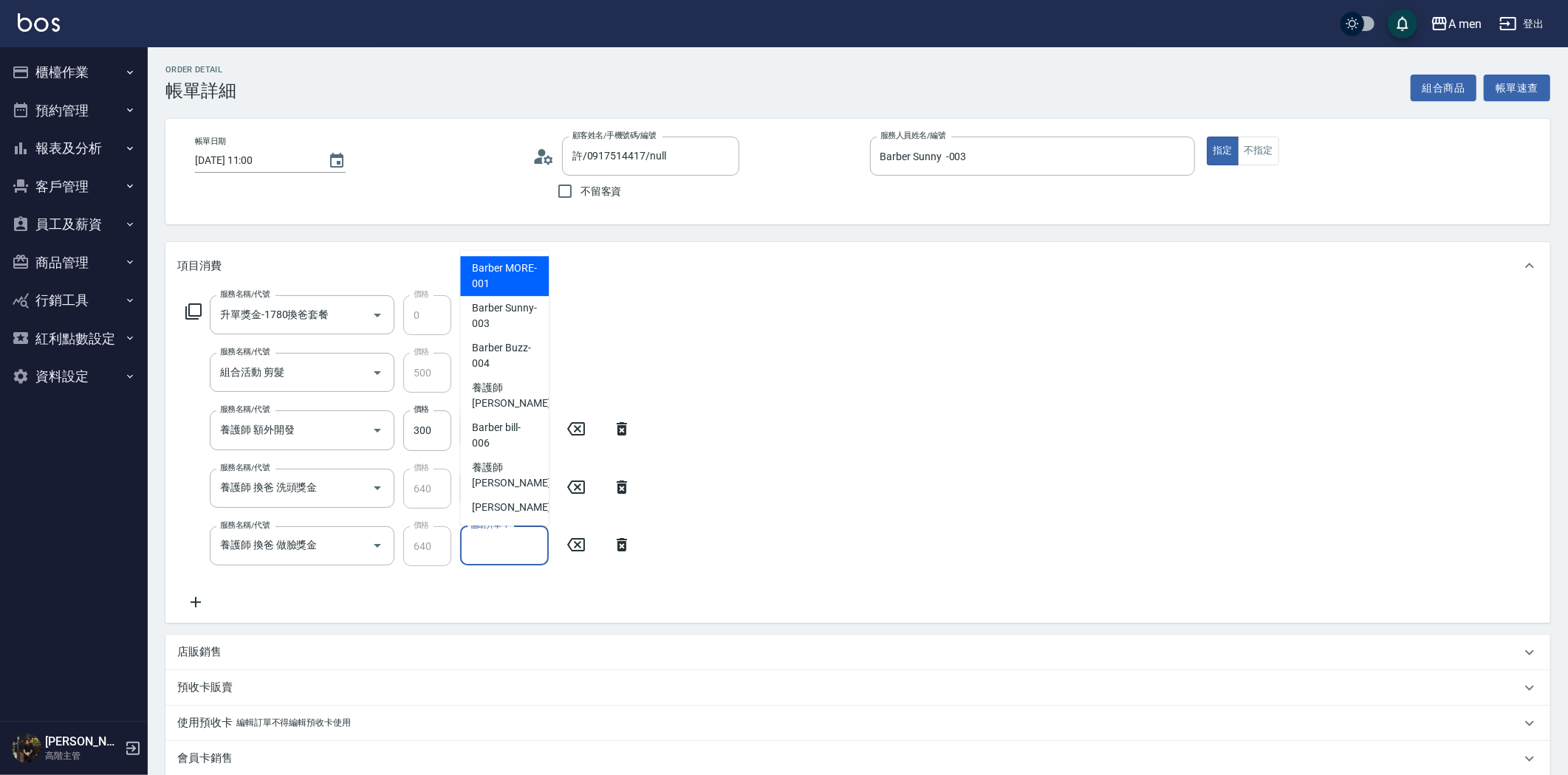
click at [491, 548] on input "協助升單-1" at bounding box center [504, 546] width 75 height 26
click at [512, 399] on span "養護師 [PERSON_NAME] -005" at bounding box center [521, 395] width 99 height 31
type input "養護師 [PERSON_NAME]-005"
click at [508, 482] on input "協助升單-1" at bounding box center [504, 488] width 75 height 26
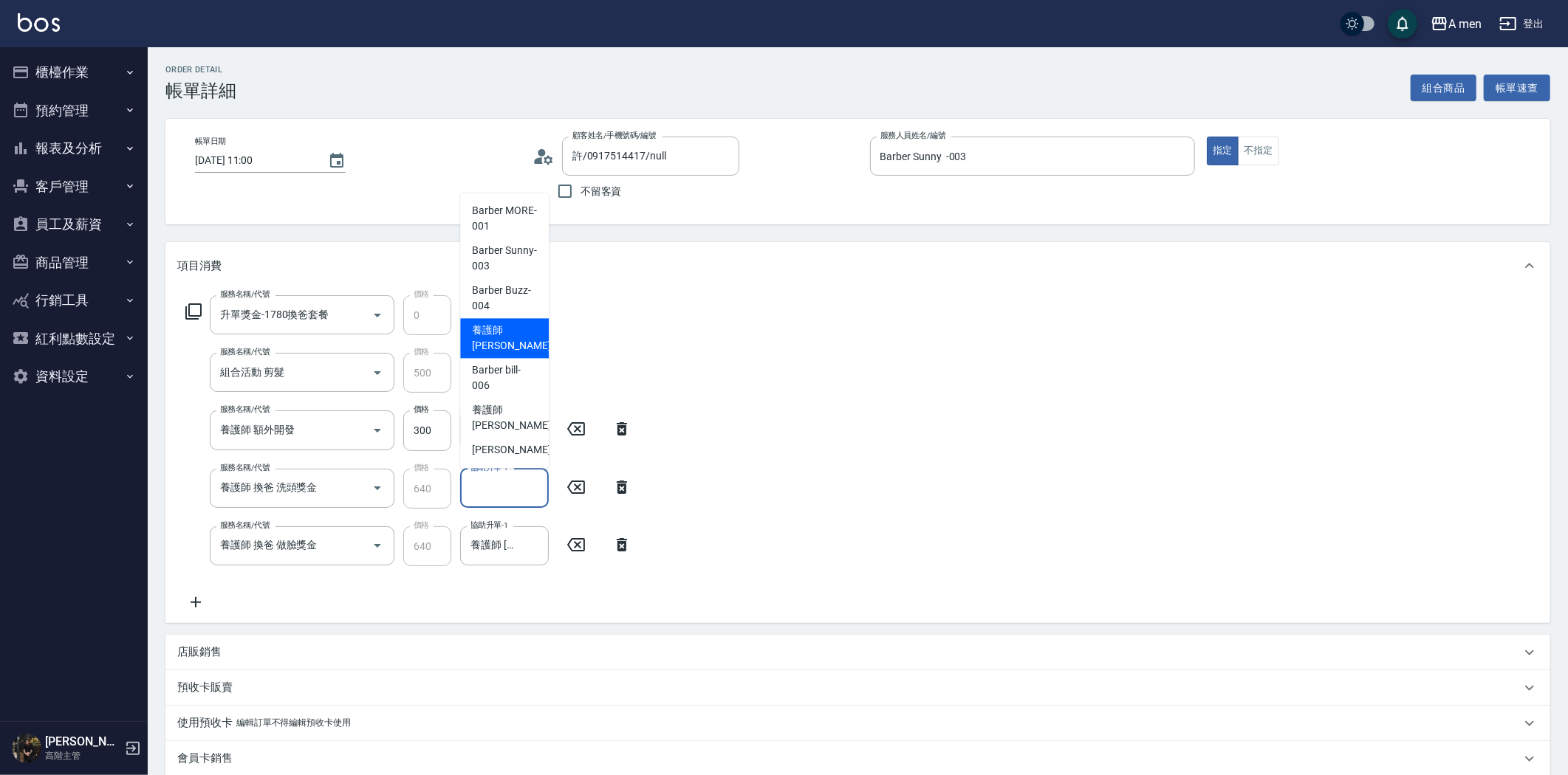
click at [517, 336] on span "養護師 小蔡 -005" at bounding box center [521, 337] width 99 height 31
type input "養護師 小蔡-005"
click at [385, 422] on icon "Open" at bounding box center [377, 430] width 18 height 18
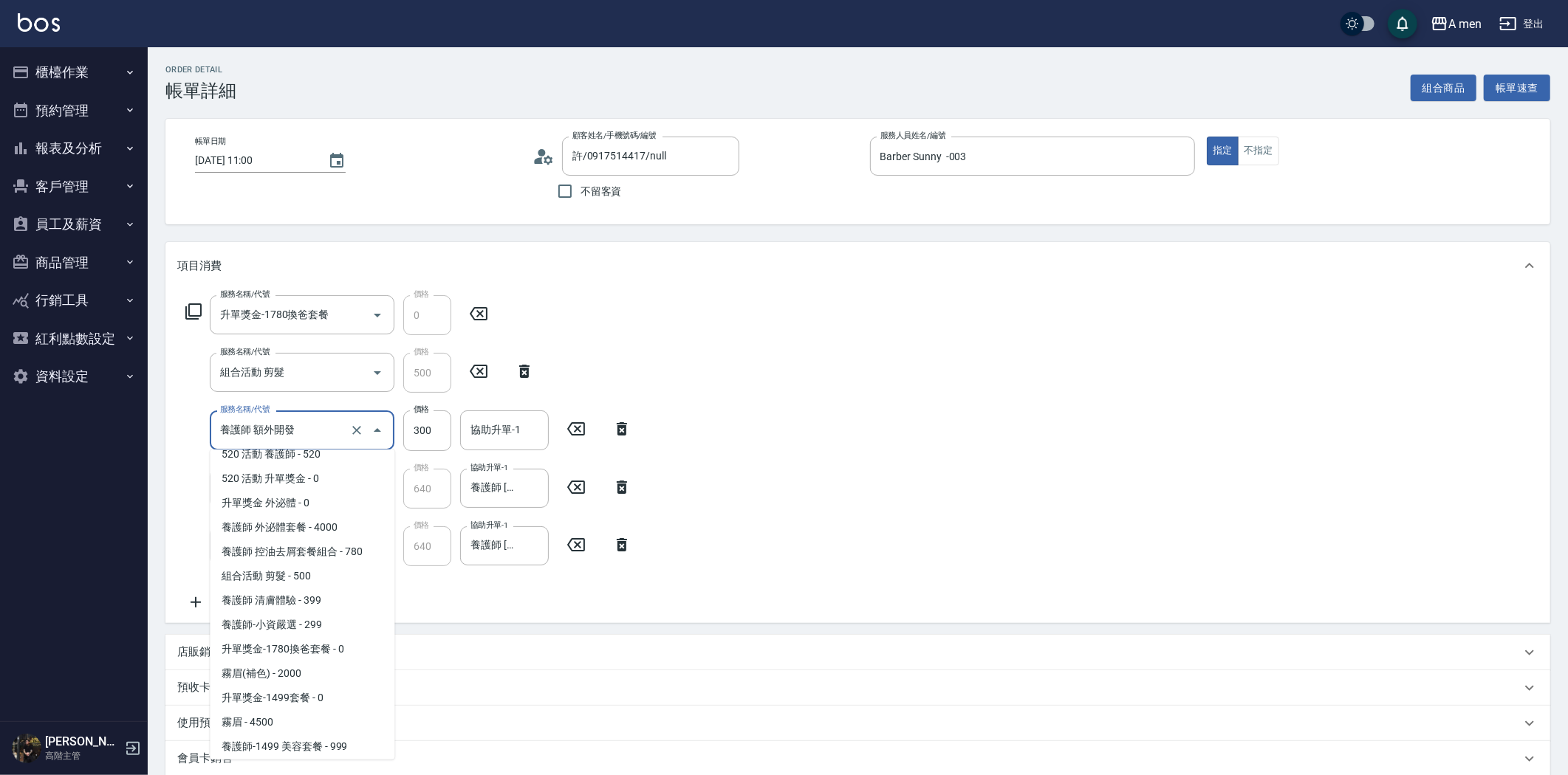
scroll to position [164, 0]
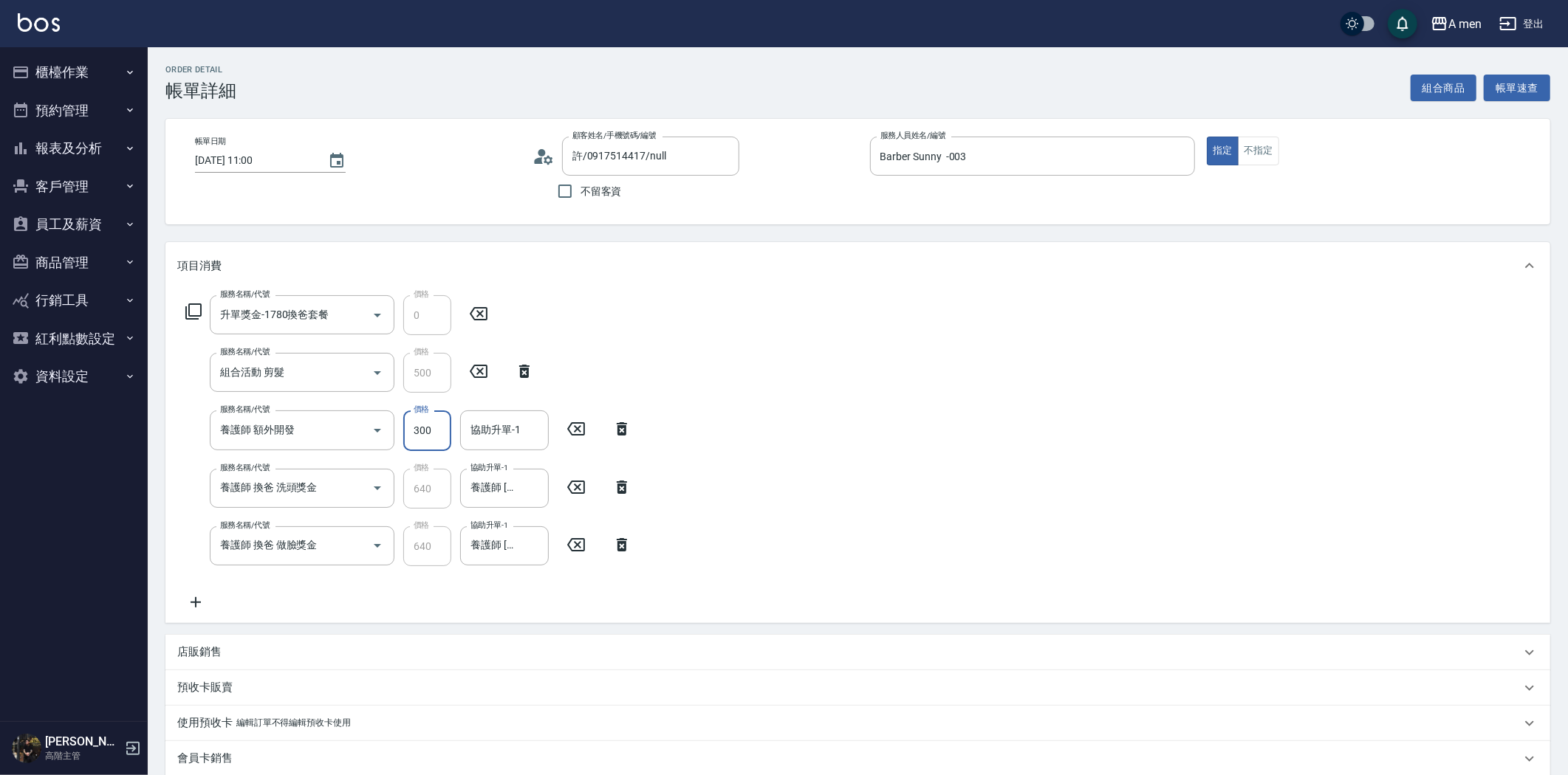
click at [436, 428] on input "300" at bounding box center [426, 430] width 48 height 40
type input "200"
click at [490, 431] on input "協助升單-1" at bounding box center [504, 430] width 75 height 26
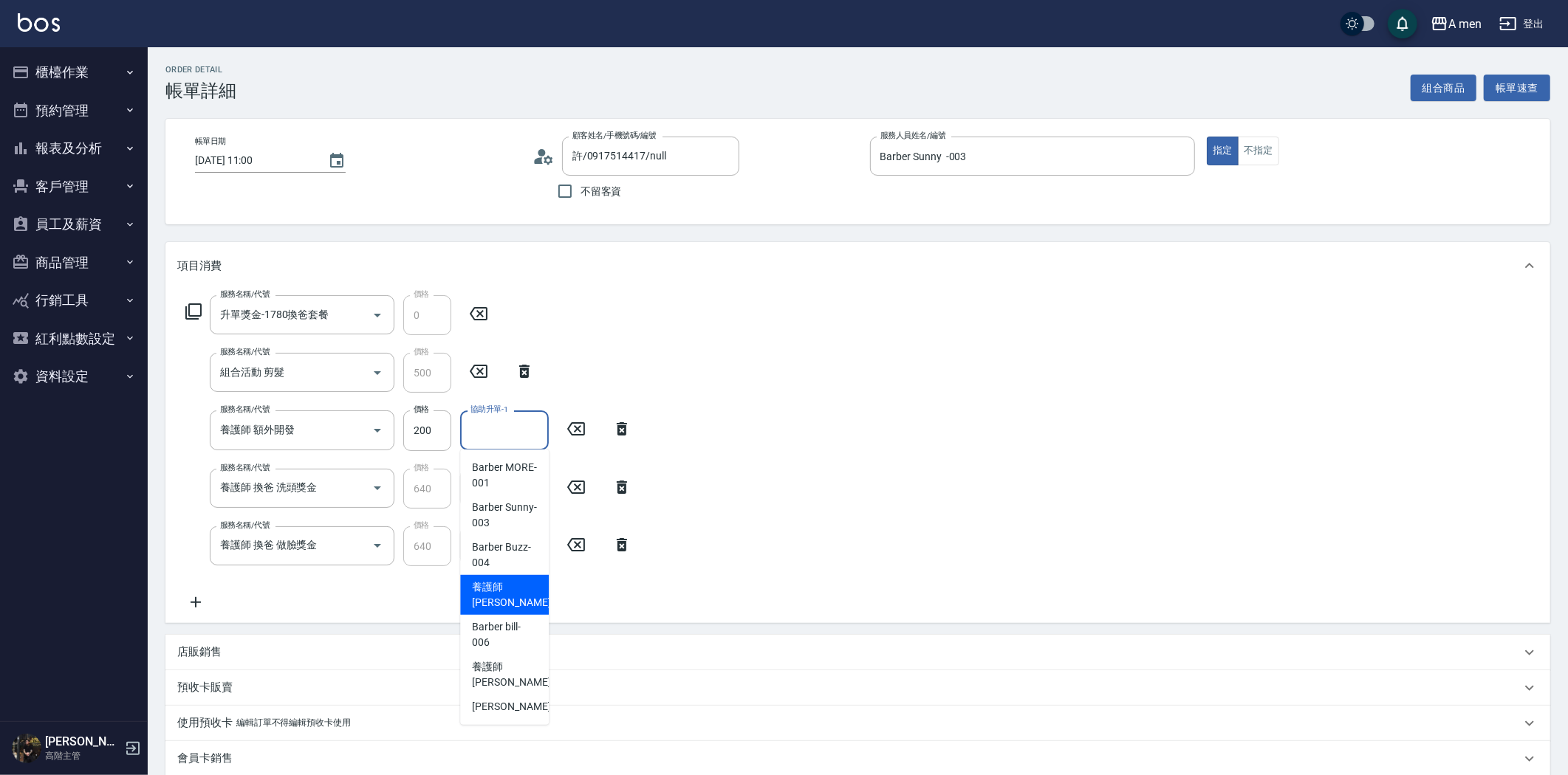
click at [485, 592] on span "養護師 小蔡 -005" at bounding box center [521, 594] width 99 height 31
type input "養護師 小蔡-005"
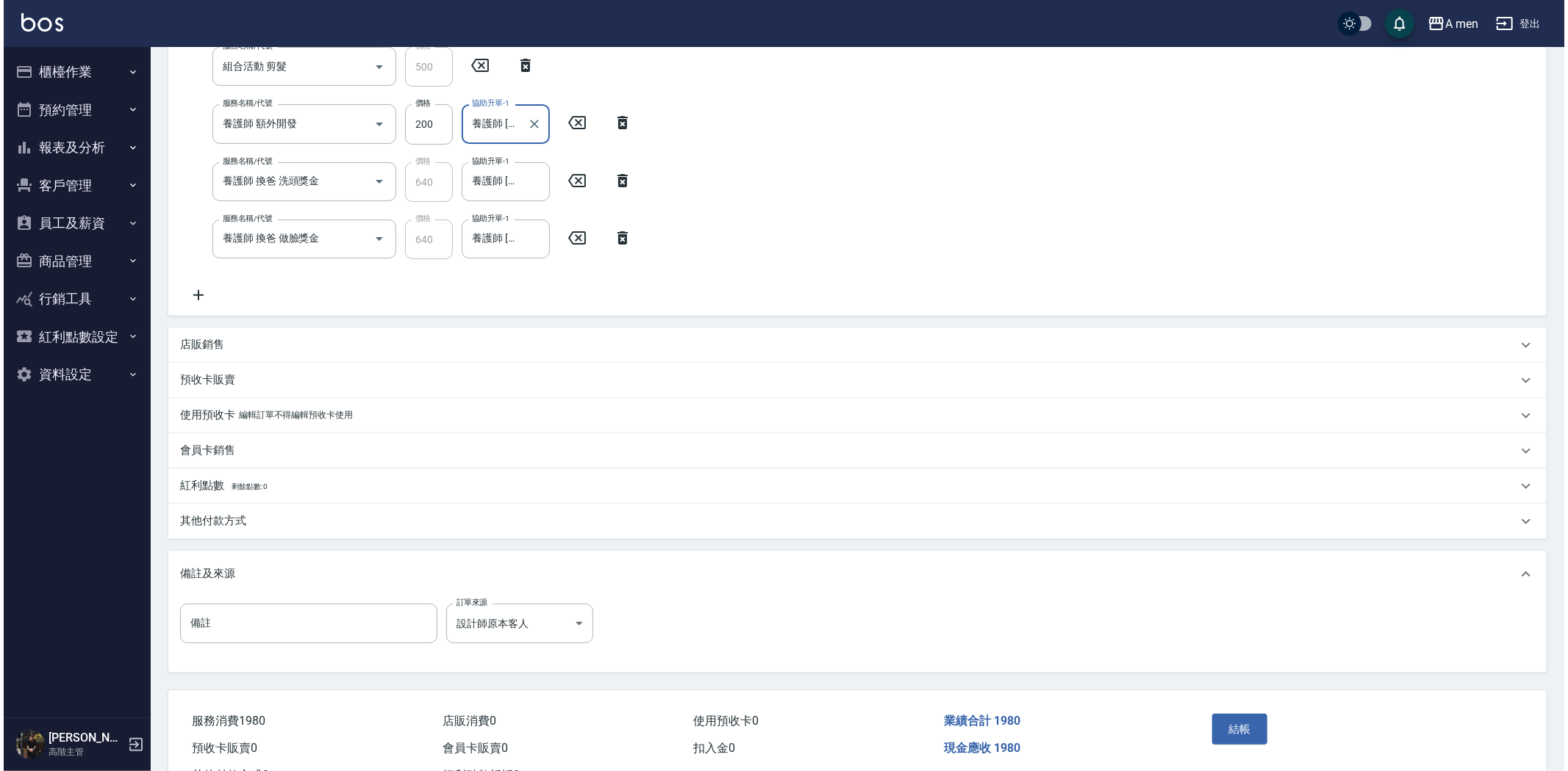
scroll to position [362, 0]
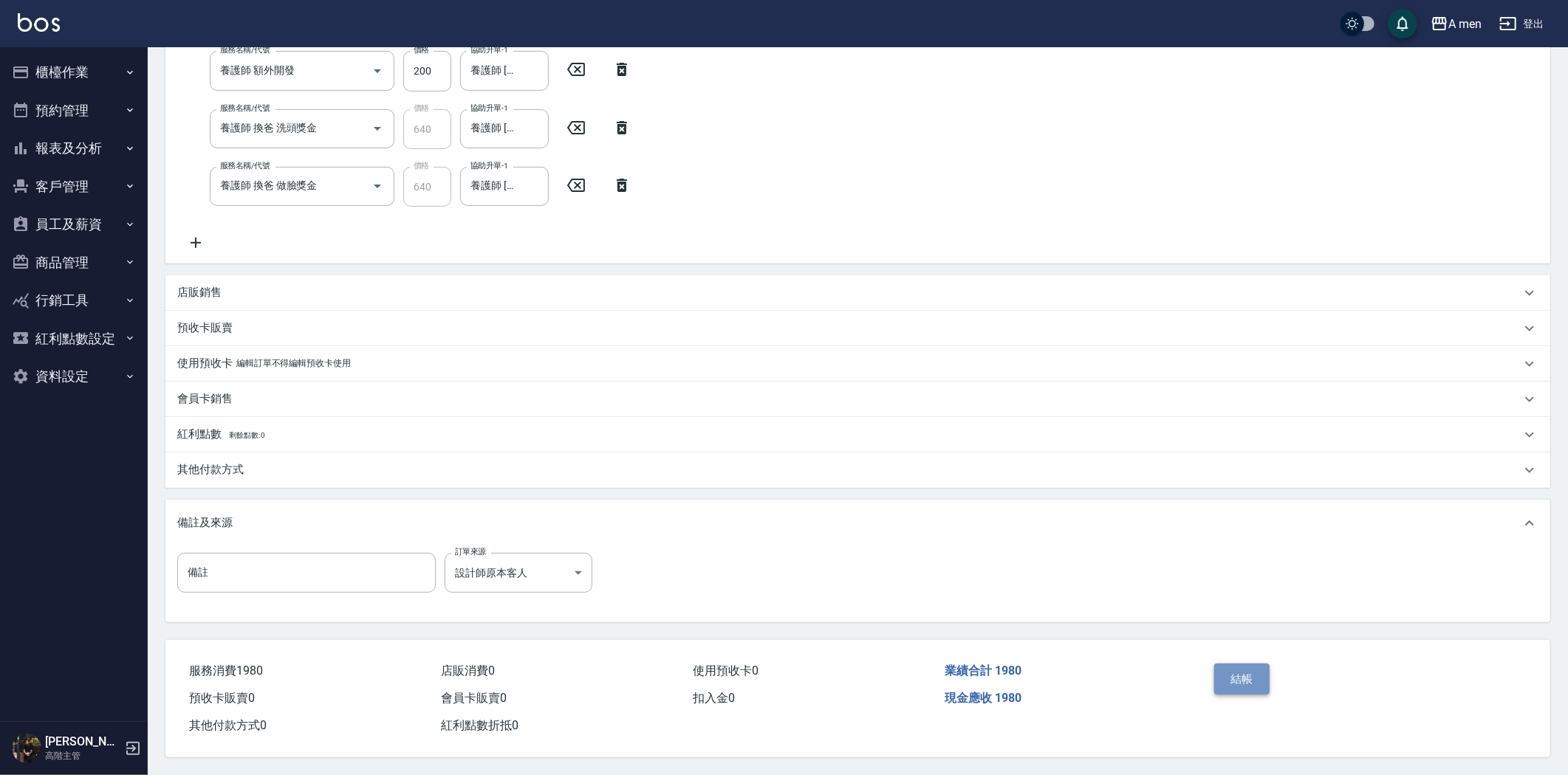
click at [1251, 680] on button "結帳" at bounding box center [1241, 678] width 55 height 31
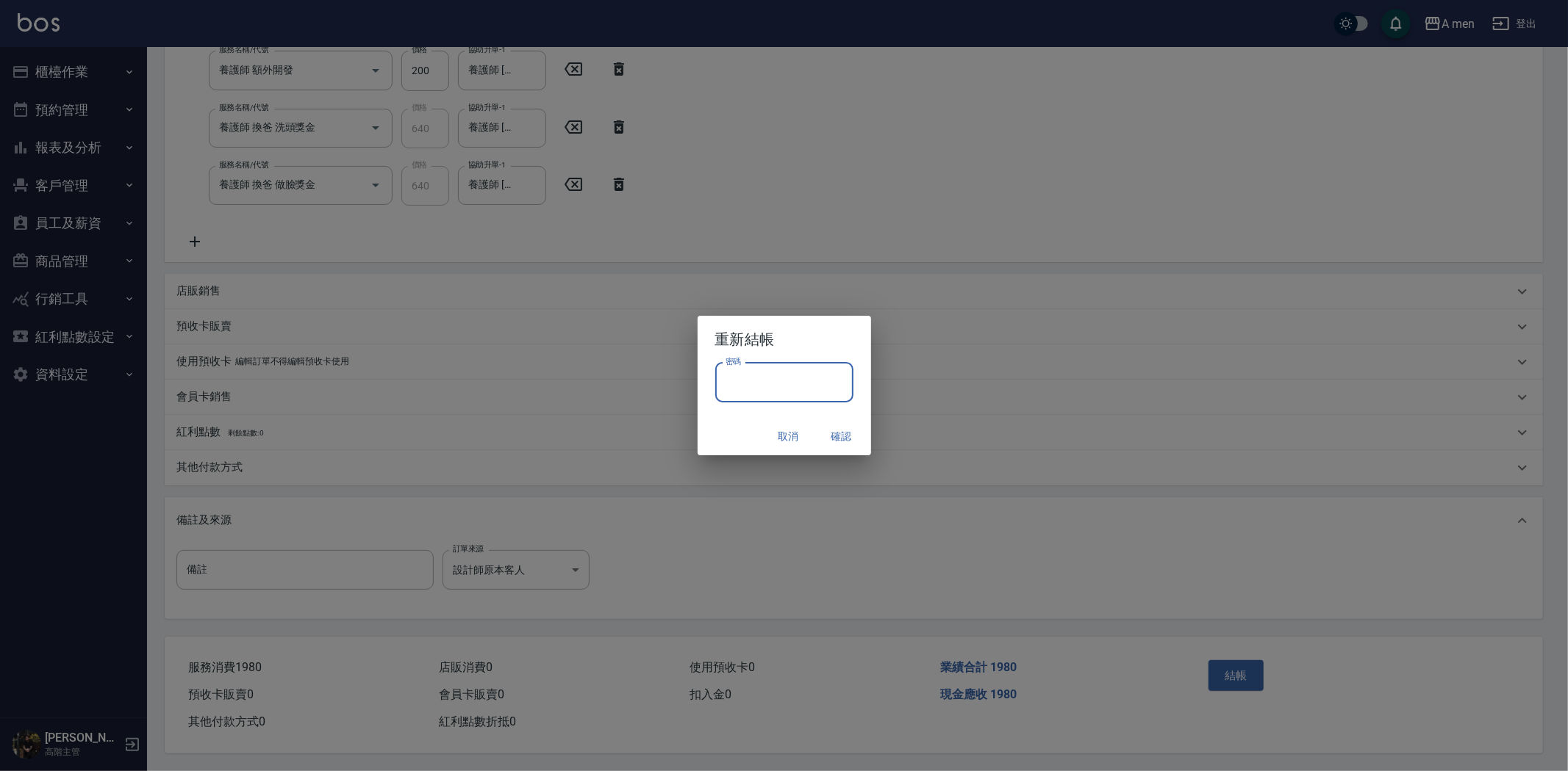
click at [755, 383] on input "密碼" at bounding box center [784, 382] width 138 height 40
type input "****"
click at [847, 429] on button "確認" at bounding box center [841, 436] width 47 height 27
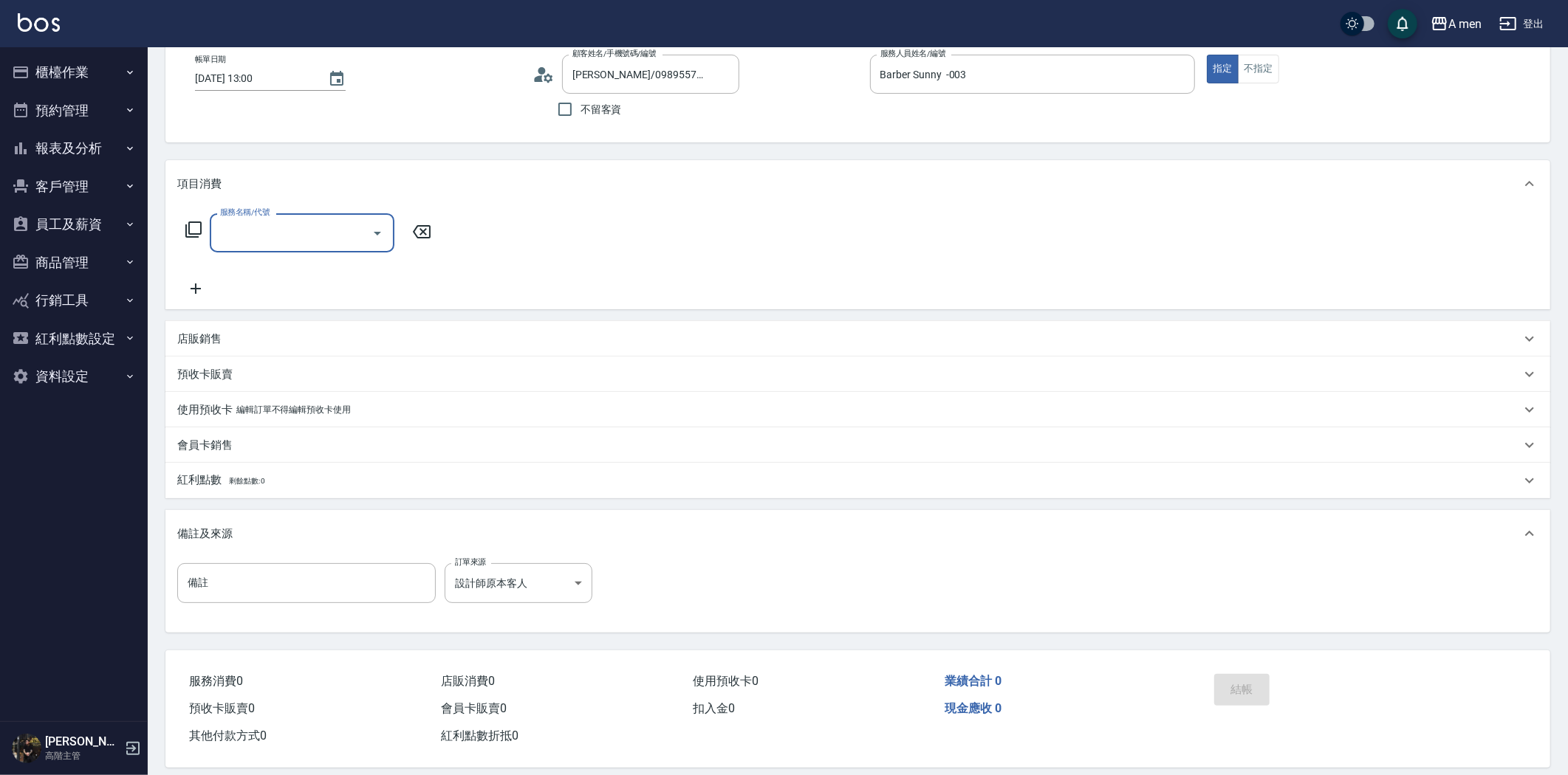
click at [367, 244] on div at bounding box center [377, 233] width 22 height 39
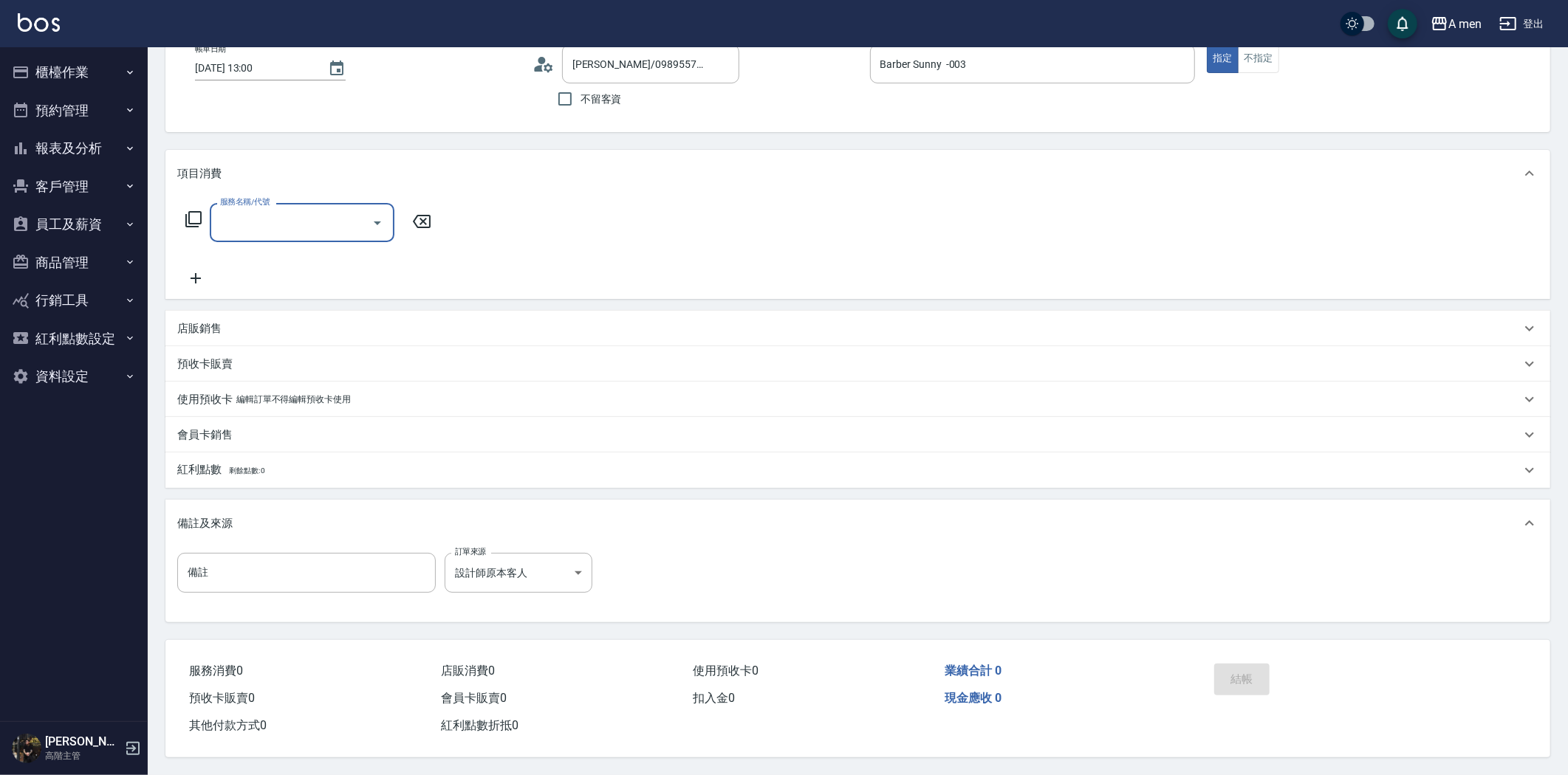
scroll to position [97, 0]
click at [367, 203] on div at bounding box center [377, 223] width 22 height 39
click at [381, 216] on icon "Open" at bounding box center [377, 222] width 18 height 18
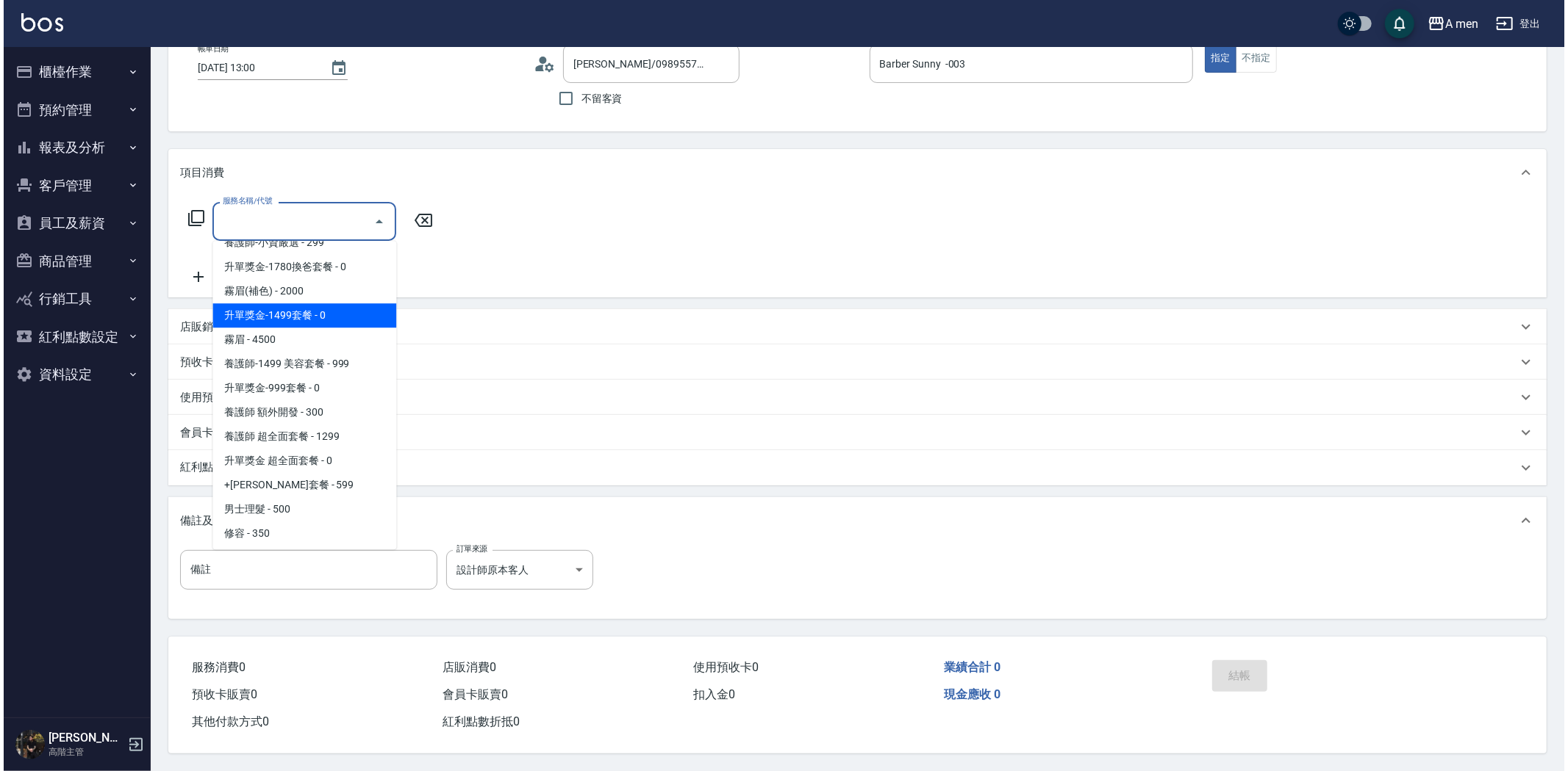
scroll to position [489, 0]
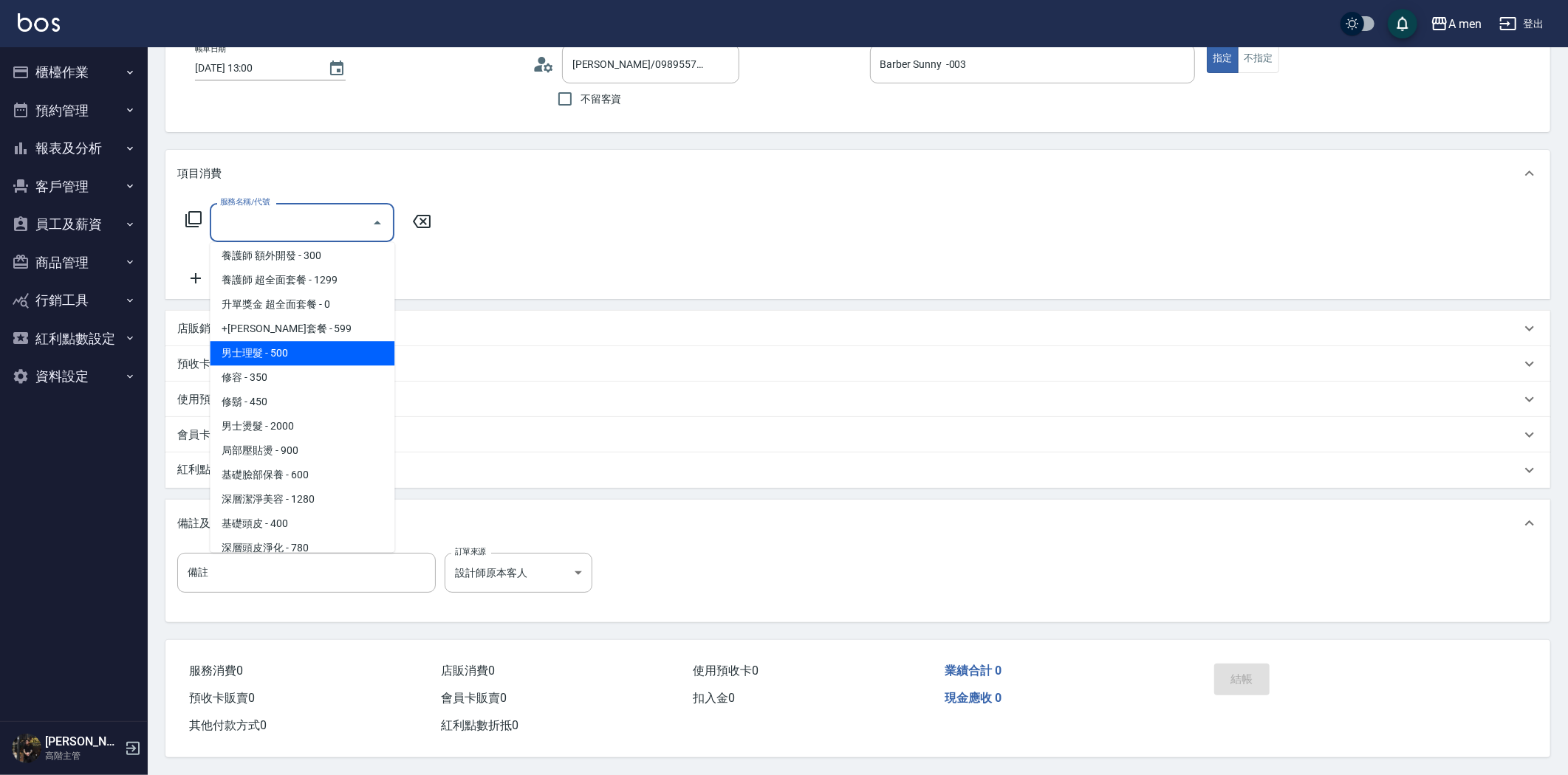
click at [325, 350] on span "男士理髮 - 500" at bounding box center [302, 353] width 185 height 24
type input "男士理髮(A01)"
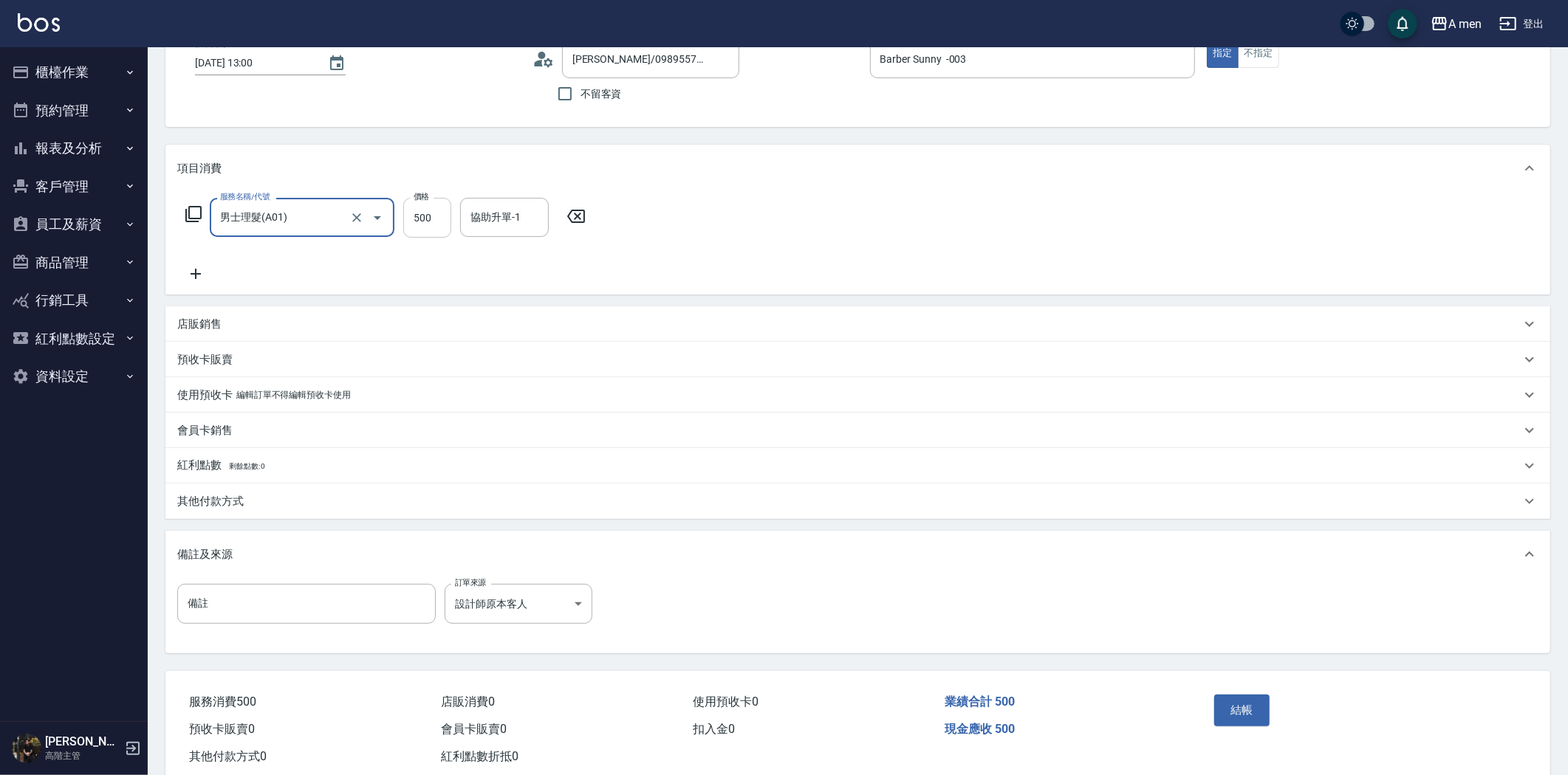
click at [421, 225] on input "500" at bounding box center [426, 217] width 48 height 40
type input "600"
click at [1223, 701] on button "結帳" at bounding box center [1241, 709] width 55 height 31
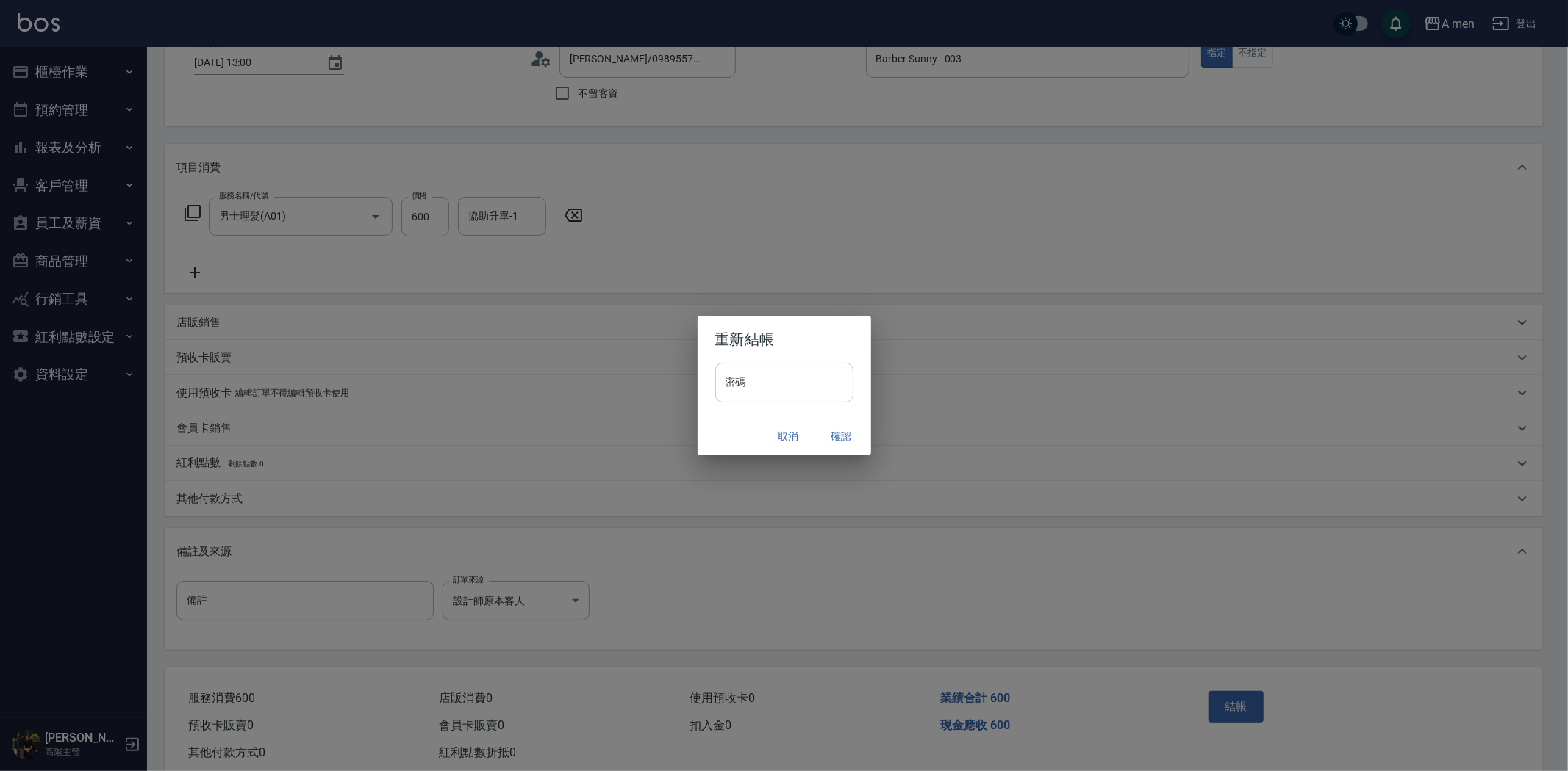
click at [755, 367] on input "密碼" at bounding box center [784, 382] width 138 height 40
type input "****"
click at [848, 442] on button "確認" at bounding box center [841, 436] width 47 height 27
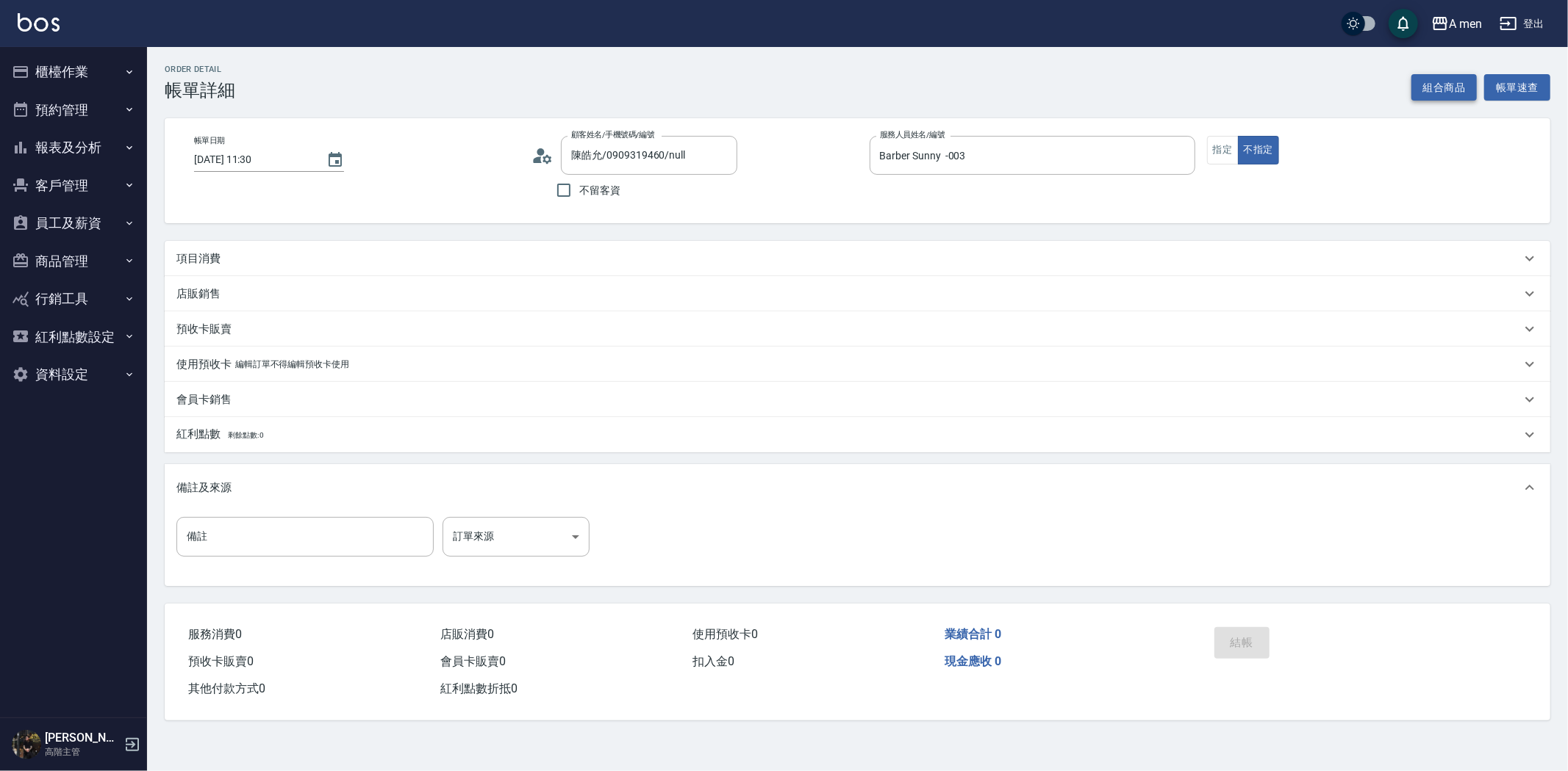
click at [1450, 83] on button "組合商品" at bounding box center [1444, 88] width 66 height 27
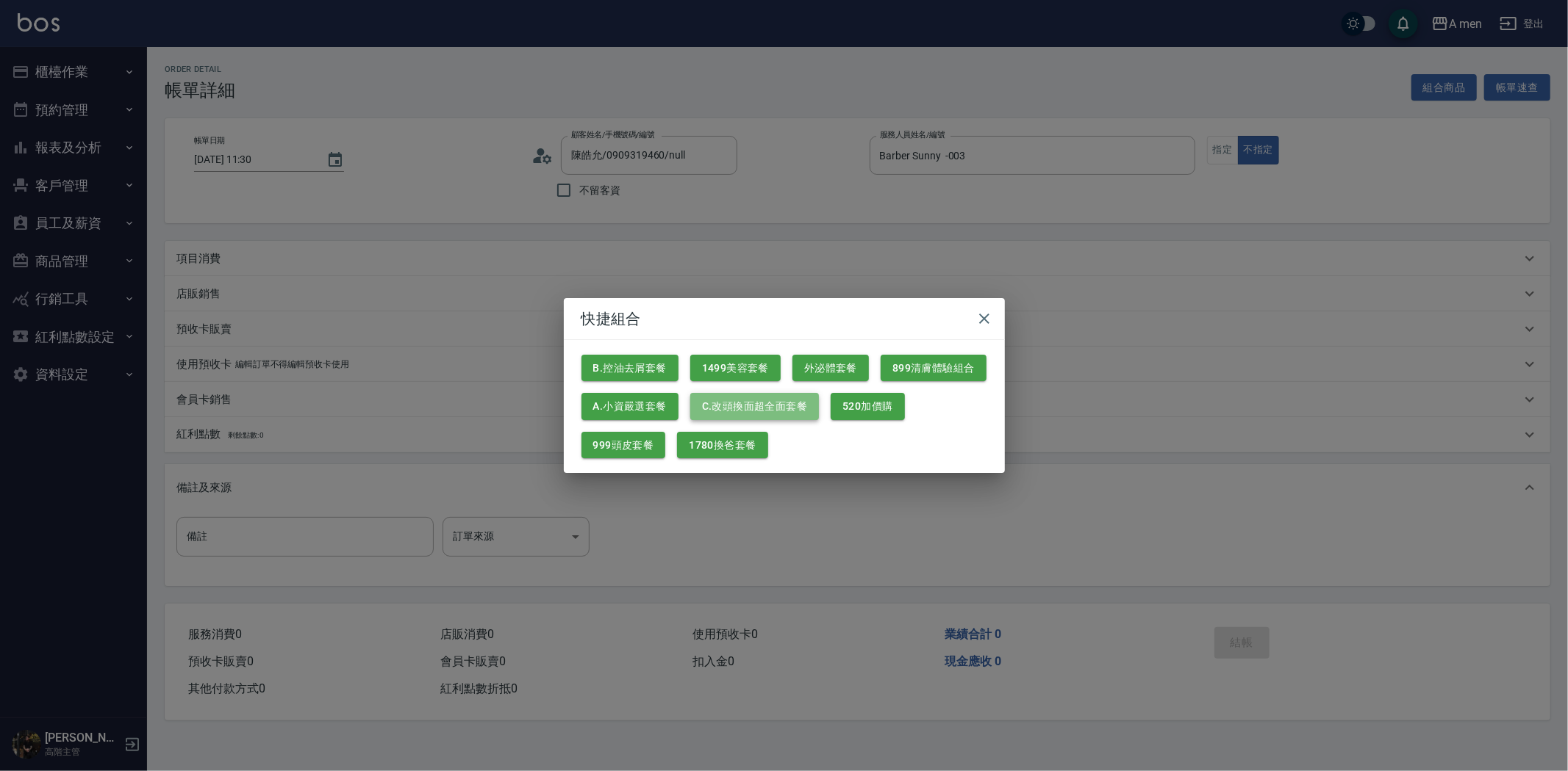
click at [740, 405] on button "C.改頭換面超全面套餐" at bounding box center [755, 406] width 129 height 27
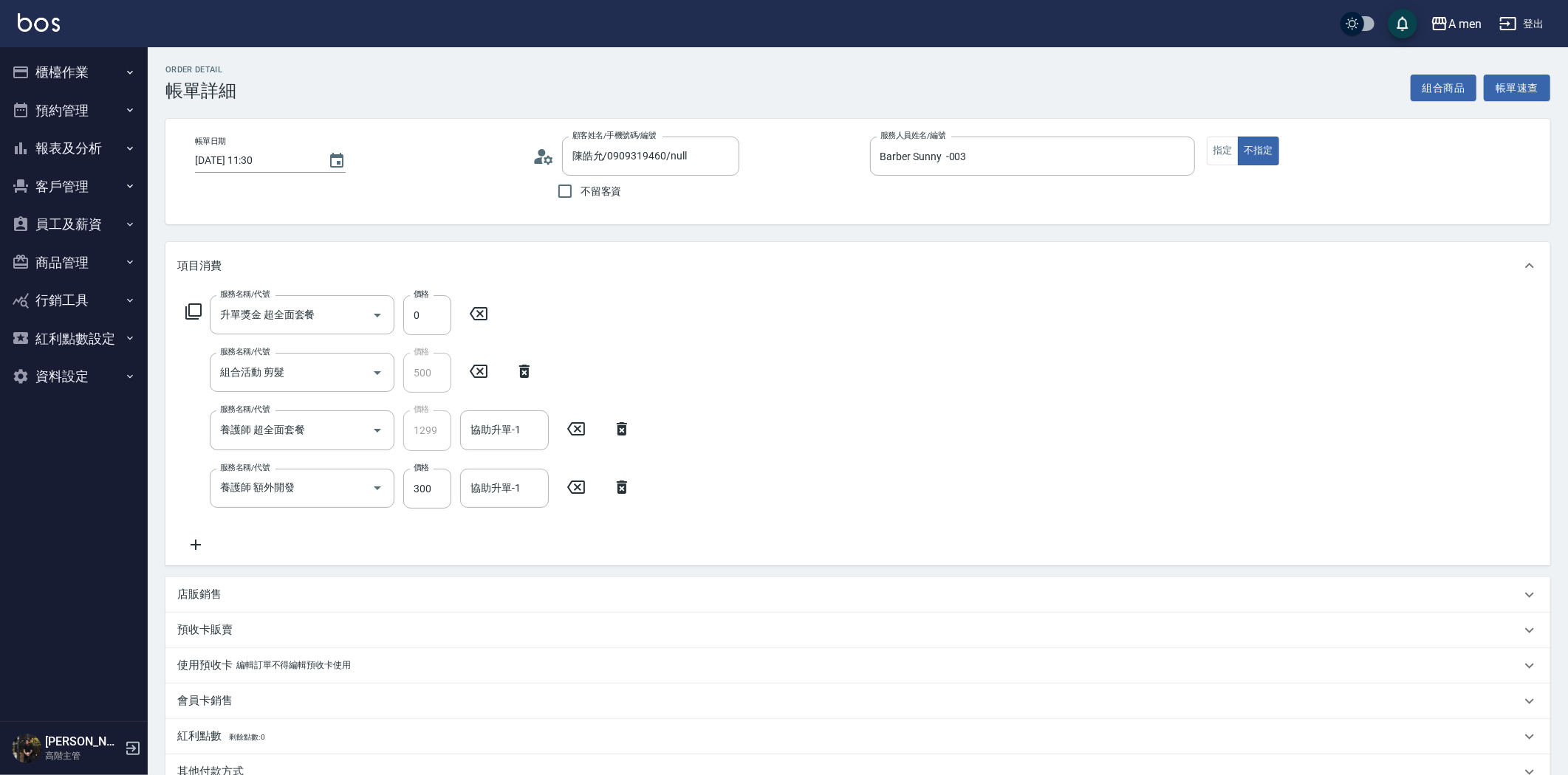
click at [616, 485] on icon at bounding box center [621, 487] width 37 height 18
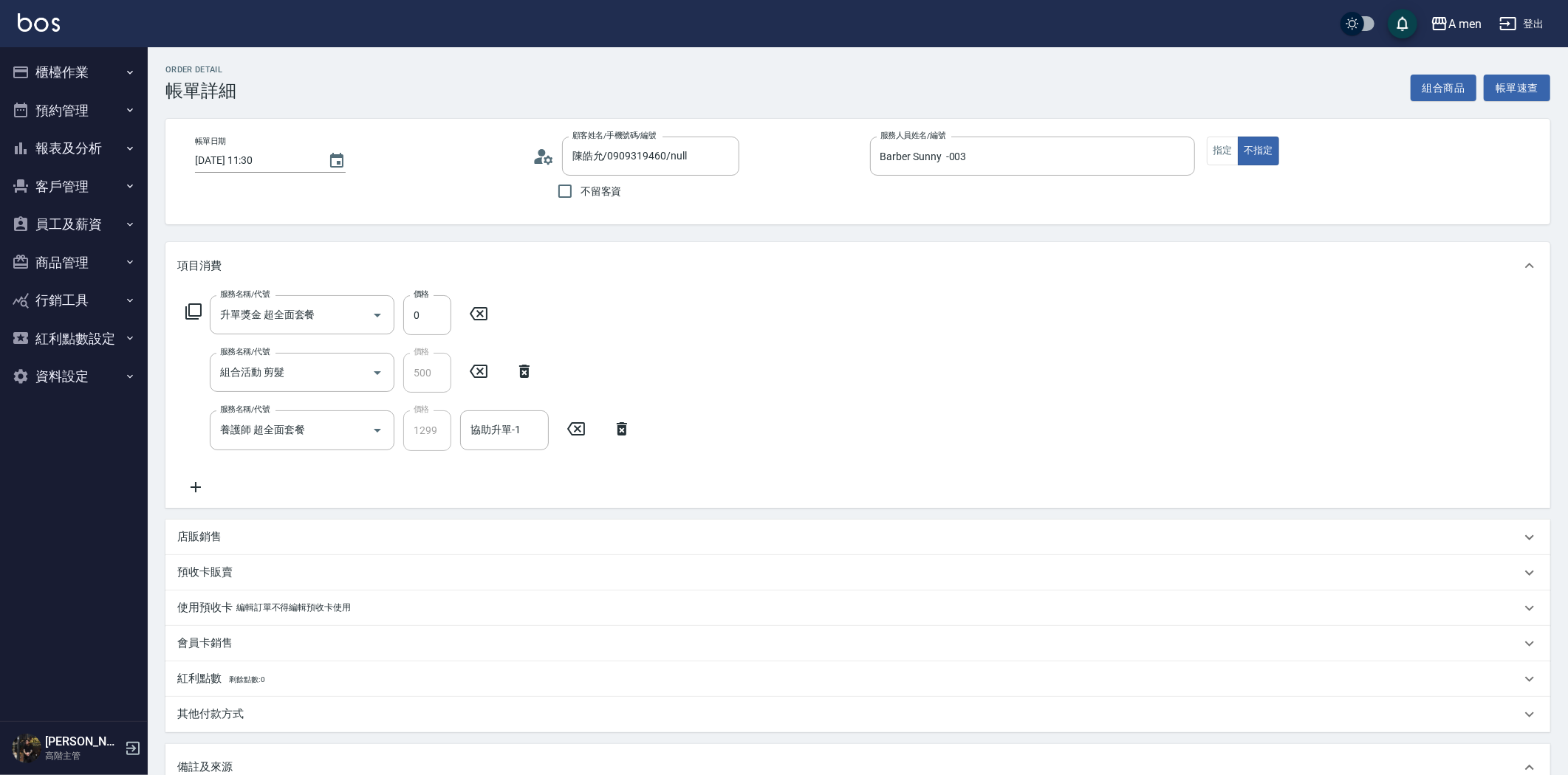
click at [618, 430] on icon at bounding box center [621, 429] width 10 height 13
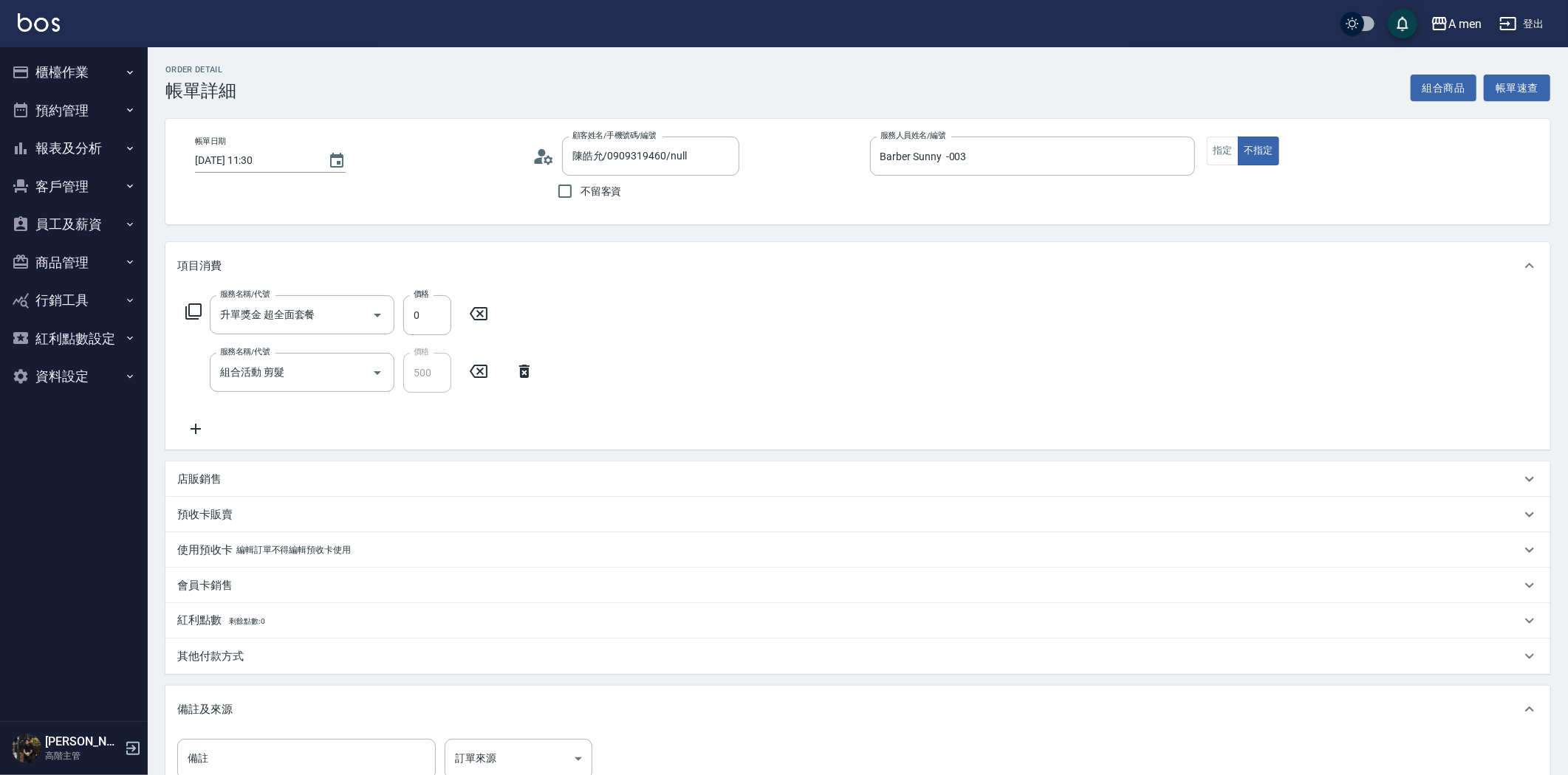
click at [528, 374] on icon at bounding box center [524, 371] width 10 height 13
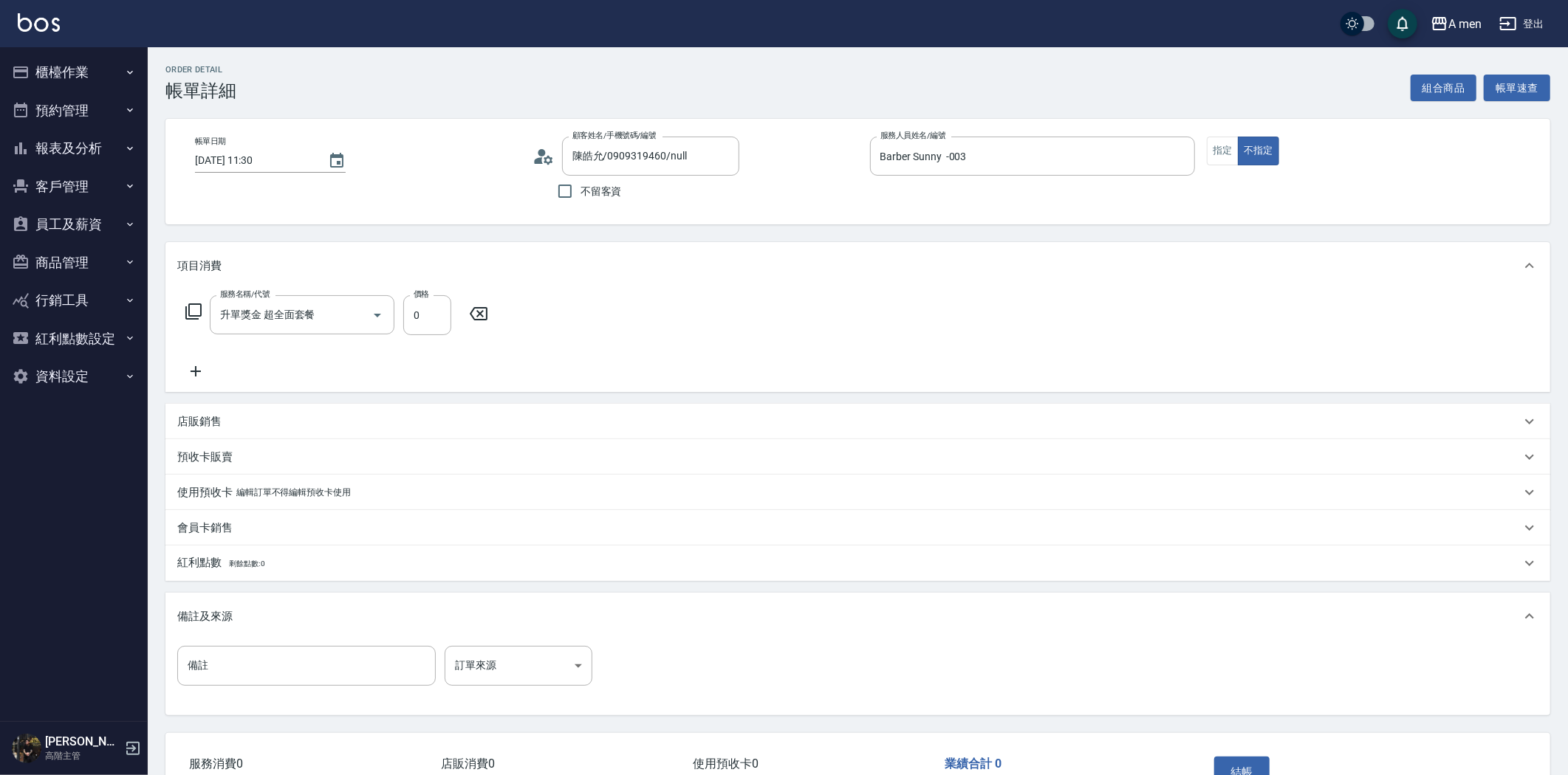
click at [478, 319] on icon at bounding box center [478, 313] width 37 height 18
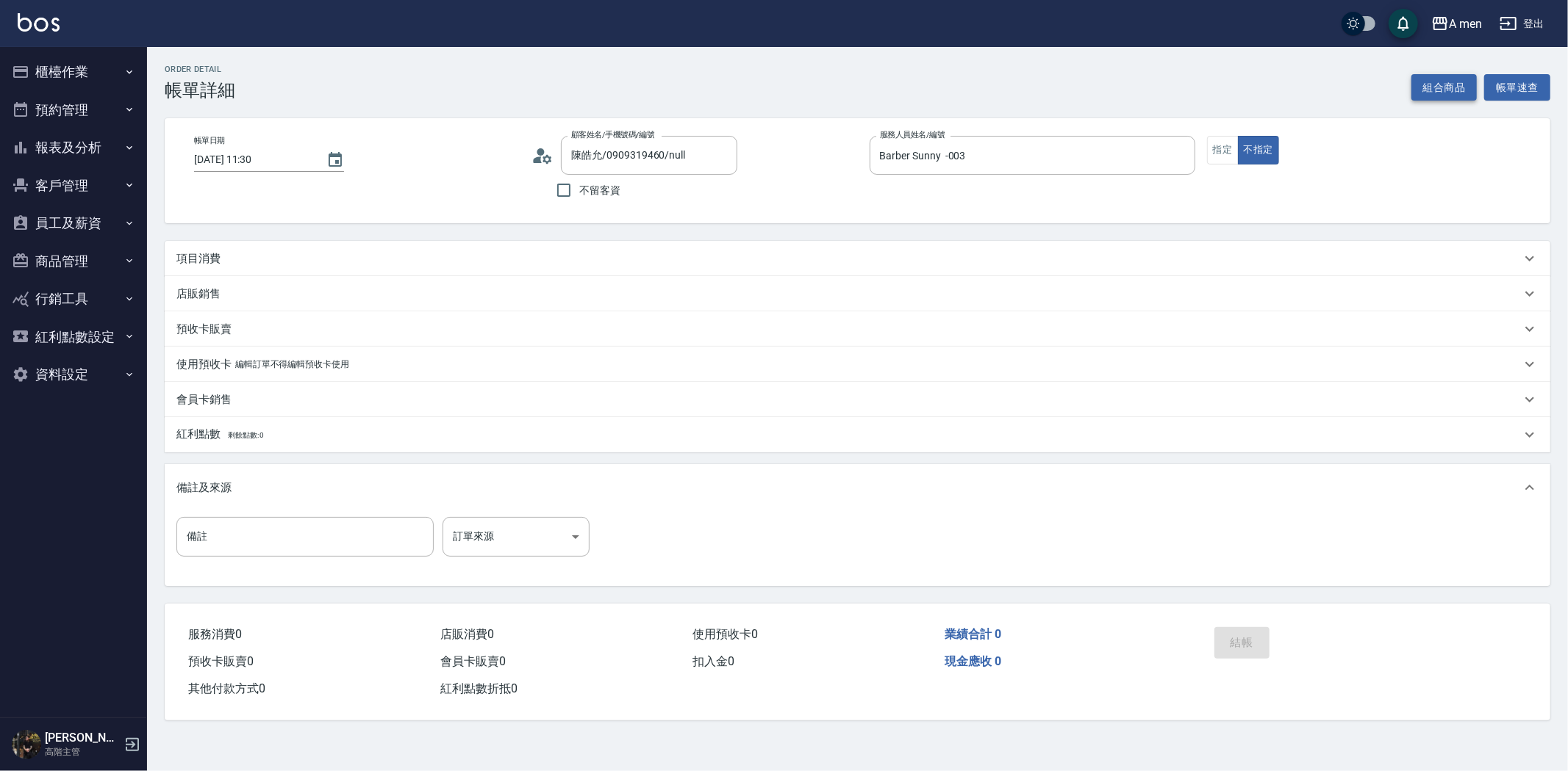
click at [1445, 84] on button "組合商品" at bounding box center [1444, 88] width 66 height 27
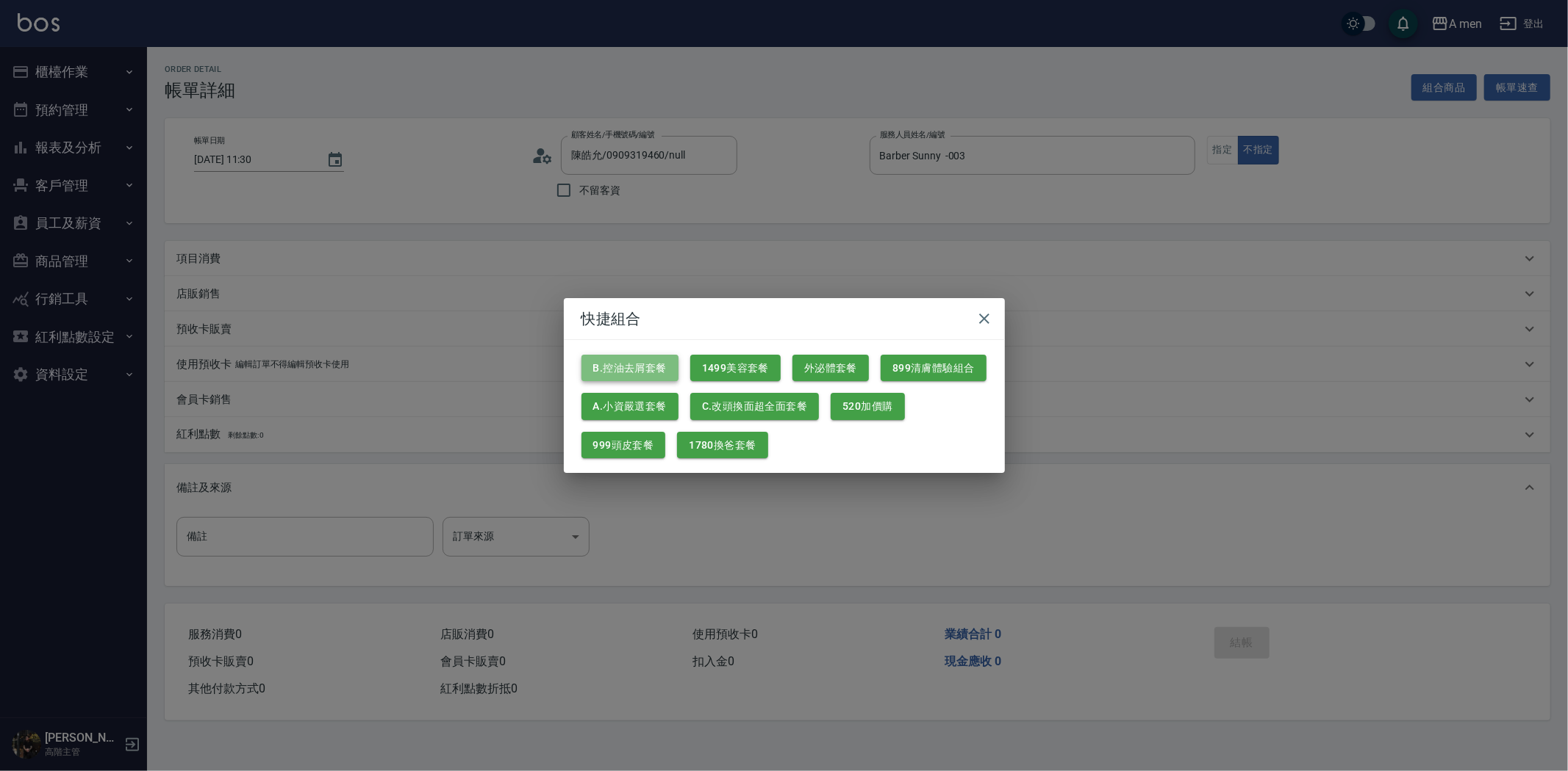
click at [659, 370] on button "B.控油去屑套餐" at bounding box center [630, 368] width 97 height 27
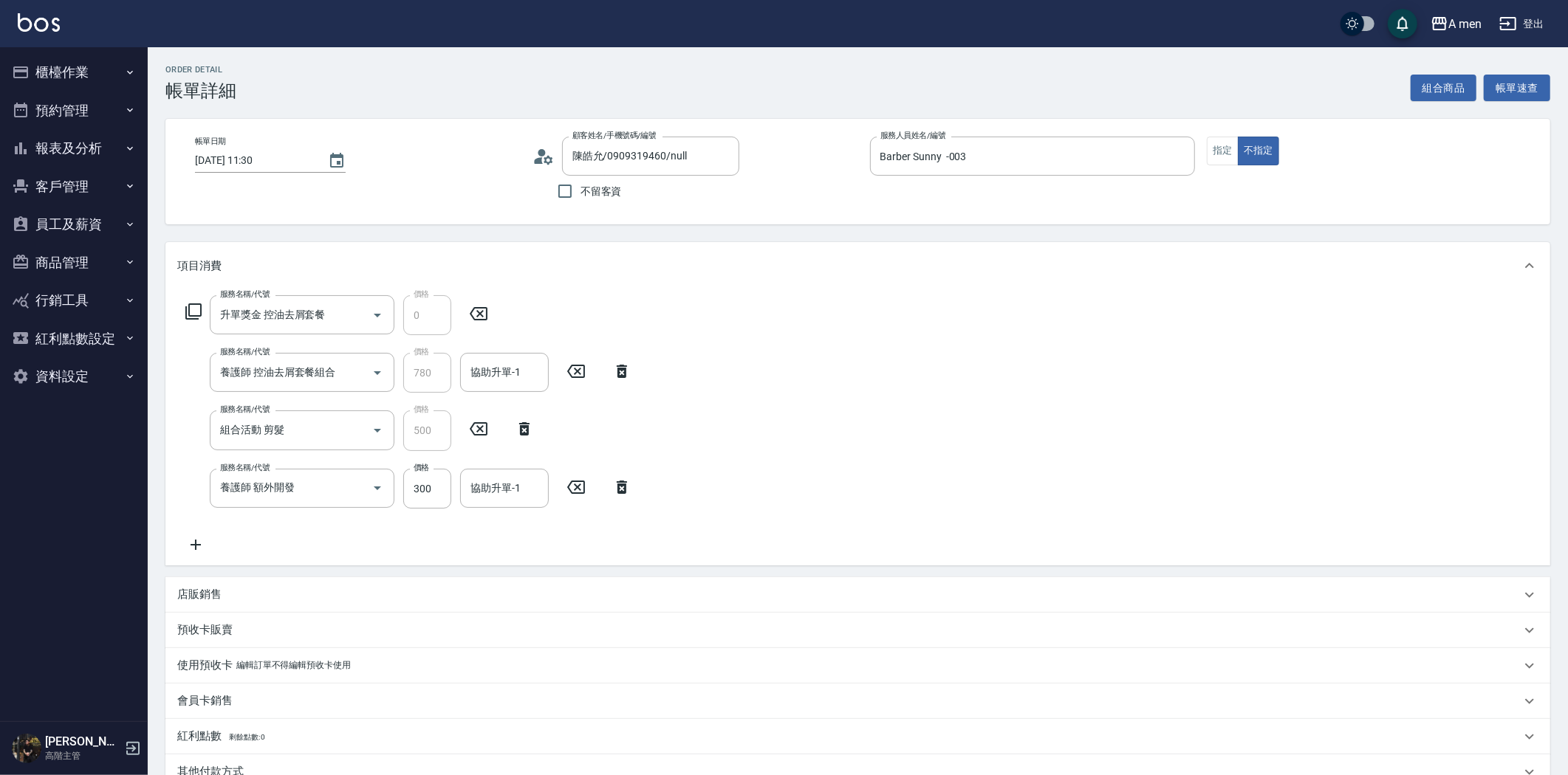
click at [619, 484] on icon at bounding box center [621, 487] width 10 height 13
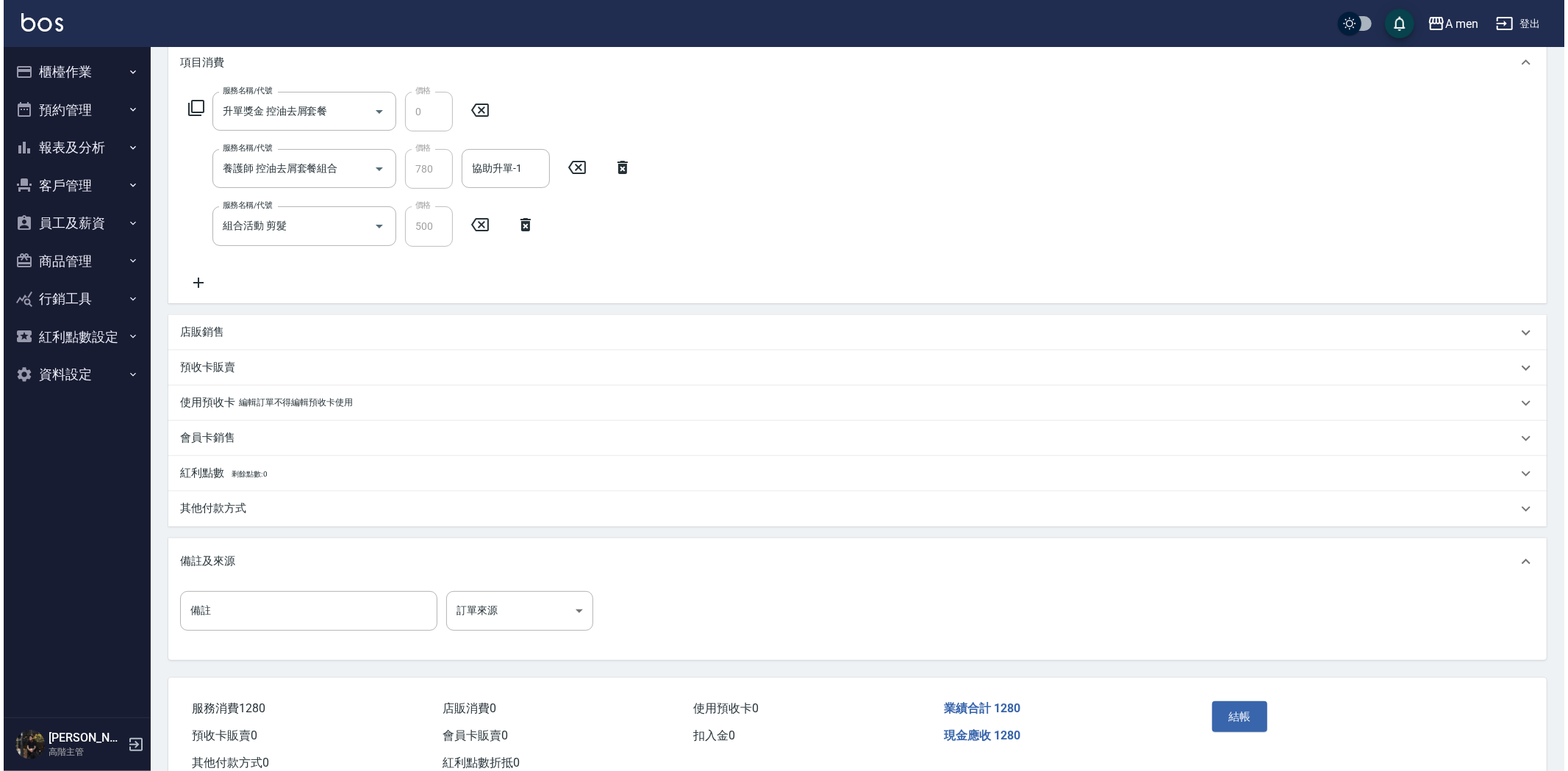
scroll to position [165, 0]
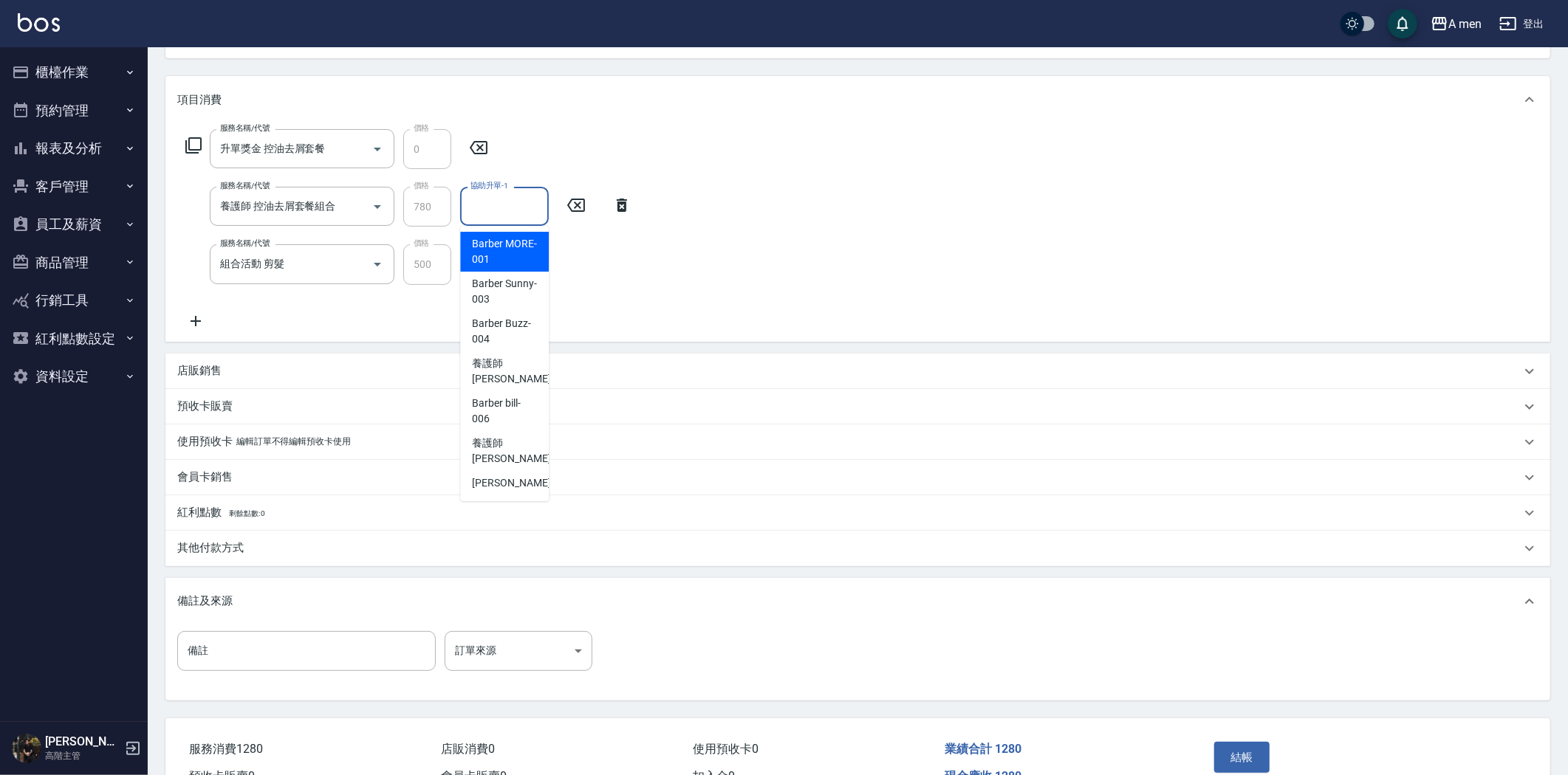
click at [503, 202] on div "協助升單-1 協助升單-1" at bounding box center [504, 206] width 89 height 39
click at [528, 371] on span "養護師 [PERSON_NAME] -005" at bounding box center [521, 371] width 99 height 31
type input "養護師 [PERSON_NAME]-005"
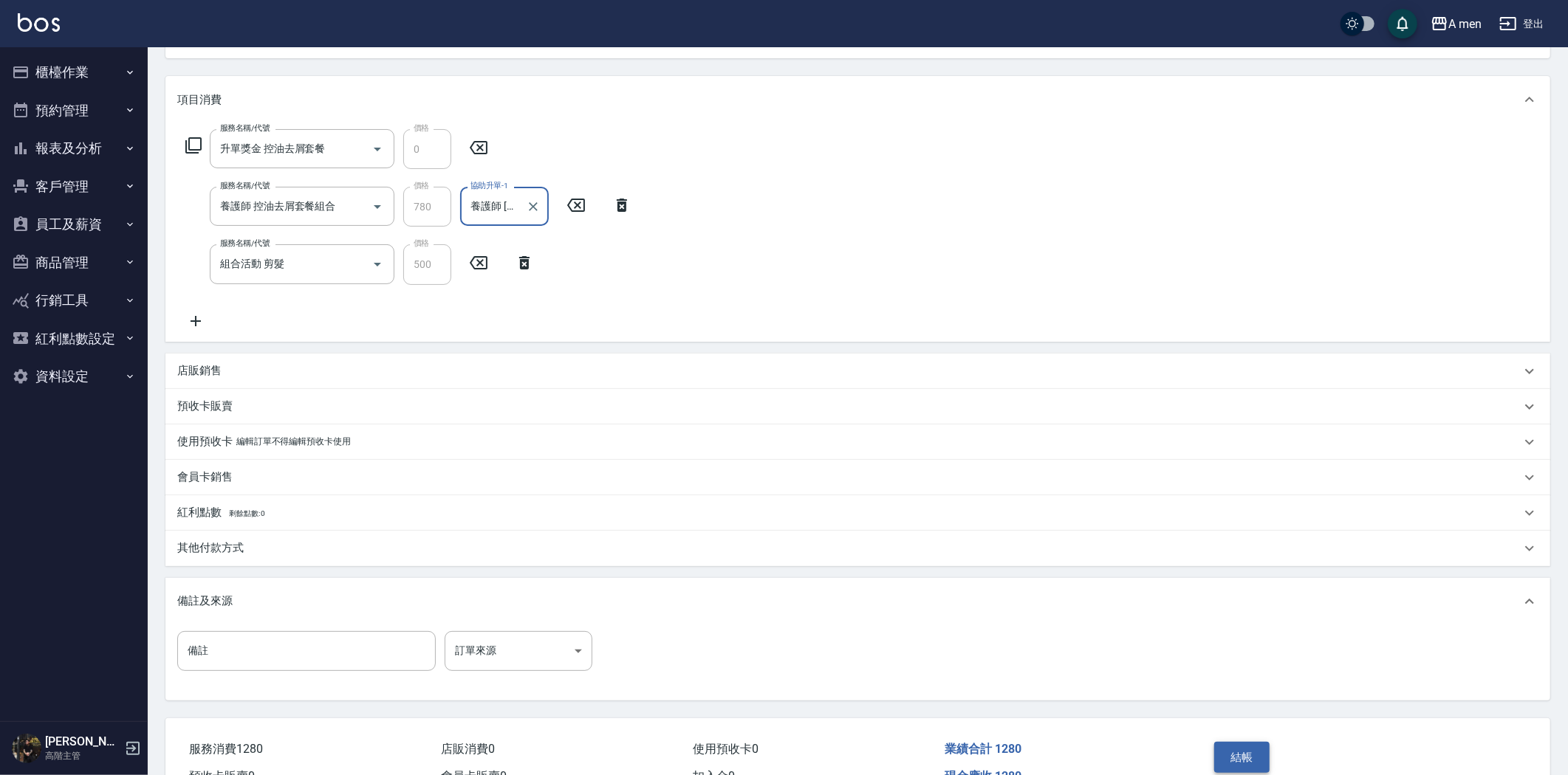
click at [1249, 751] on button "結帳" at bounding box center [1241, 757] width 55 height 31
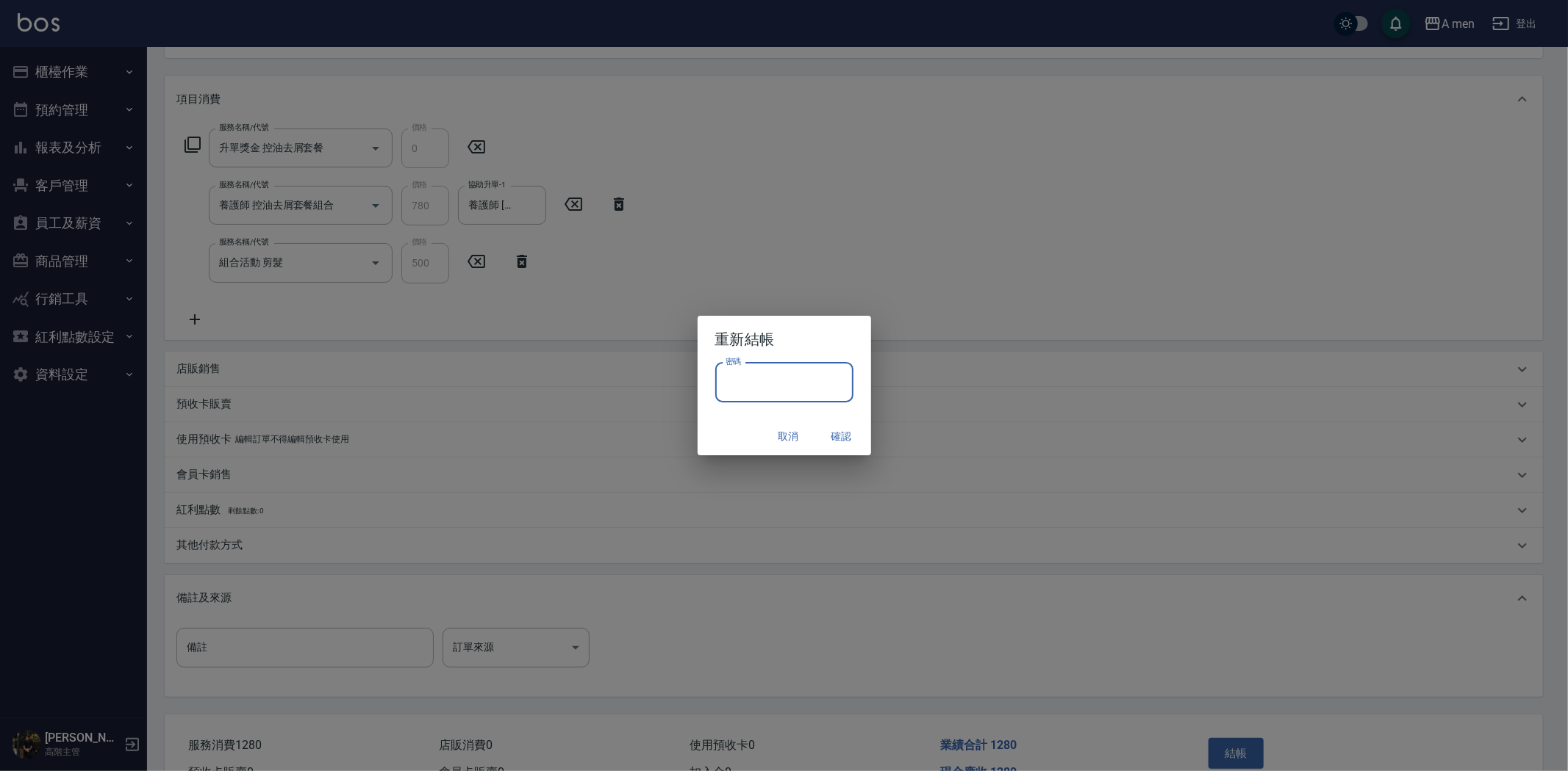
click at [798, 387] on input "密碼" at bounding box center [784, 382] width 138 height 40
type input "****"
click at [846, 436] on button "確認" at bounding box center [841, 436] width 47 height 27
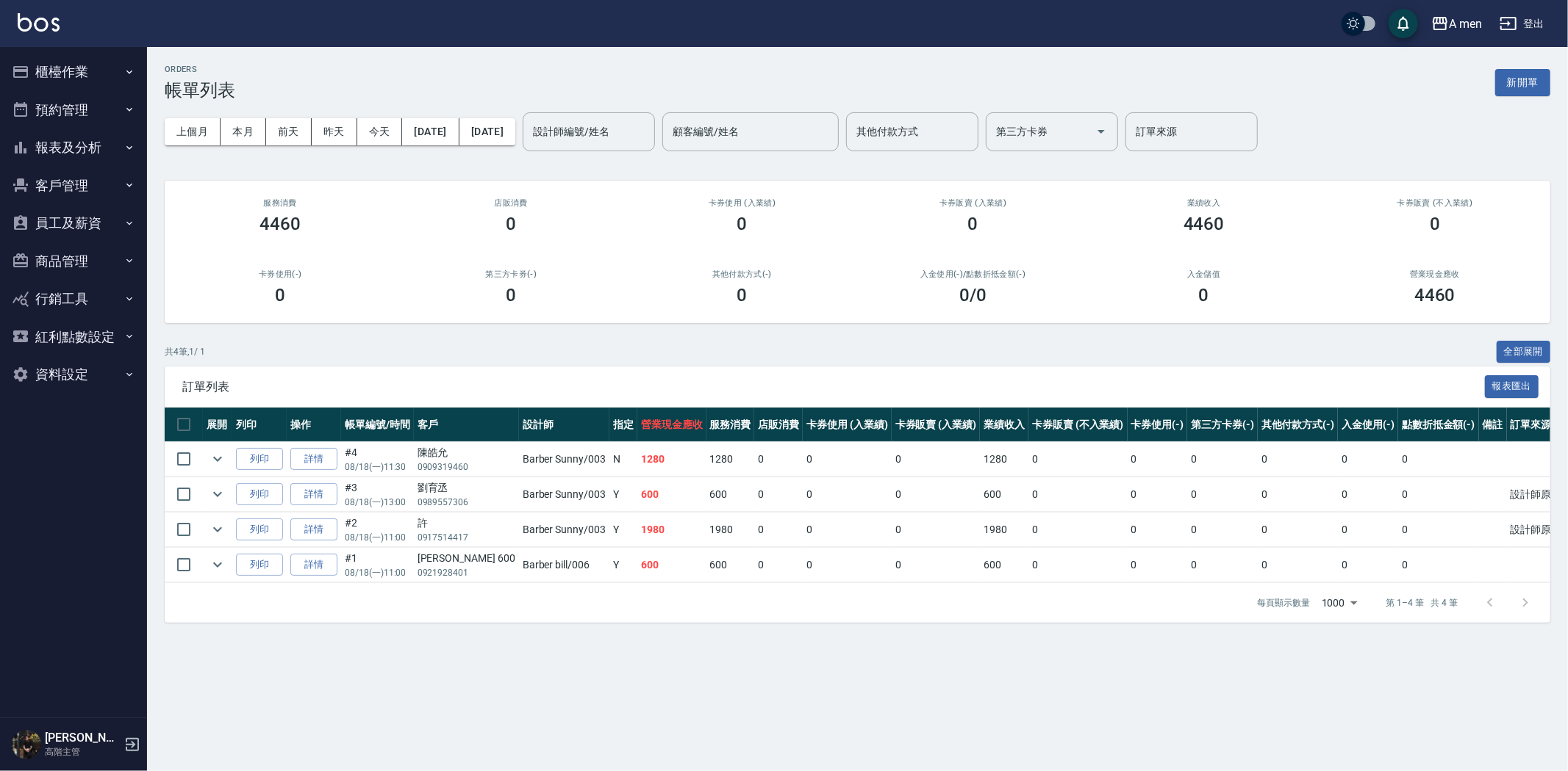
click at [1526, 604] on div at bounding box center [1507, 603] width 71 height 35
drag, startPoint x: 1492, startPoint y: 545, endPoint x: 1387, endPoint y: 515, distance: 109.2
click at [1387, 515] on tr "列印 詳情 #2 08/18 (一) 11:00 許 0917514417 Barber Sunny /003 Y 1980 1980 0 0 0 1980 …" at bounding box center [874, 530] width 1421 height 34
click at [1478, 503] on td at bounding box center [1492, 494] width 28 height 34
click at [313, 536] on link "詳情" at bounding box center [313, 530] width 47 height 22
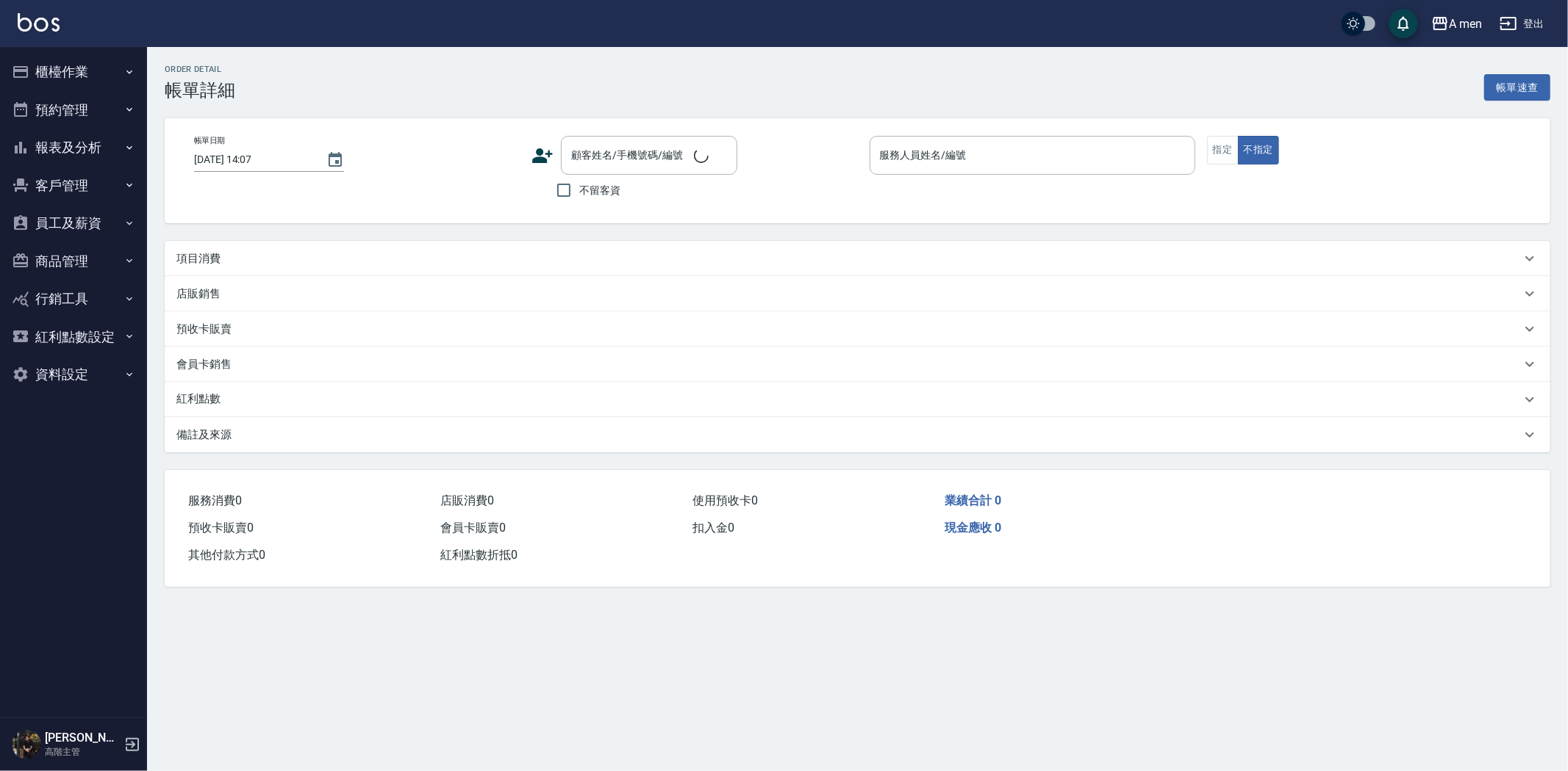
type input "[DATE] 11:00"
type input "Barber Sunny -003"
type input "設計師原本客人"
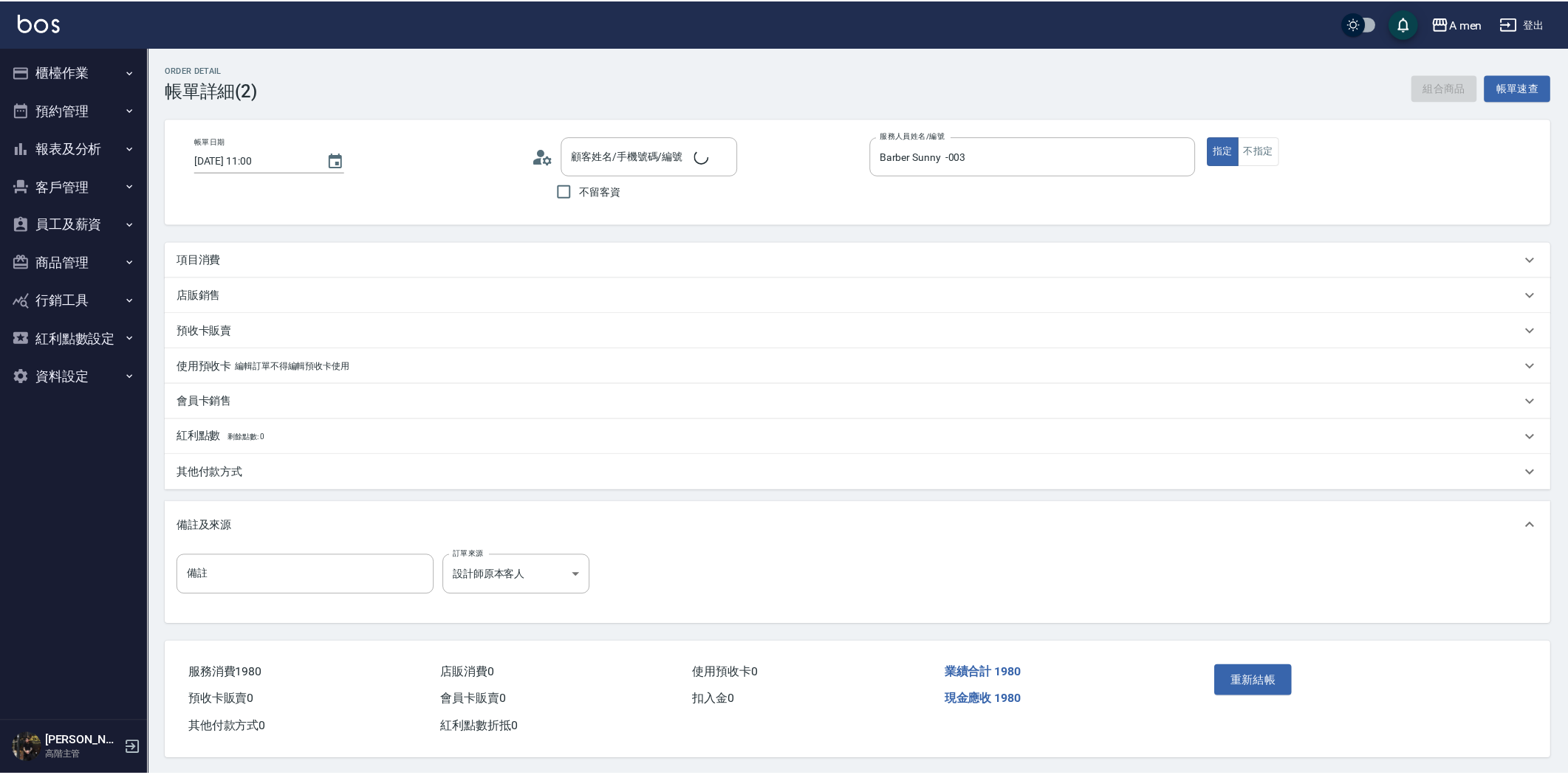
type input "許/0917514417/null"
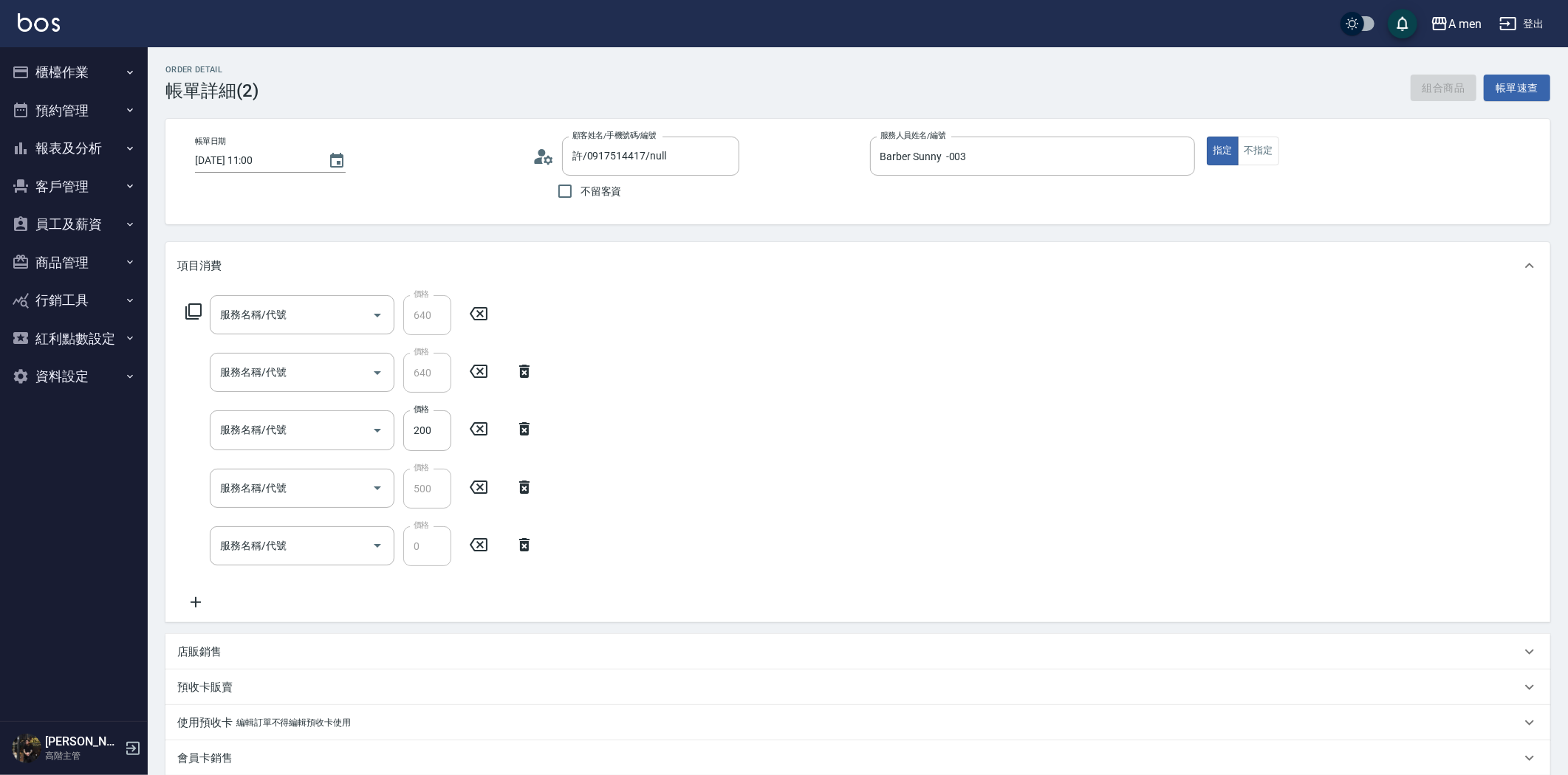
type input "養護師 換爸 做臉獎金"
type input "養護師 換爸 洗頭獎金"
type input "養護師 額外開發"
type input "組合活動 剪髮"
type input "升單獎金-1780換爸套餐"
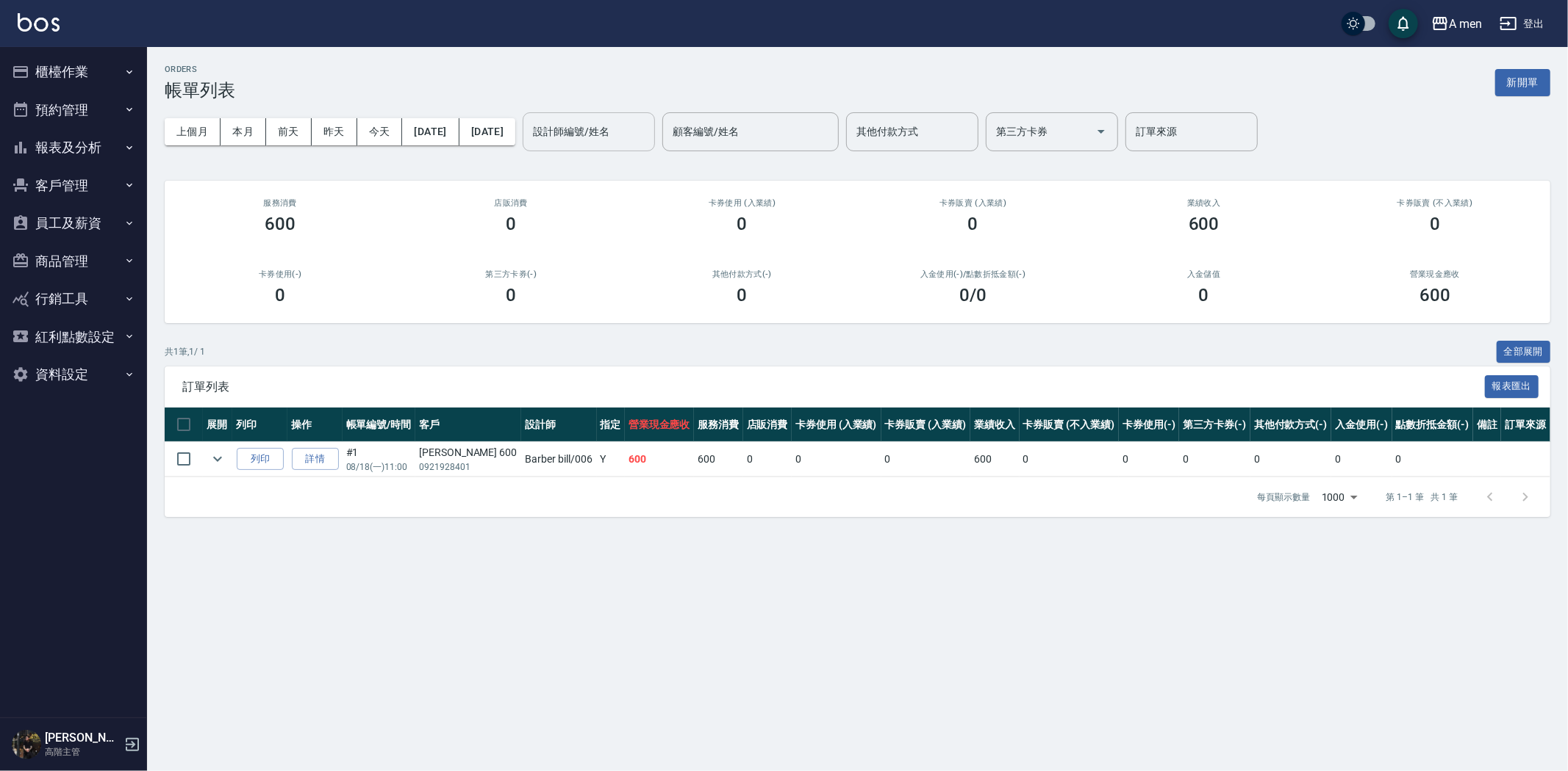
click at [648, 119] on input "設計師編號/姓名" at bounding box center [589, 132] width 119 height 26
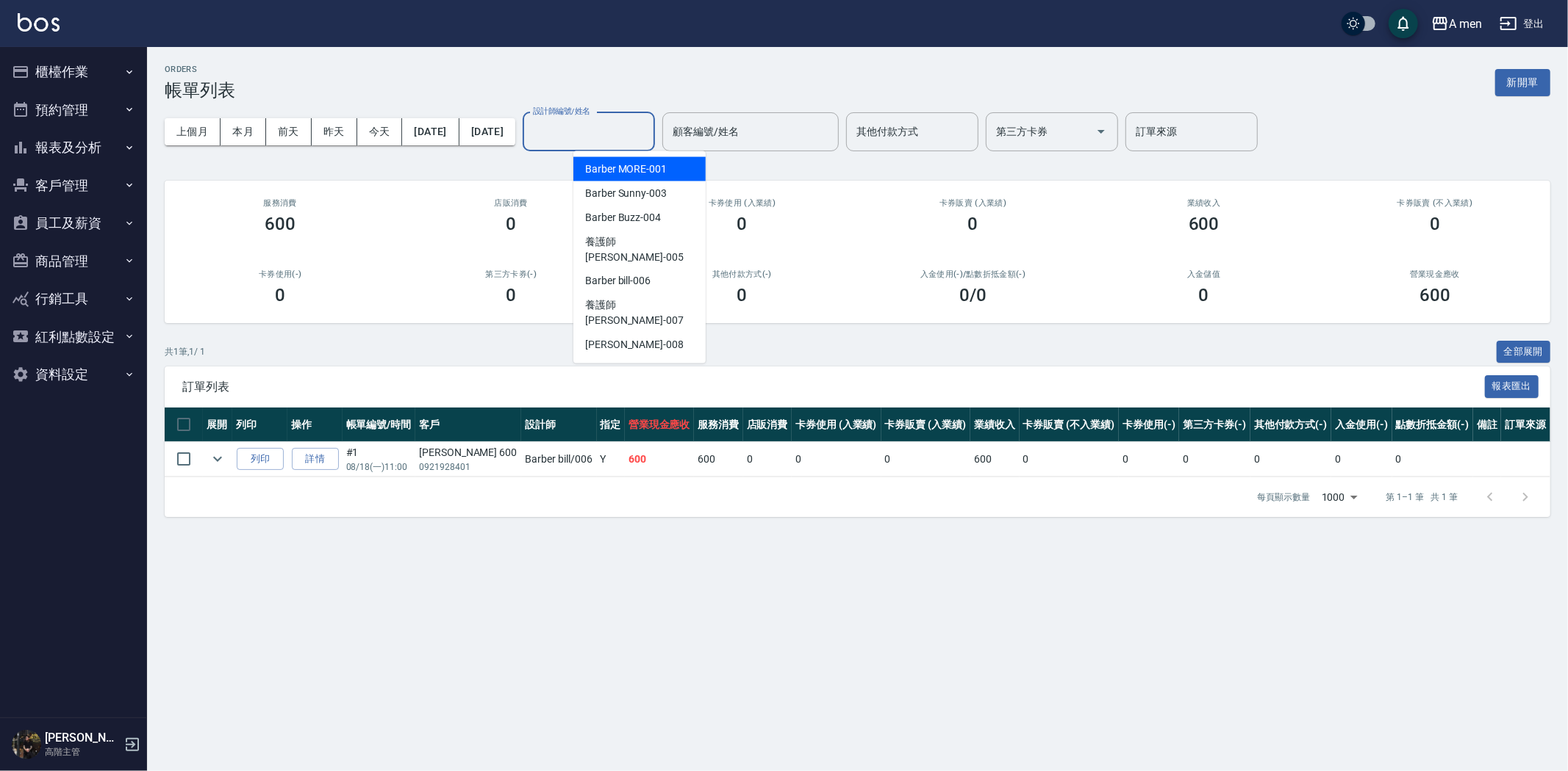
type input "r"
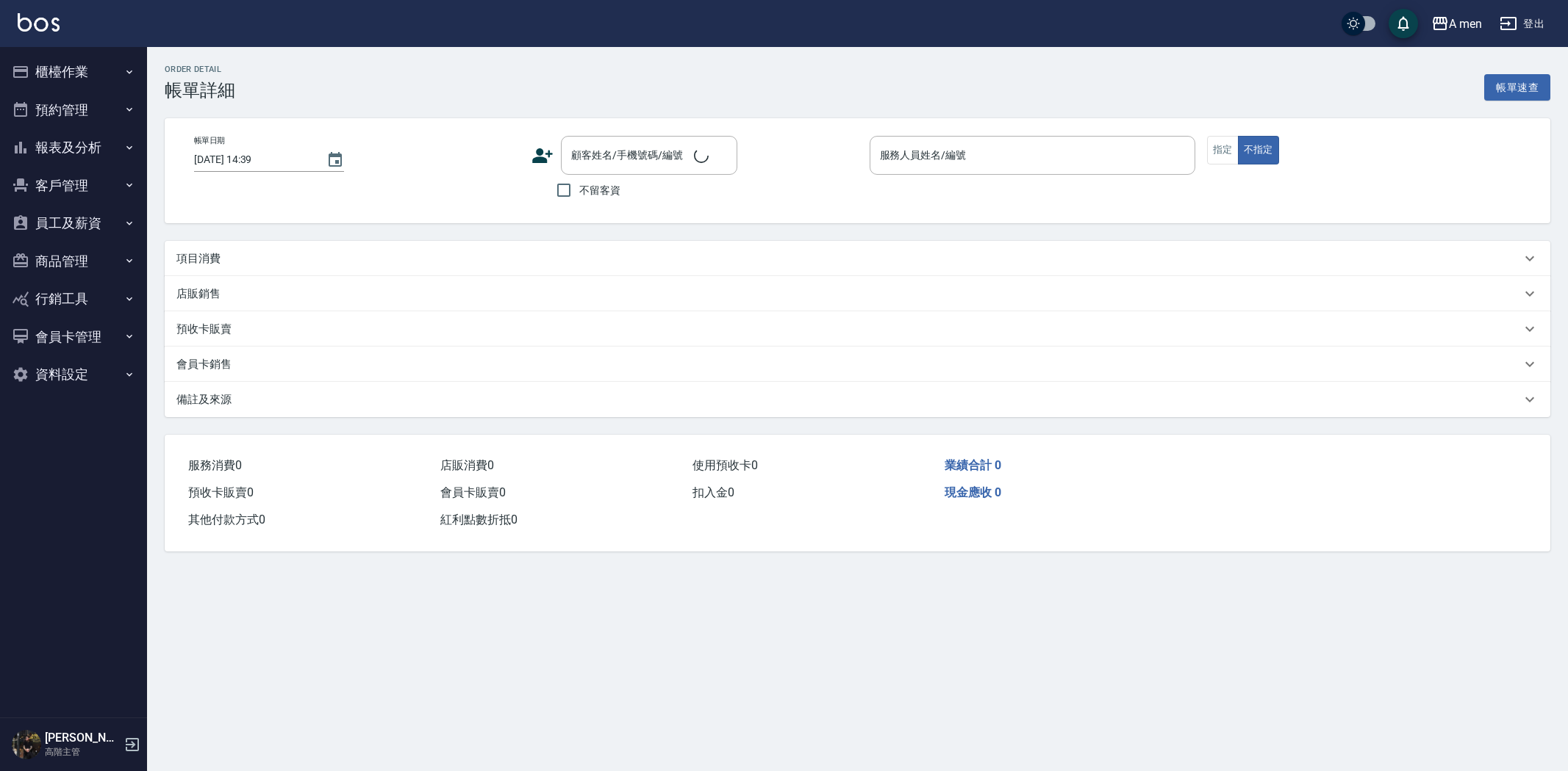
type input "[DATE] 14:00"
type input "Barber bill-006"
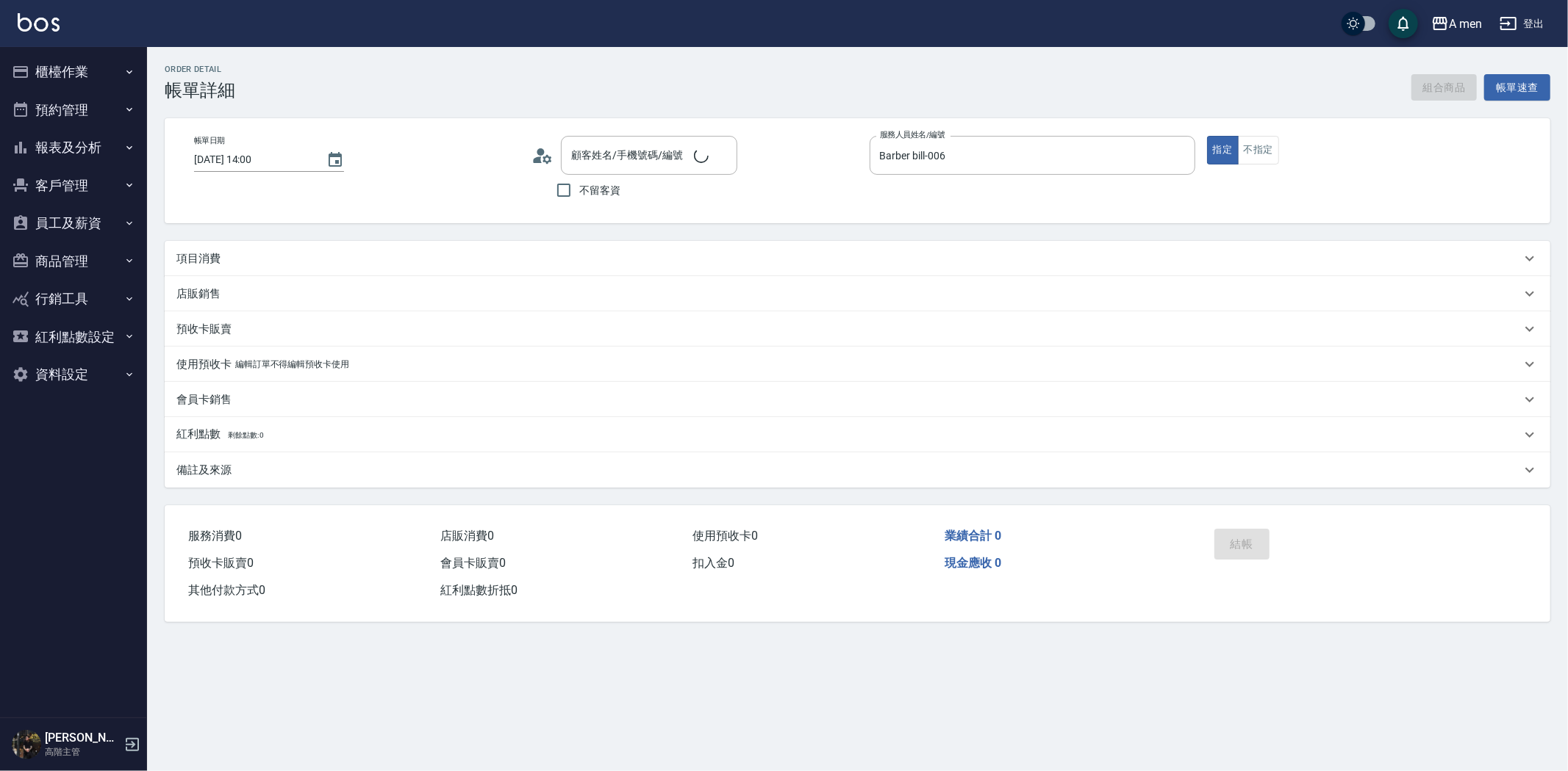
type input "[PERSON_NAME]/0933980612/null"
click at [388, 255] on div "項目消費" at bounding box center [848, 258] width 1344 height 16
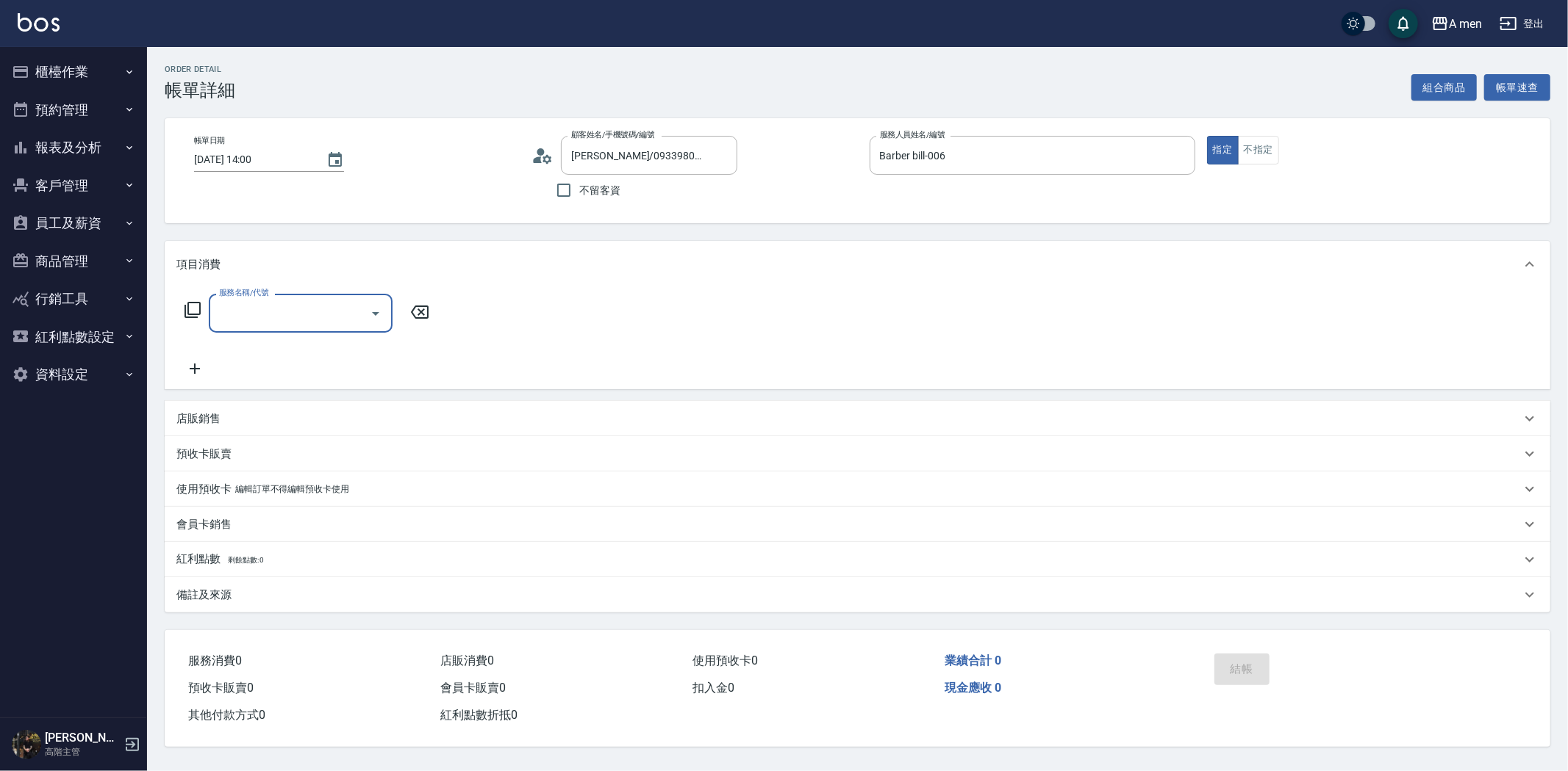
click at [362, 321] on input "服務名稱/代號" at bounding box center [289, 313] width 148 height 26
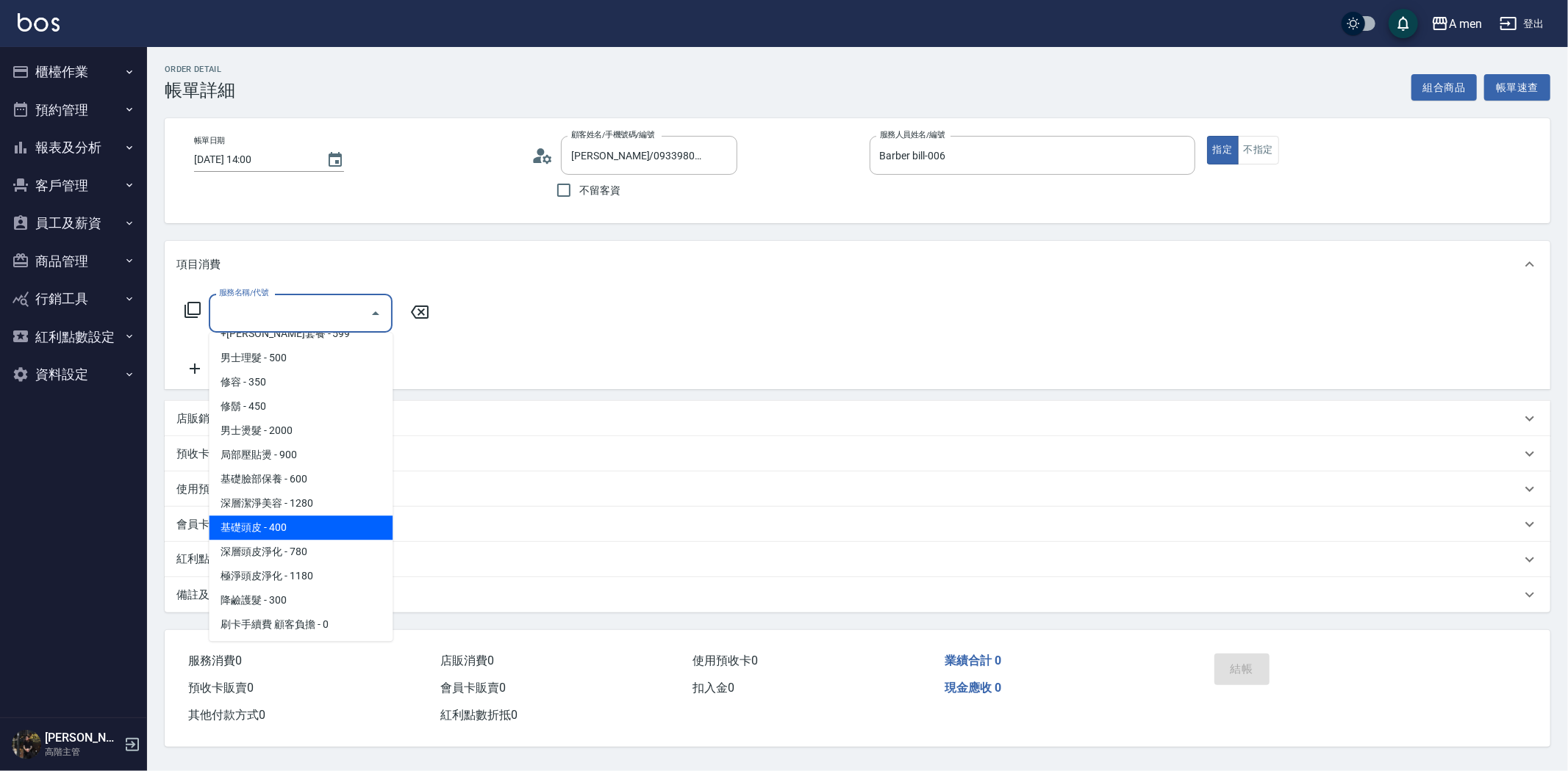
scroll to position [575, 0]
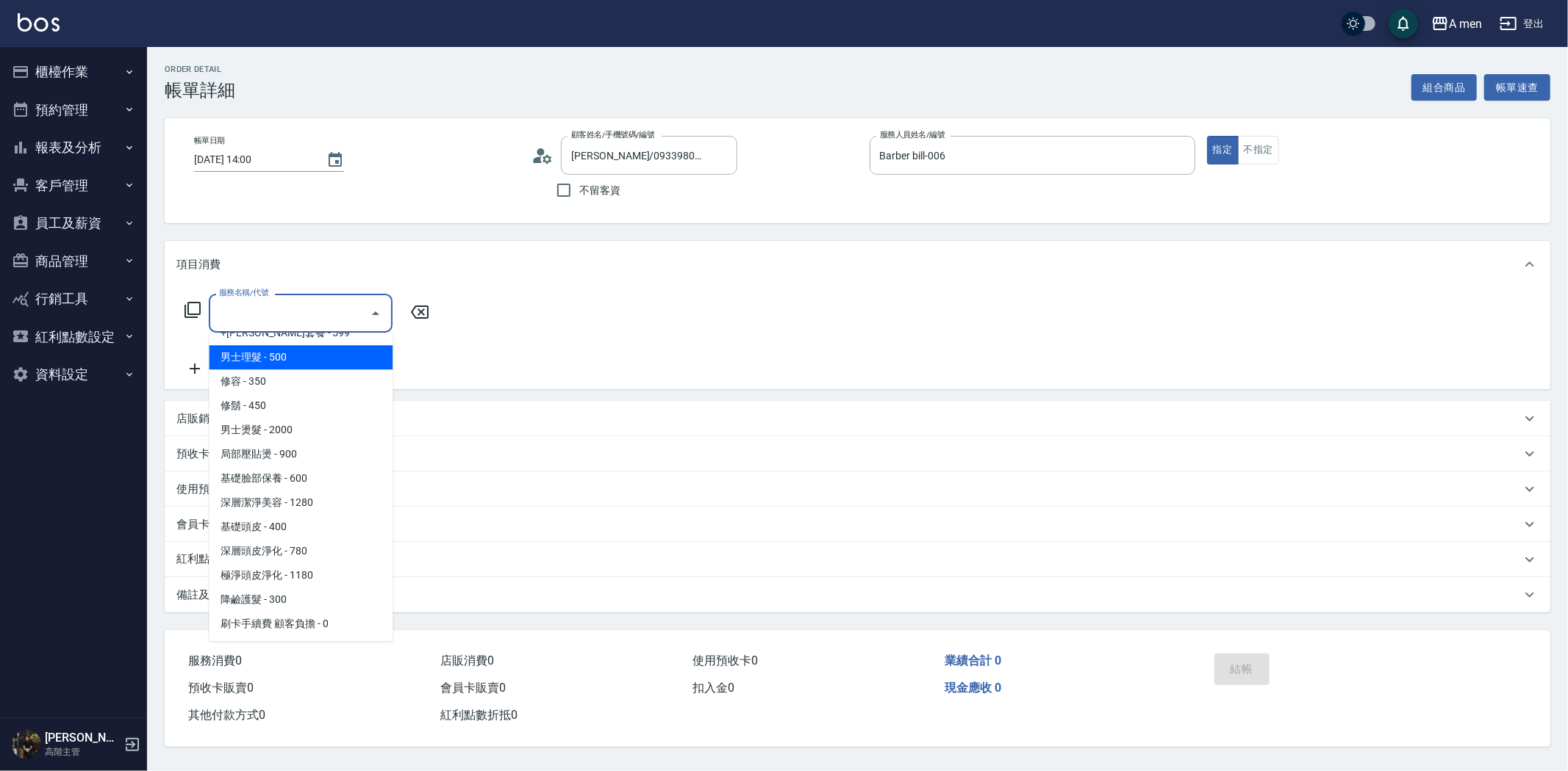
click at [299, 365] on span "男士理髮 - 500" at bounding box center [300, 357] width 184 height 24
type input "男士理髮(A01)"
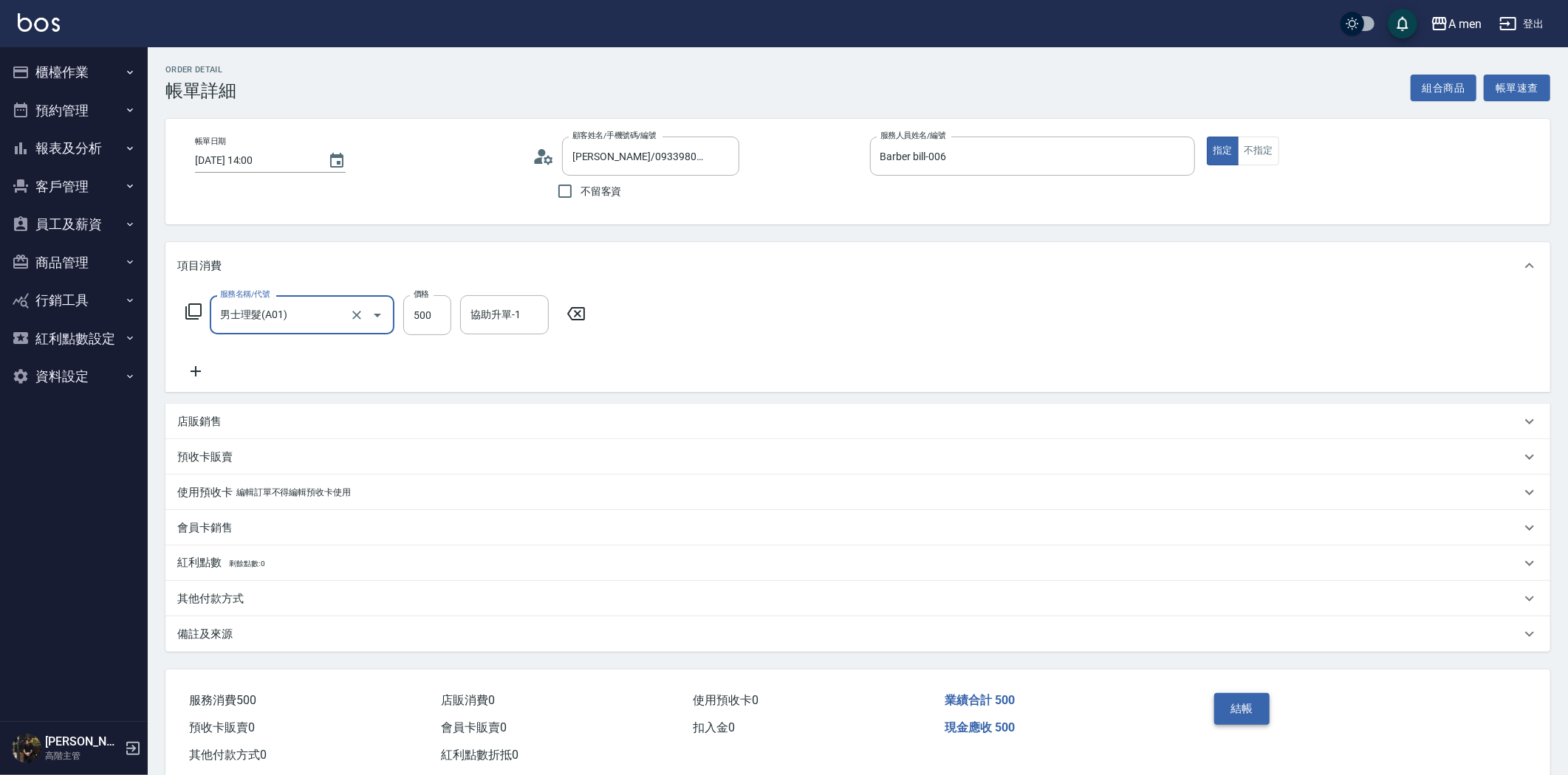
click at [1245, 708] on button "結帳" at bounding box center [1241, 708] width 55 height 31
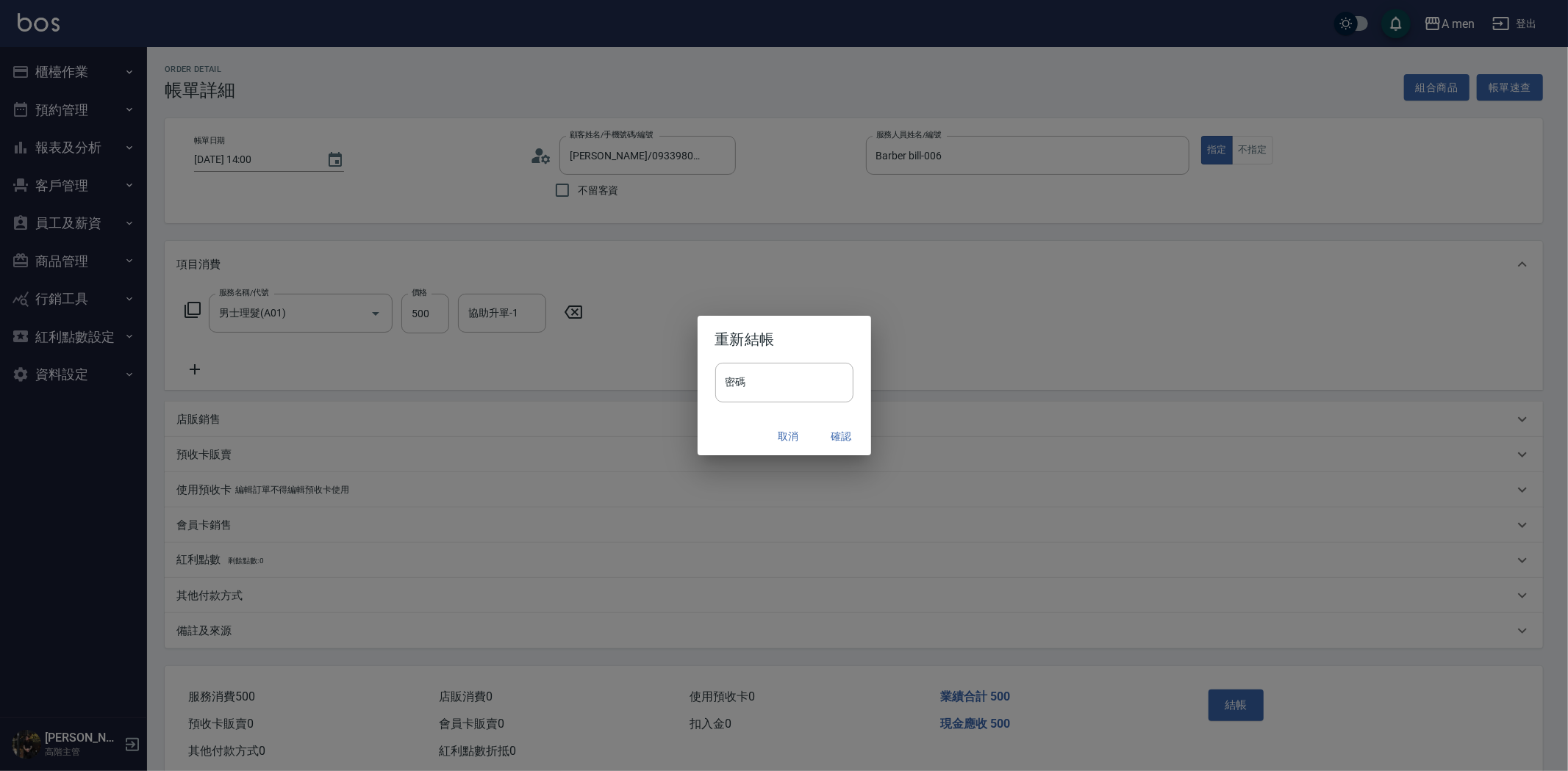
click at [830, 430] on button "確認" at bounding box center [841, 436] width 47 height 27
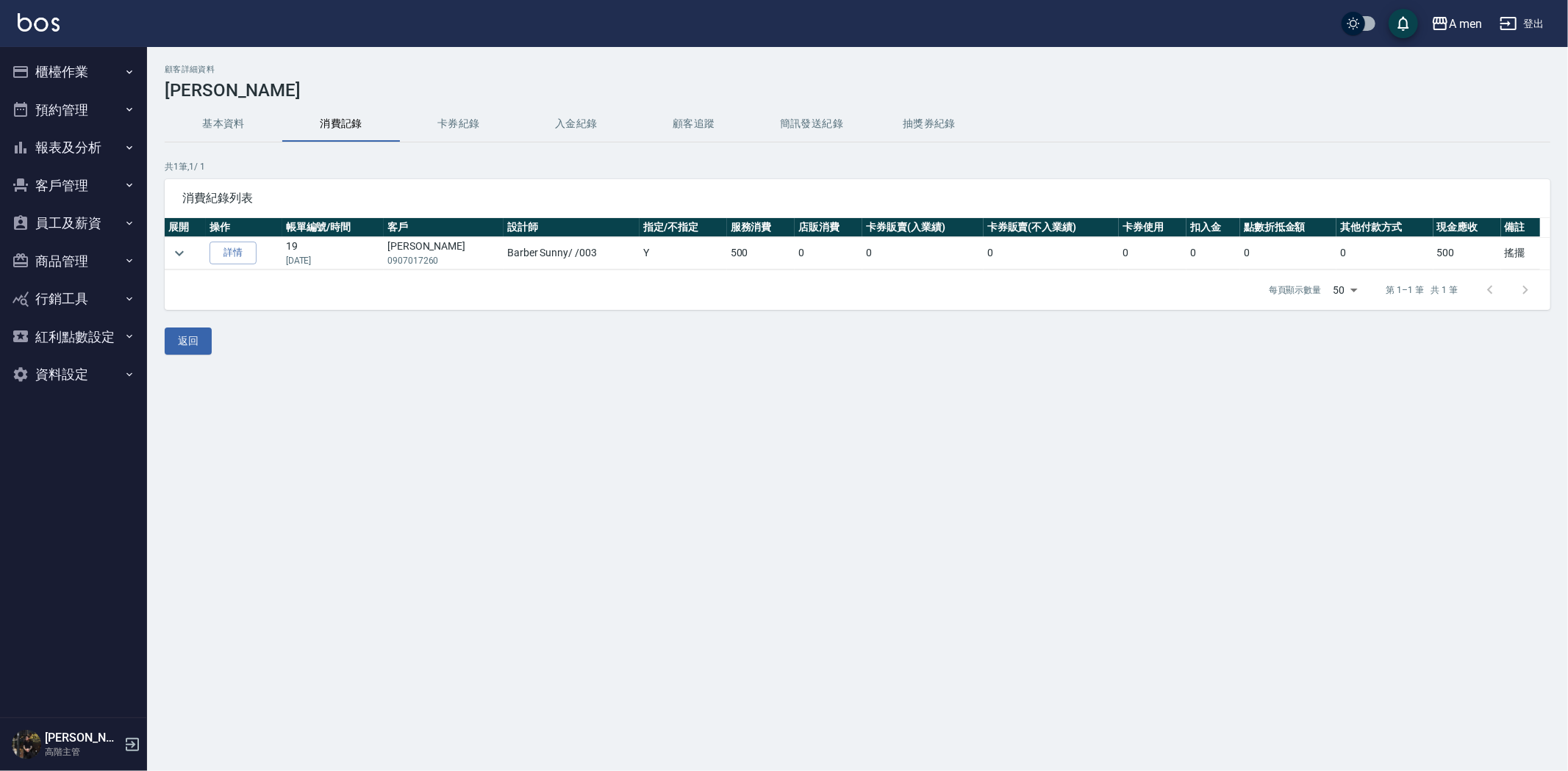
click at [358, 127] on button "消費記錄" at bounding box center [341, 124] width 118 height 35
